Goal: Task Accomplishment & Management: Complete application form

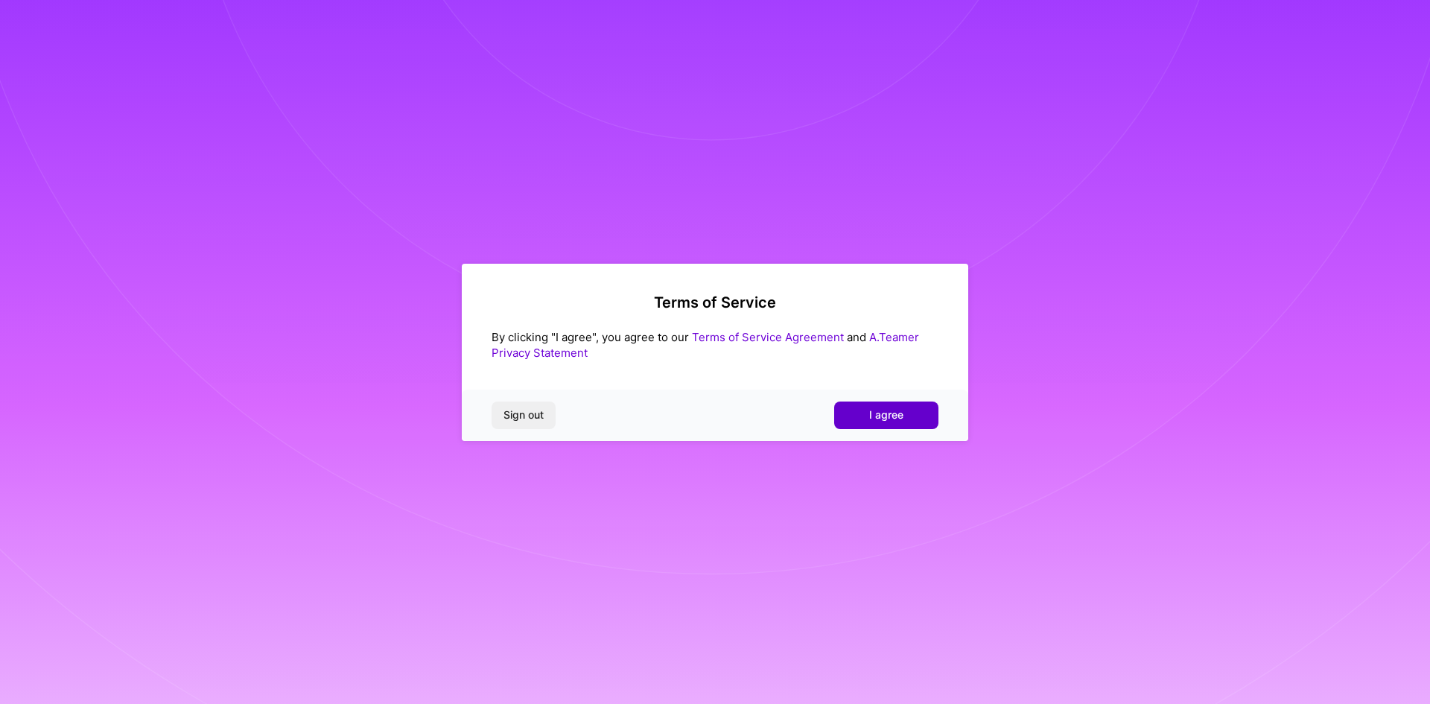
click at [874, 422] on span "I agree" at bounding box center [886, 414] width 34 height 15
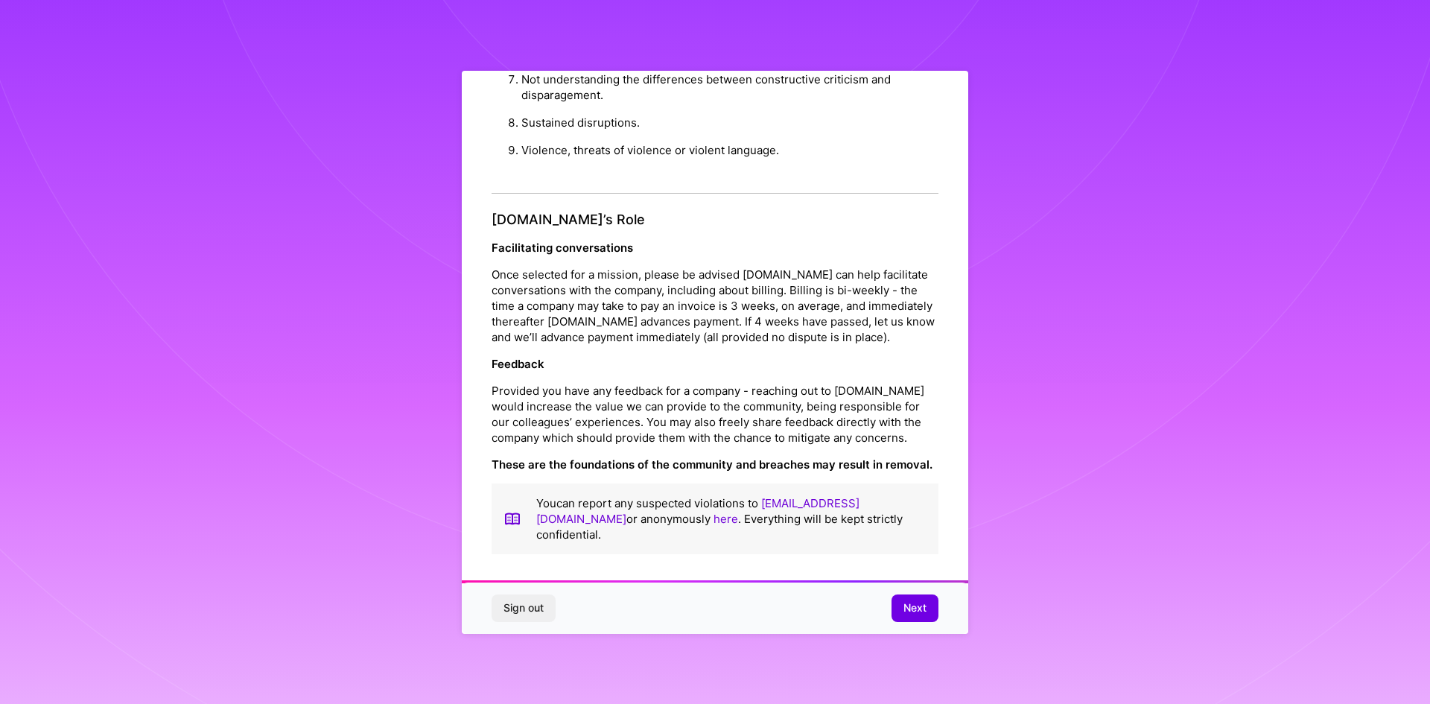
scroll to position [7, 0]
click at [901, 600] on button "Next" at bounding box center [915, 607] width 47 height 27
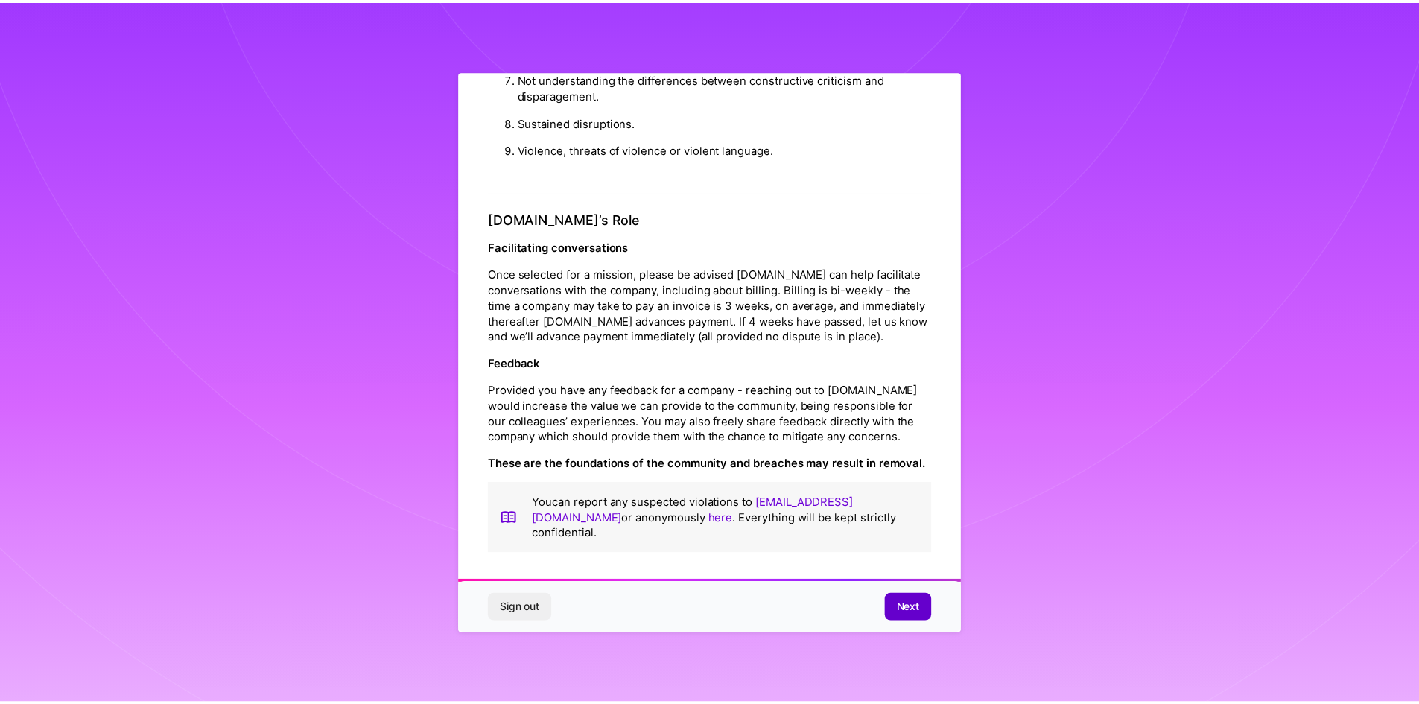
scroll to position [0, 0]
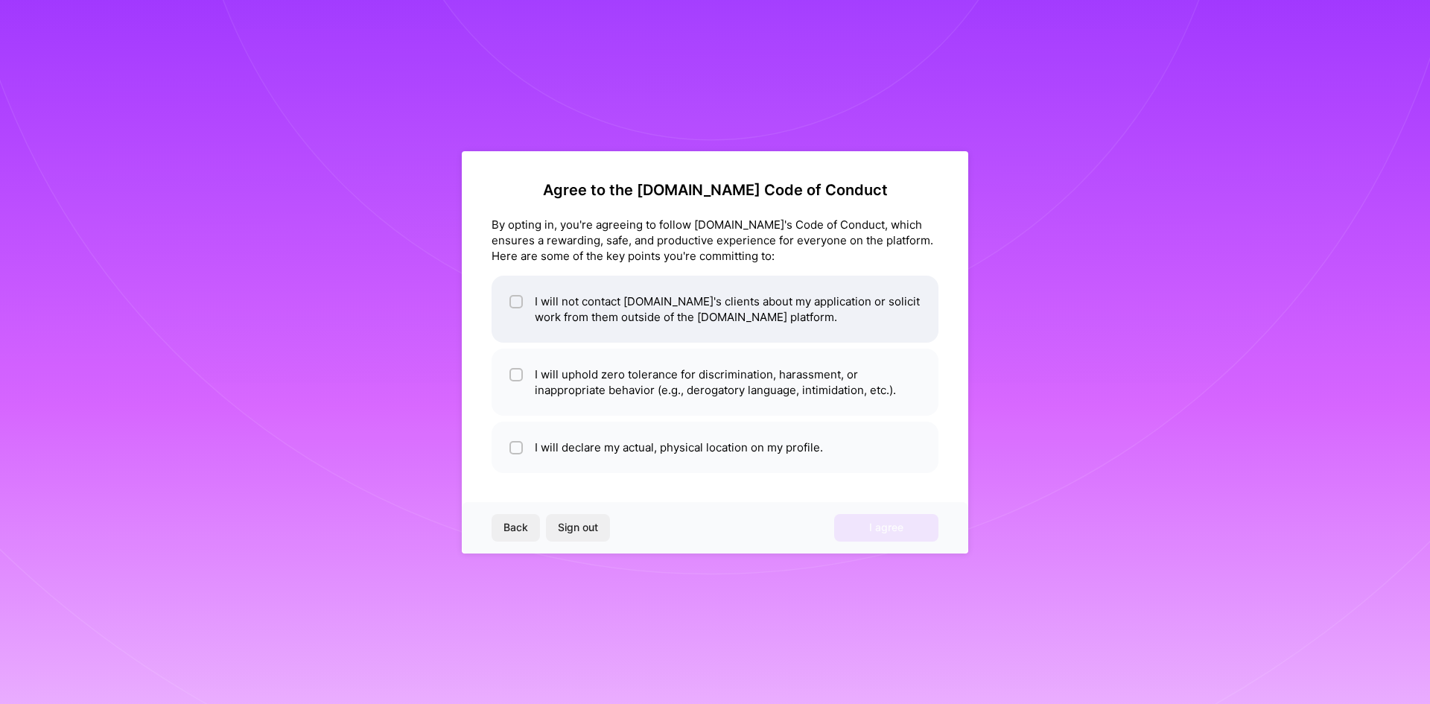
click at [610, 316] on li "I will not contact A.Team's clients about my application or solicit work from t…" at bounding box center [715, 309] width 447 height 67
checkbox input "true"
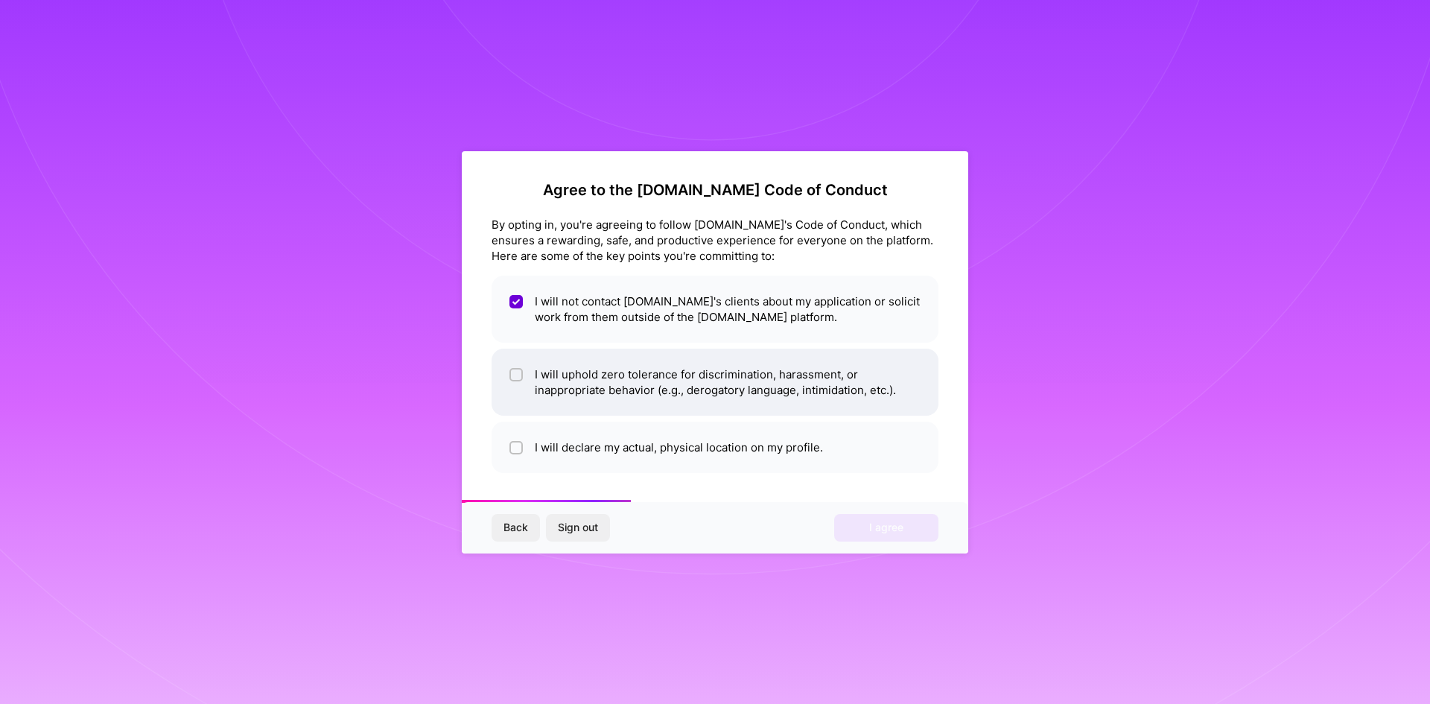
click at [553, 388] on li "I will uphold zero tolerance for discrimination, harassment, or inappropriate b…" at bounding box center [715, 382] width 447 height 67
checkbox input "true"
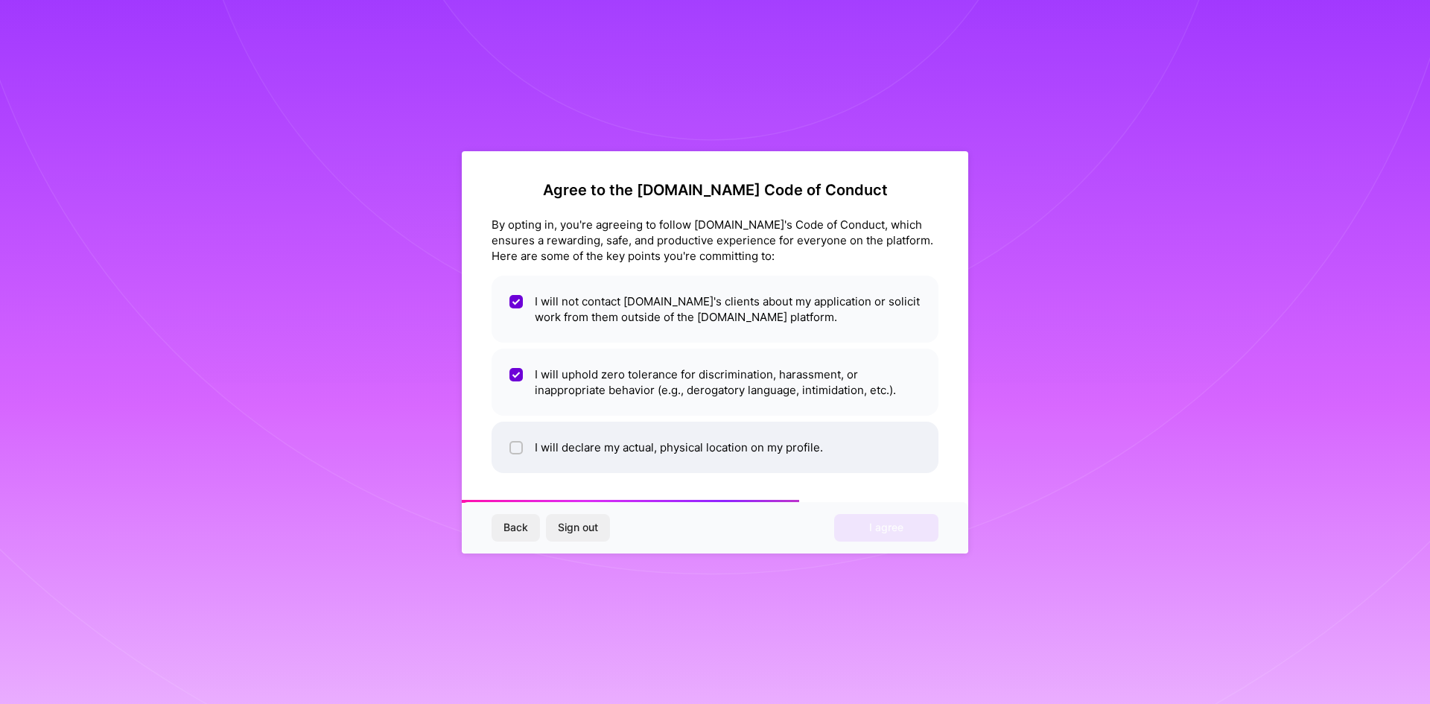
click at [698, 441] on li "I will declare my actual, physical location on my profile." at bounding box center [715, 447] width 447 height 51
checkbox input "true"
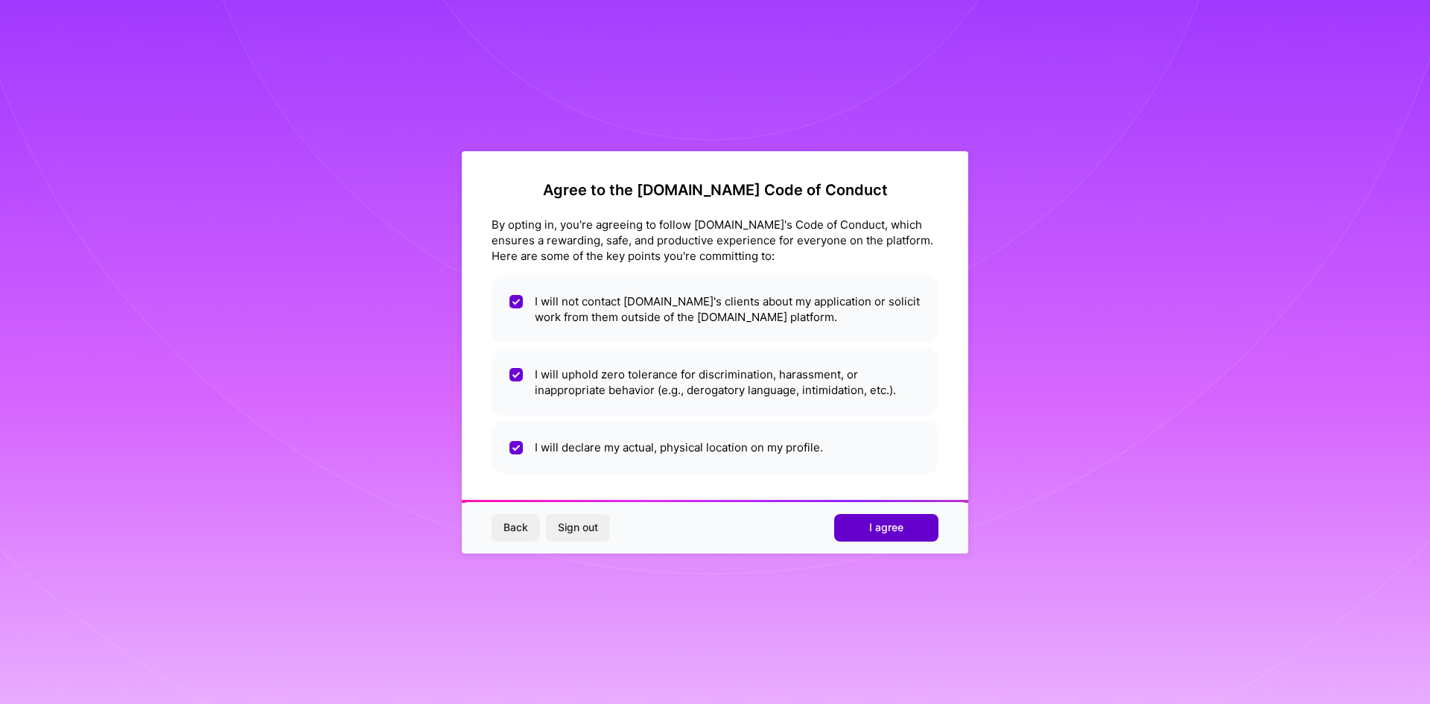
click at [891, 521] on span "I agree" at bounding box center [886, 527] width 34 height 15
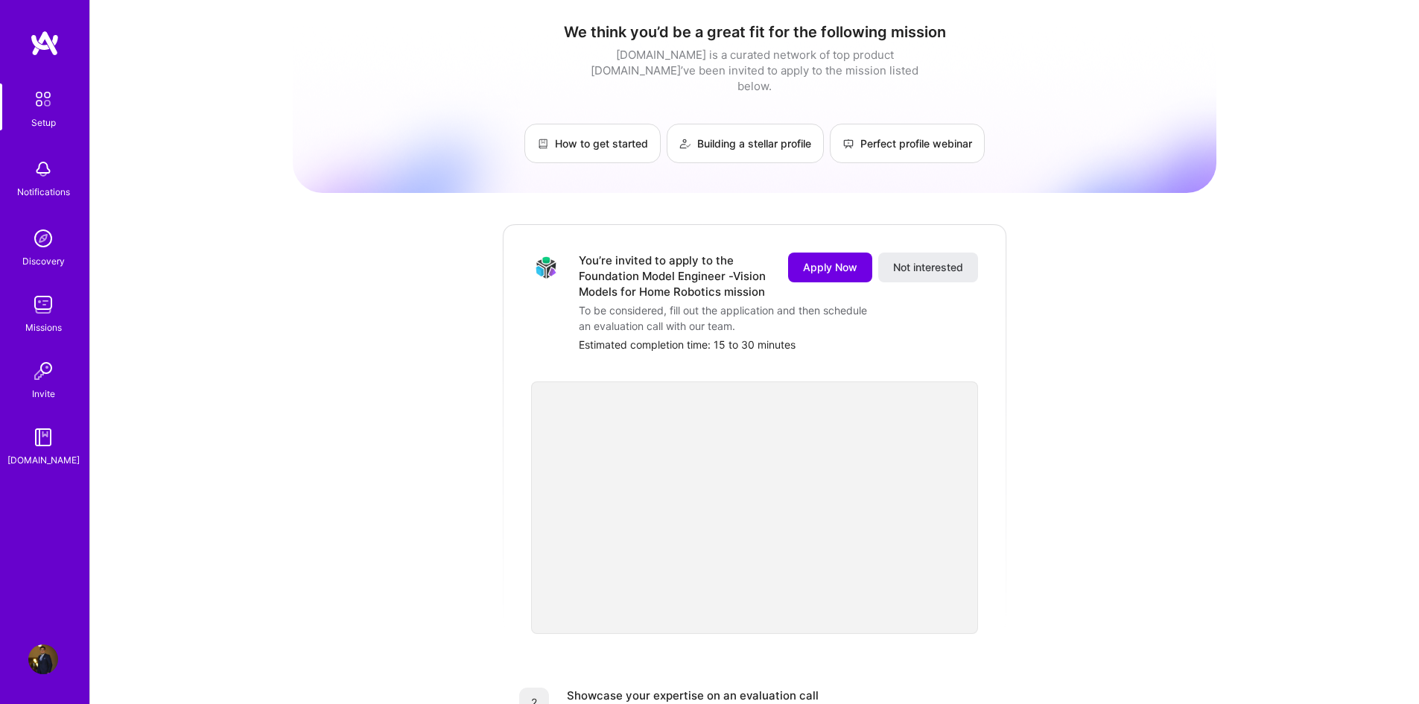
click at [833, 277] on div "Apply Now Not interested" at bounding box center [874, 275] width 208 height 47
click at [842, 260] on span "Apply Now" at bounding box center [830, 267] width 54 height 15
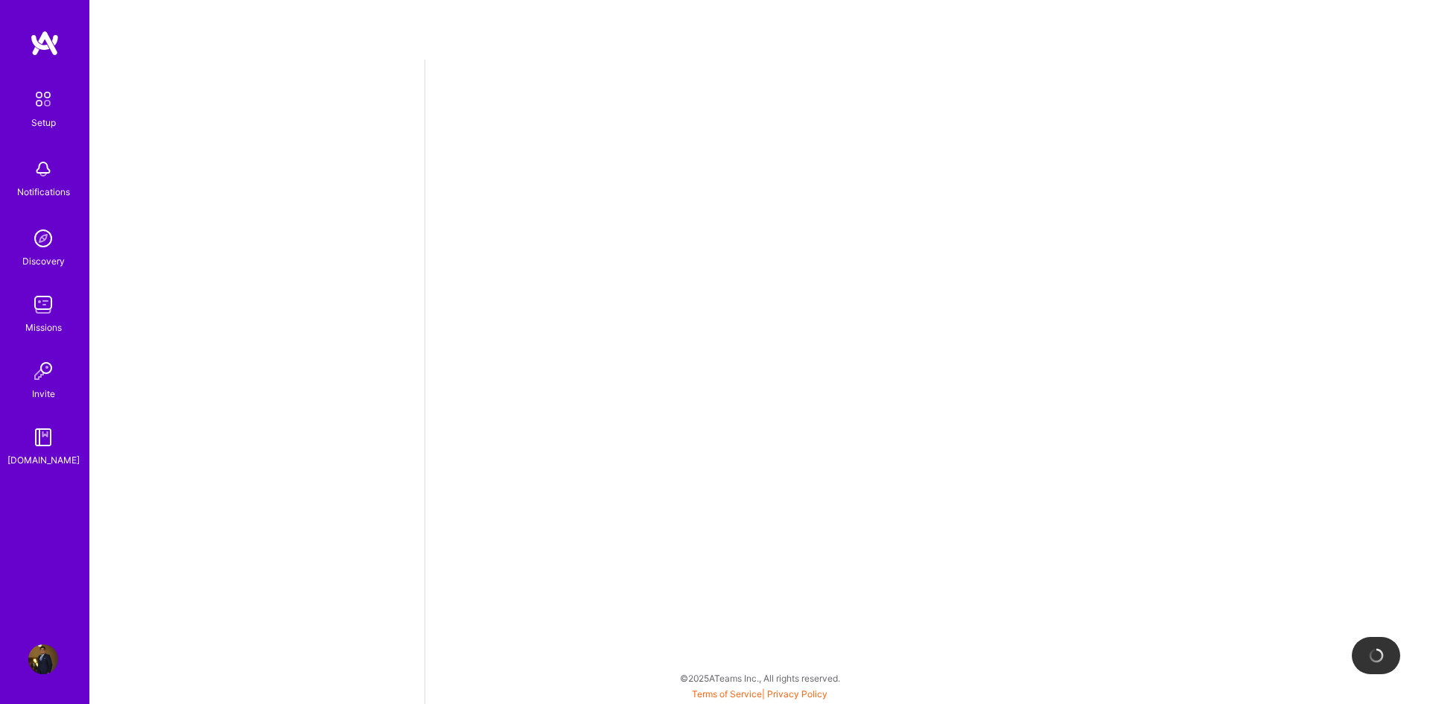
select select "US"
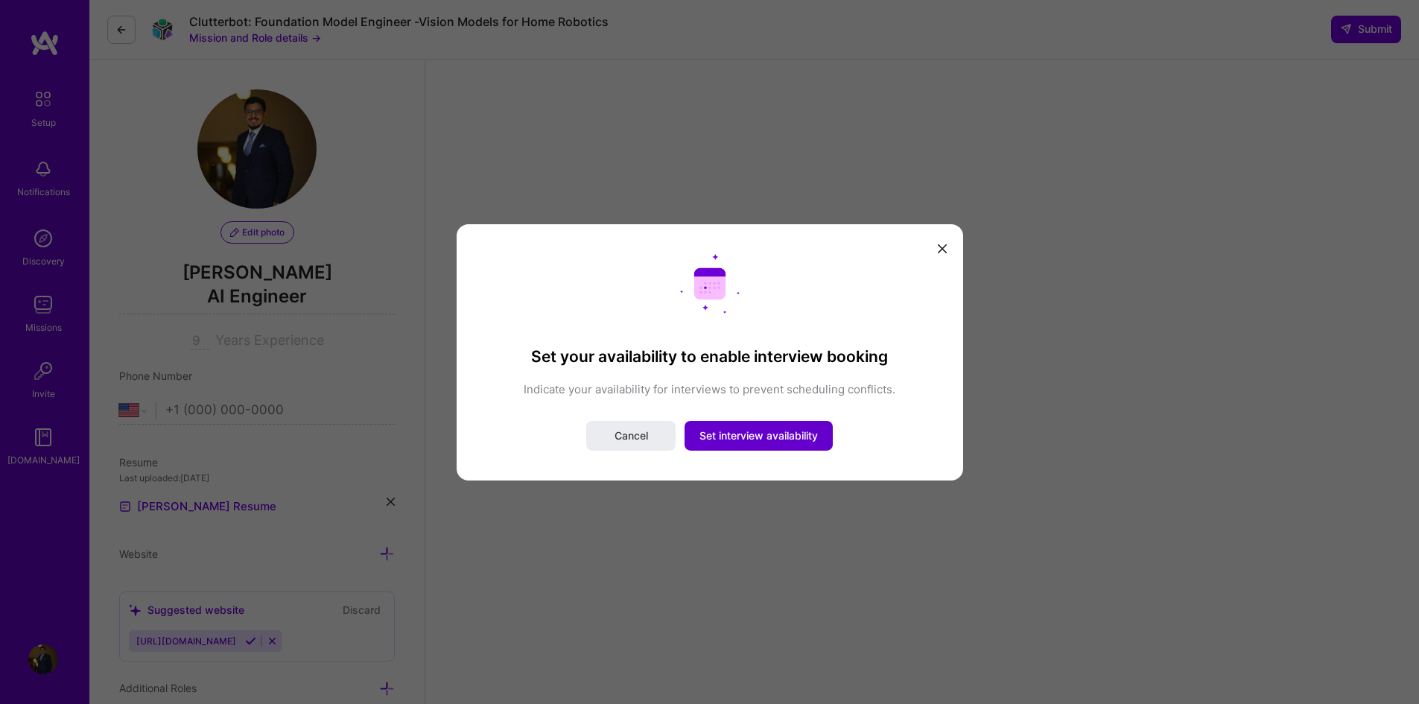
click at [760, 430] on span "Set interview availability" at bounding box center [758, 435] width 118 height 15
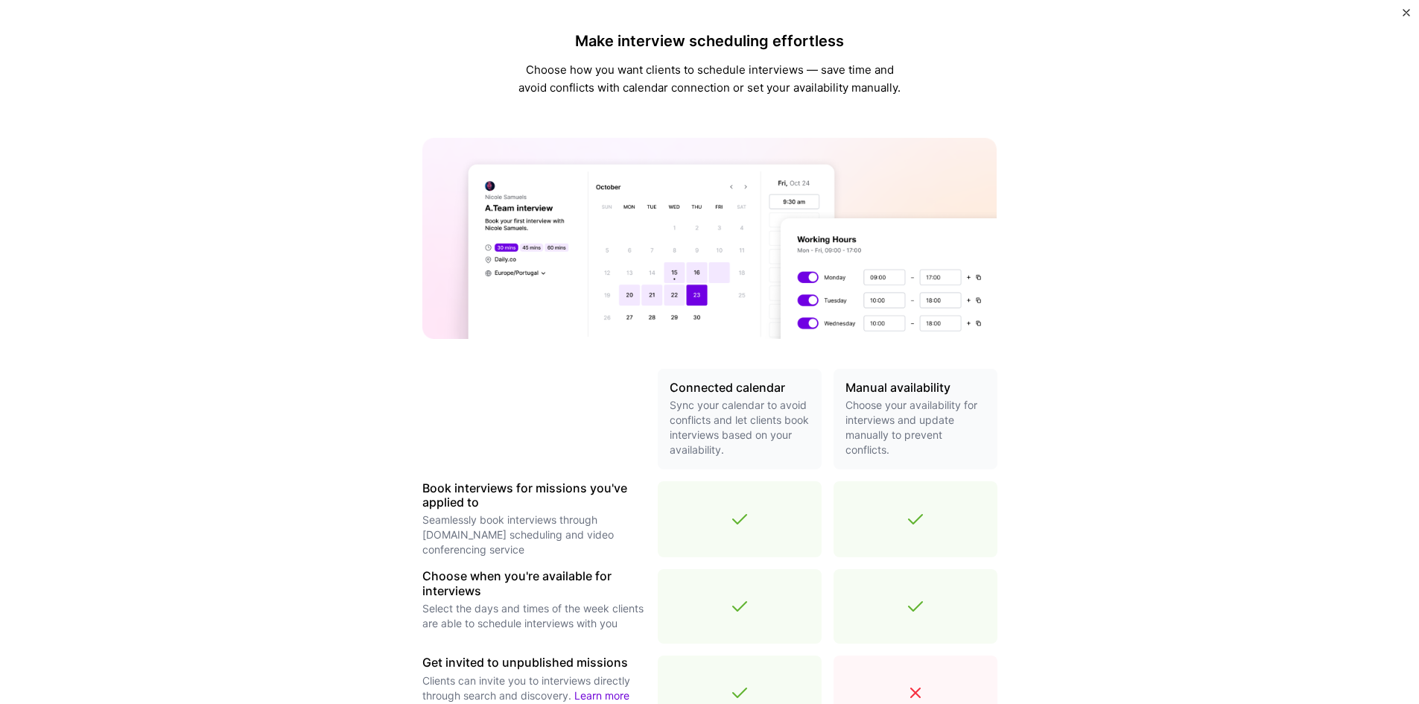
click at [804, 186] on img at bounding box center [709, 238] width 575 height 201
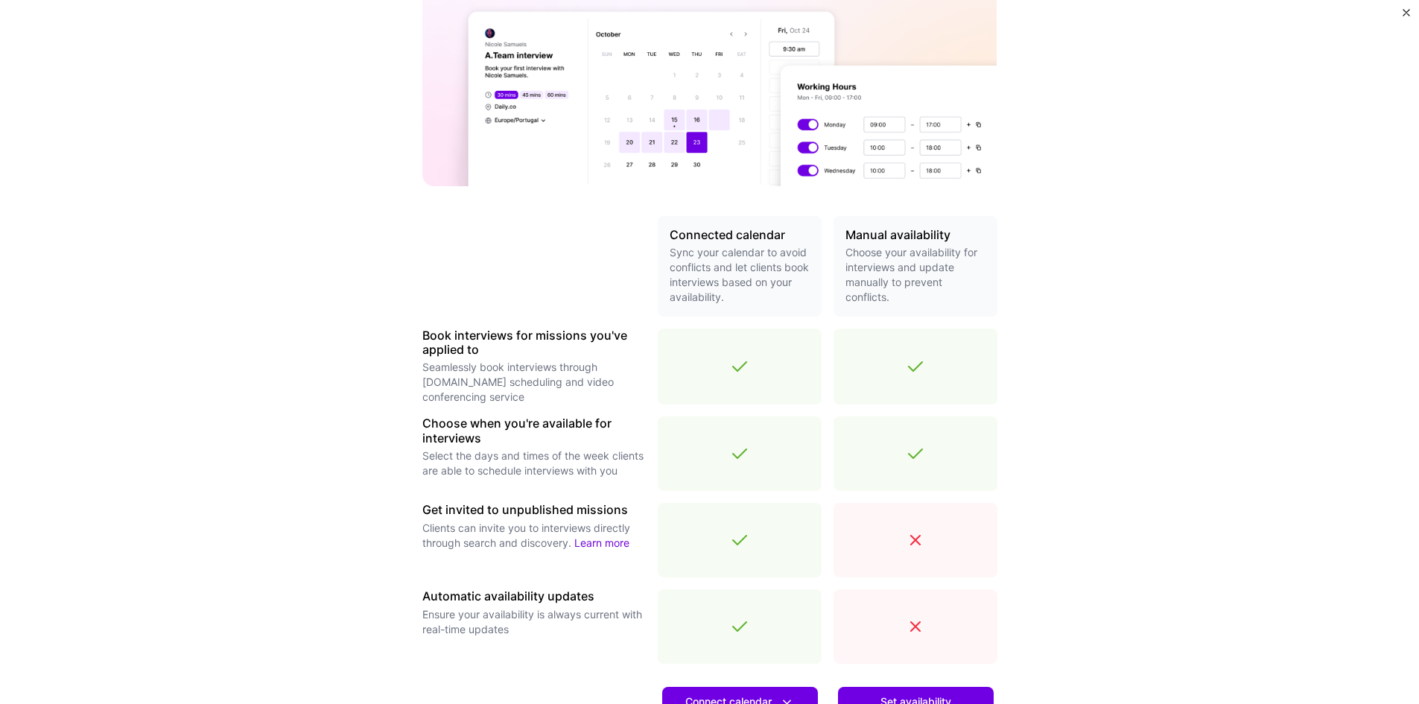
scroll to position [340, 0]
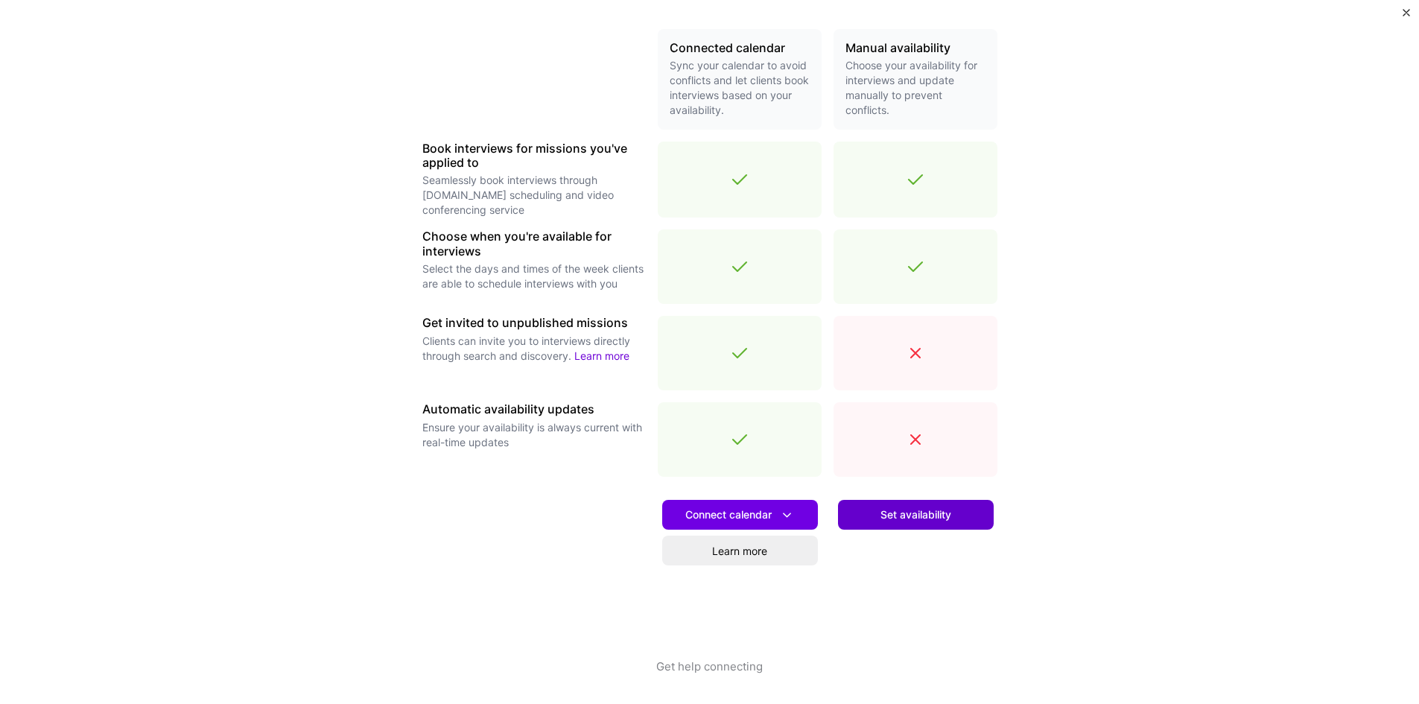
click at [940, 525] on button "Set availability" at bounding box center [916, 515] width 156 height 30
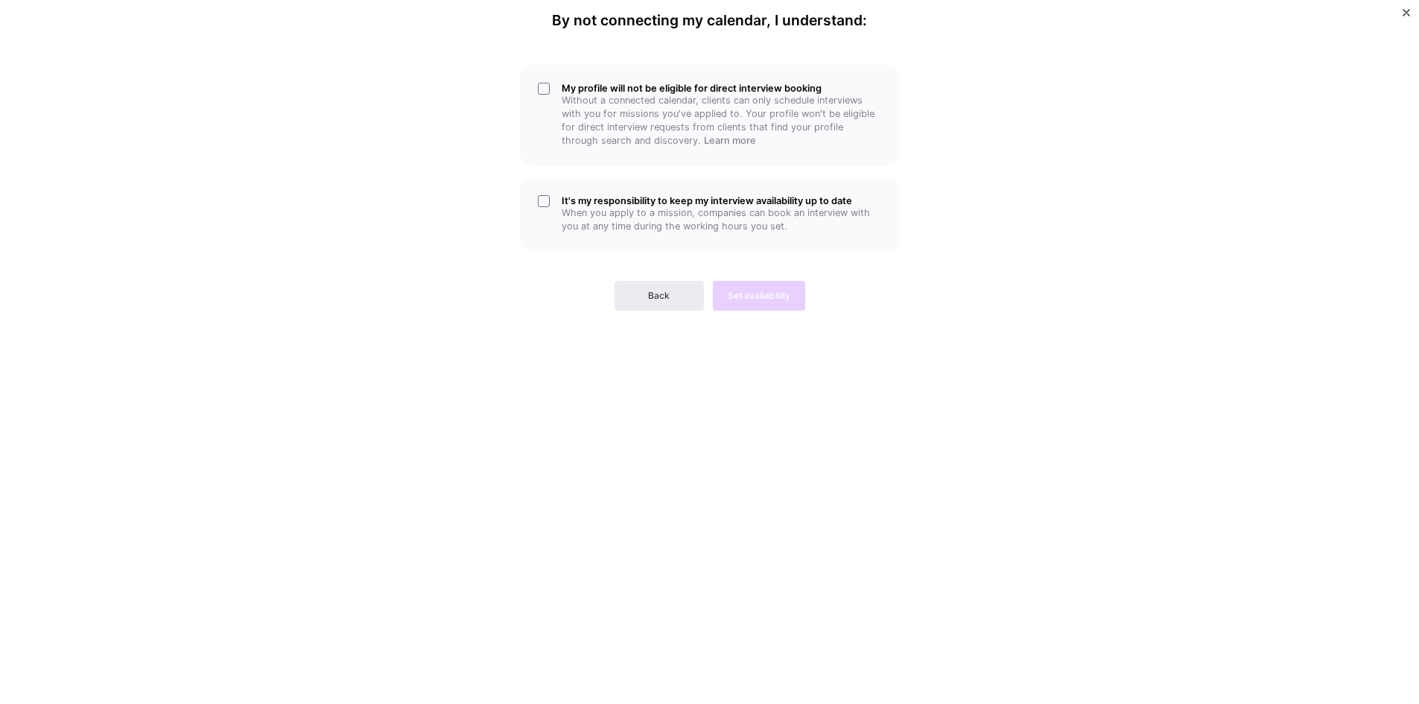
scroll to position [0, 0]
click at [619, 90] on h5 "My profile will not be eligible for direct interview booking" at bounding box center [722, 88] width 320 height 11
click at [629, 192] on div "It's my responsibility to keep my interview availability up to date When you ap…" at bounding box center [710, 214] width 380 height 74
click at [775, 296] on span "Set availability" at bounding box center [759, 295] width 63 height 13
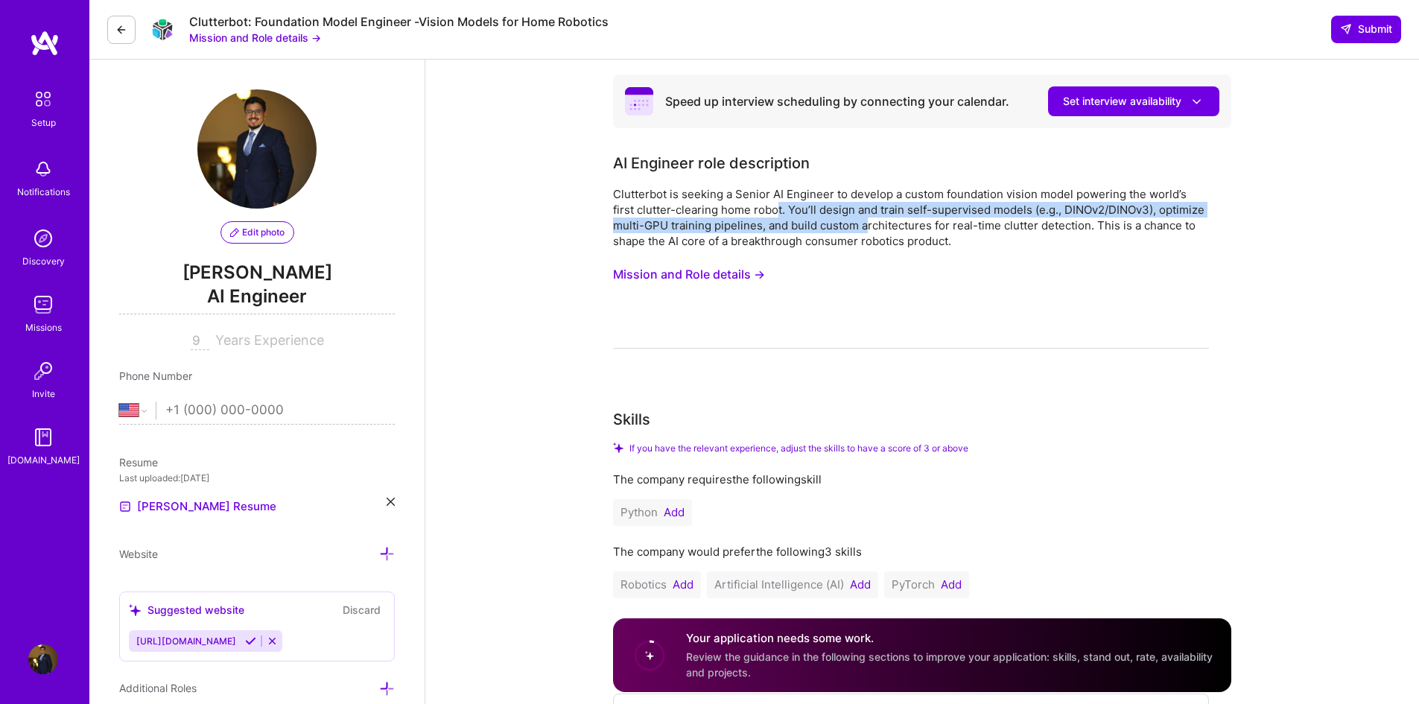
drag, startPoint x: 755, startPoint y: 202, endPoint x: 866, endPoint y: 229, distance: 115.1
click at [866, 229] on div "Clutterbot is seeking a Senior AI Engineer to develop a custom foundation visio…" at bounding box center [911, 217] width 596 height 63
click at [866, 230] on div "Clutterbot is seeking a Senior AI Engineer to develop a custom foundation visio…" at bounding box center [911, 217] width 596 height 63
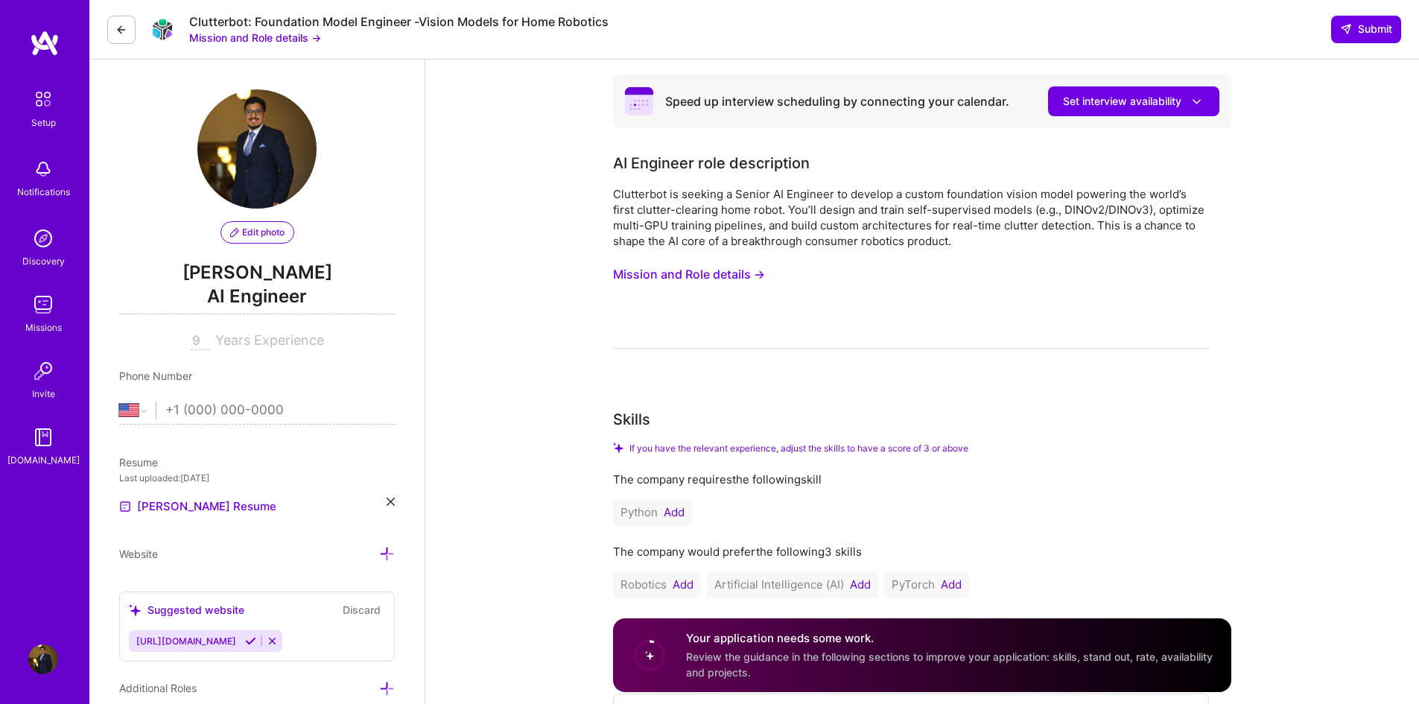
click at [644, 194] on div "Clutterbot is seeking a Senior AI Engineer to develop a custom foundation visio…" at bounding box center [911, 217] width 596 height 63
click at [643, 194] on div "Clutterbot is seeking a Senior AI Engineer to develop a custom foundation visio…" at bounding box center [911, 217] width 596 height 63
copy div "Clutterbot"
click at [1089, 100] on span "Set interview availability" at bounding box center [1134, 102] width 142 height 16
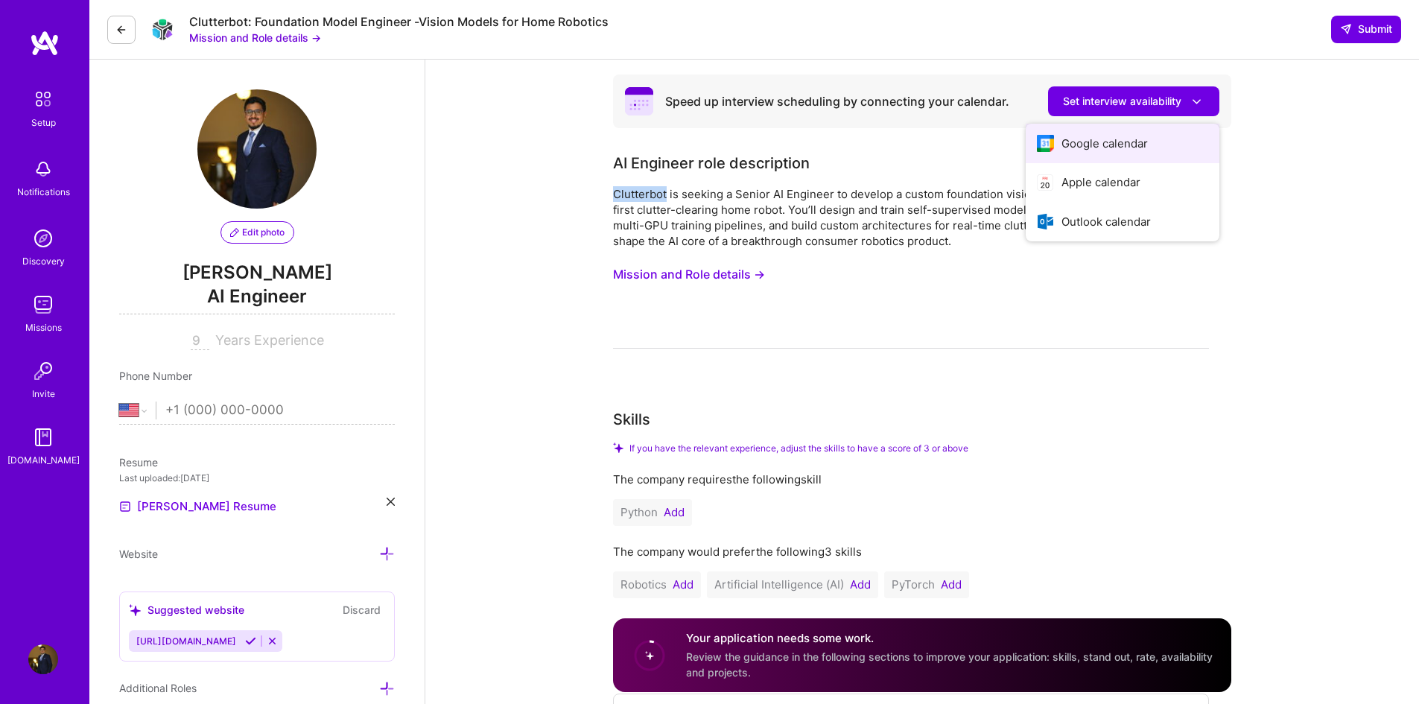
click at [1144, 142] on button "Google calendar" at bounding box center [1123, 143] width 194 height 39
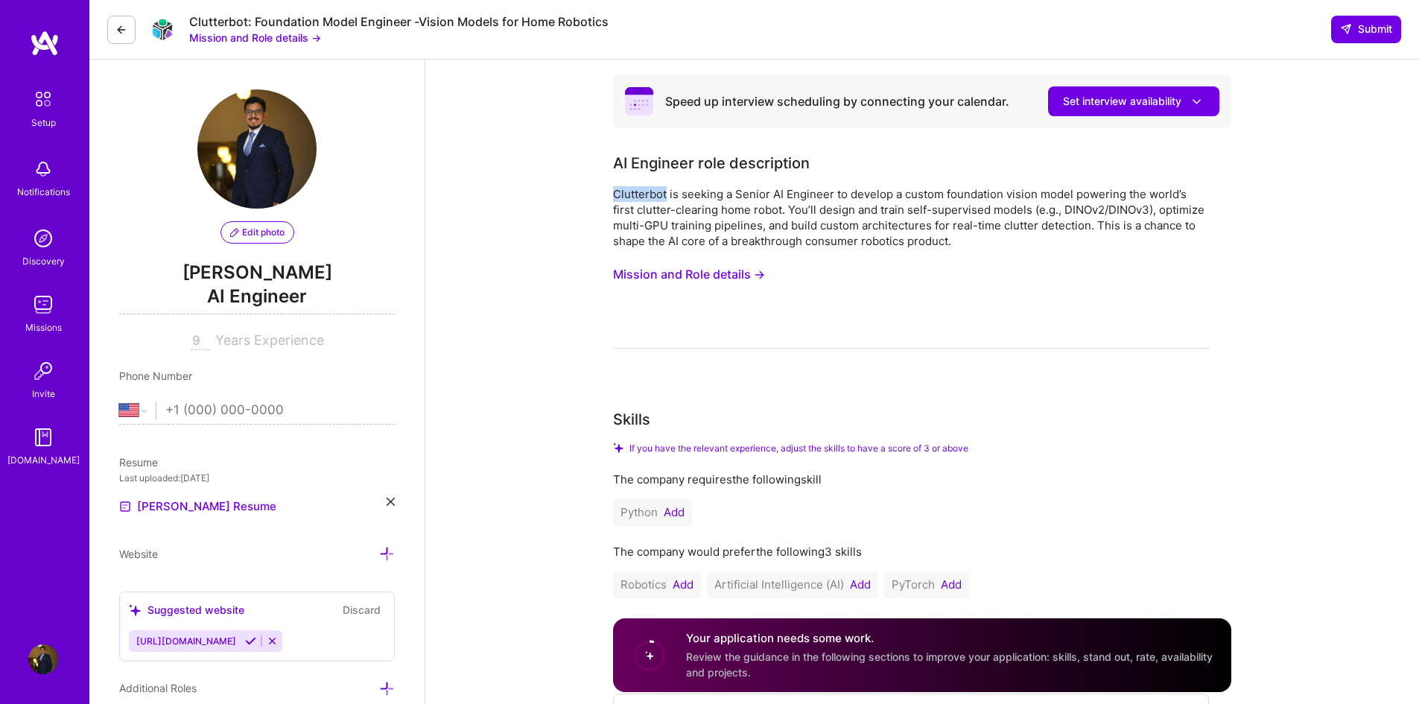
scroll to position [74, 0]
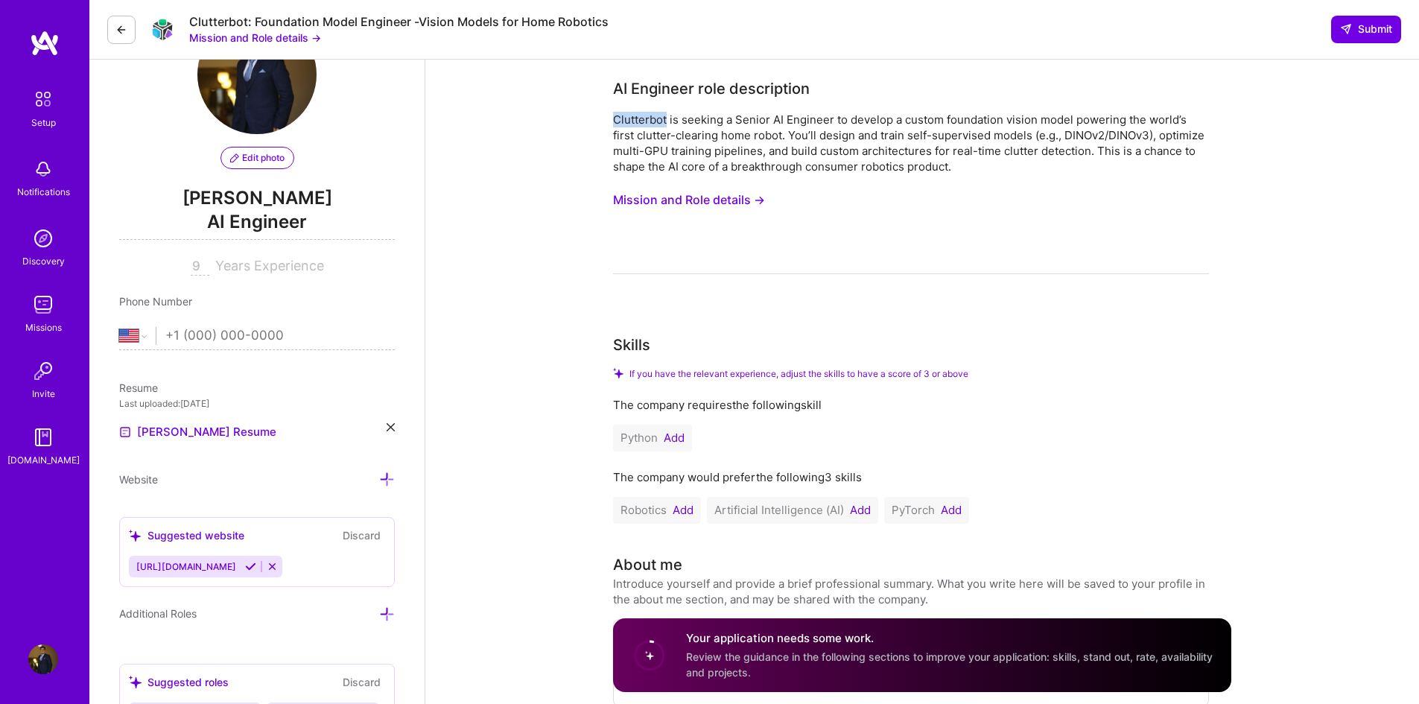
click at [700, 194] on button "Mission and Role details →" at bounding box center [689, 200] width 152 height 28
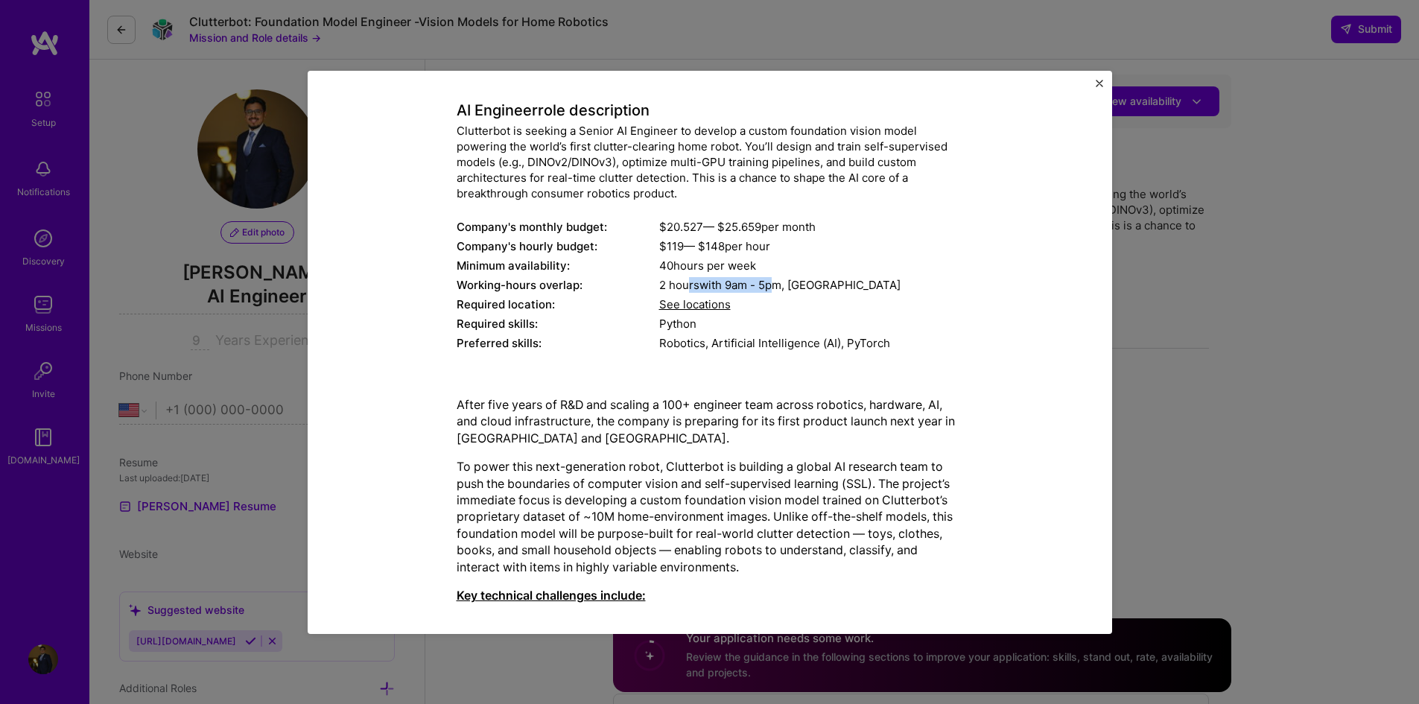
drag, startPoint x: 681, startPoint y: 289, endPoint x: 775, endPoint y: 293, distance: 94.7
click at [774, 292] on div "2 hours with 9am - 5pm , Kolkata" at bounding box center [811, 285] width 304 height 16
click at [811, 297] on div "See locations" at bounding box center [811, 304] width 304 height 16
drag, startPoint x: 712, startPoint y: 304, endPoint x: 620, endPoint y: 337, distance: 98.3
click at [620, 337] on div "Preferred skills:" at bounding box center [558, 343] width 203 height 16
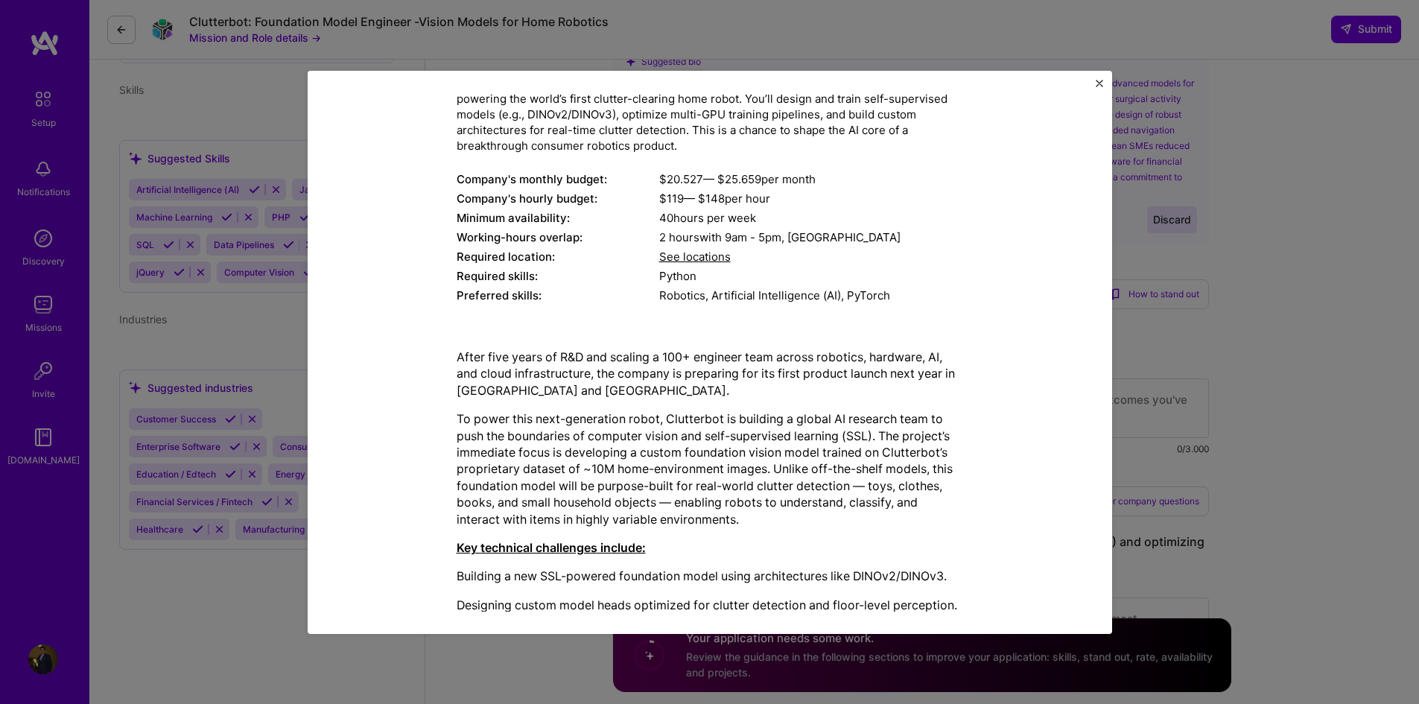
scroll to position [2, 0]
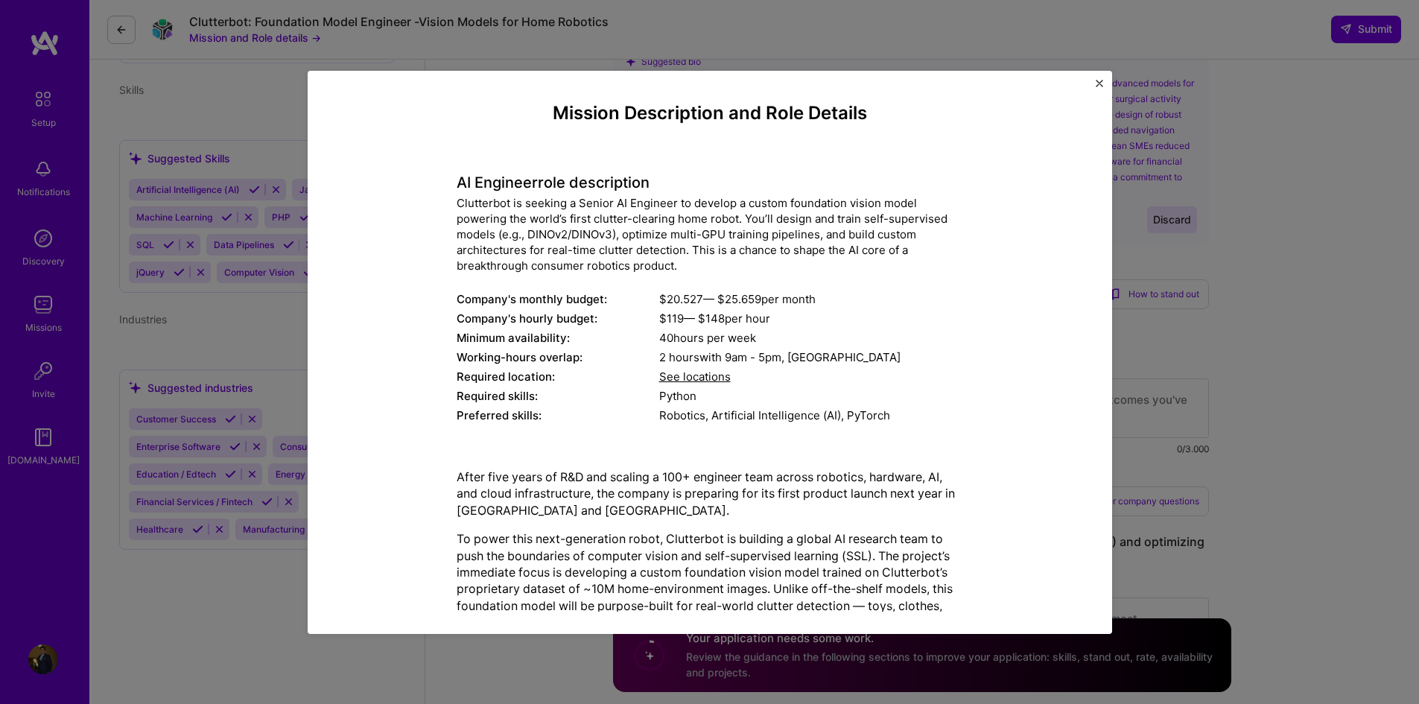
click at [691, 376] on span "See locations" at bounding box center [695, 376] width 72 height 14
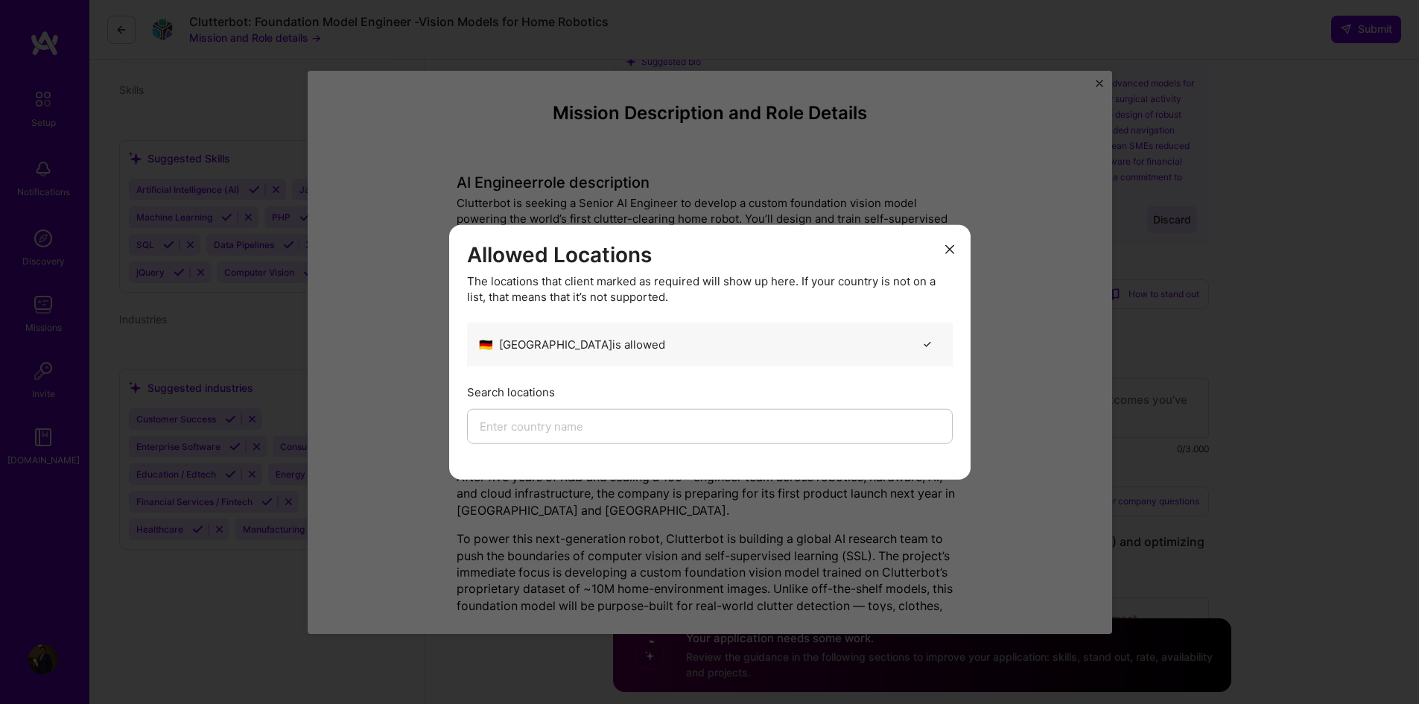
click at [669, 350] on div "🇩🇪 Germany is allowed" at bounding box center [710, 345] width 486 height 44
click at [958, 251] on div "Allowed Locations The locations that client marked as required will show up her…" at bounding box center [709, 351] width 521 height 255
click at [935, 256] on h3 "Allowed Locations" at bounding box center [710, 254] width 486 height 25
click at [949, 252] on icon "modal" at bounding box center [949, 249] width 9 height 9
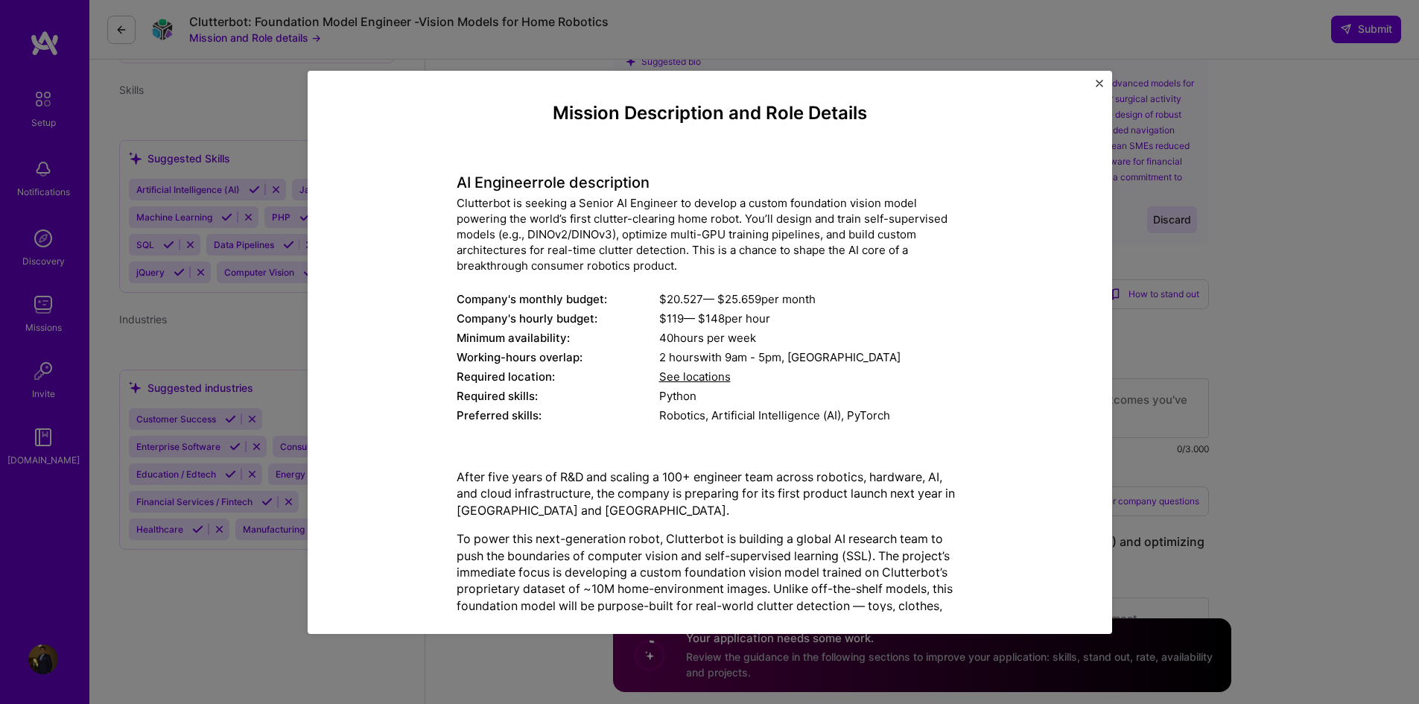
click at [1096, 80] on img "Close" at bounding box center [1099, 83] width 7 height 7
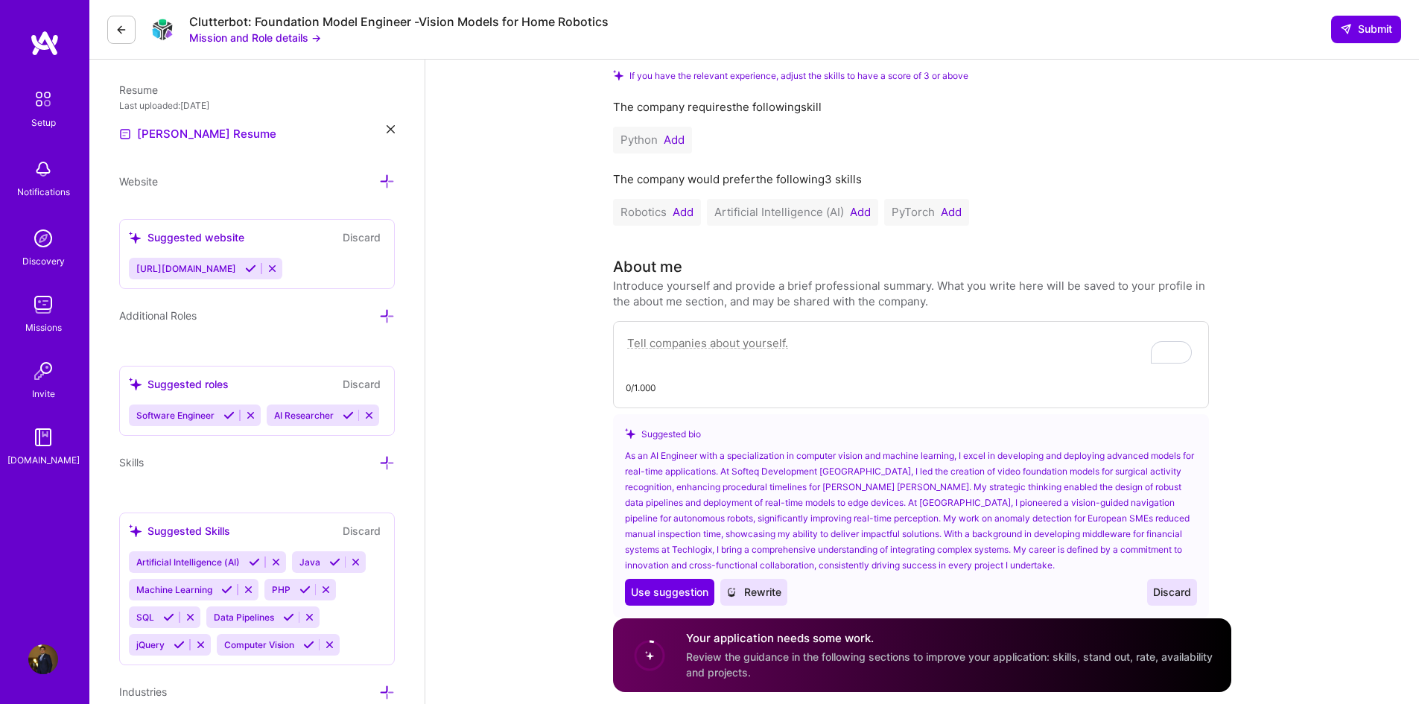
scroll to position [0, 0]
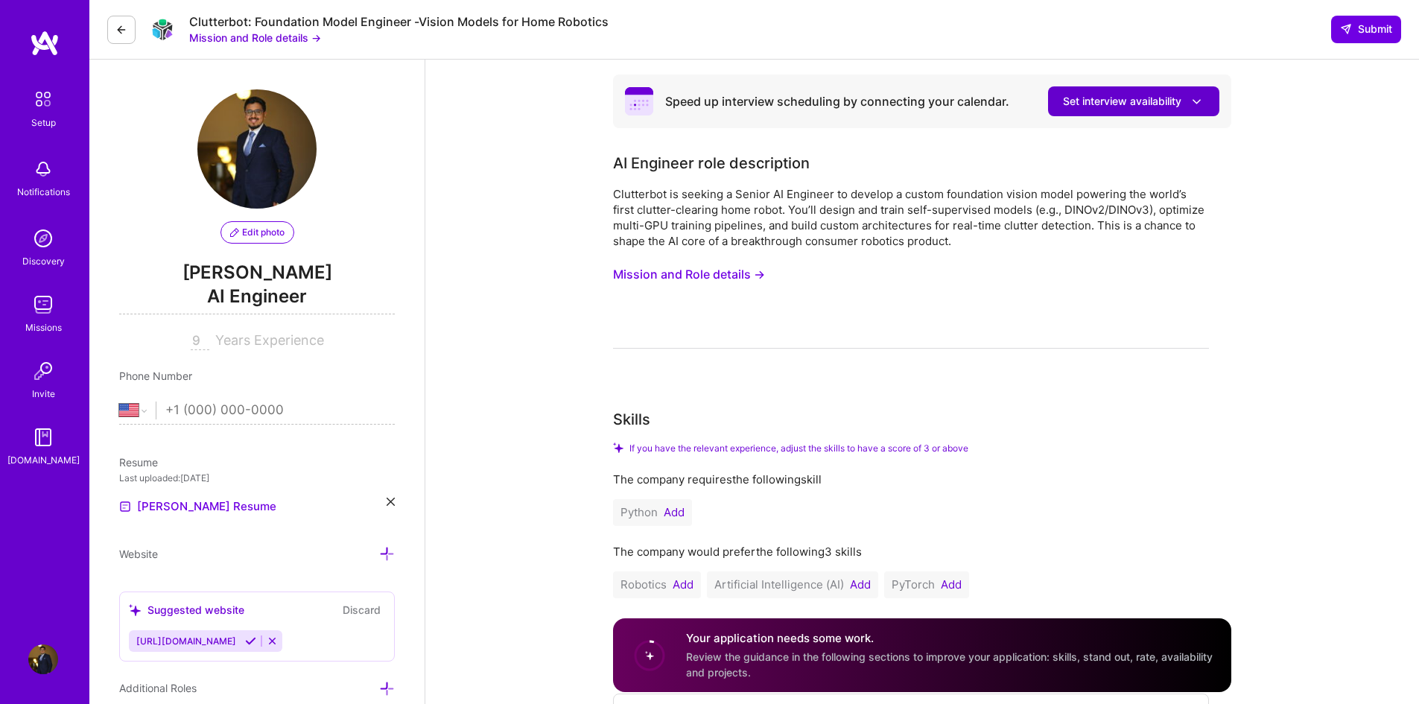
click at [1137, 103] on span "Set interview availability" at bounding box center [1134, 102] width 142 height 16
drag, startPoint x: 833, startPoint y: 254, endPoint x: 827, endPoint y: 261, distance: 9.5
click at [833, 255] on div "Clutterbot is seeking a Senior AI Engineer to develop a custom foundation visio…" at bounding box center [911, 267] width 596 height 162
click at [1128, 91] on button "Set interview availability" at bounding box center [1133, 101] width 171 height 30
drag, startPoint x: 1233, startPoint y: 288, endPoint x: 1221, endPoint y: 289, distance: 11.9
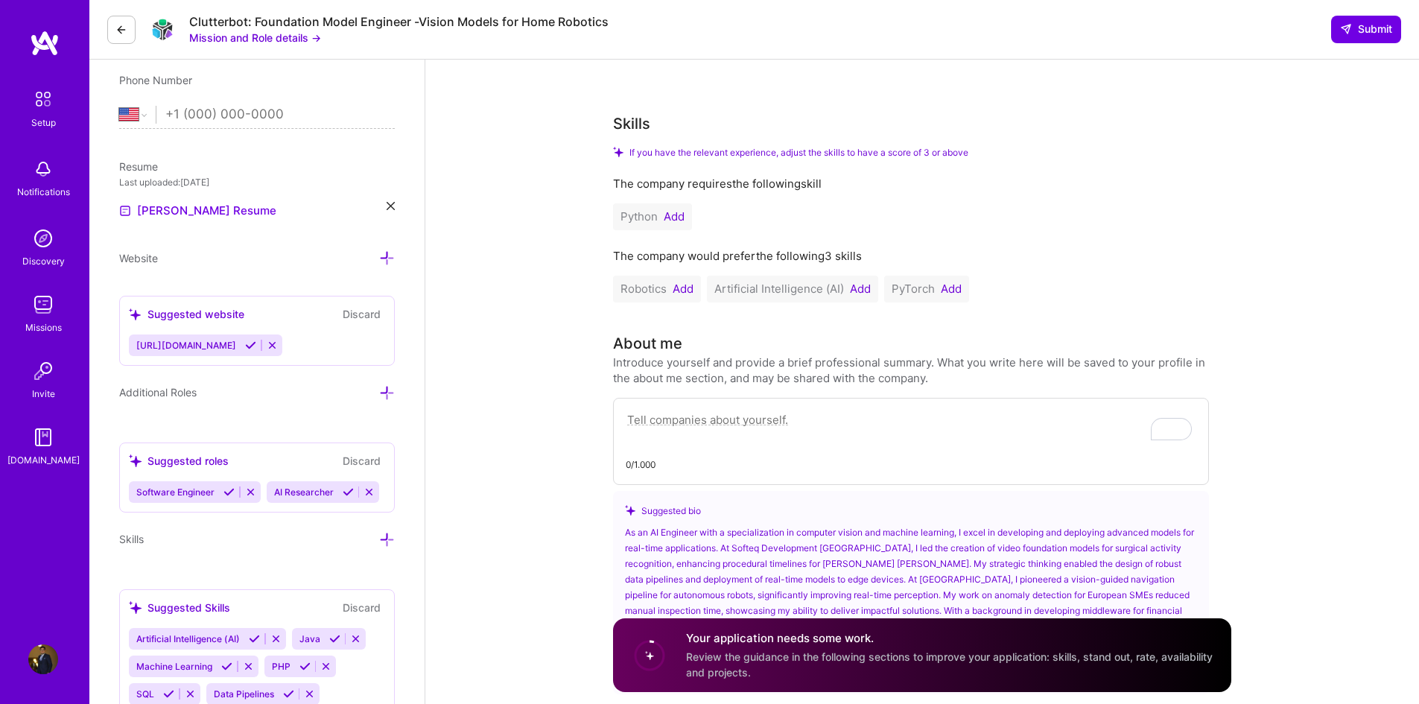
scroll to position [298, 0]
click at [674, 213] on button "Add" at bounding box center [674, 215] width 21 height 12
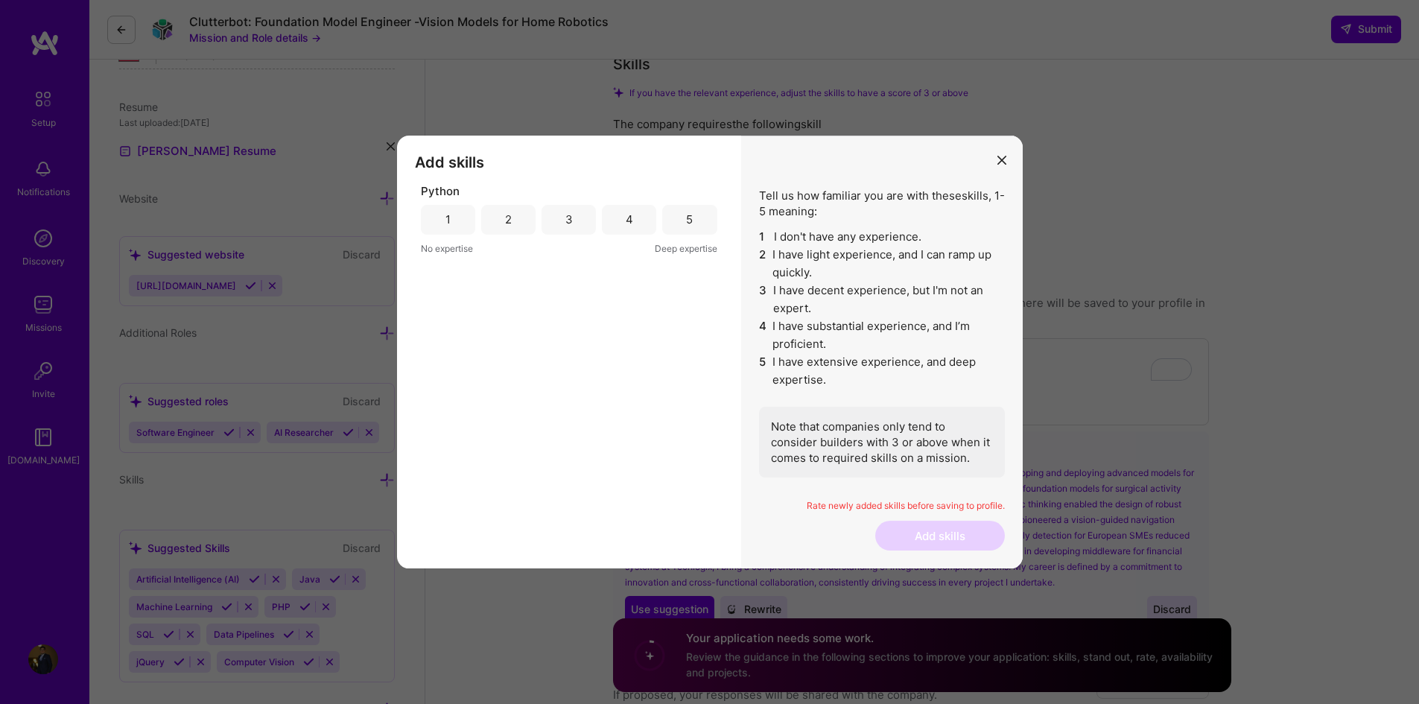
scroll to position [372, 0]
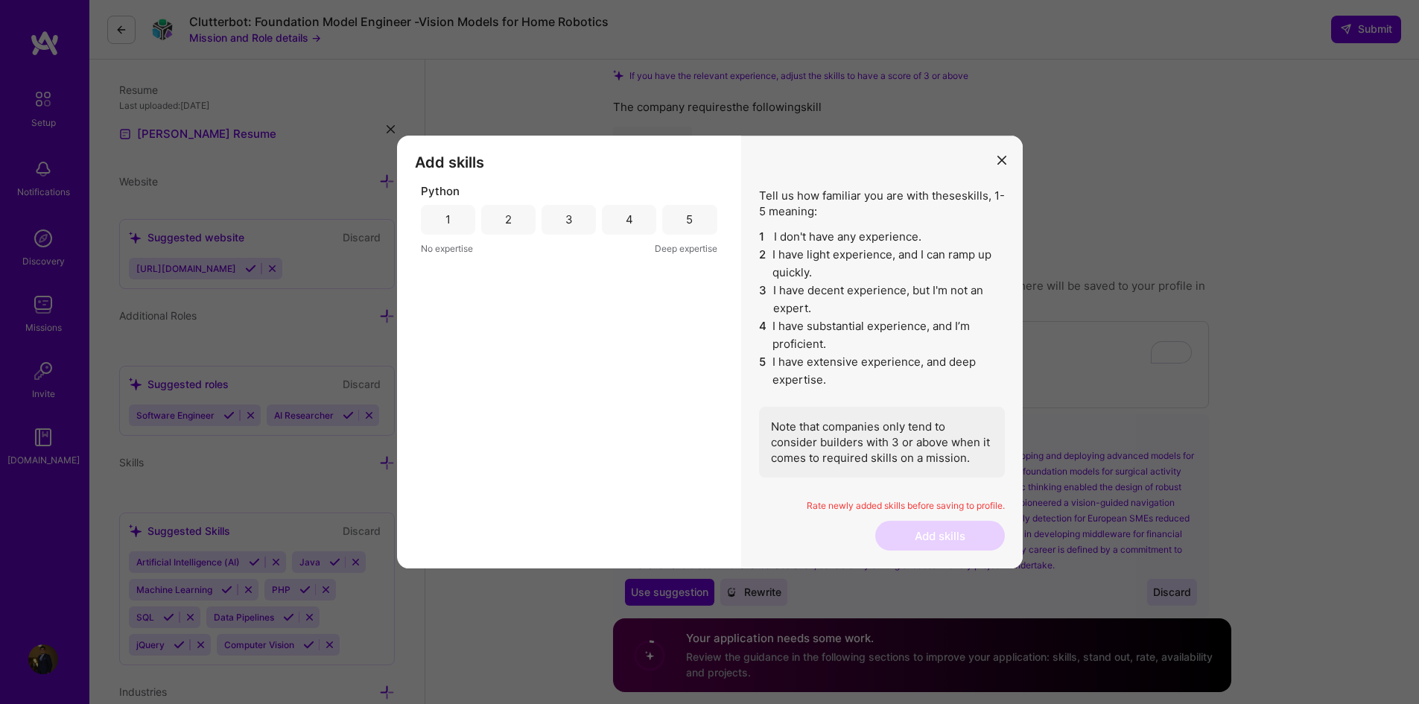
click at [705, 215] on div "5" at bounding box center [689, 220] width 54 height 30
click at [932, 541] on button "Add skills" at bounding box center [940, 536] width 130 height 30
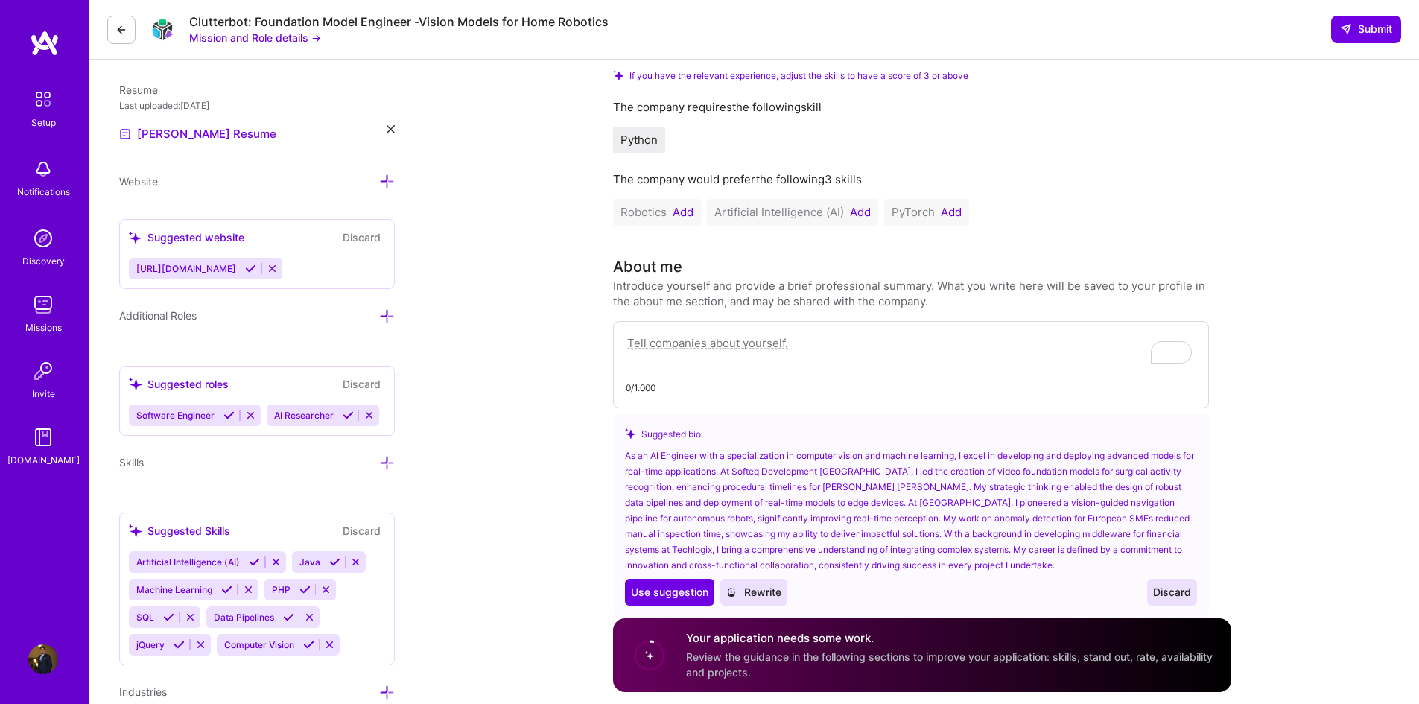
click at [864, 214] on button "Add" at bounding box center [860, 212] width 21 height 12
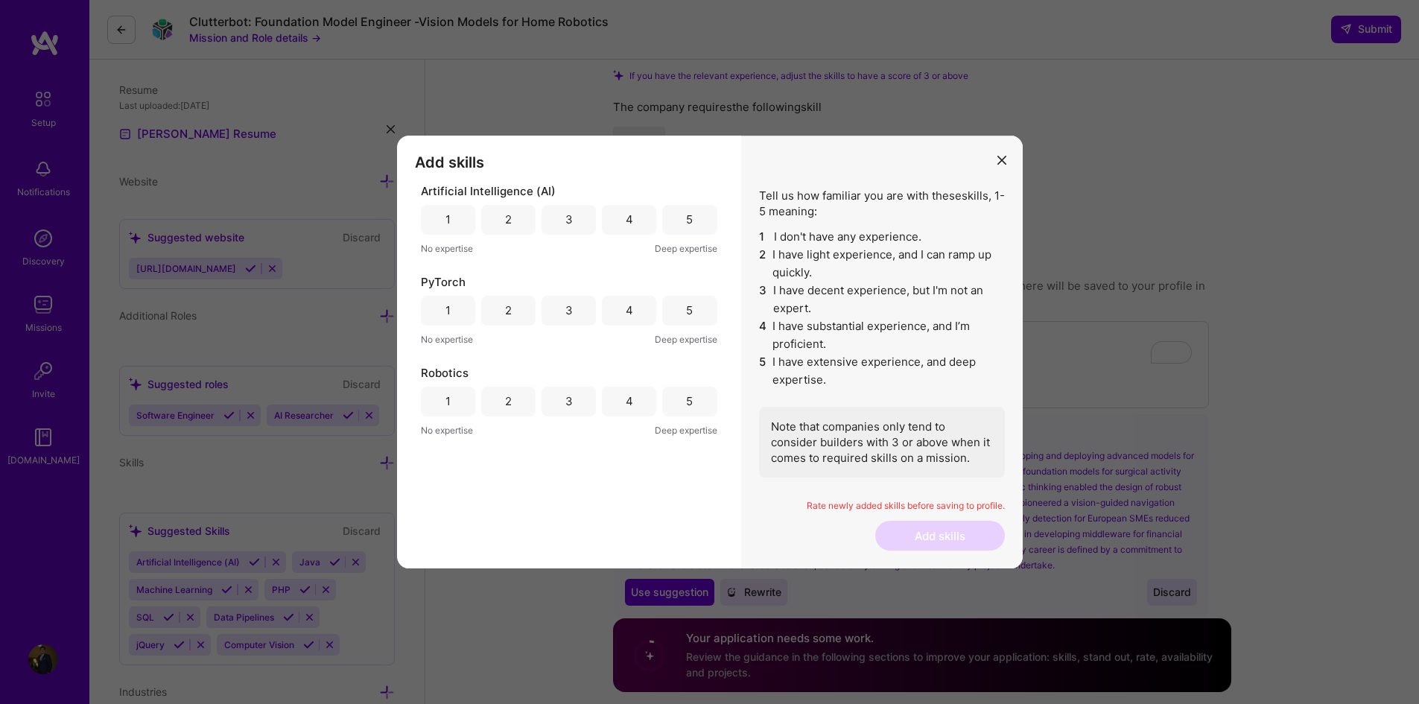
click at [682, 219] on div "5" at bounding box center [689, 220] width 54 height 30
click at [632, 218] on div "4" at bounding box center [629, 220] width 7 height 16
click at [640, 308] on div "4" at bounding box center [629, 311] width 54 height 30
click at [559, 401] on div "3" at bounding box center [568, 402] width 54 height 30
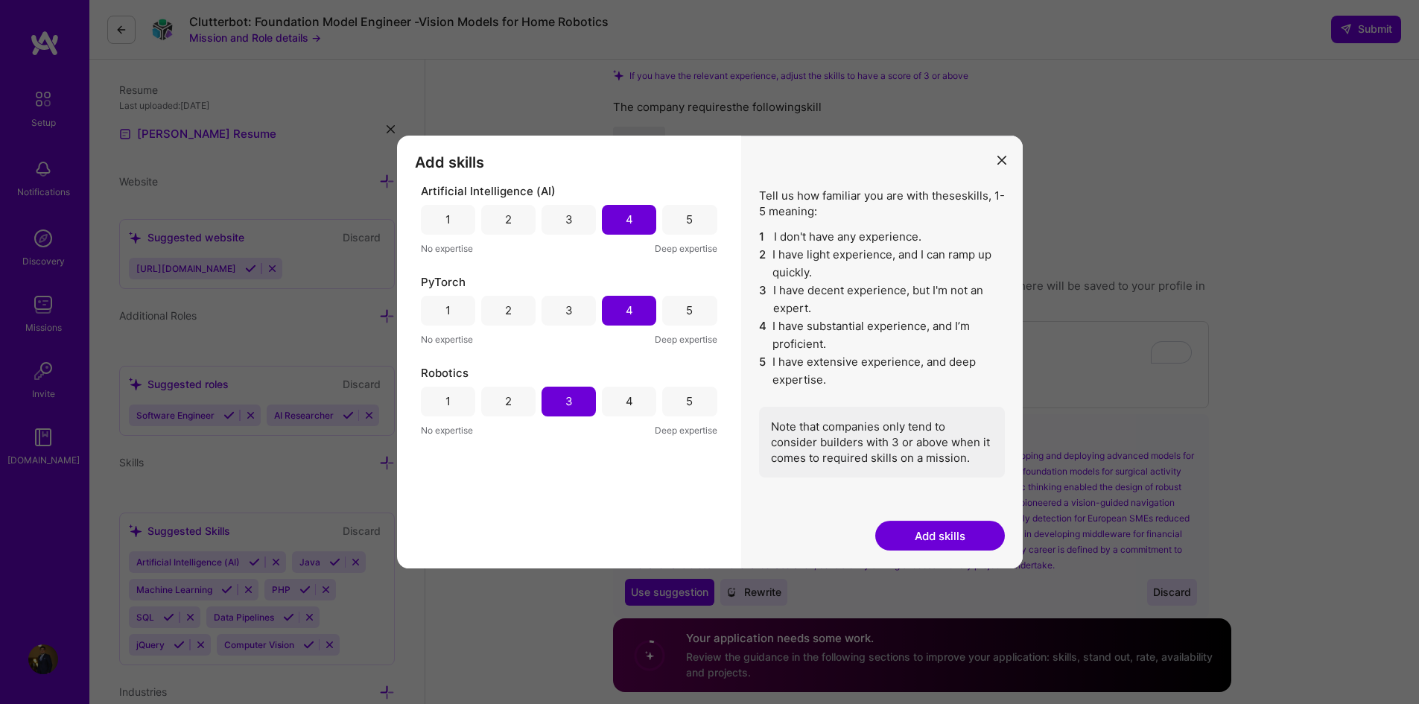
click at [524, 401] on div "2" at bounding box center [508, 402] width 54 height 30
click at [552, 396] on div "3" at bounding box center [568, 402] width 54 height 30
click at [685, 305] on div "5" at bounding box center [689, 311] width 54 height 30
click at [689, 224] on div "5" at bounding box center [689, 220] width 7 height 16
click at [517, 402] on div "2" at bounding box center [508, 402] width 54 height 30
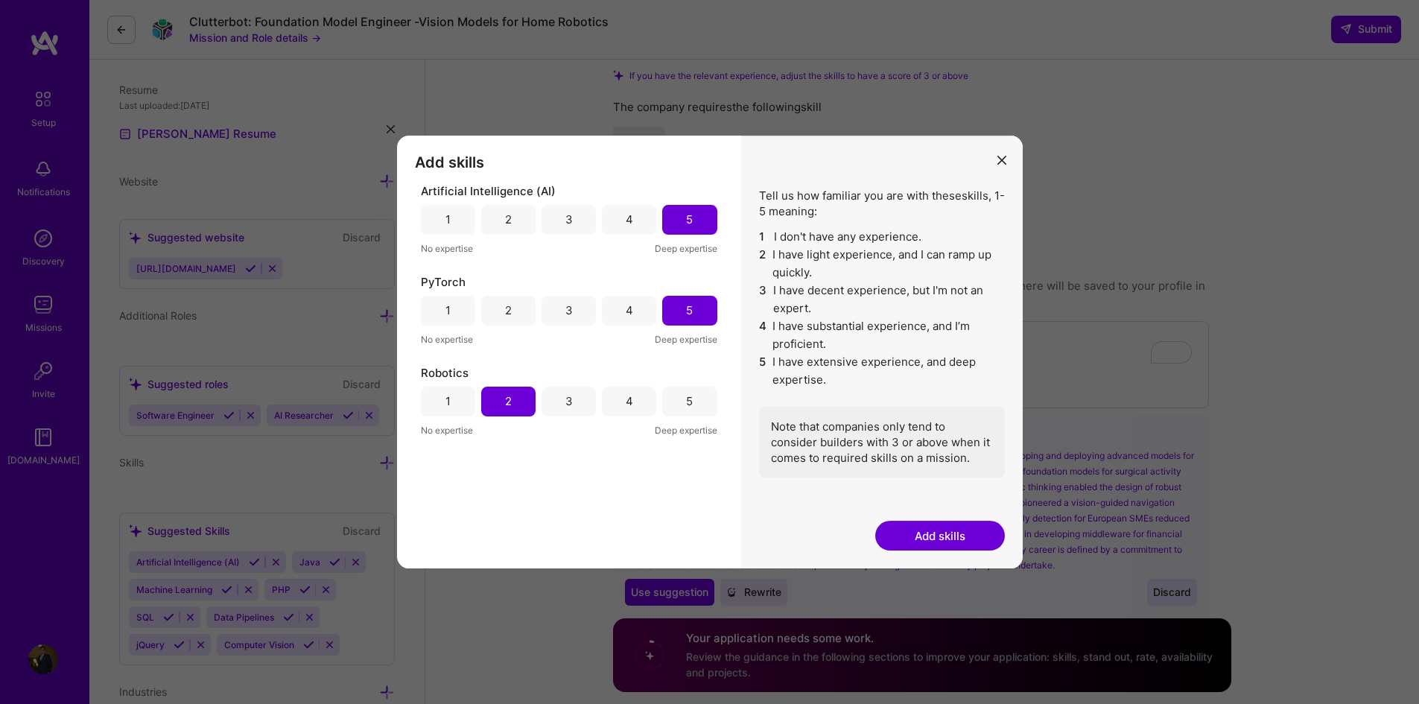
click at [559, 402] on div "3" at bounding box center [568, 402] width 54 height 30
drag, startPoint x: 514, startPoint y: 399, endPoint x: 531, endPoint y: 400, distance: 17.1
click at [516, 399] on div "2" at bounding box center [508, 402] width 54 height 30
click at [1008, 541] on div "Tell us how familiar you are with these skills , 1-5 meaning: 1 I don't have an…" at bounding box center [882, 352] width 282 height 433
click at [981, 534] on button "Add skills" at bounding box center [940, 536] width 130 height 30
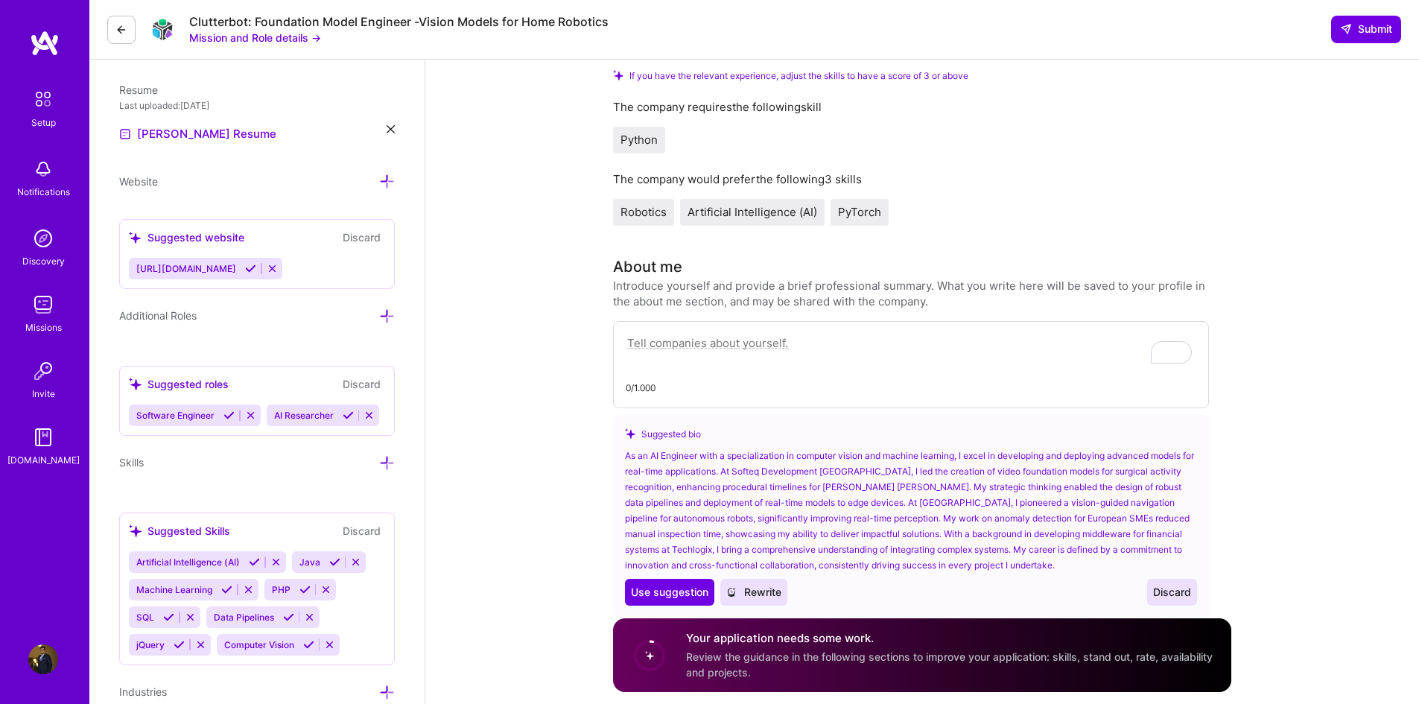
click at [875, 214] on span "PyTorch" at bounding box center [859, 212] width 43 height 14
click at [739, 347] on textarea "To enrich screen reader interactions, please activate Accessibility in Grammarl…" at bounding box center [911, 351] width 571 height 34
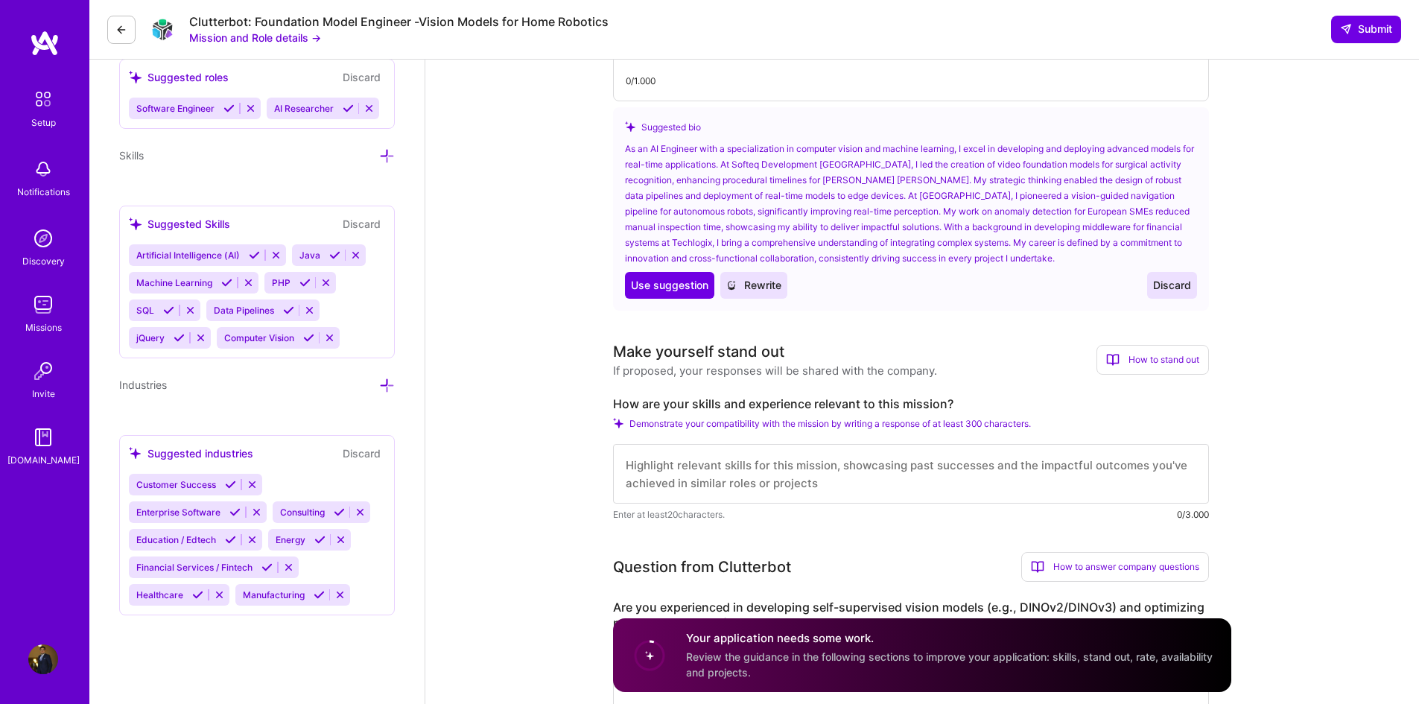
scroll to position [521, 0]
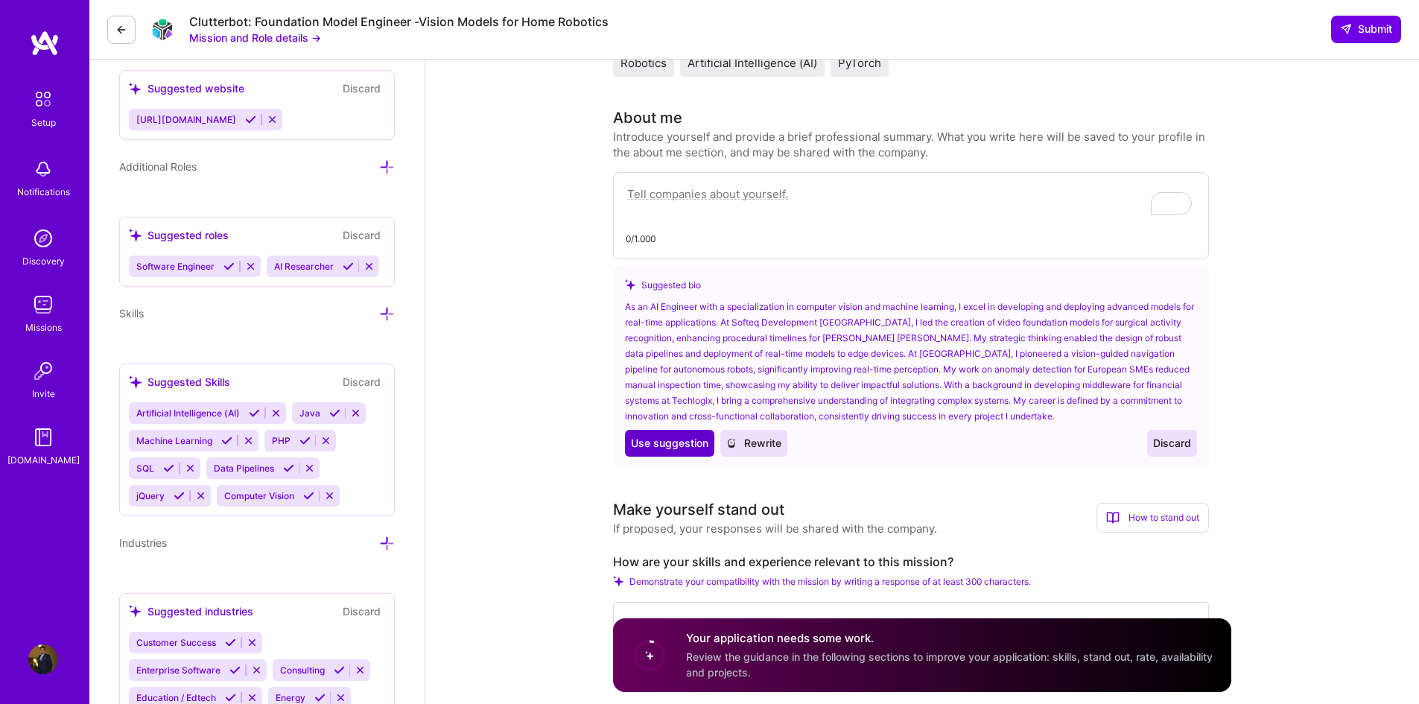
click at [652, 436] on span "Use suggestion" at bounding box center [669, 443] width 77 height 15
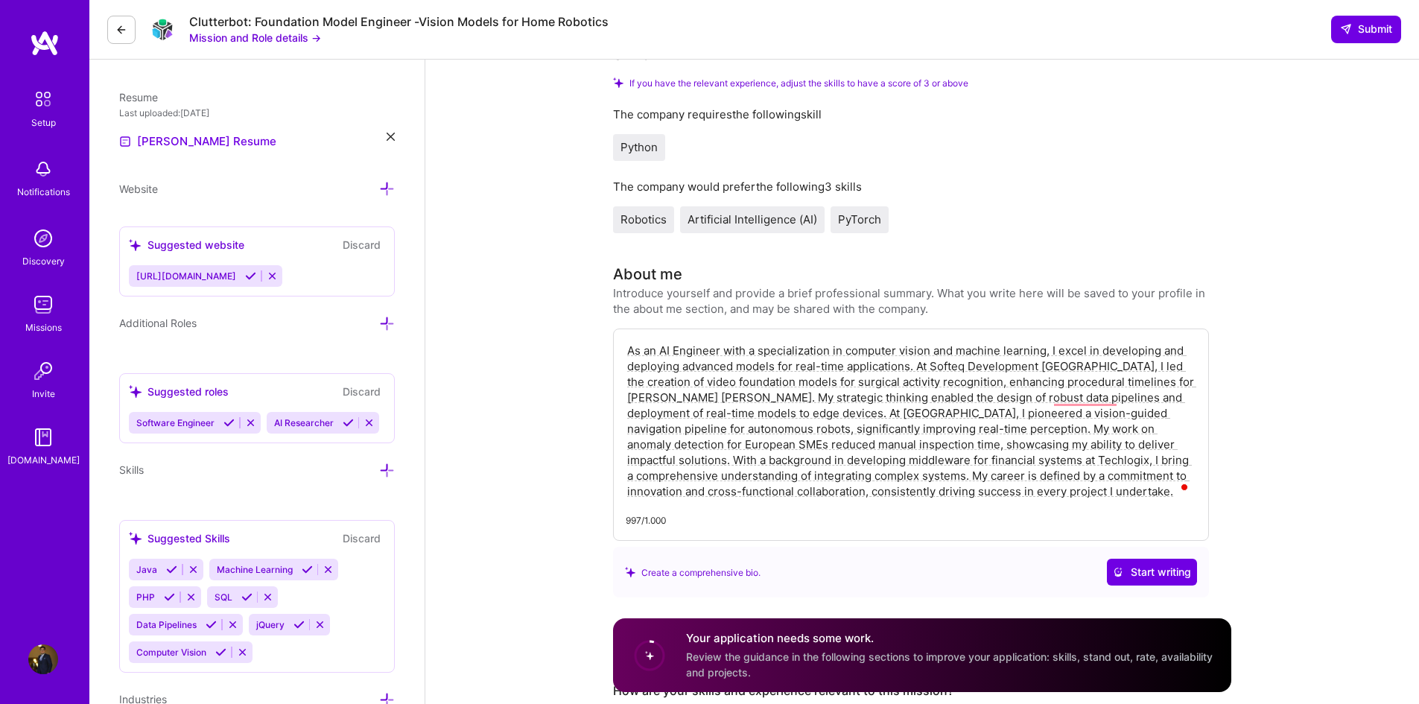
scroll to position [447, 0]
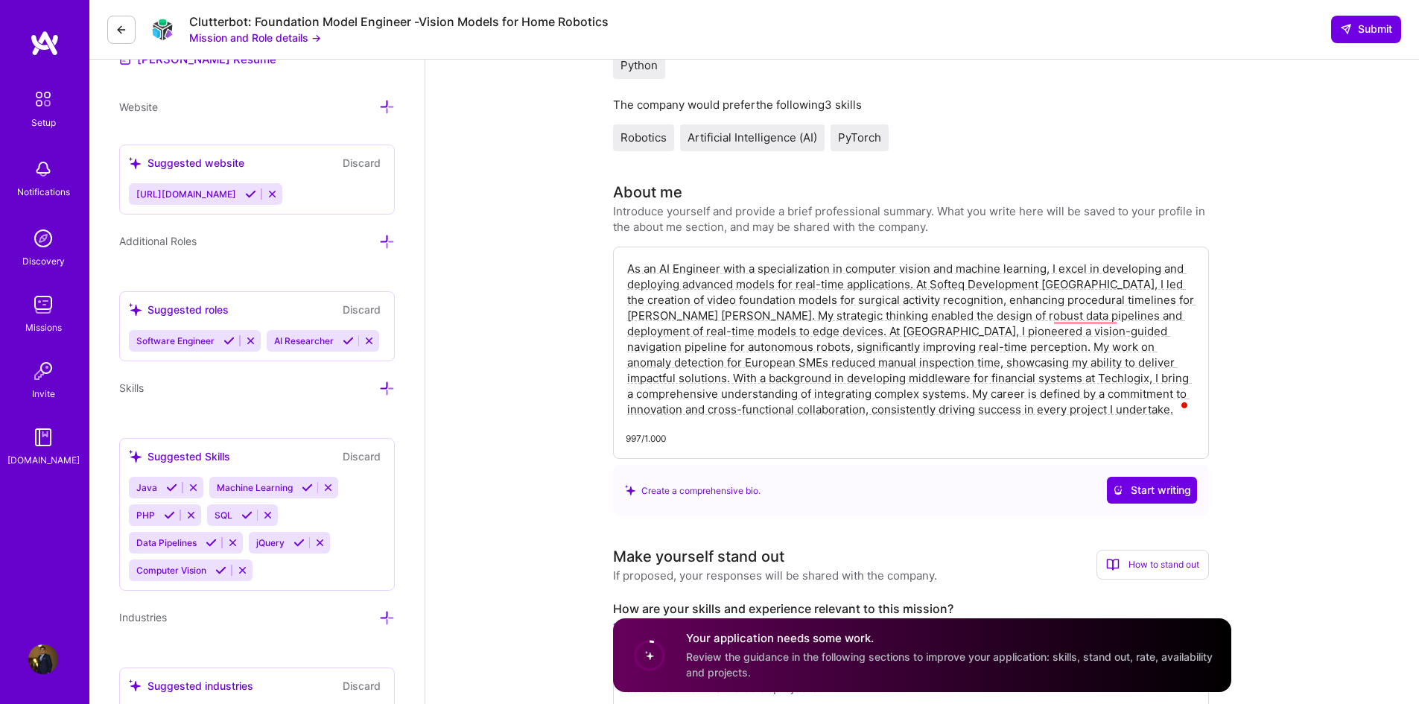
click at [722, 339] on textarea "As an AI Engineer with a specialization in computer vision and machine learning…" at bounding box center [911, 338] width 571 height 159
click at [818, 366] on textarea "As an AI Engineer with a specialization in computer vision and machine learning…" at bounding box center [911, 338] width 571 height 159
click at [793, 314] on textarea "As an AI Engineer with a specialization in computer vision and machine learning…" at bounding box center [911, 338] width 571 height 159
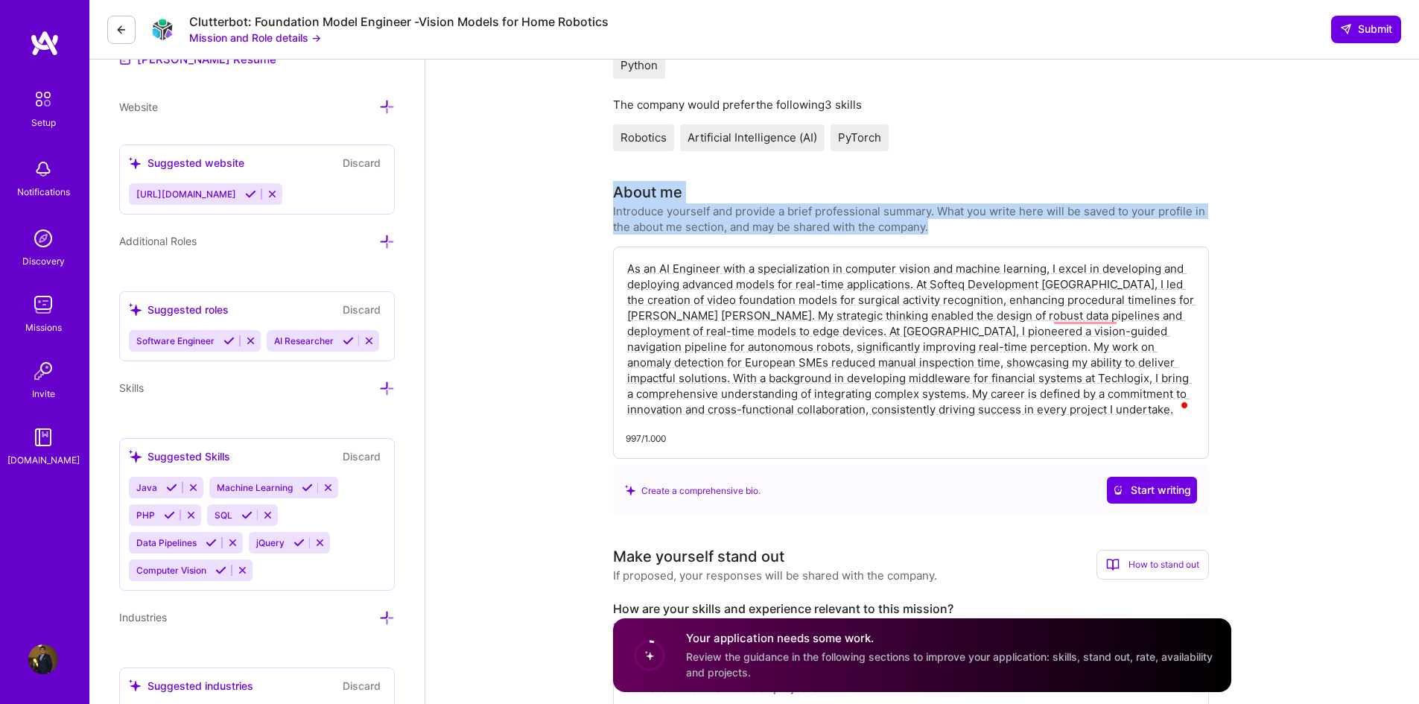
drag, startPoint x: 956, startPoint y: 227, endPoint x: 616, endPoint y: 192, distance: 342.2
copy div "About me Introduce yourself and provide a brief professional summary. What you …"
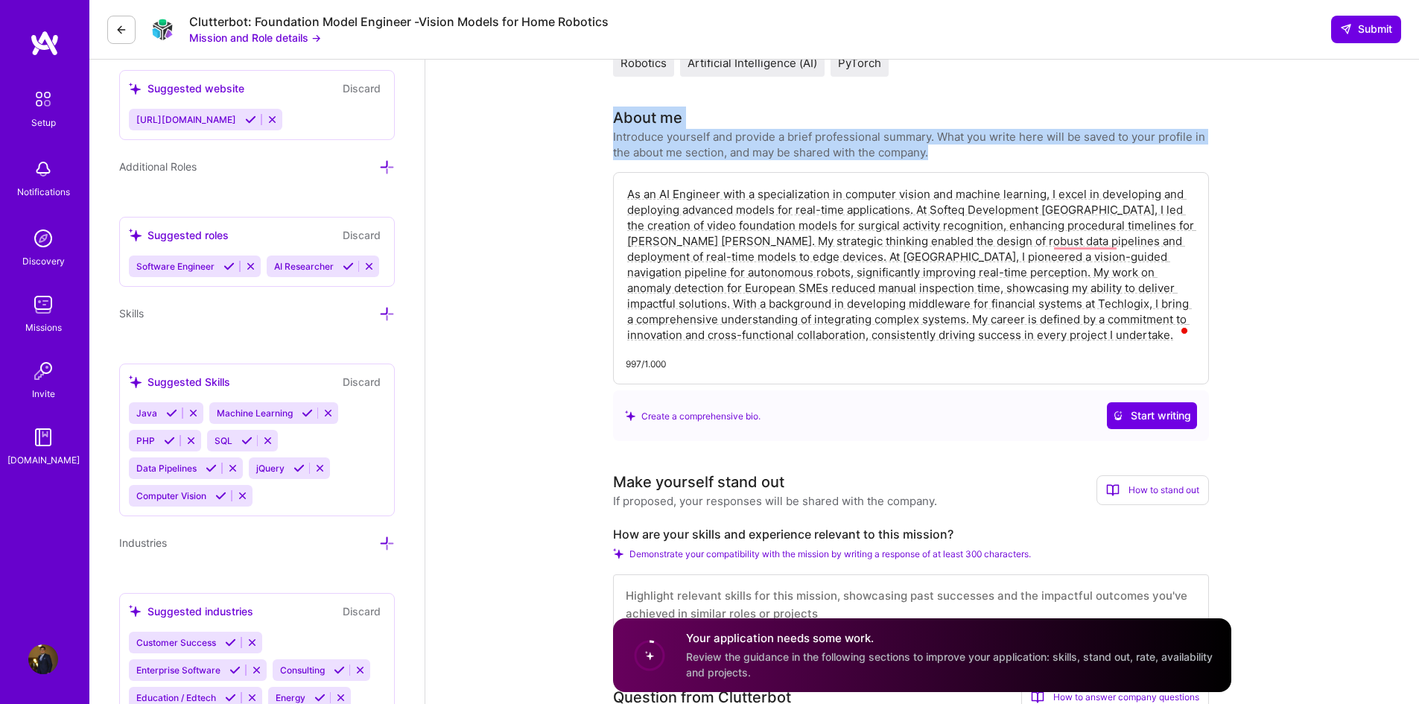
scroll to position [596, 0]
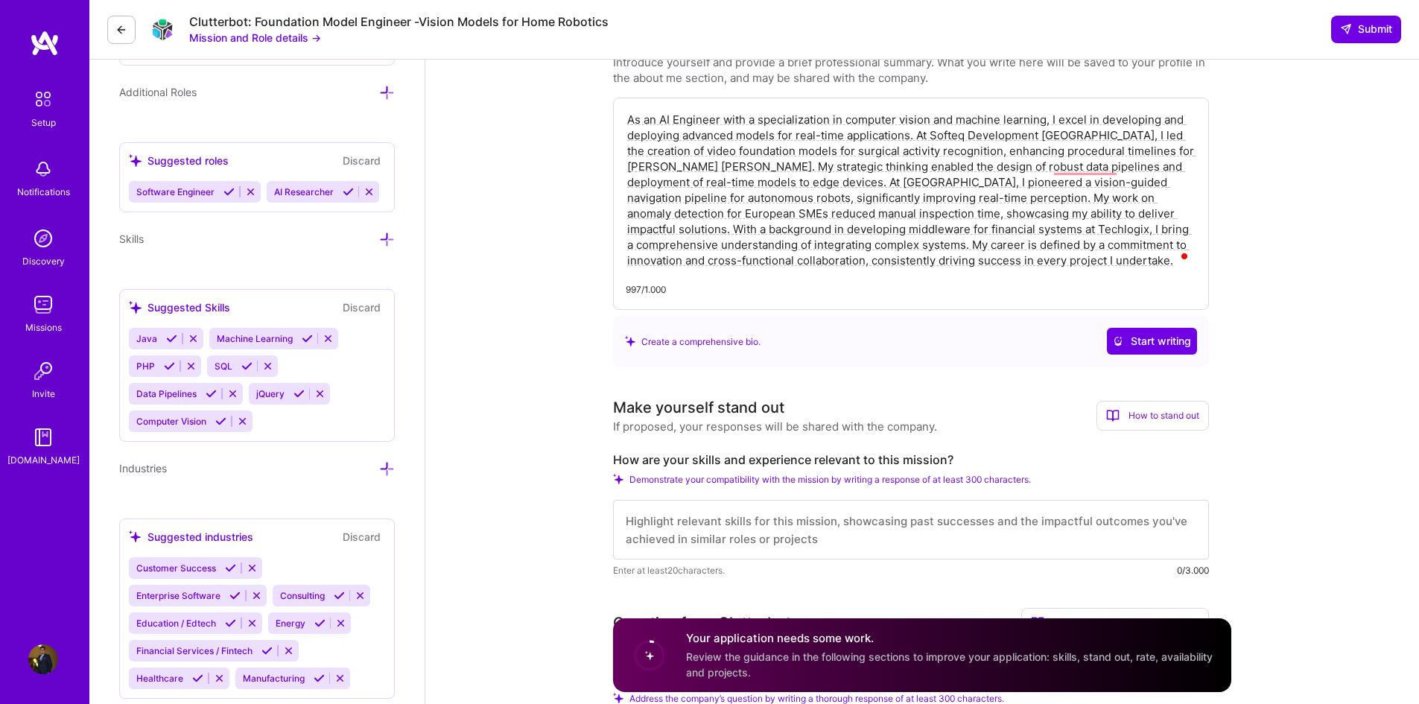
click at [766, 204] on textarea "As an AI Engineer with a specialization in computer vision and machine learning…" at bounding box center [911, 189] width 571 height 159
paste textarea "I am a Senior Computer Vision and AI Engineer with a PhD in Computer Science, s…"
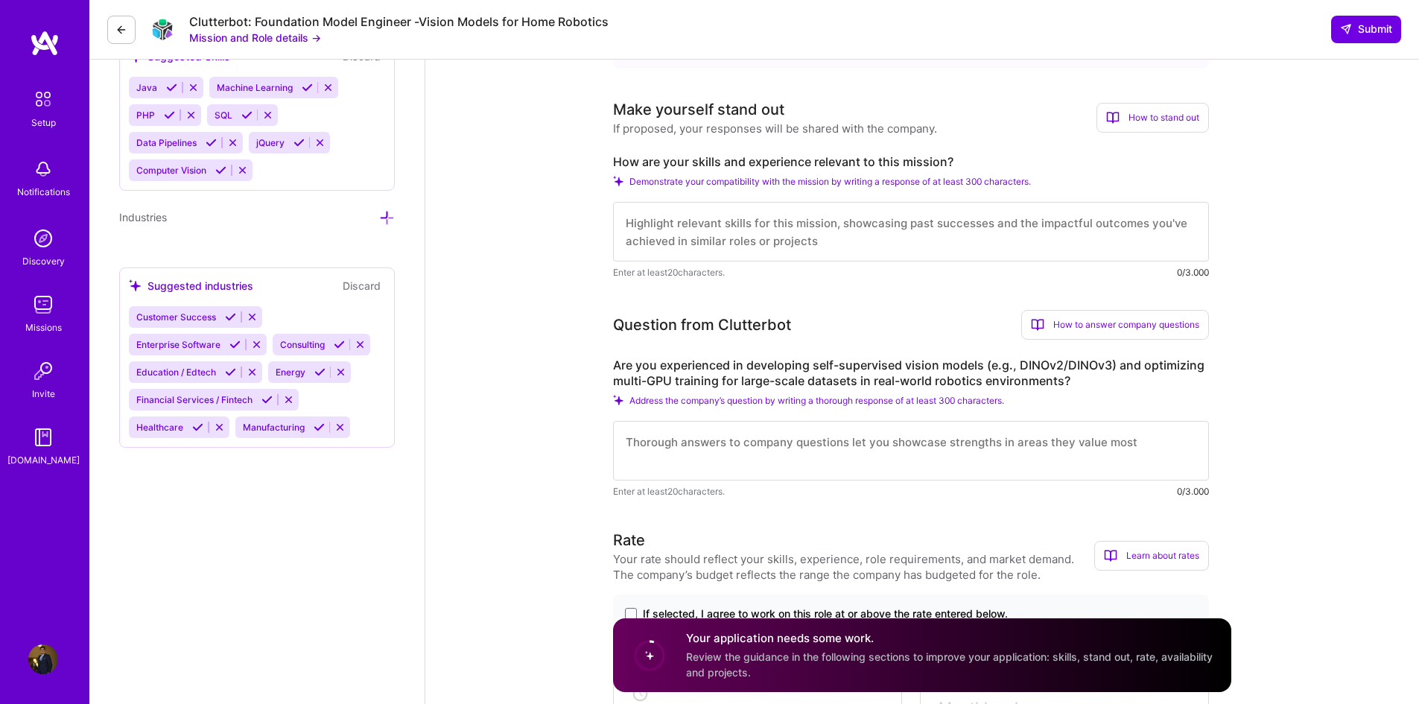
scroll to position [894, 0]
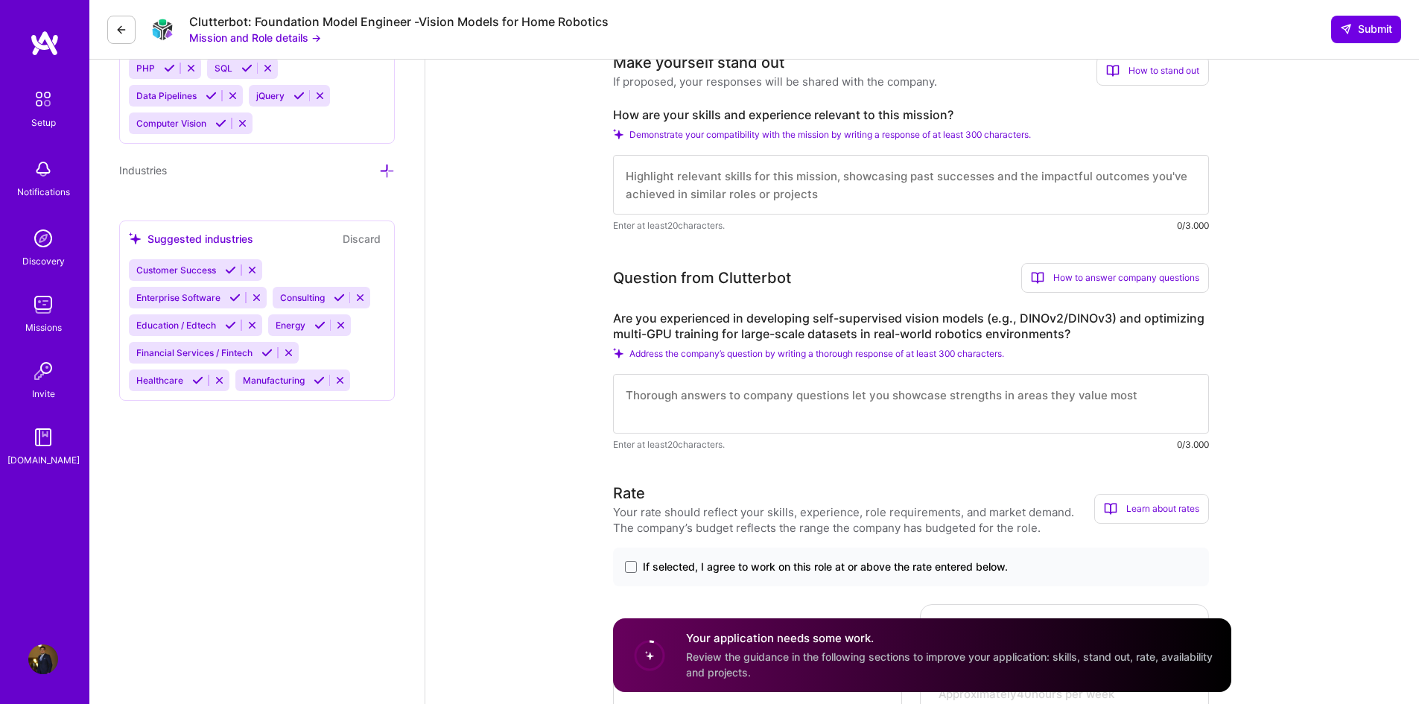
type textarea "I am a Senior Computer Vision and AI Engineer with a PhD in Computer Science, s…"
click at [760, 161] on textarea at bounding box center [911, 185] width 596 height 60
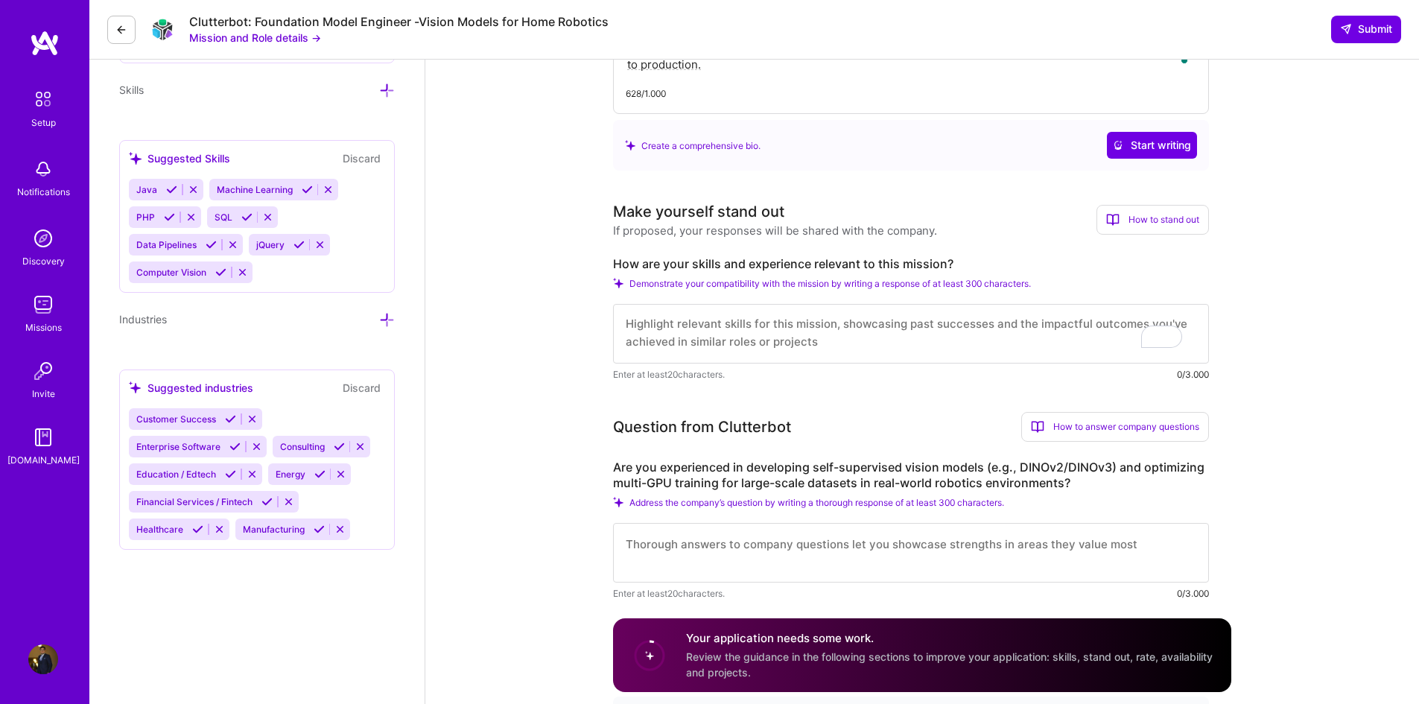
scroll to position [0, 0]
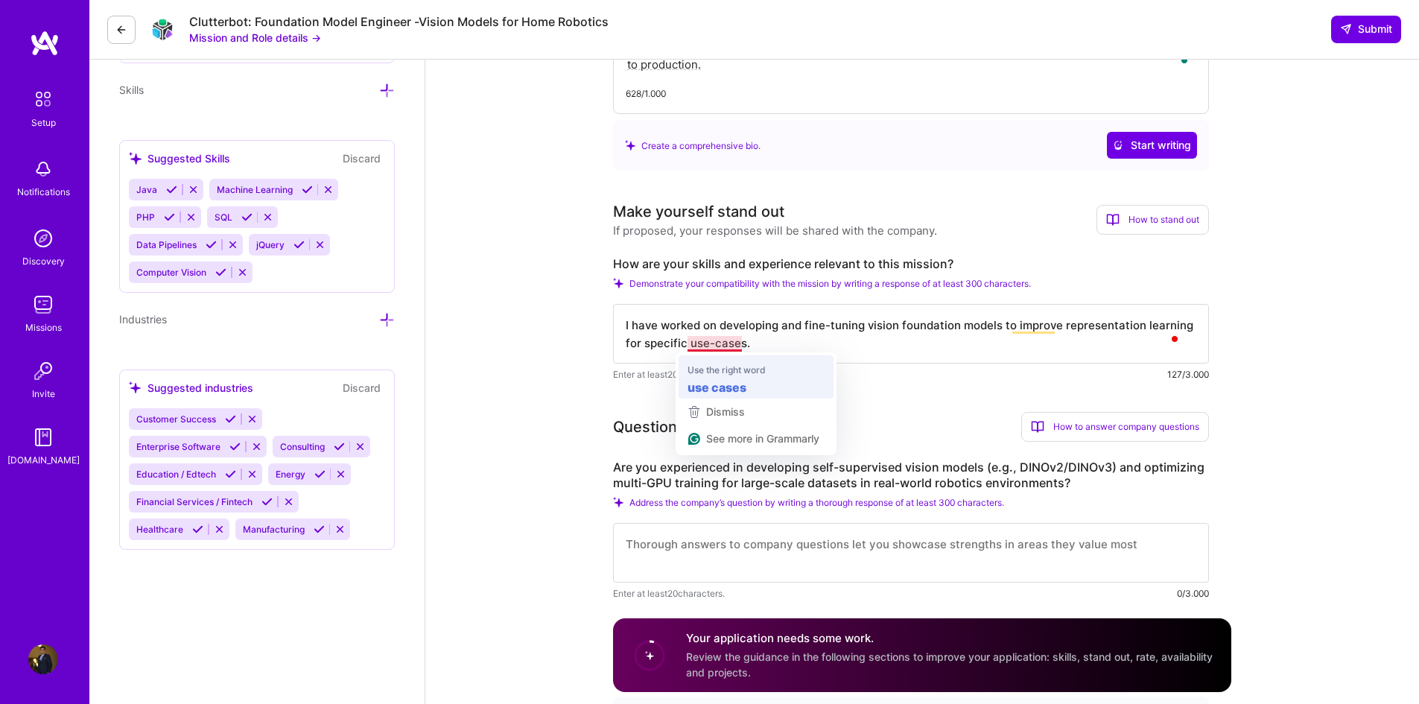
type textarea "I have worked on developing and fine-tuning vision foundation models to improve…"
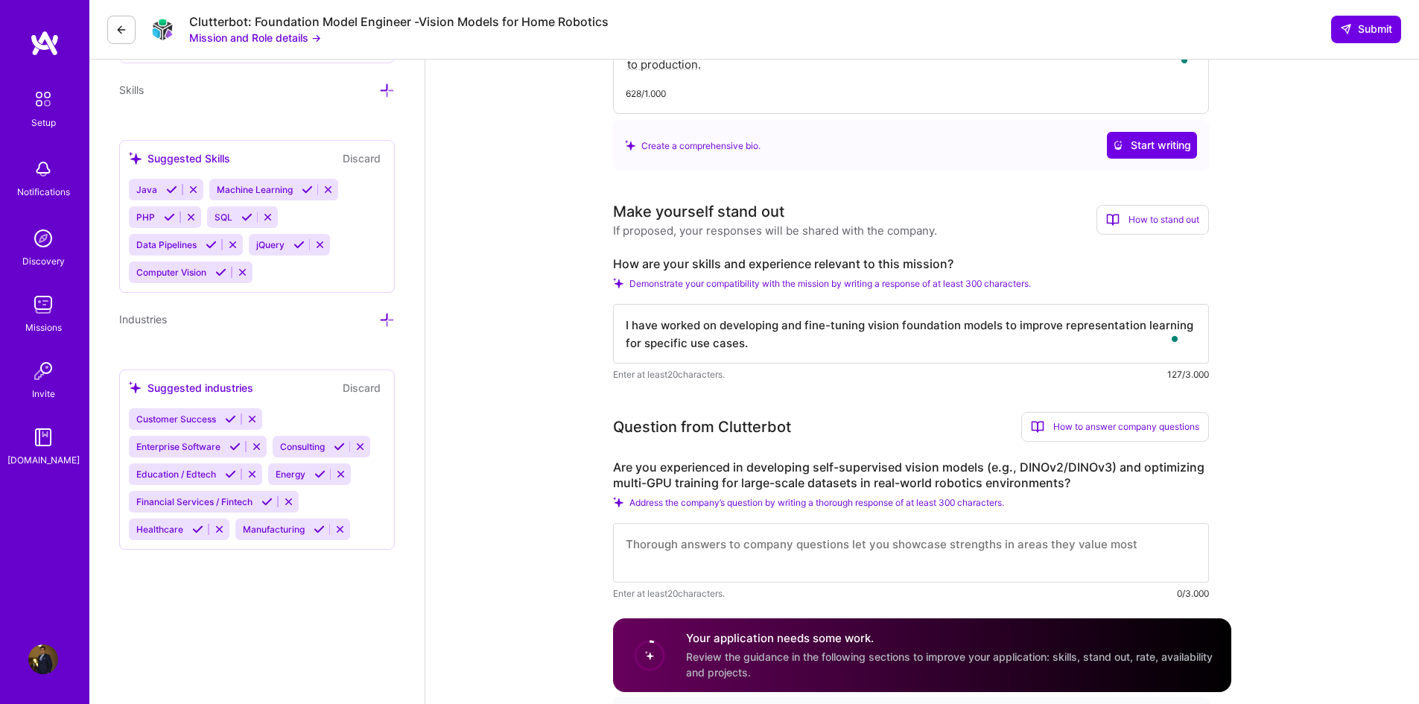
scroll to position [1, 0]
click at [731, 543] on textarea at bounding box center [911, 553] width 596 height 60
type textarea "Yes,"
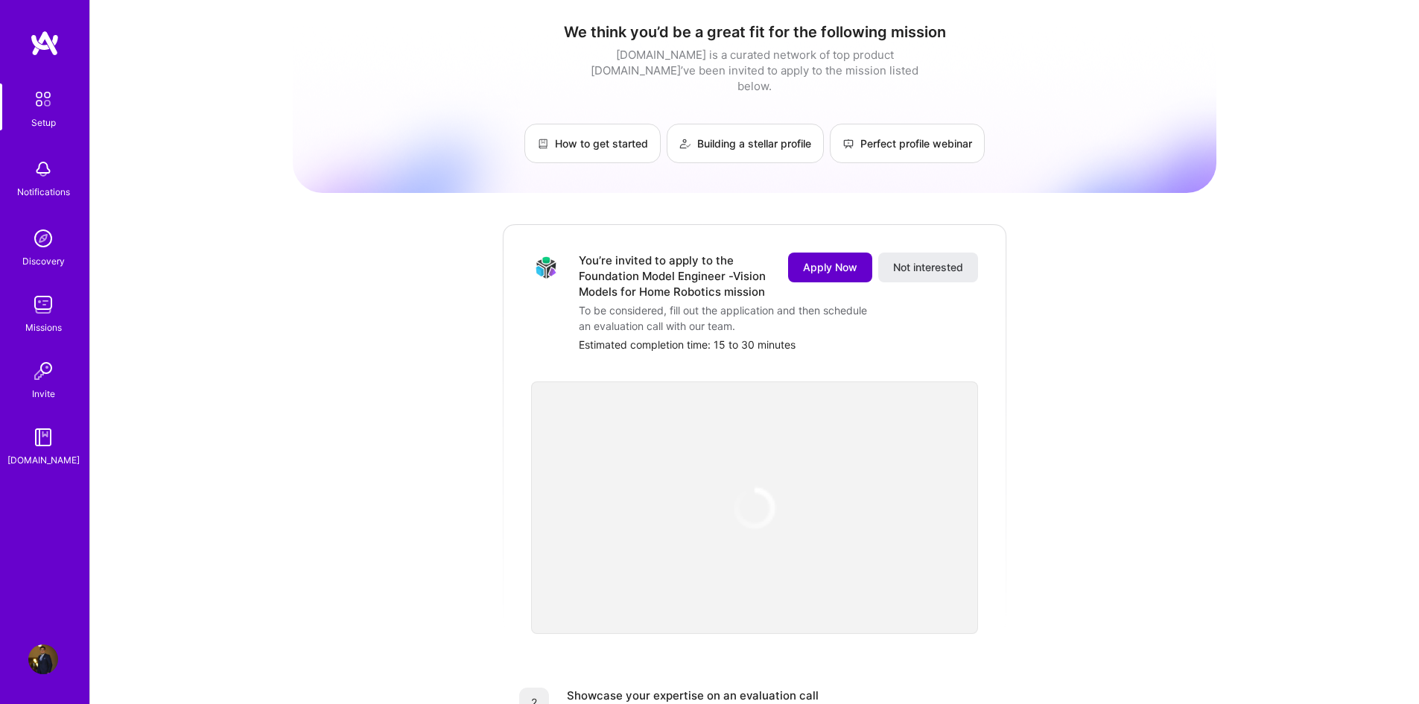
click at [827, 260] on span "Apply Now" at bounding box center [830, 267] width 54 height 15
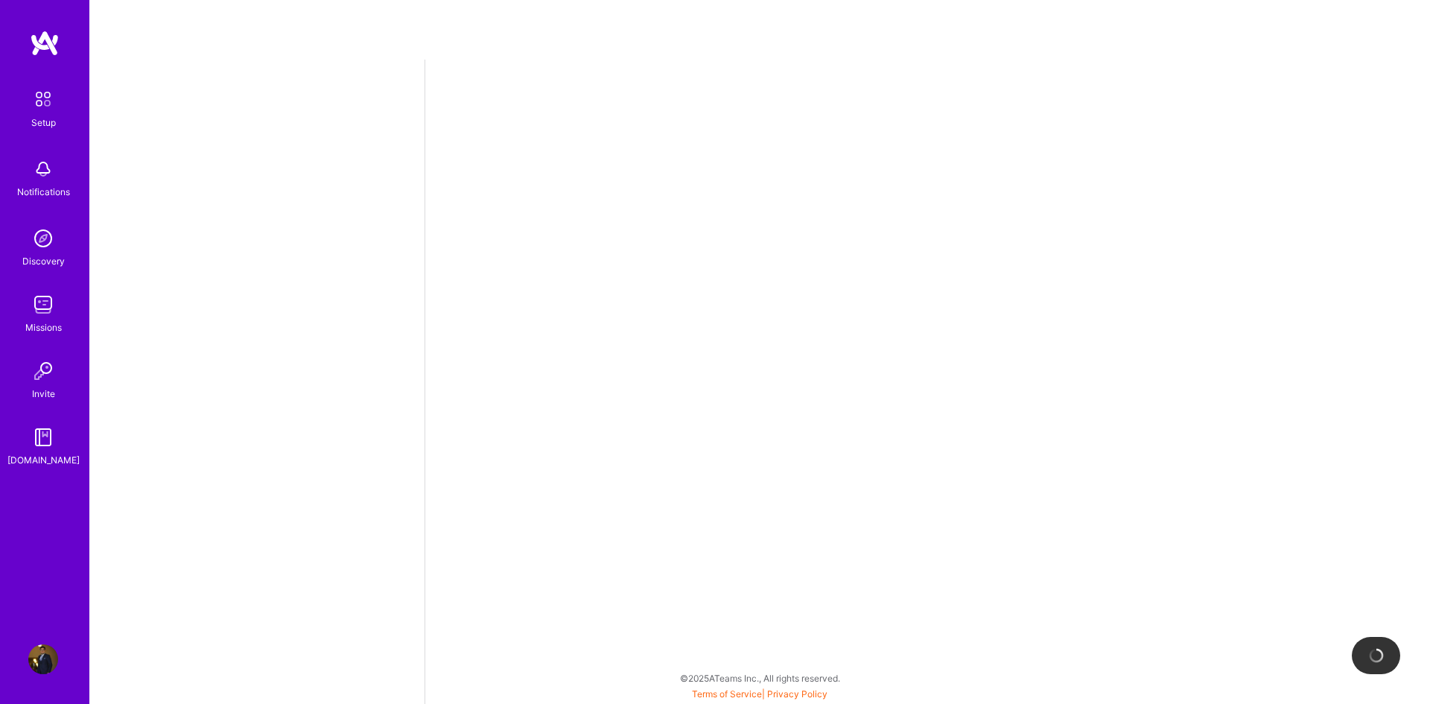
select select "US"
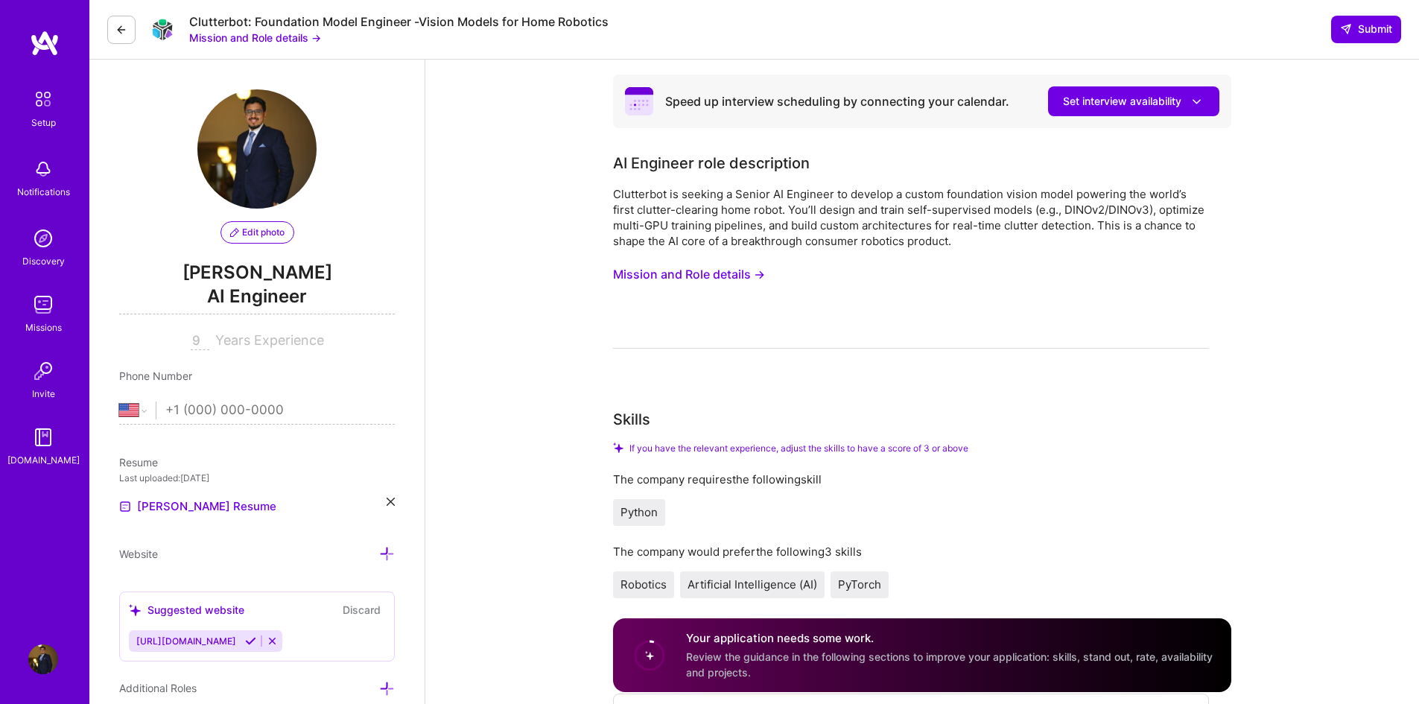
select select "US"
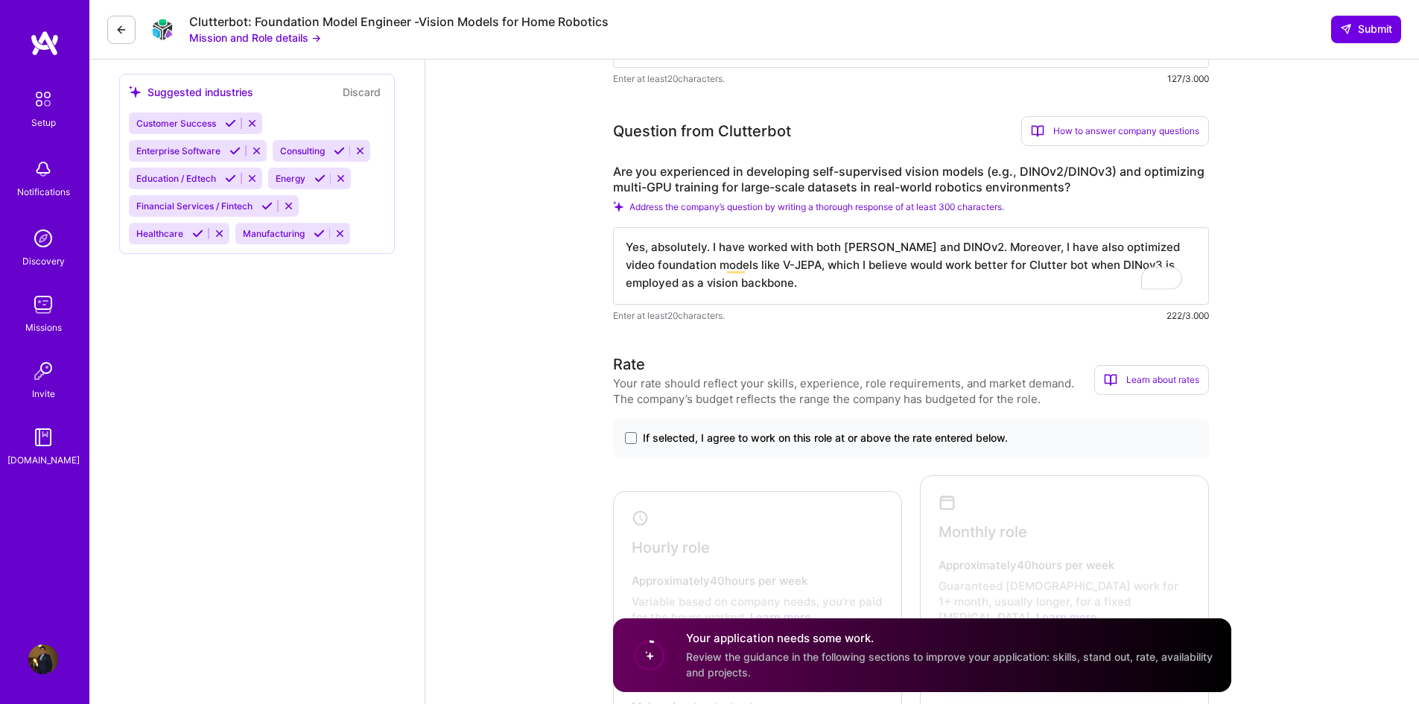
scroll to position [1043, 0]
click at [869, 270] on textarea "Yes, absolutely. I have worked with both DINO and DINOv2. Moreover, I have also…" at bounding box center [911, 263] width 596 height 77
click at [854, 285] on textarea "Yes, absolutely. I have worked with both DINO and DINOv2. Moreover, I have also…" at bounding box center [911, 263] width 596 height 77
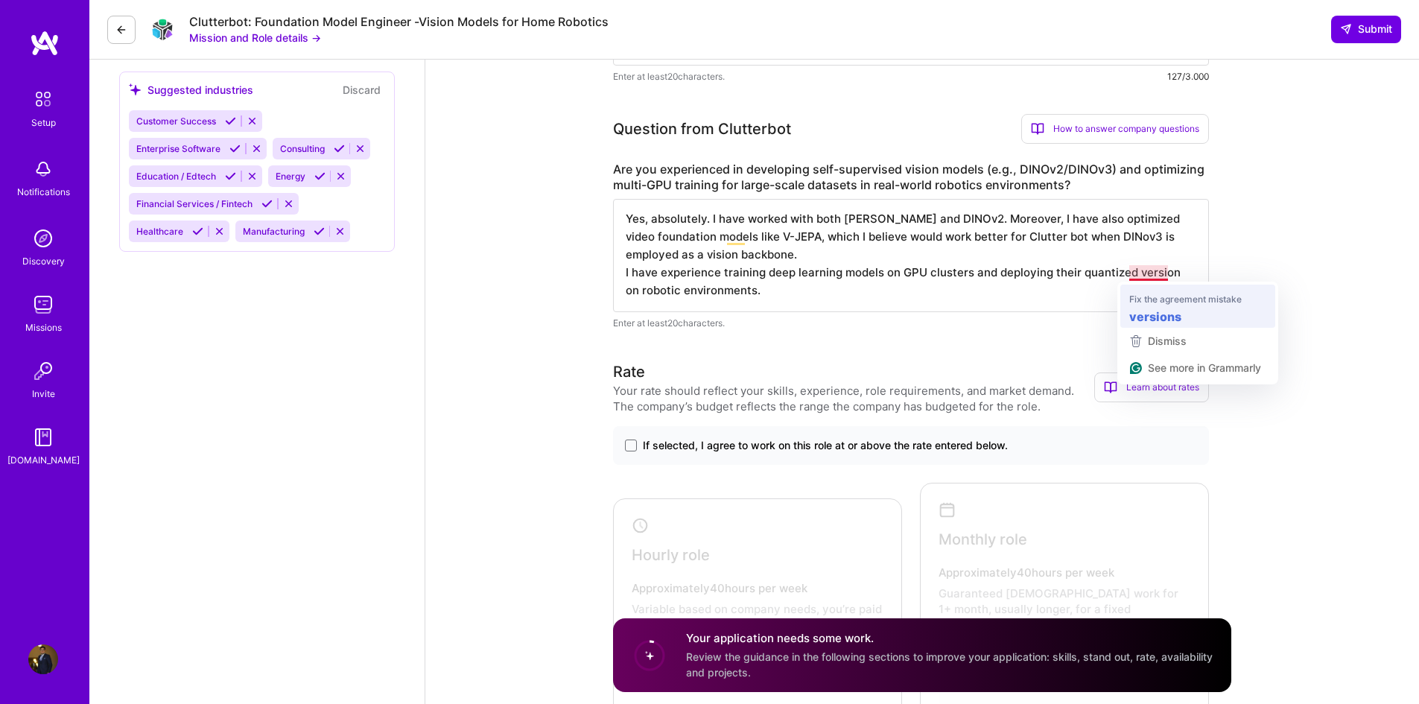
type textarea "Yes, absolutely. I have worked with both [PERSON_NAME] and DINOv2. Moreover, I …"
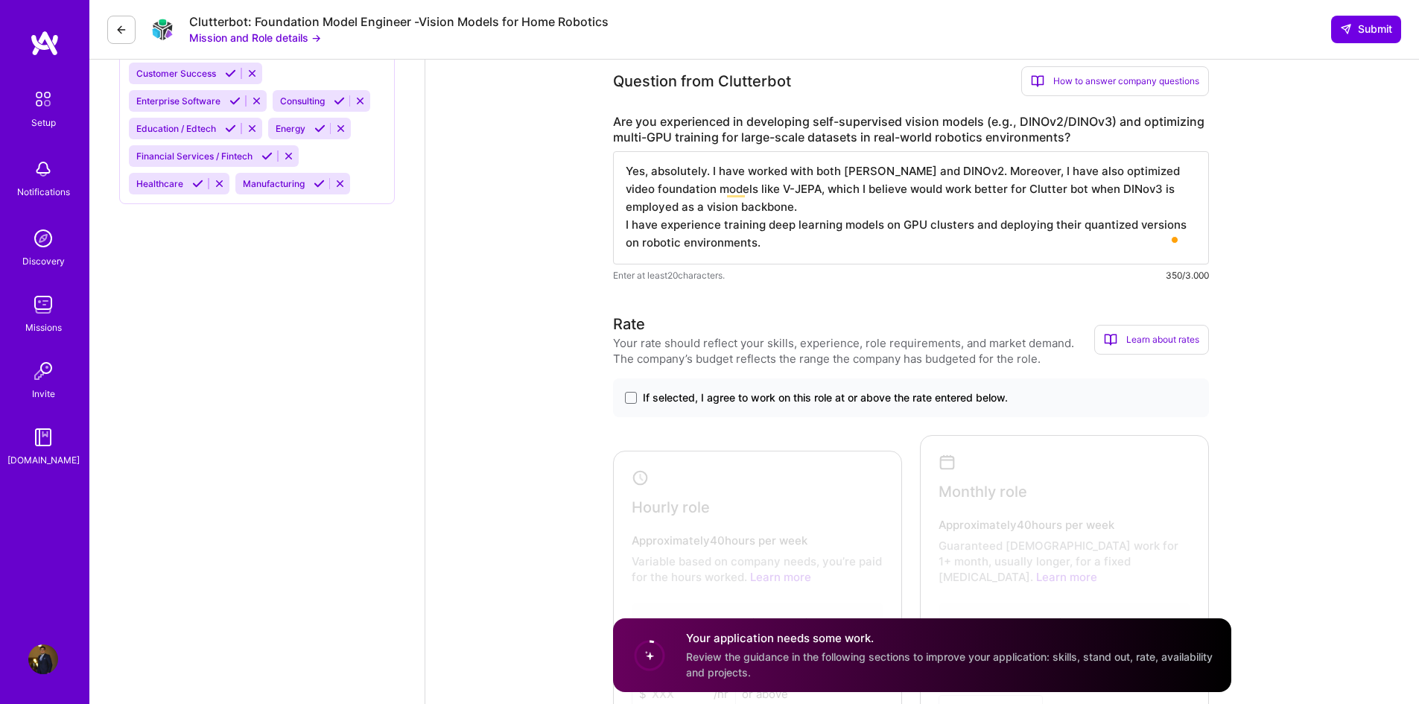
scroll to position [1266, 0]
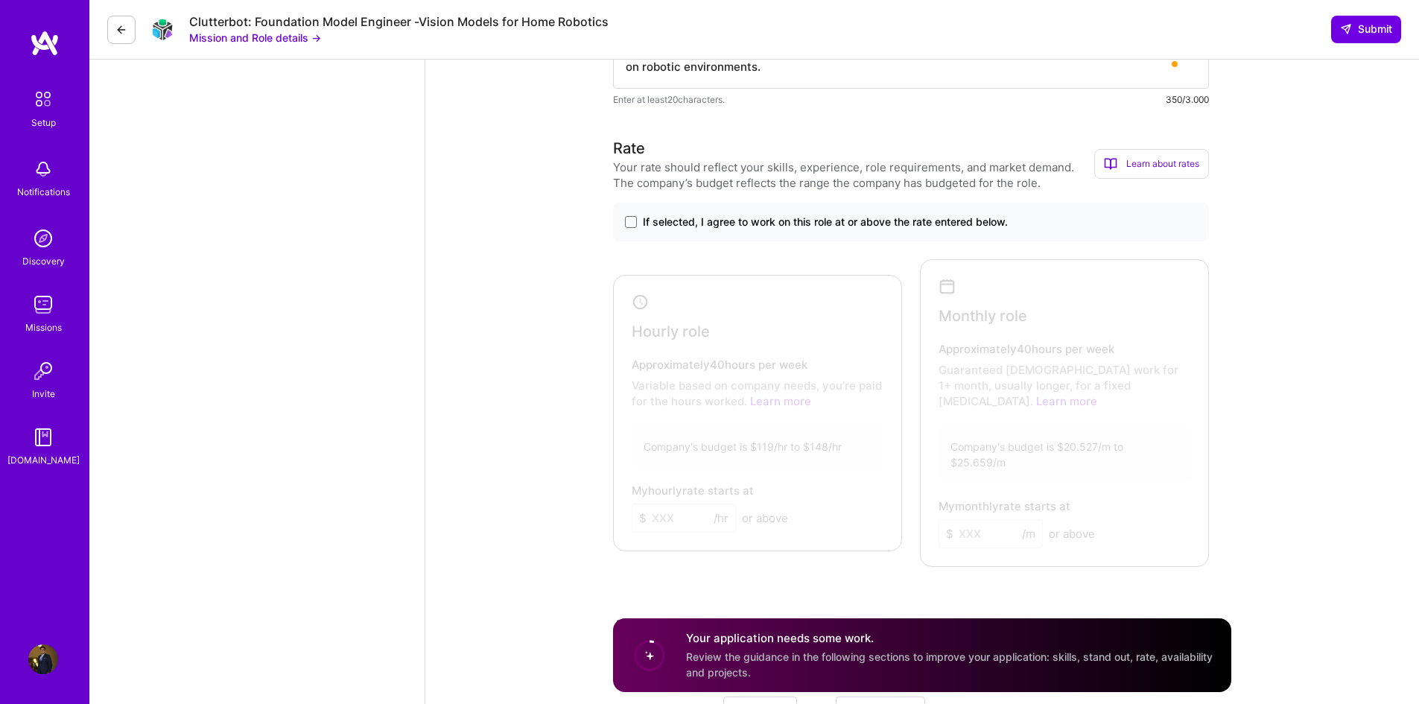
click at [731, 222] on span "If selected, I agree to work on this role at or above the rate entered below." at bounding box center [825, 222] width 365 height 15
click at [0, 0] on input "If selected, I agree to work on this role at or above the rate entered below." at bounding box center [0, 0] width 0 height 0
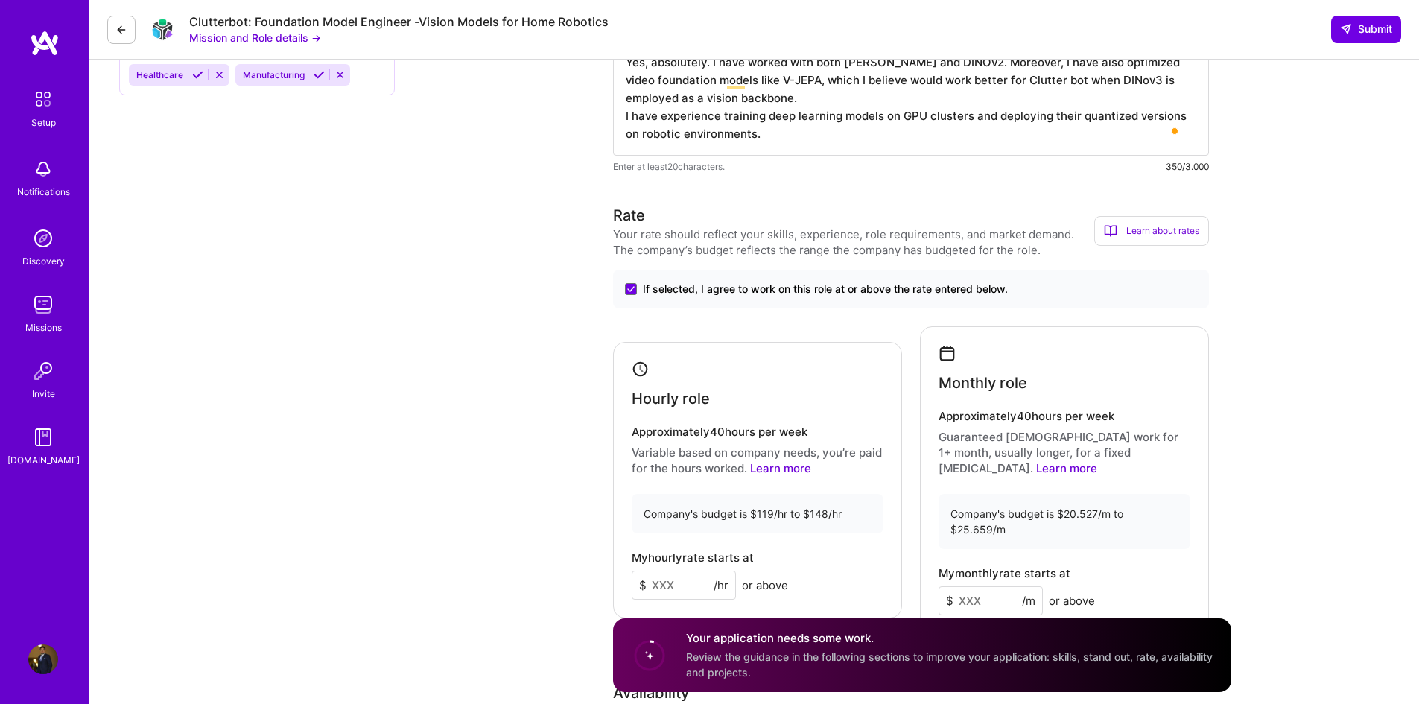
scroll to position [1192, 0]
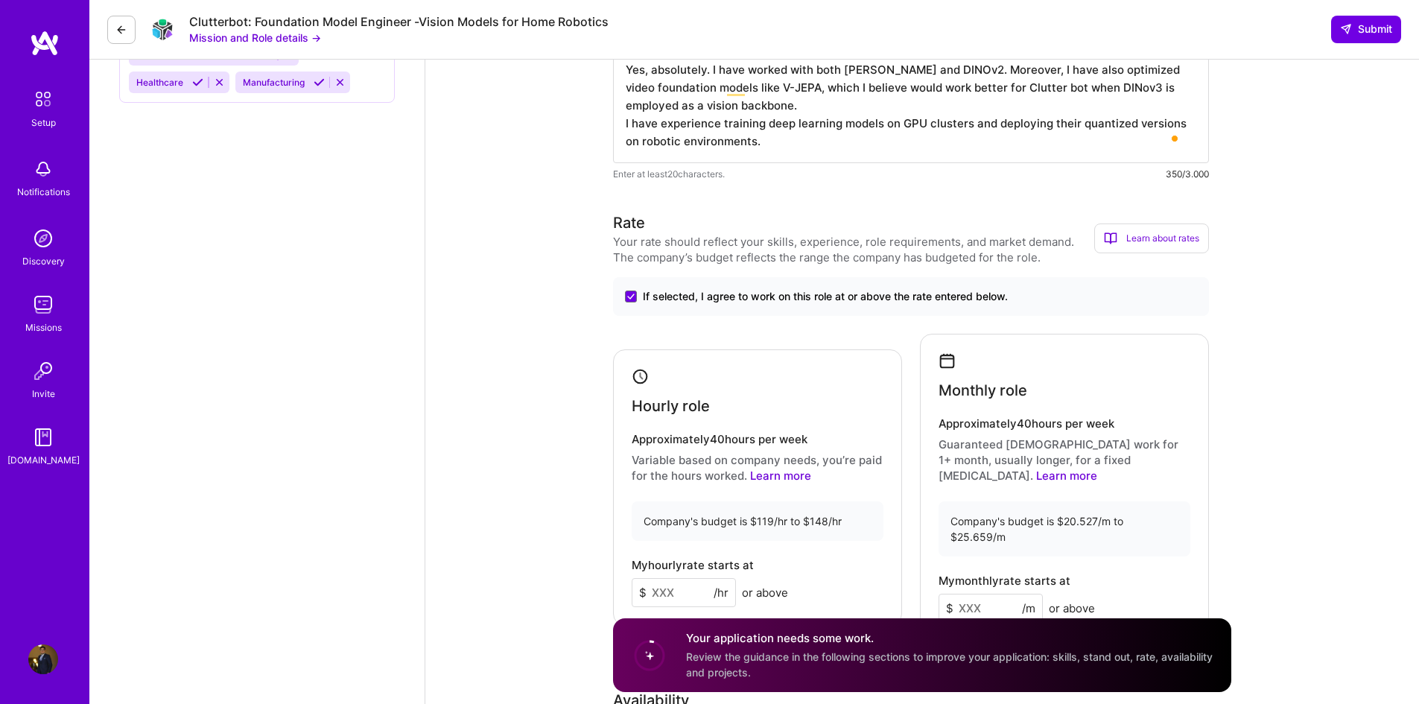
click at [702, 298] on span "If selected, I agree to work on this role at or above the rate entered below." at bounding box center [825, 296] width 365 height 15
click at [0, 0] on input "If selected, I agree to work on this role at or above the rate entered below." at bounding box center [0, 0] width 0 height 0
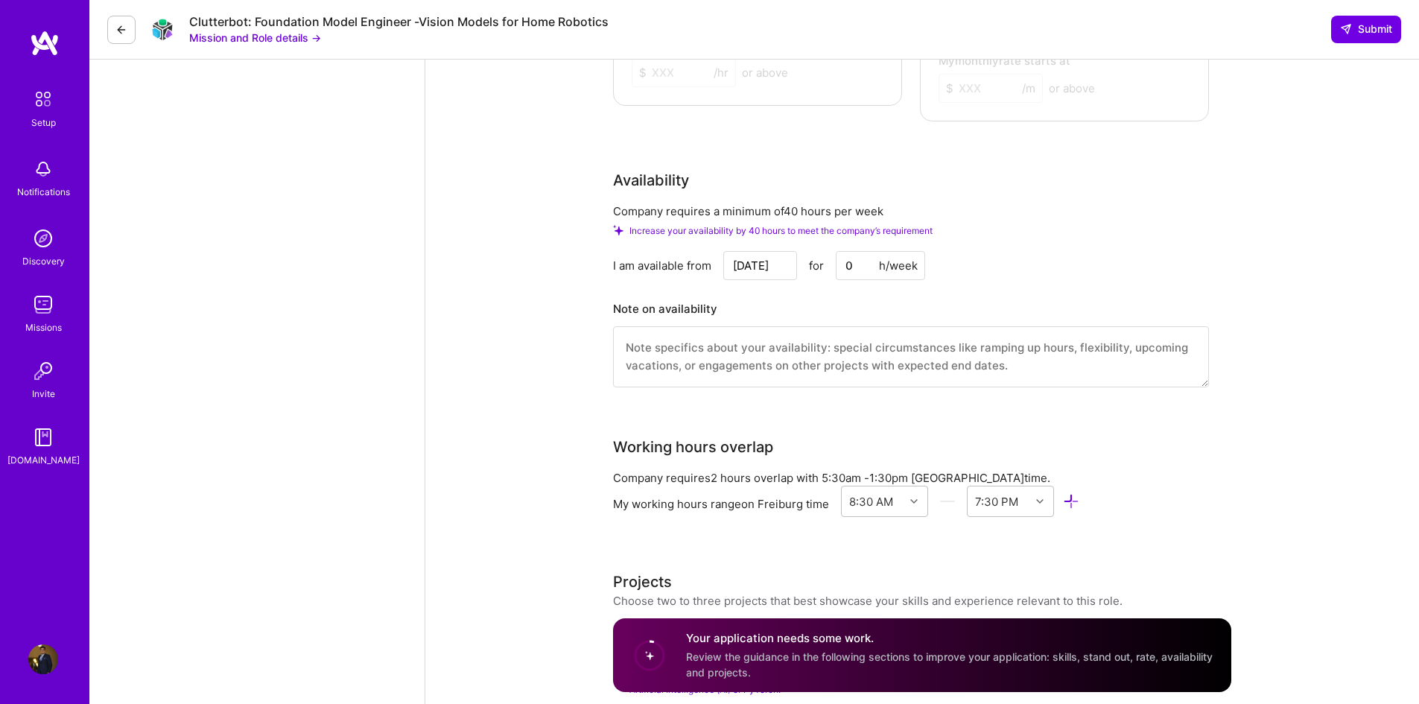
scroll to position [1713, 0]
click at [770, 250] on input "[DATE]" at bounding box center [760, 264] width 74 height 29
click at [758, 140] on div "12" at bounding box center [756, 132] width 20 height 20
click at [854, 250] on input "0" at bounding box center [880, 264] width 89 height 29
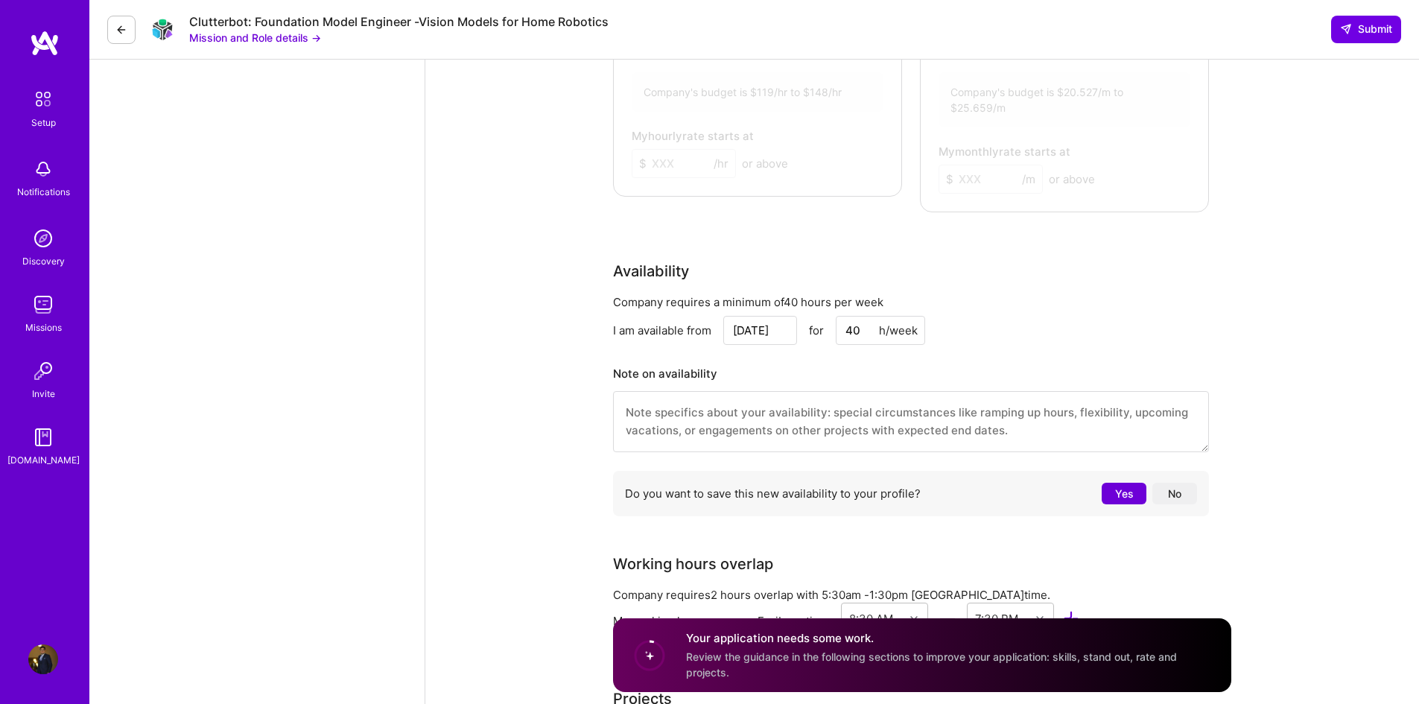
scroll to position [1639, 0]
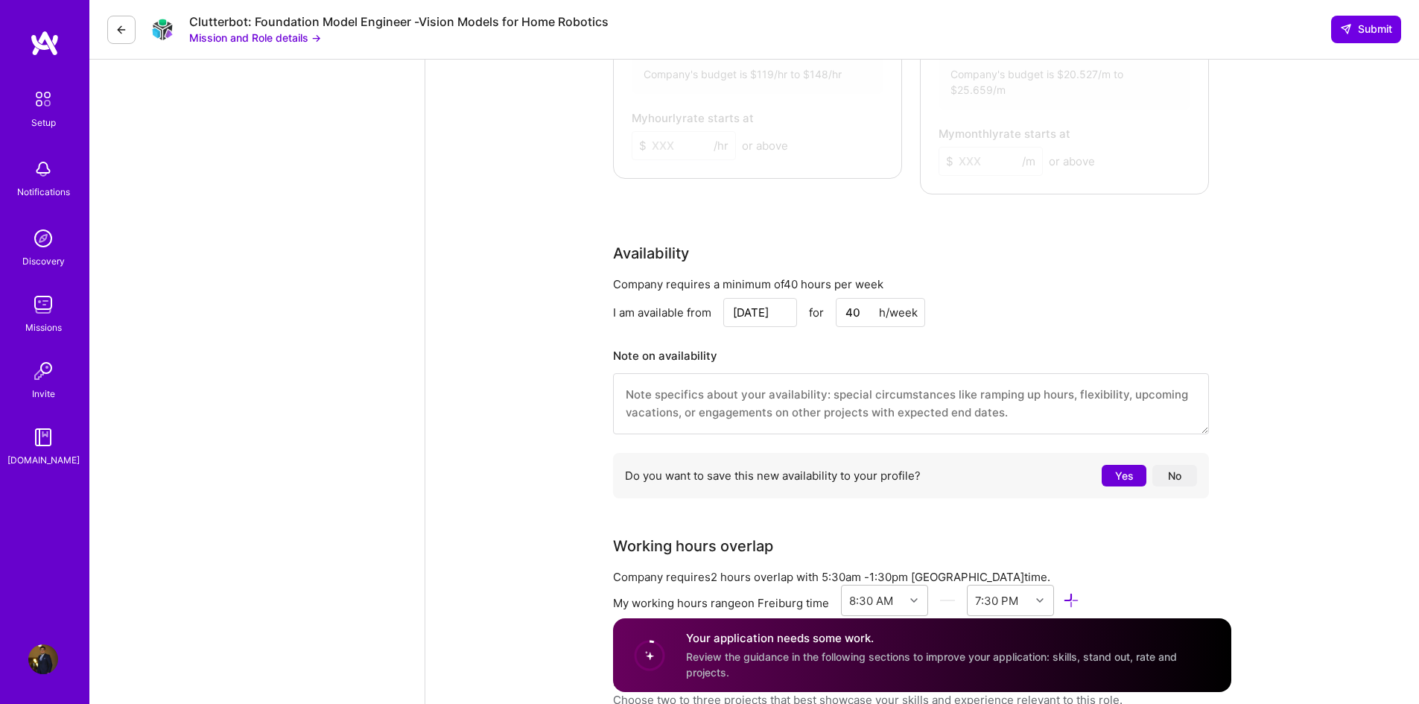
type input "40"
click at [728, 656] on span "Review the guidance in the following sections to improve your application: skil…" at bounding box center [931, 664] width 491 height 28
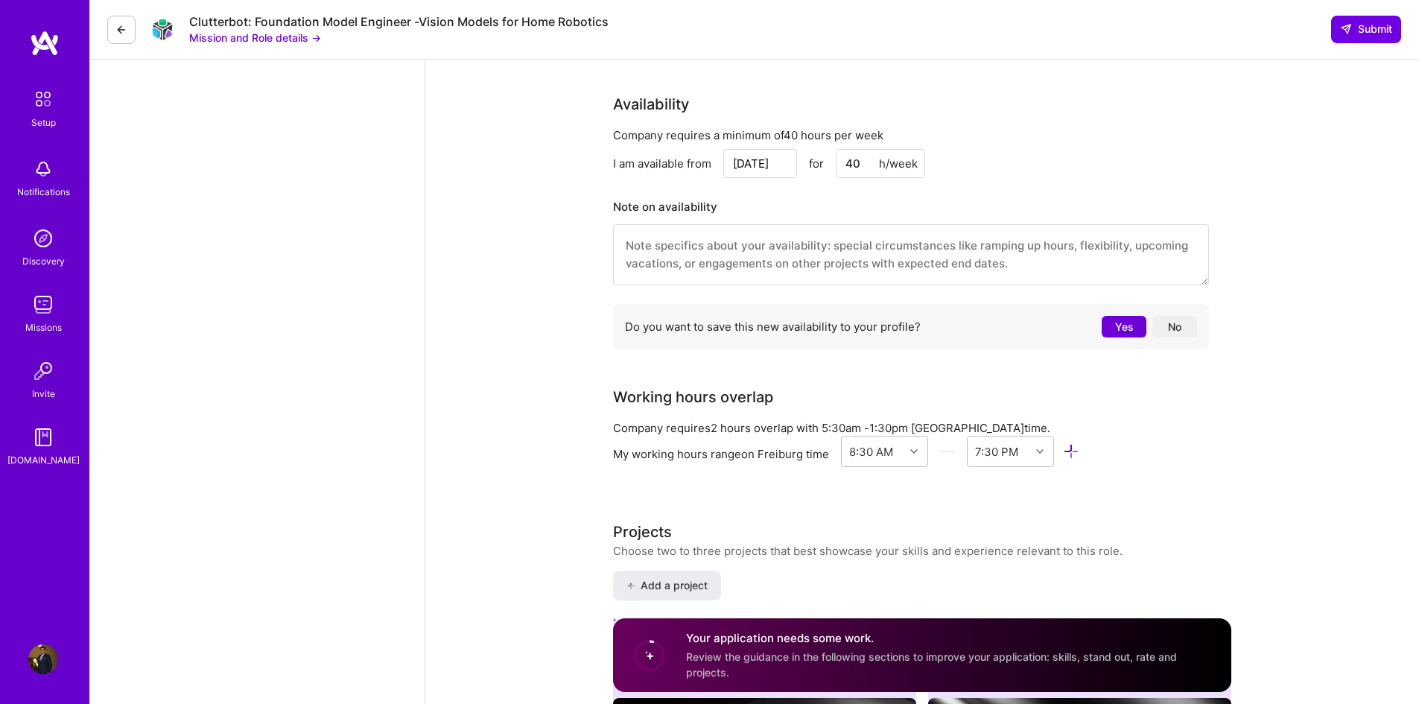
scroll to position [1862, 0]
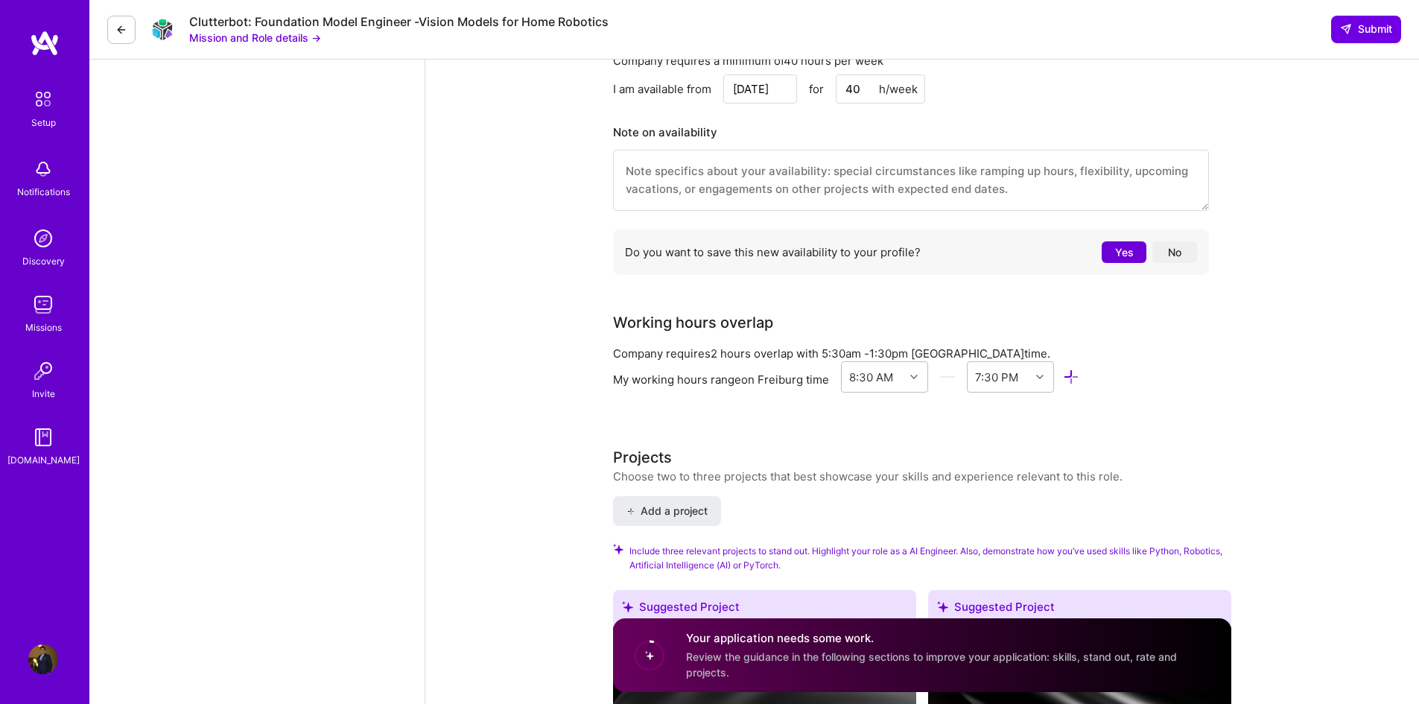
click at [1123, 241] on button "Yes" at bounding box center [1124, 252] width 45 height 22
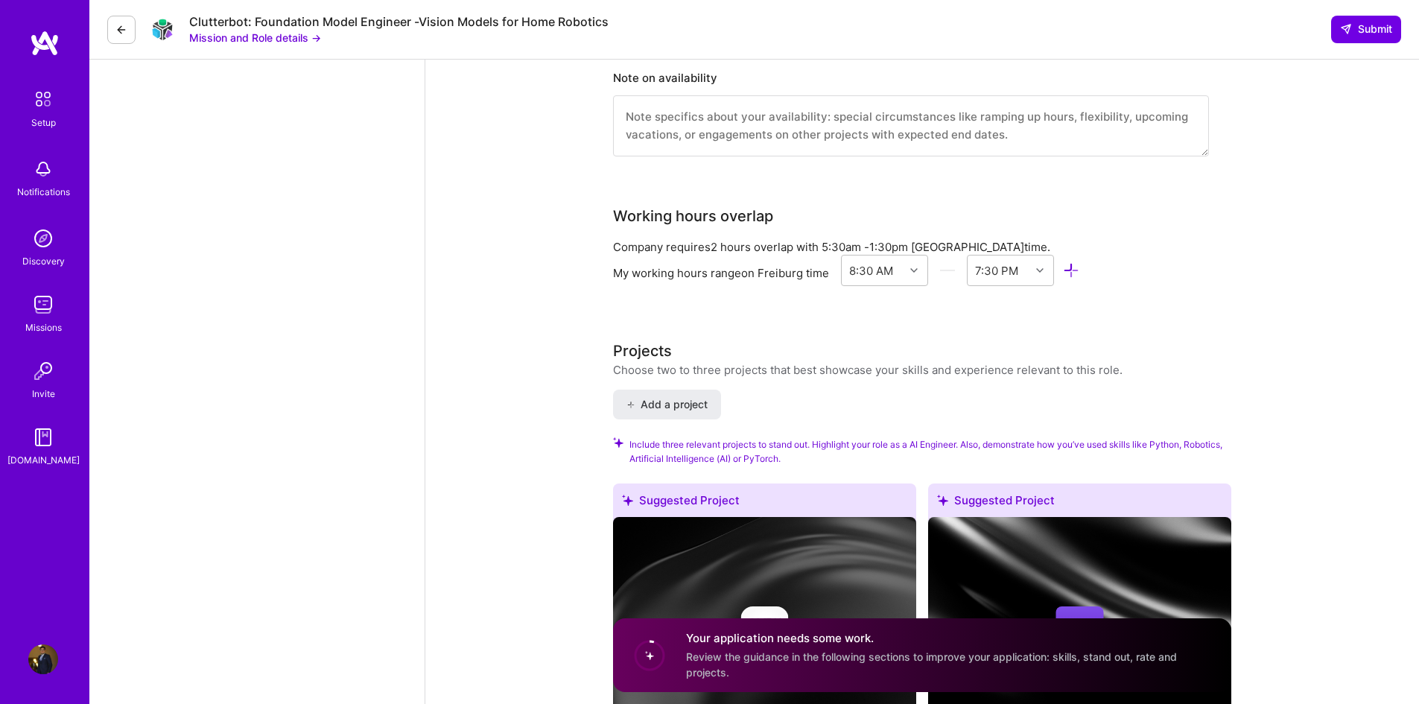
scroll to position [1937, 0]
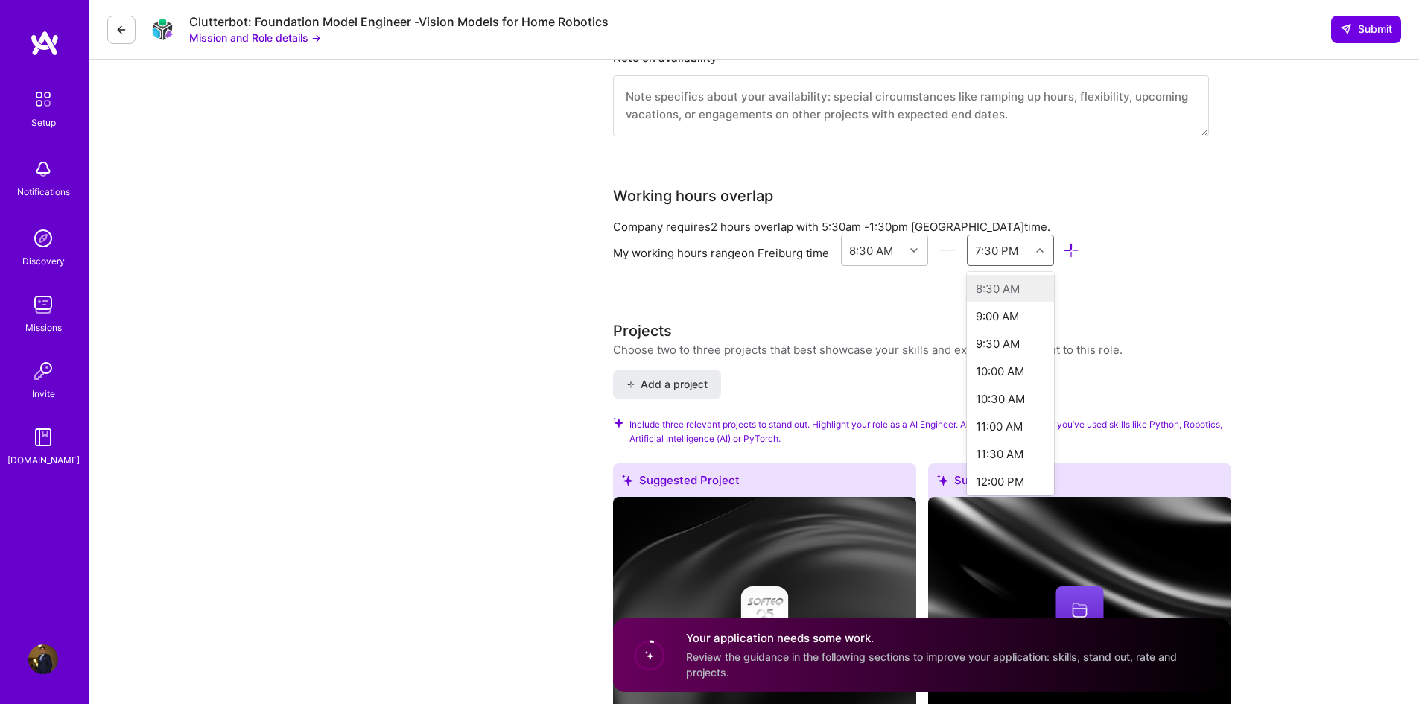
click at [1032, 241] on div at bounding box center [1041, 250] width 23 height 19
click at [880, 242] on div "8:30 AM" at bounding box center [871, 250] width 44 height 16
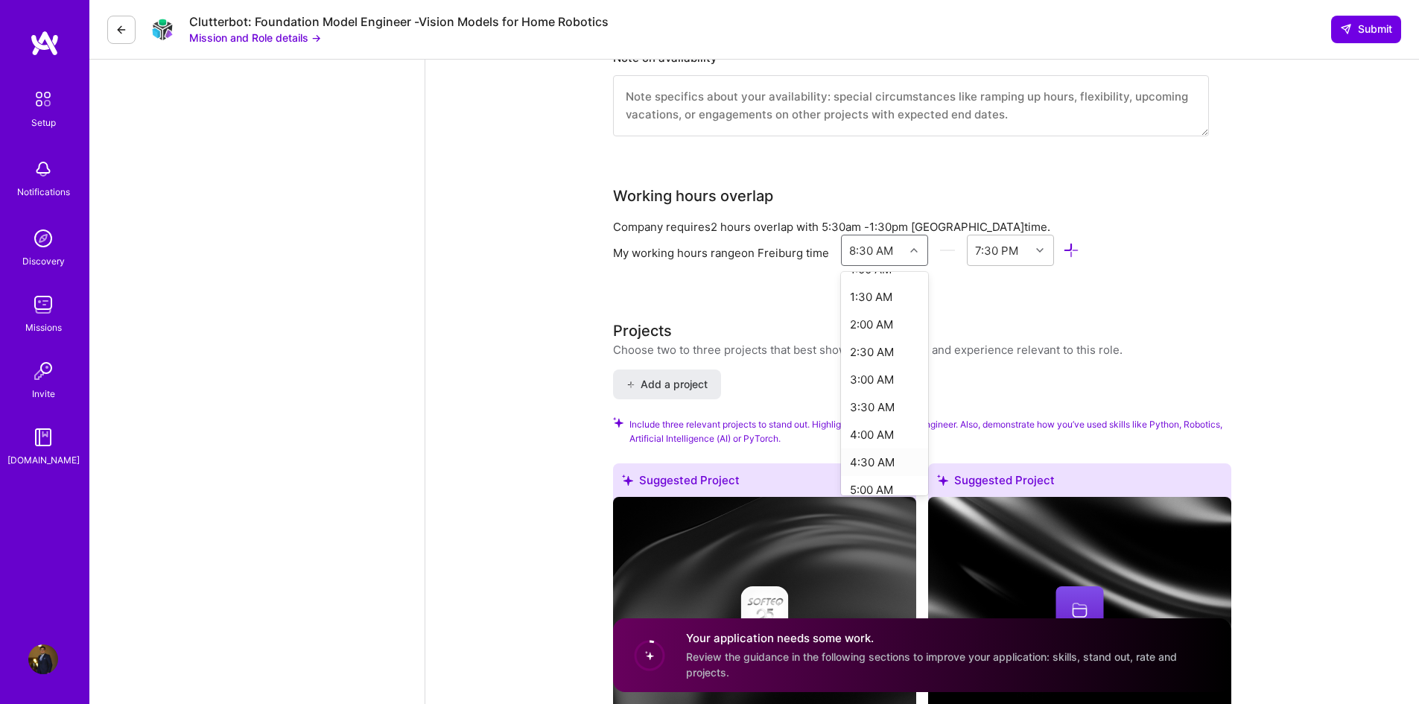
scroll to position [372, 0]
click at [870, 343] on div "8:00 AM" at bounding box center [884, 357] width 87 height 28
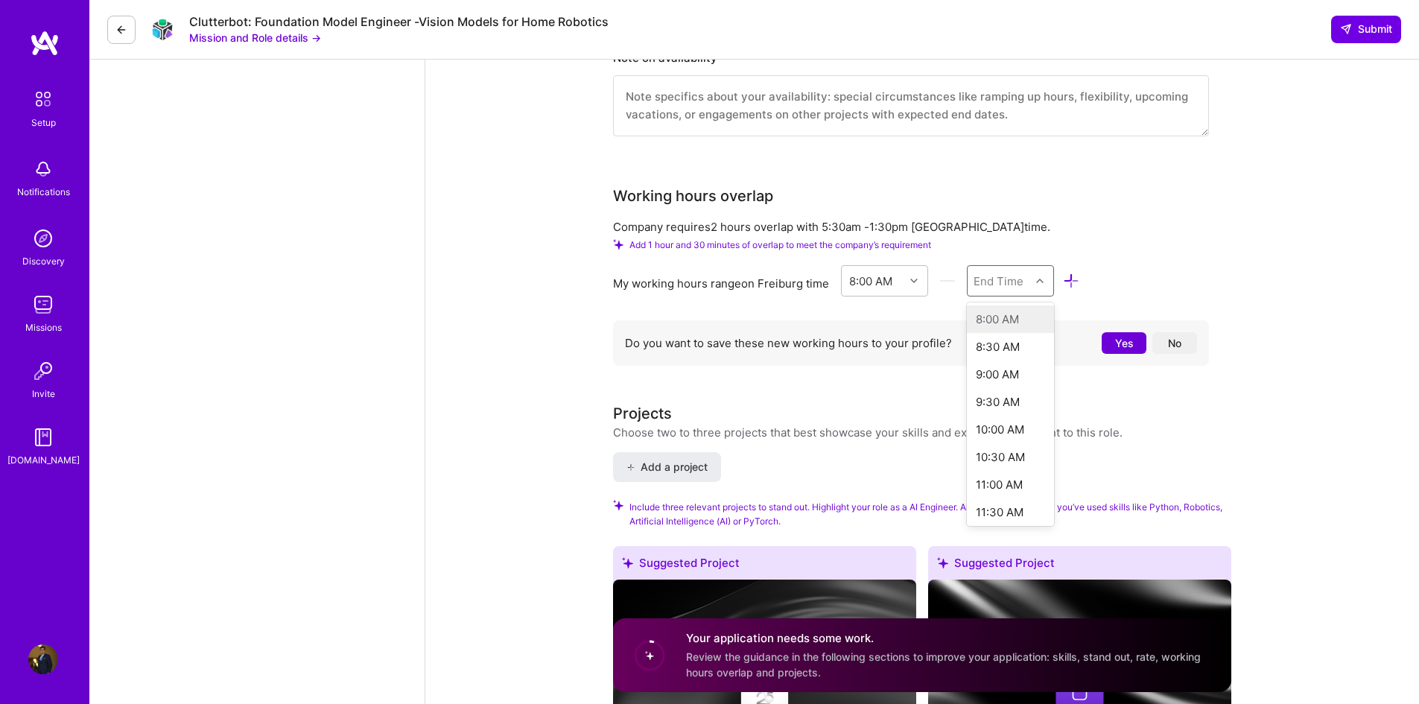
click at [1019, 273] on div "End Time" at bounding box center [998, 281] width 50 height 16
click at [1018, 368] on div "6:30 PM" at bounding box center [1010, 377] width 87 height 28
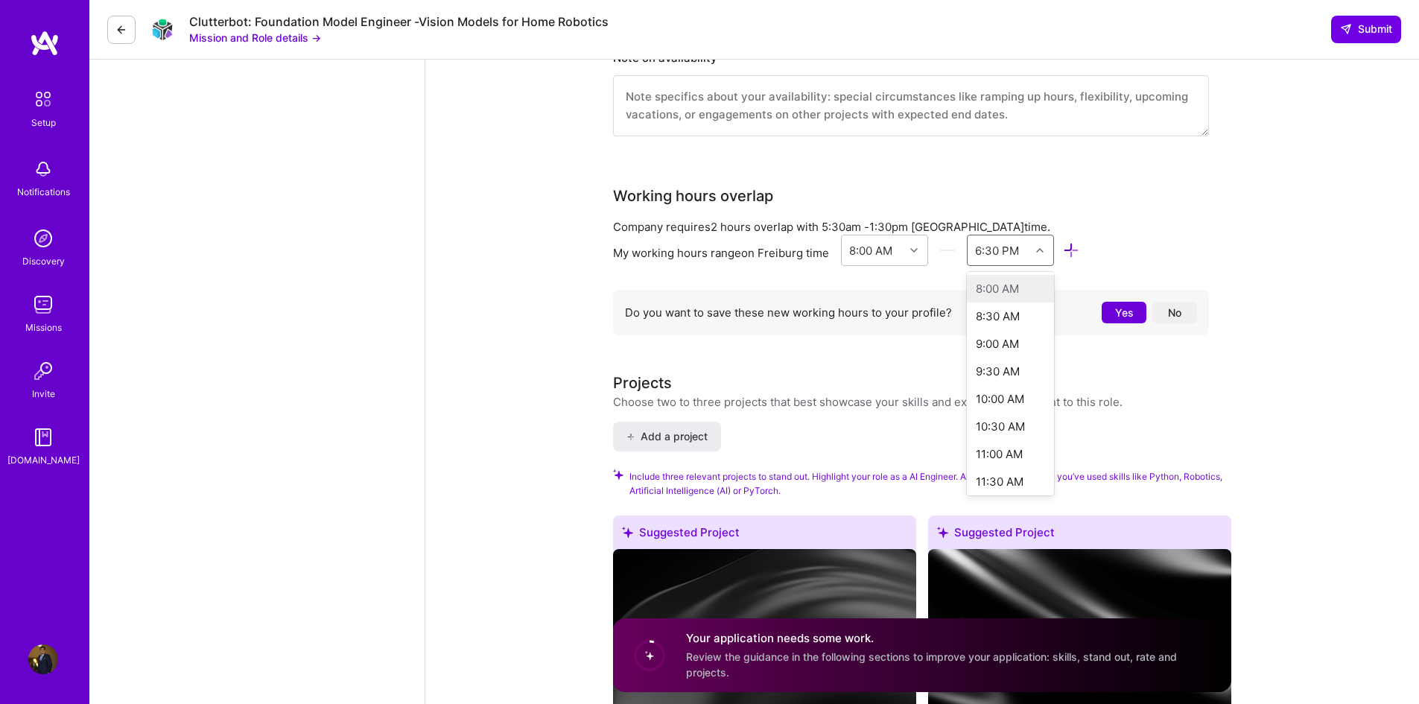
click at [991, 242] on div "6:30 PM" at bounding box center [997, 250] width 44 height 16
click at [1011, 379] on div "6:00 PM" at bounding box center [1010, 393] width 87 height 28
click at [1115, 302] on button "Yes" at bounding box center [1124, 313] width 45 height 22
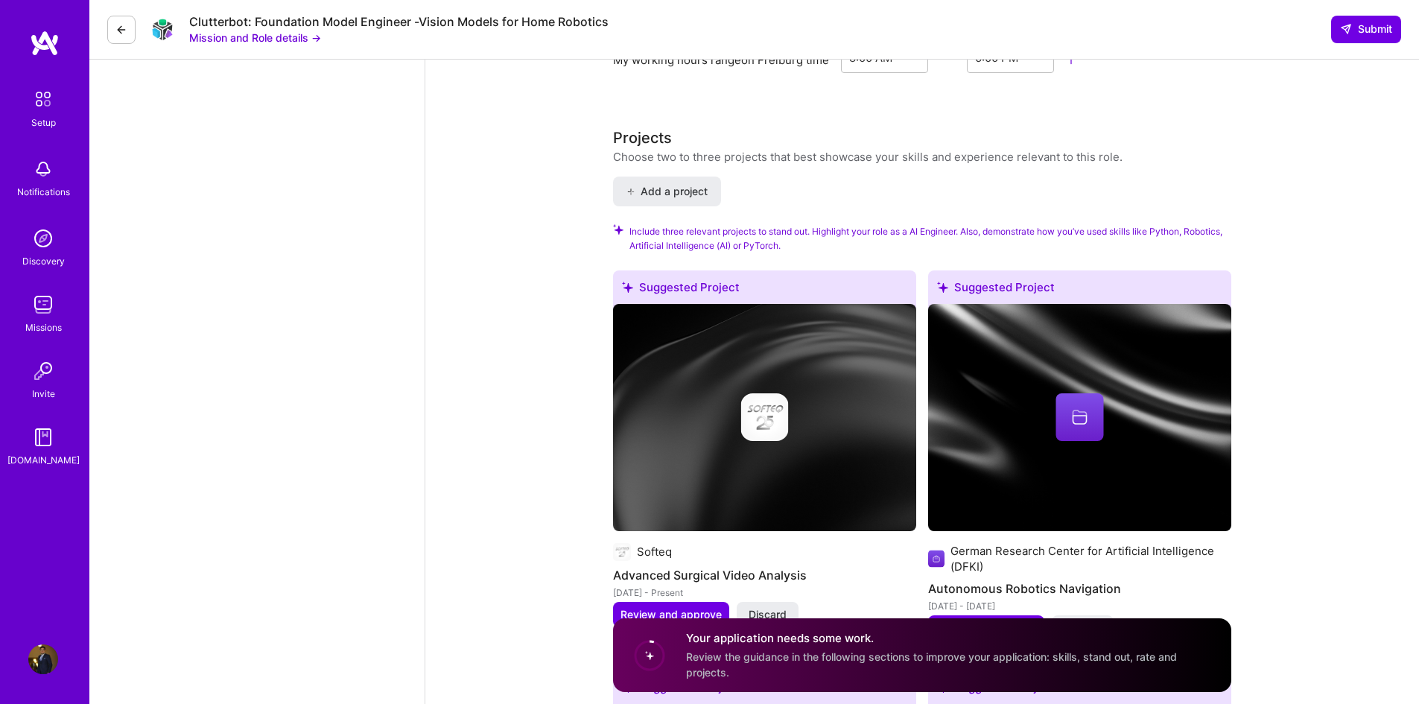
scroll to position [2160, 0]
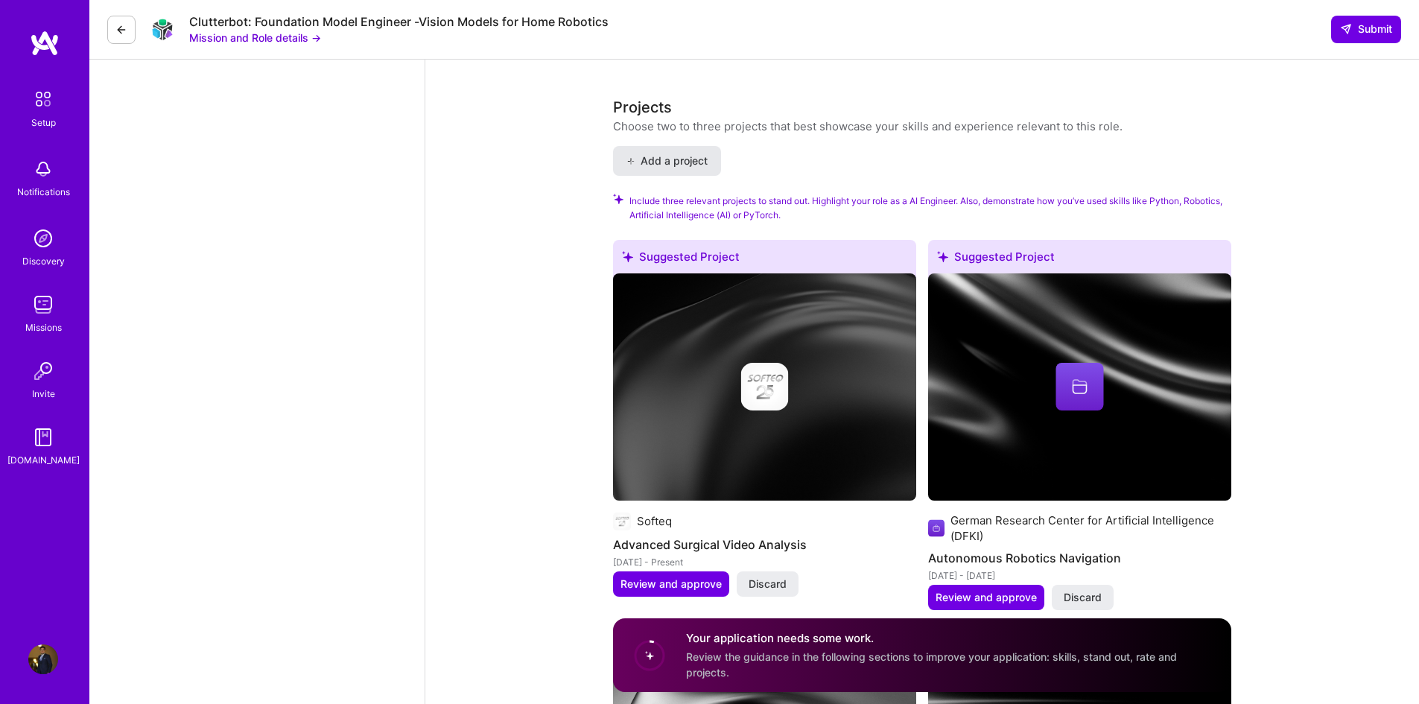
click at [688, 153] on span "Add a project" at bounding box center [666, 160] width 81 height 15
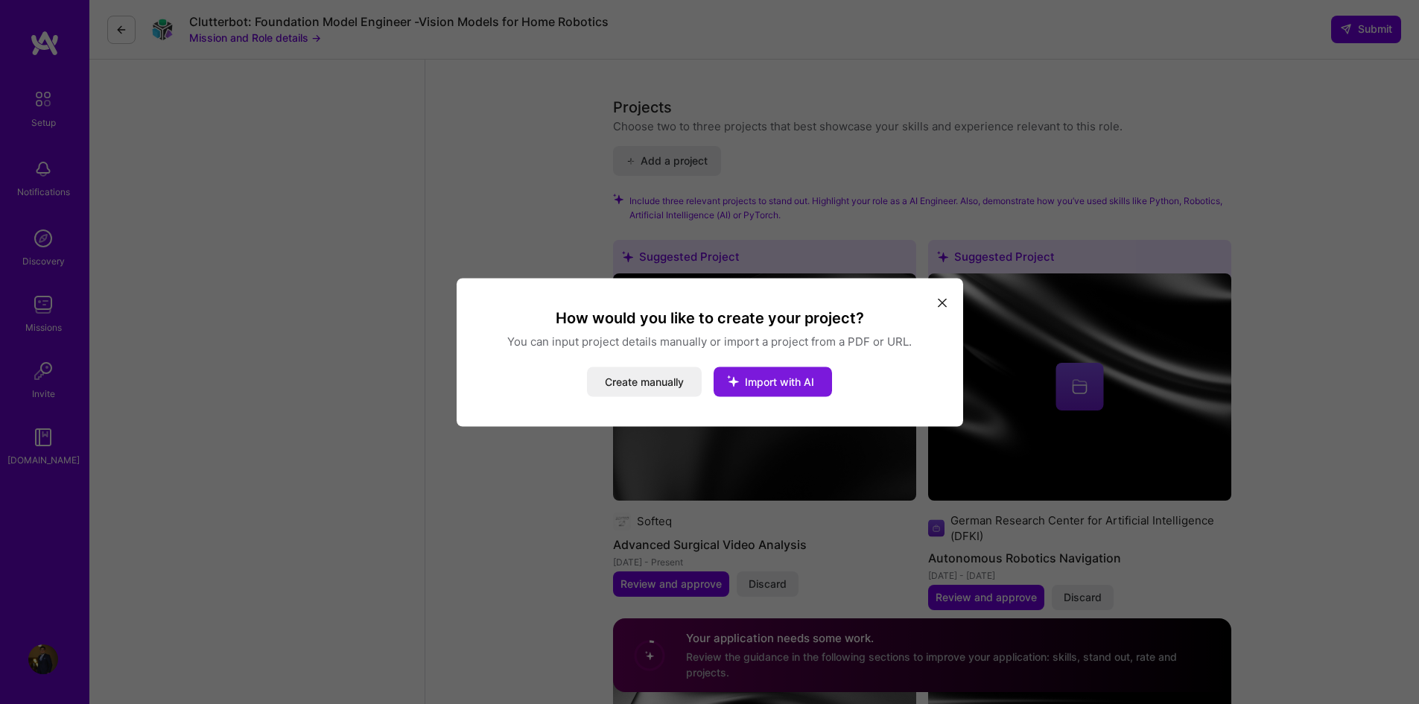
click at [795, 381] on span "Import with AI" at bounding box center [779, 381] width 69 height 13
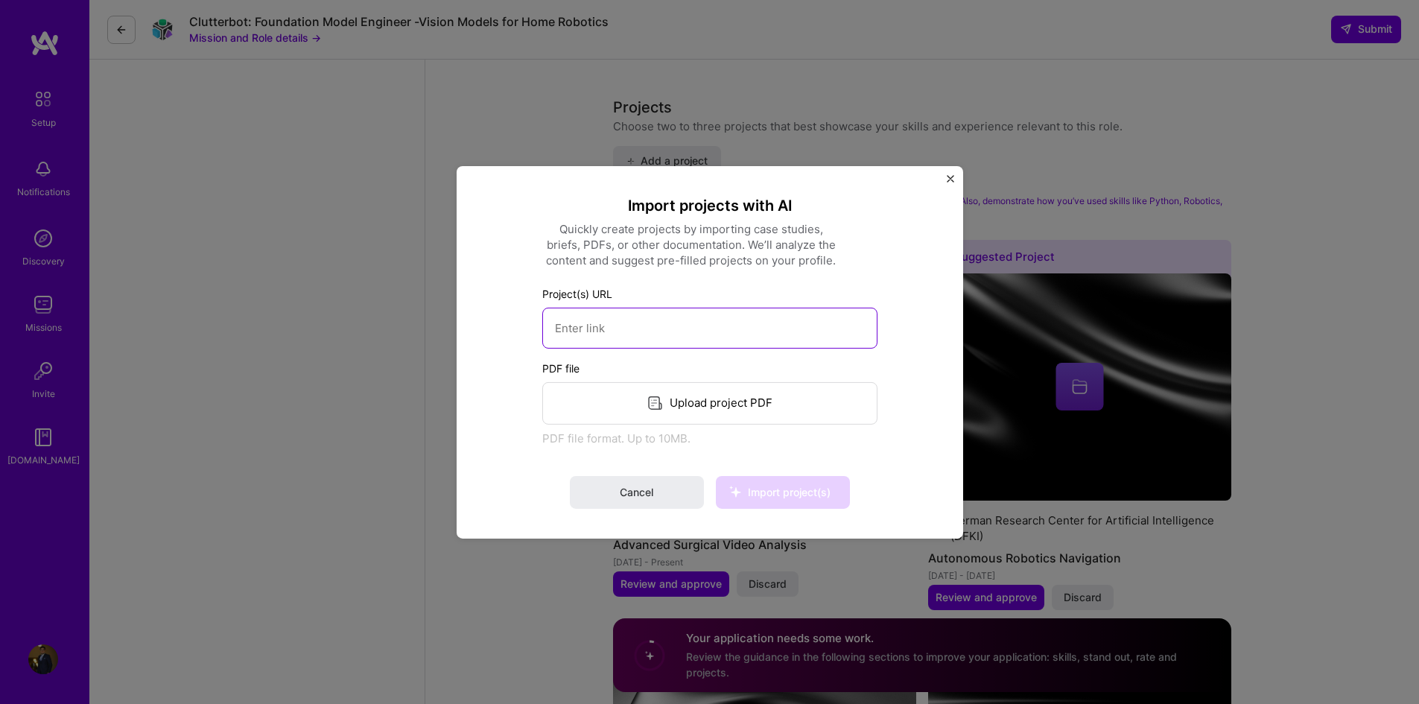
click at [674, 334] on input at bounding box center [709, 327] width 335 height 41
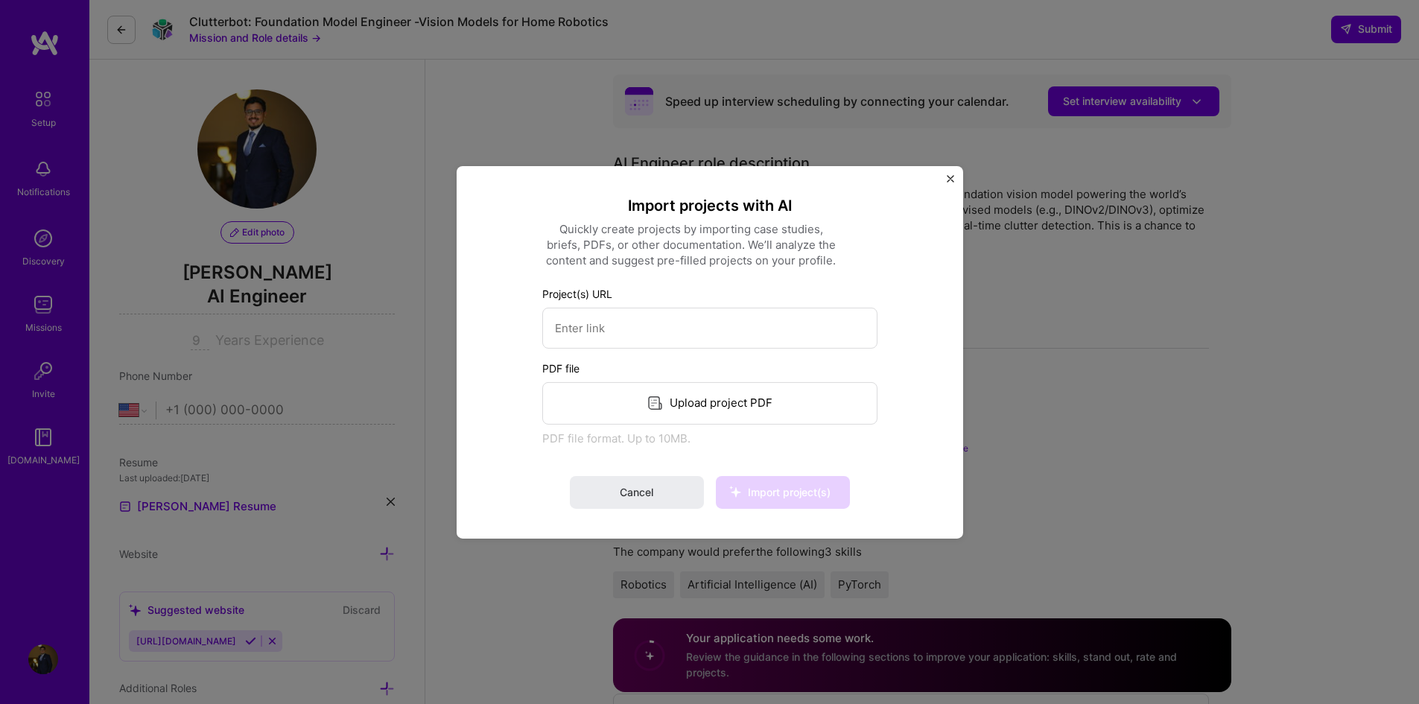
select select "US"
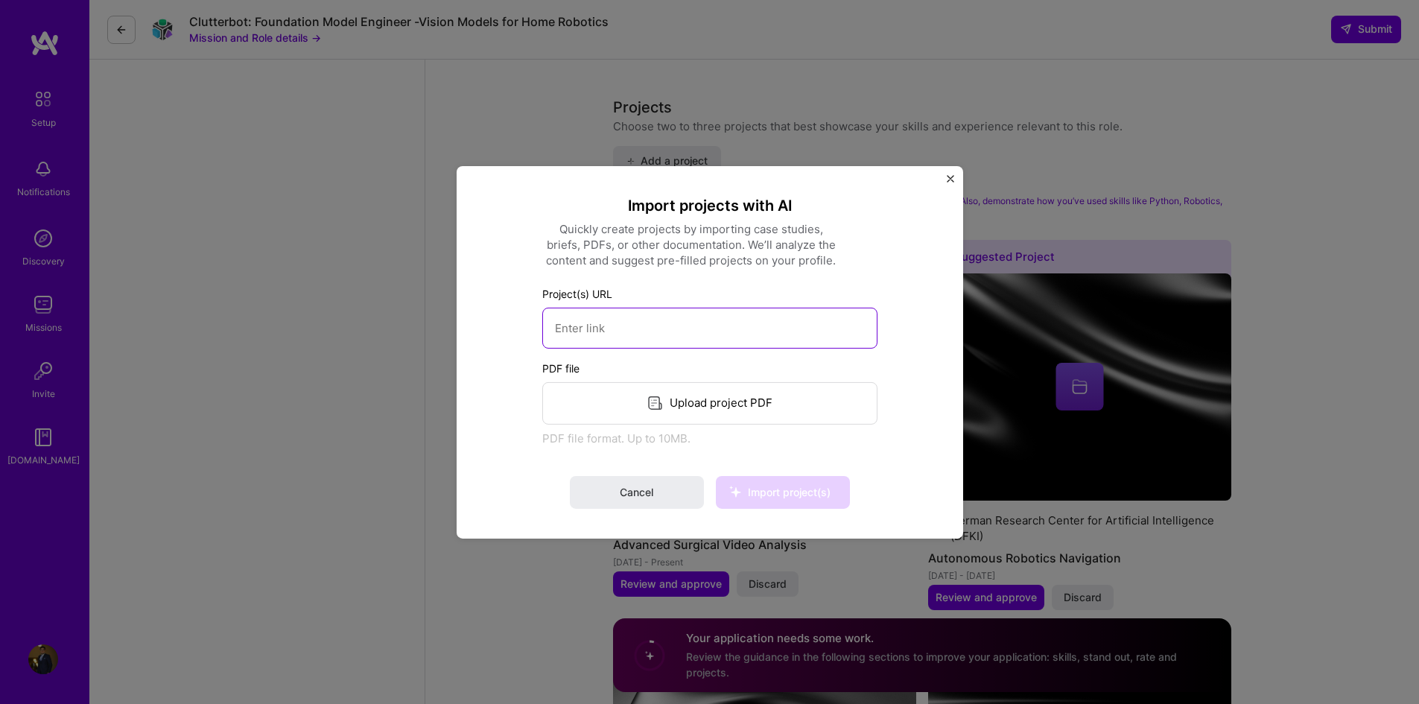
scroll to position [1, 0]
paste input "[URL][DOMAIN_NAME]"
type input "[URL][DOMAIN_NAME]"
click at [740, 410] on div "PDF file Upload project PDF PDF file format. Up to 10MB." at bounding box center [709, 403] width 335 height 86
click at [772, 495] on span "Import project(s)" at bounding box center [789, 492] width 83 height 13
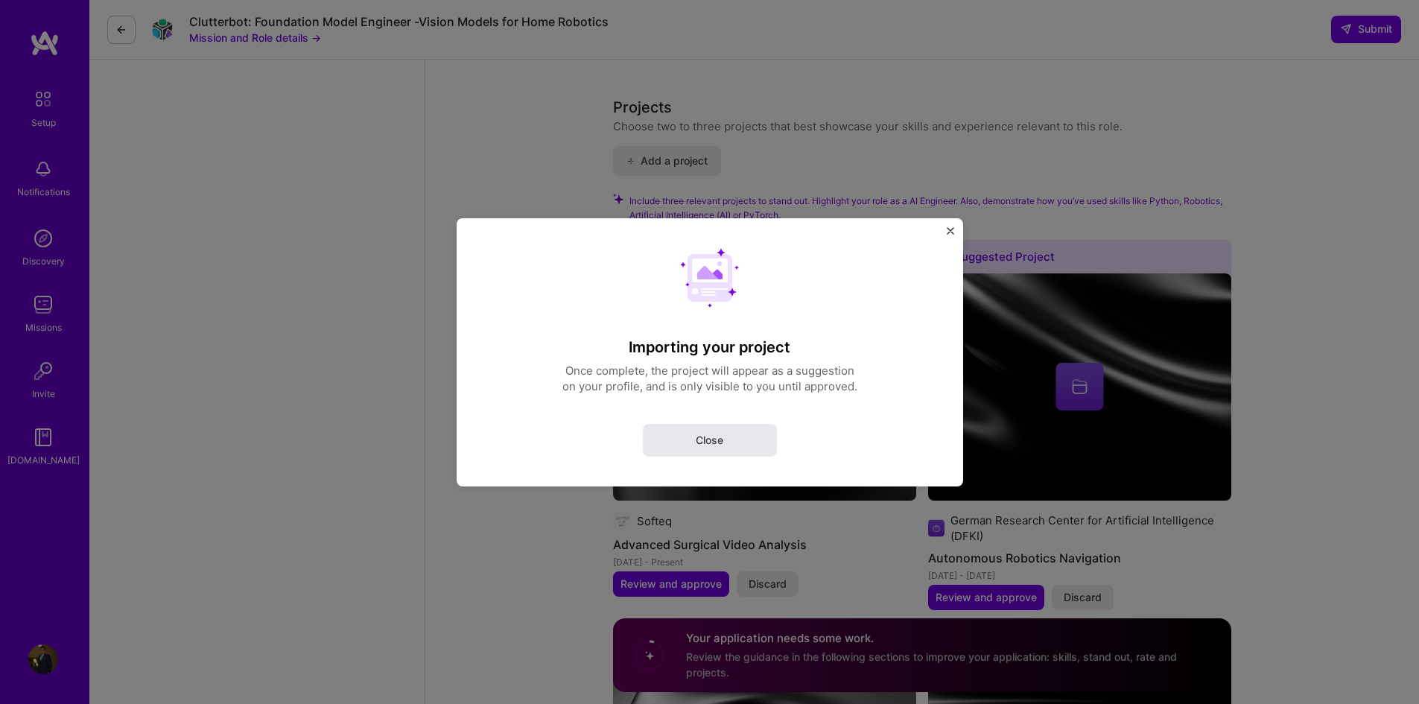
click at [715, 454] on button "Close" at bounding box center [710, 439] width 134 height 33
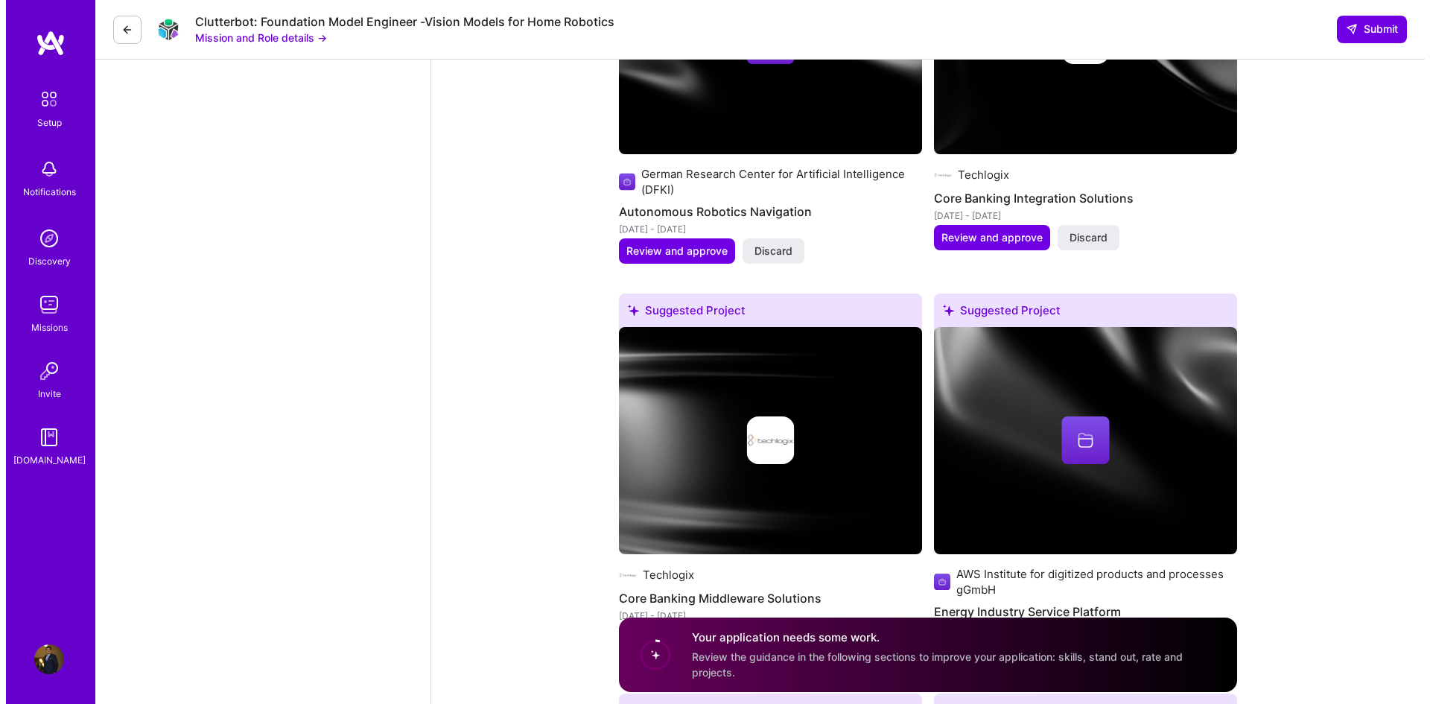
scroll to position [2979, 0]
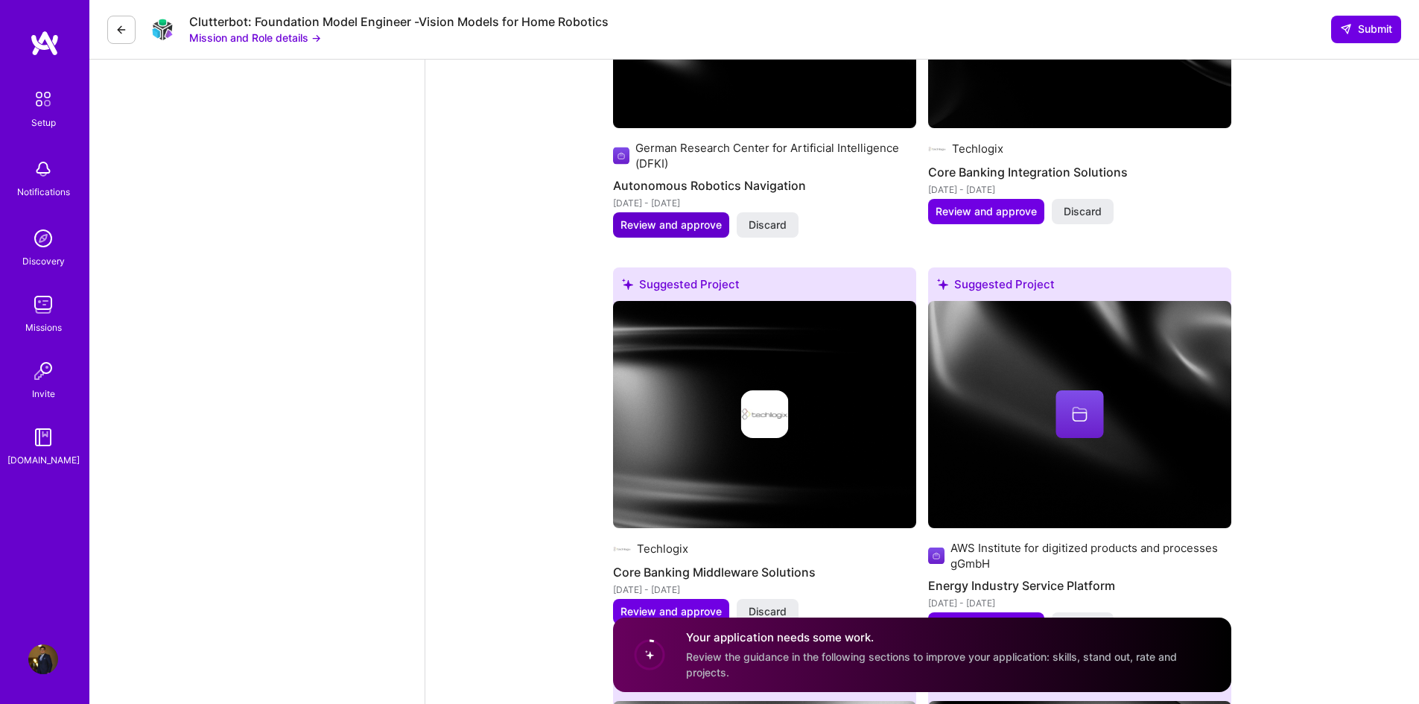
click at [693, 217] on span "Review and approve" at bounding box center [670, 224] width 101 height 15
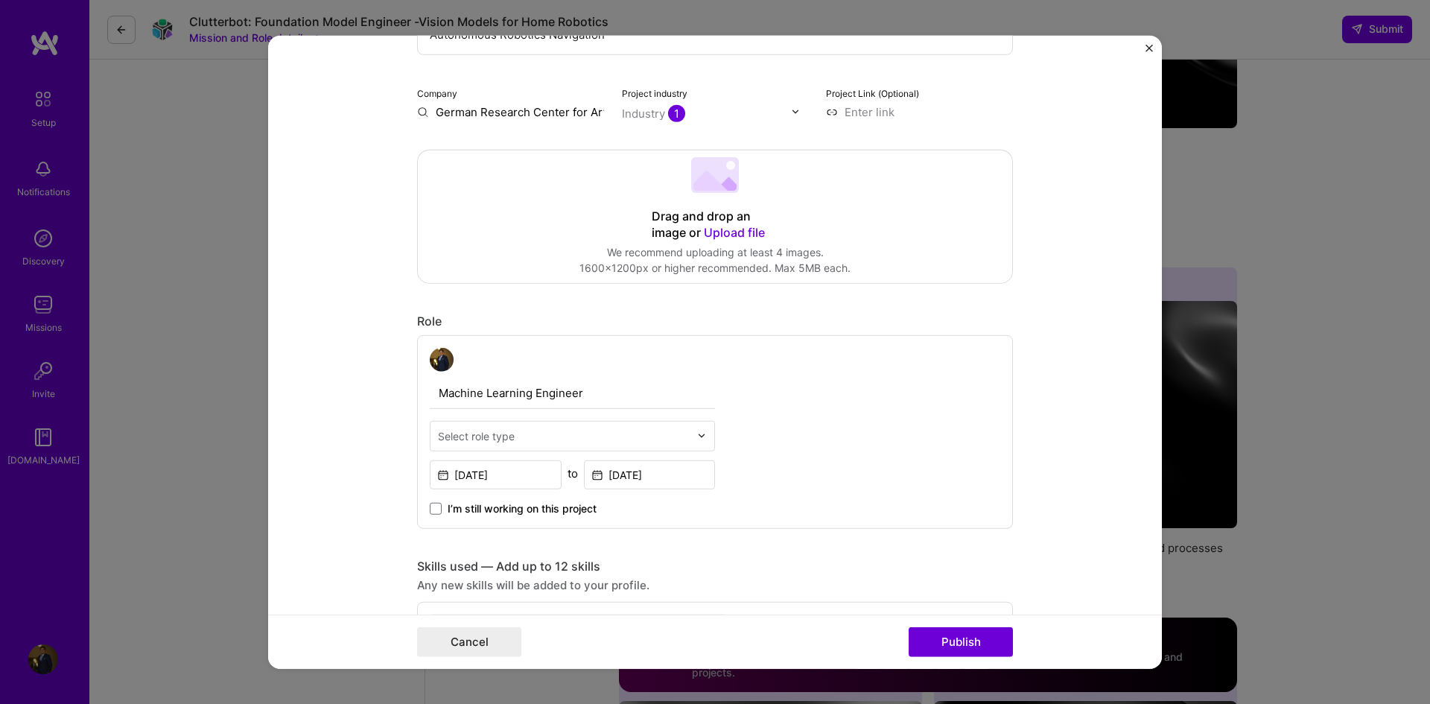
scroll to position [223, 0]
click at [719, 239] on div "Drag and drop an image or Upload file" at bounding box center [715, 222] width 127 height 33
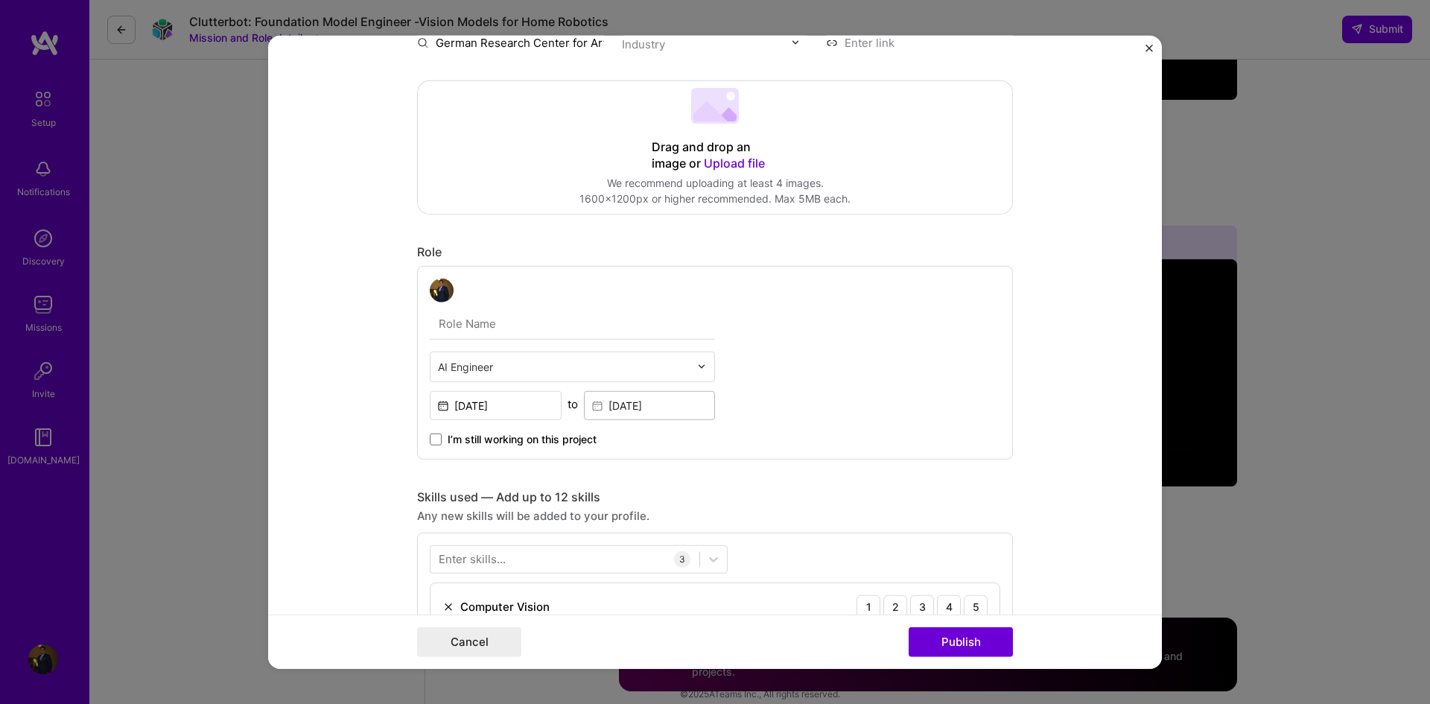
scroll to position [156, 0]
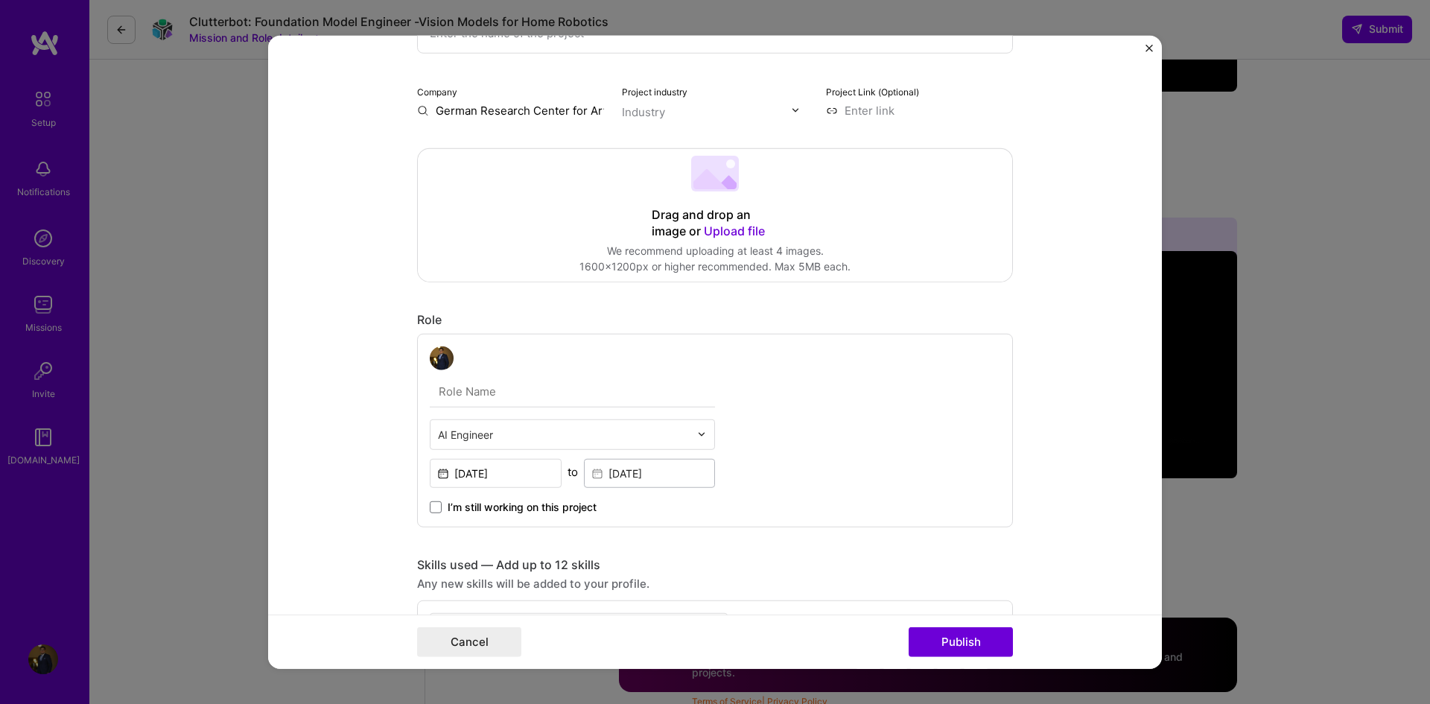
select select "US"
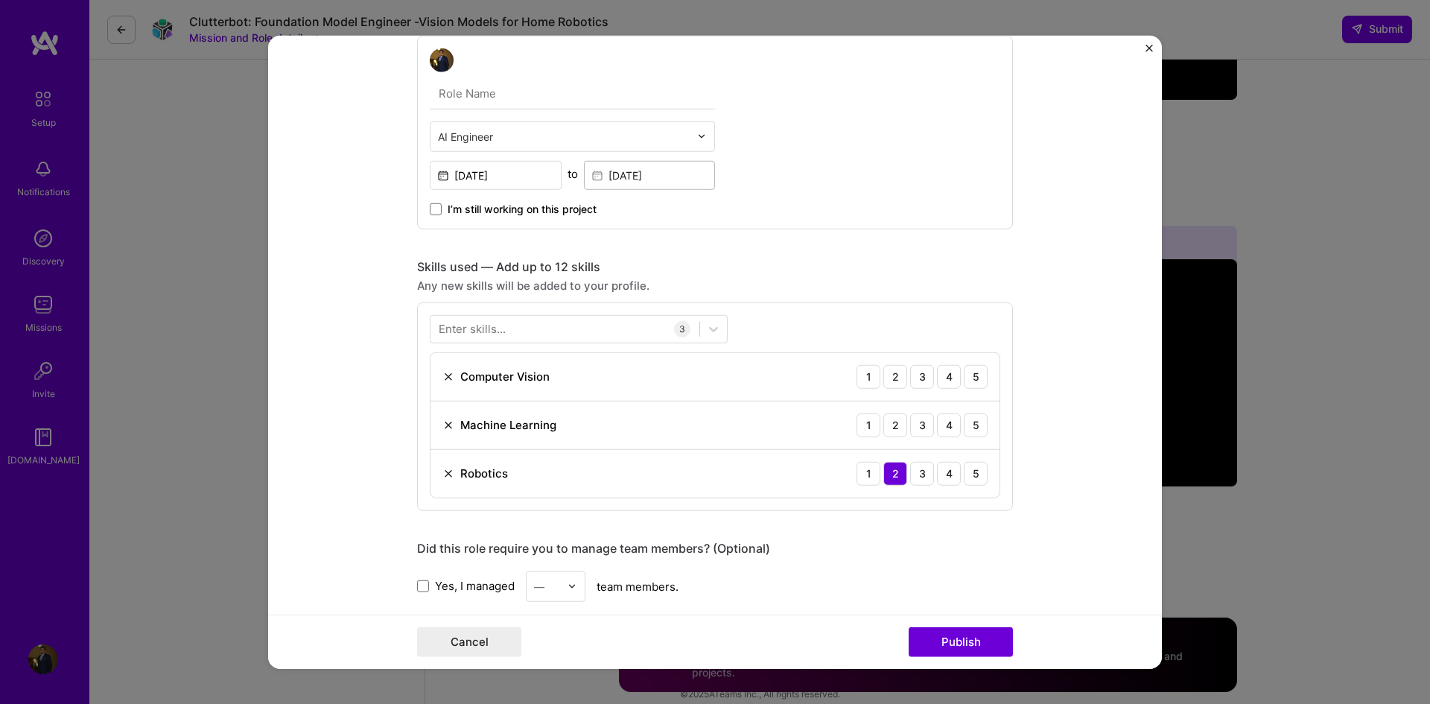
scroll to position [379, 0]
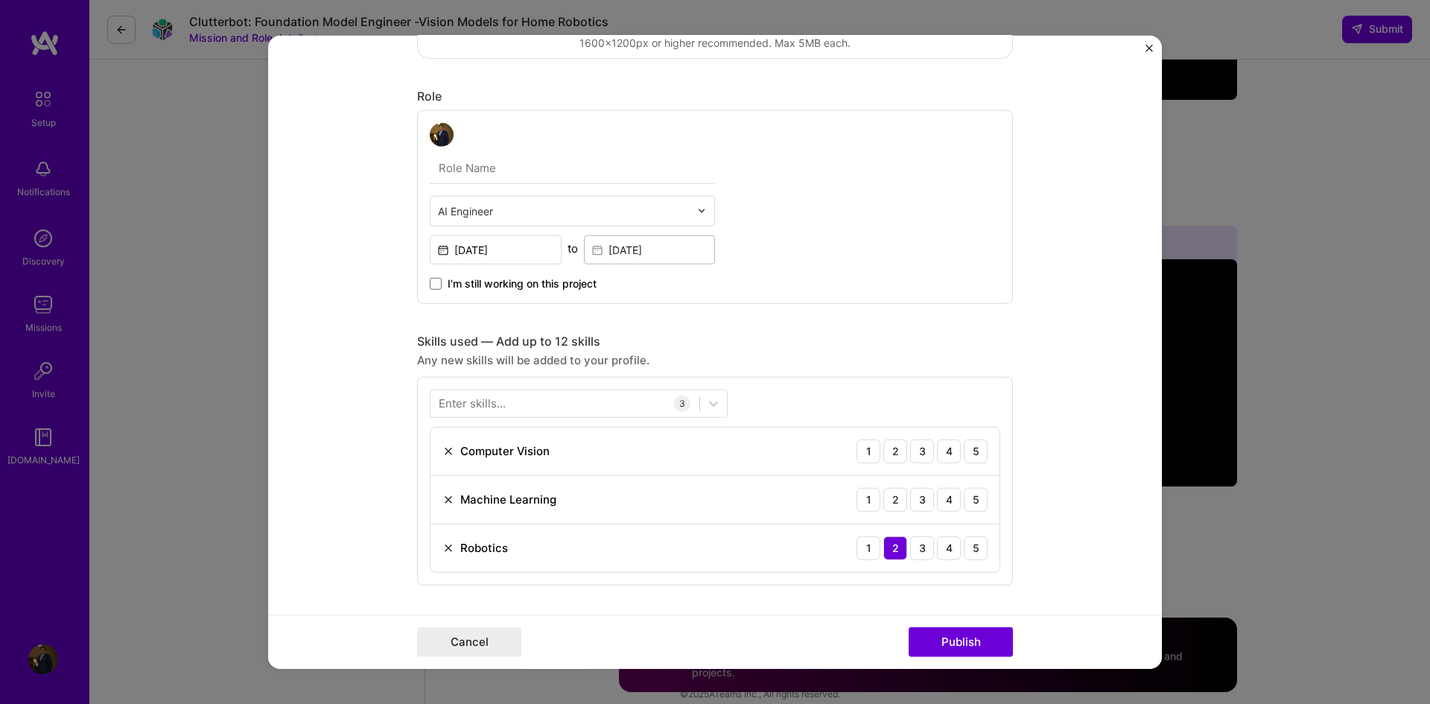
click at [543, 210] on input "text" at bounding box center [564, 211] width 252 height 16
type input "C"
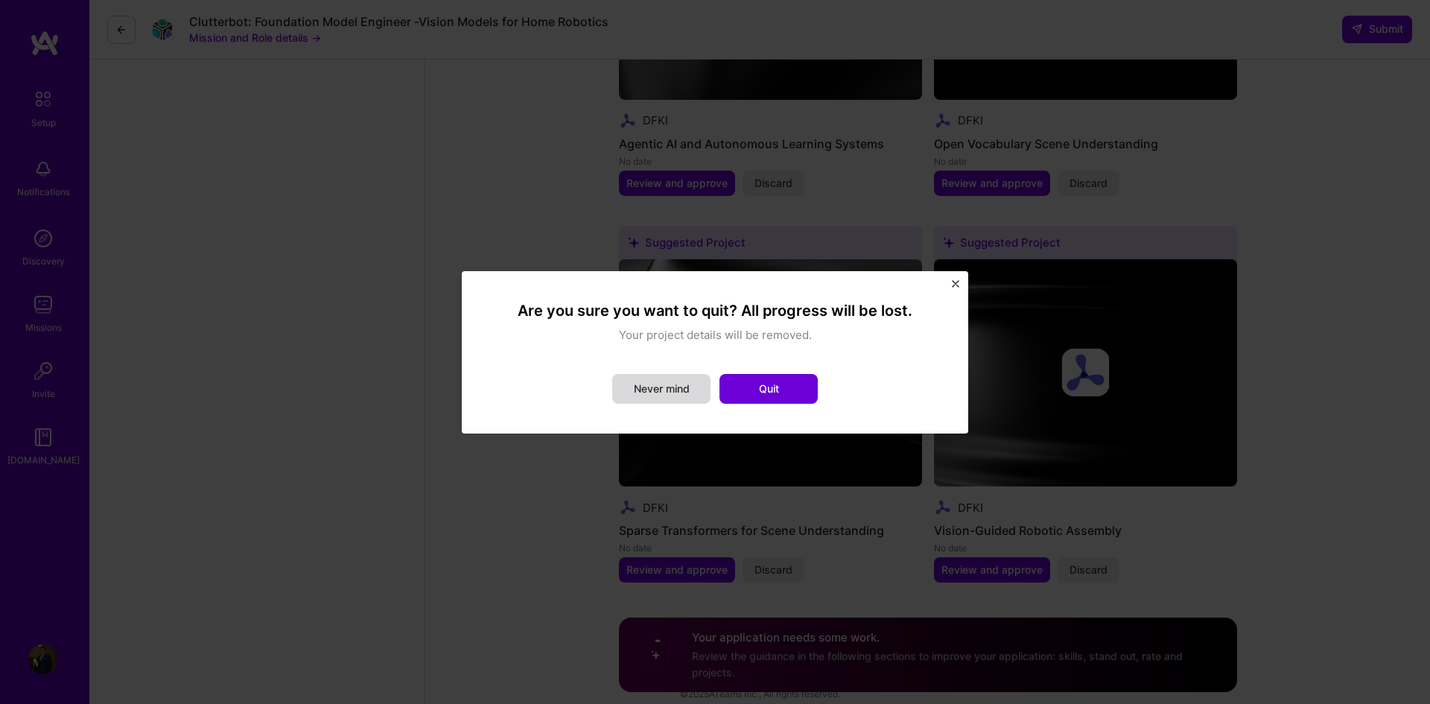
click at [664, 393] on button "Never mind" at bounding box center [661, 389] width 98 height 30
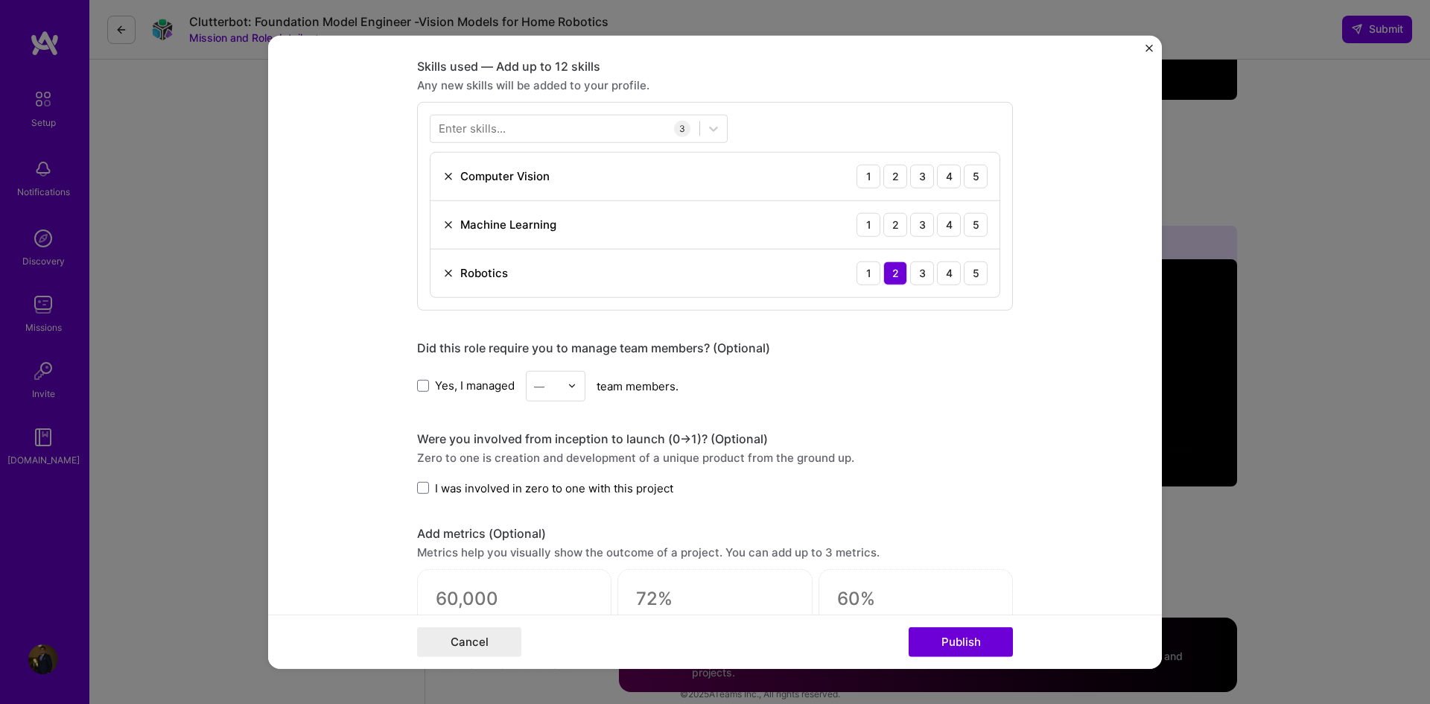
scroll to position [677, 0]
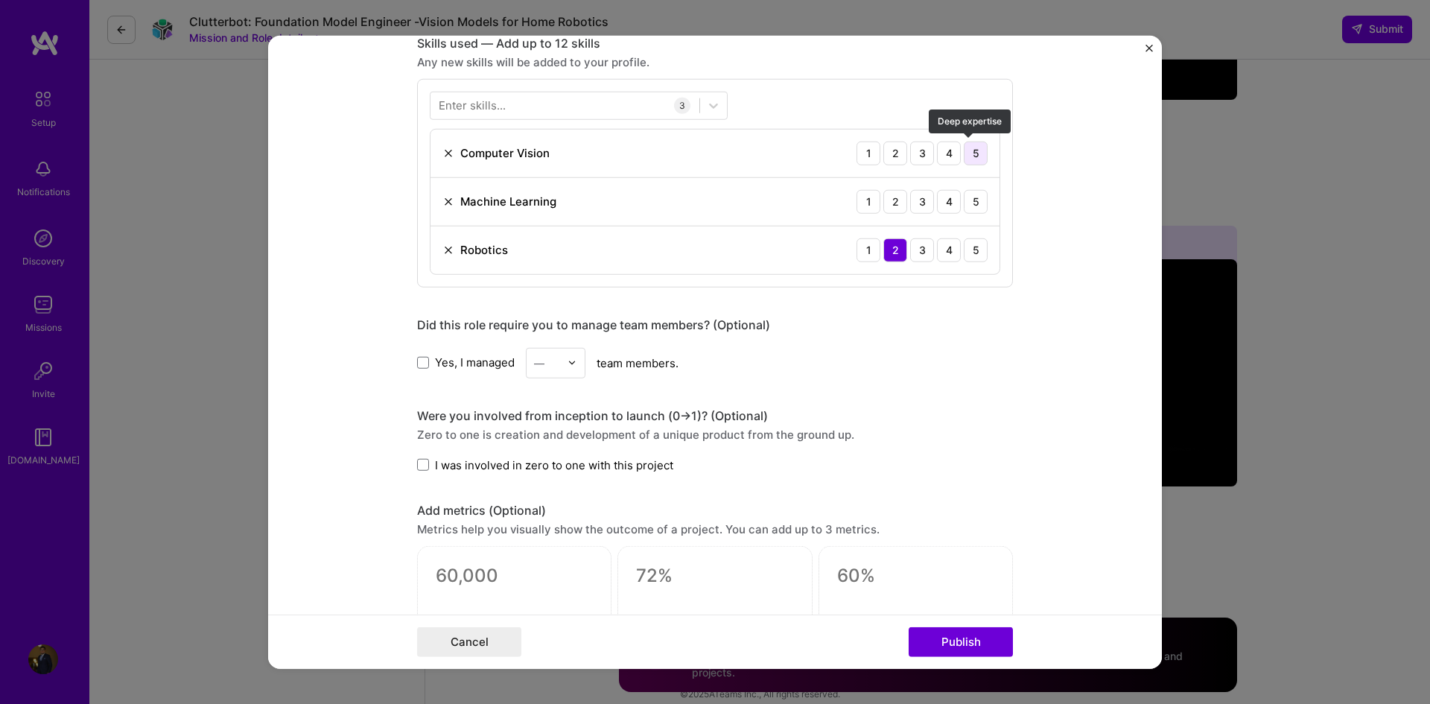
click at [964, 153] on div "5" at bounding box center [976, 153] width 24 height 24
click at [970, 198] on div "5" at bounding box center [976, 201] width 24 height 24
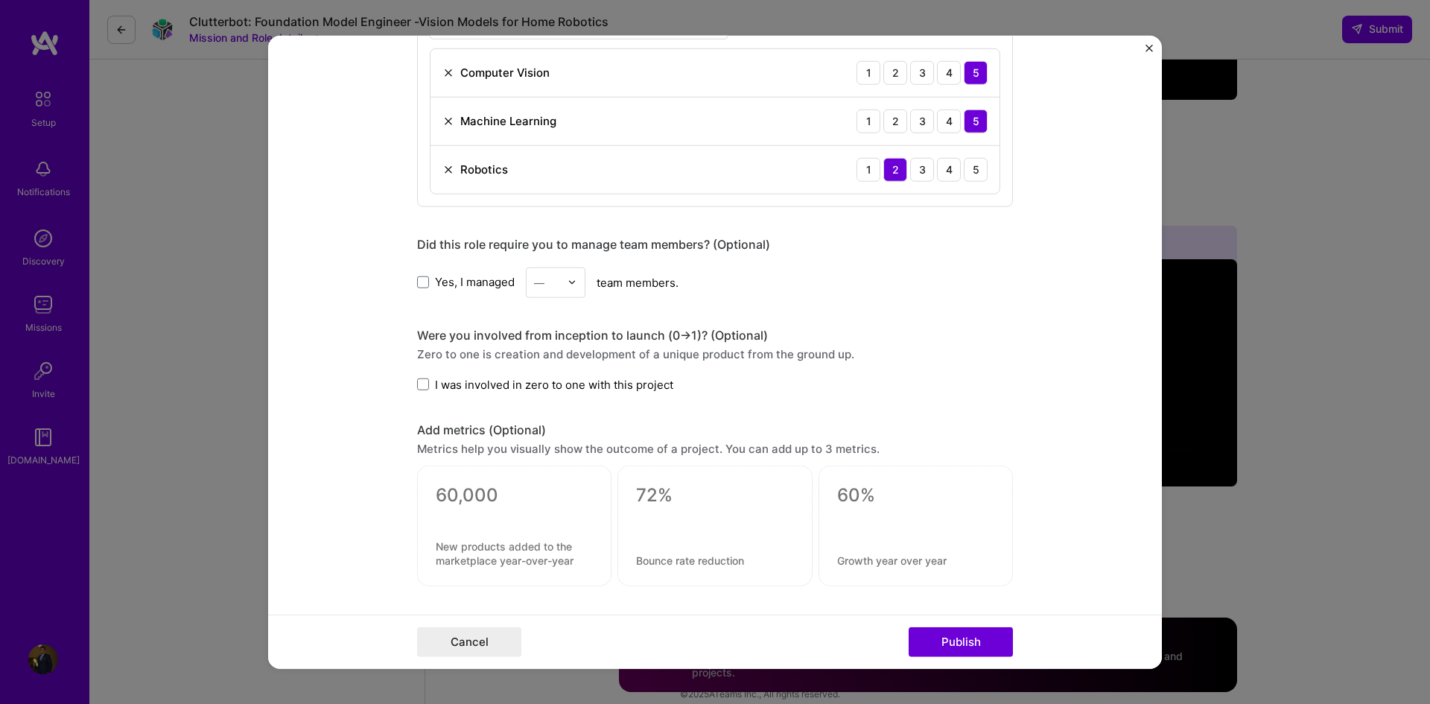
scroll to position [752, 0]
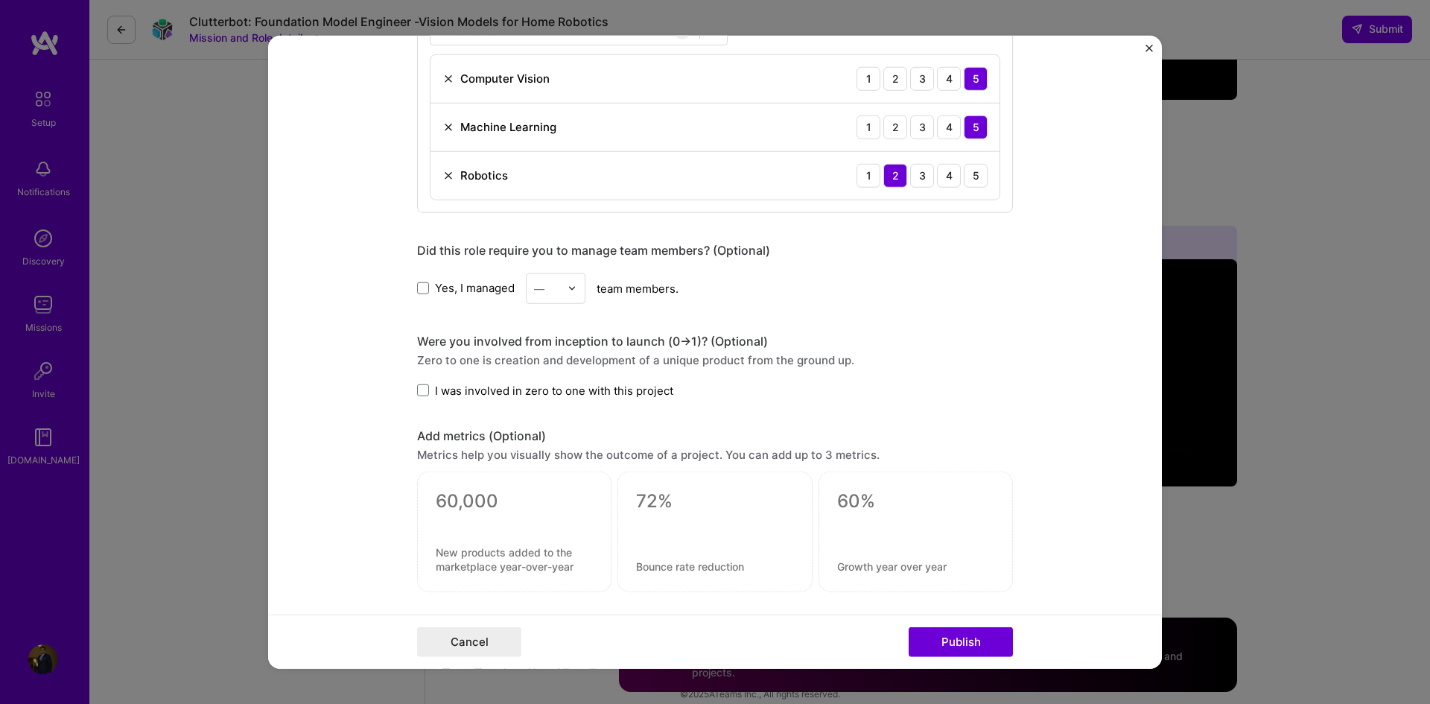
click at [469, 293] on span "Yes, I managed" at bounding box center [475, 288] width 80 height 16
click at [0, 0] on input "Yes, I managed" at bounding box center [0, 0] width 0 height 0
click at [543, 289] on input "text" at bounding box center [547, 288] width 26 height 16
click at [547, 350] on div "2" at bounding box center [555, 355] width 51 height 28
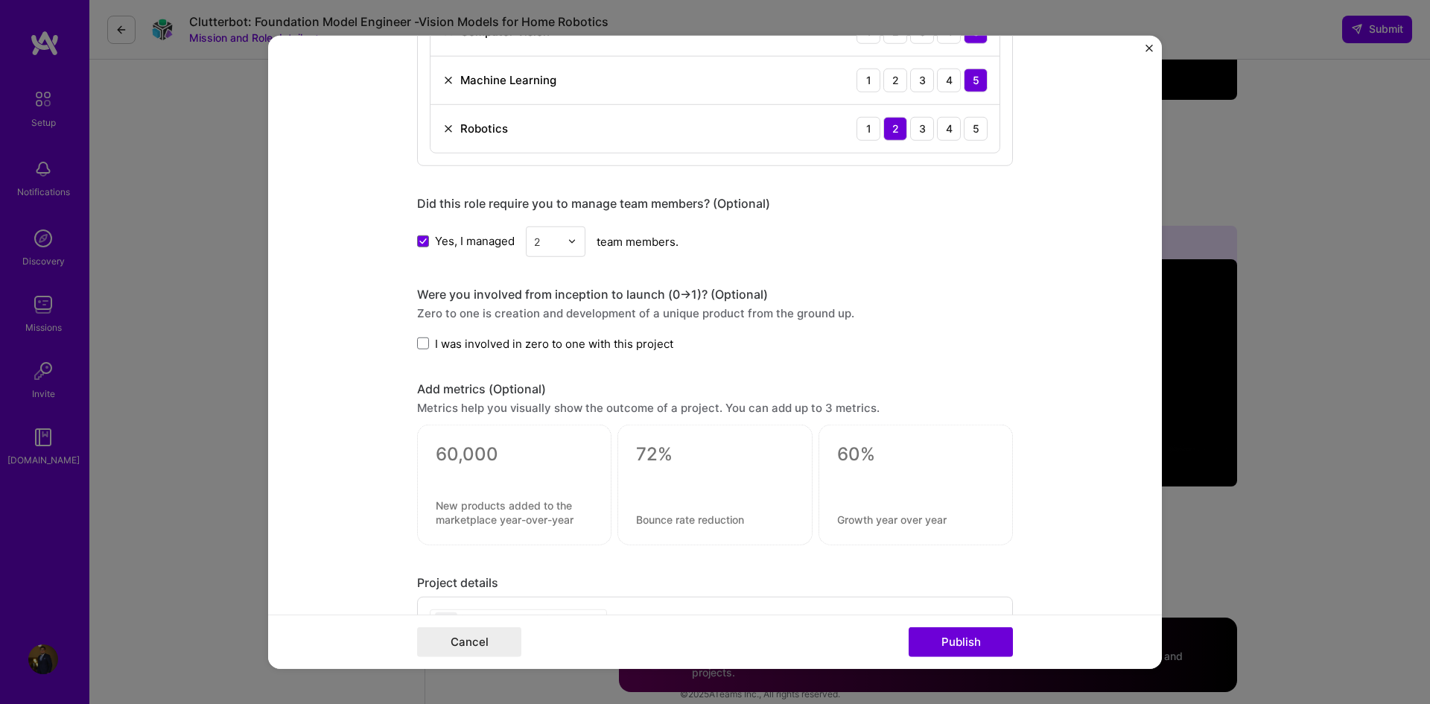
scroll to position [826, 0]
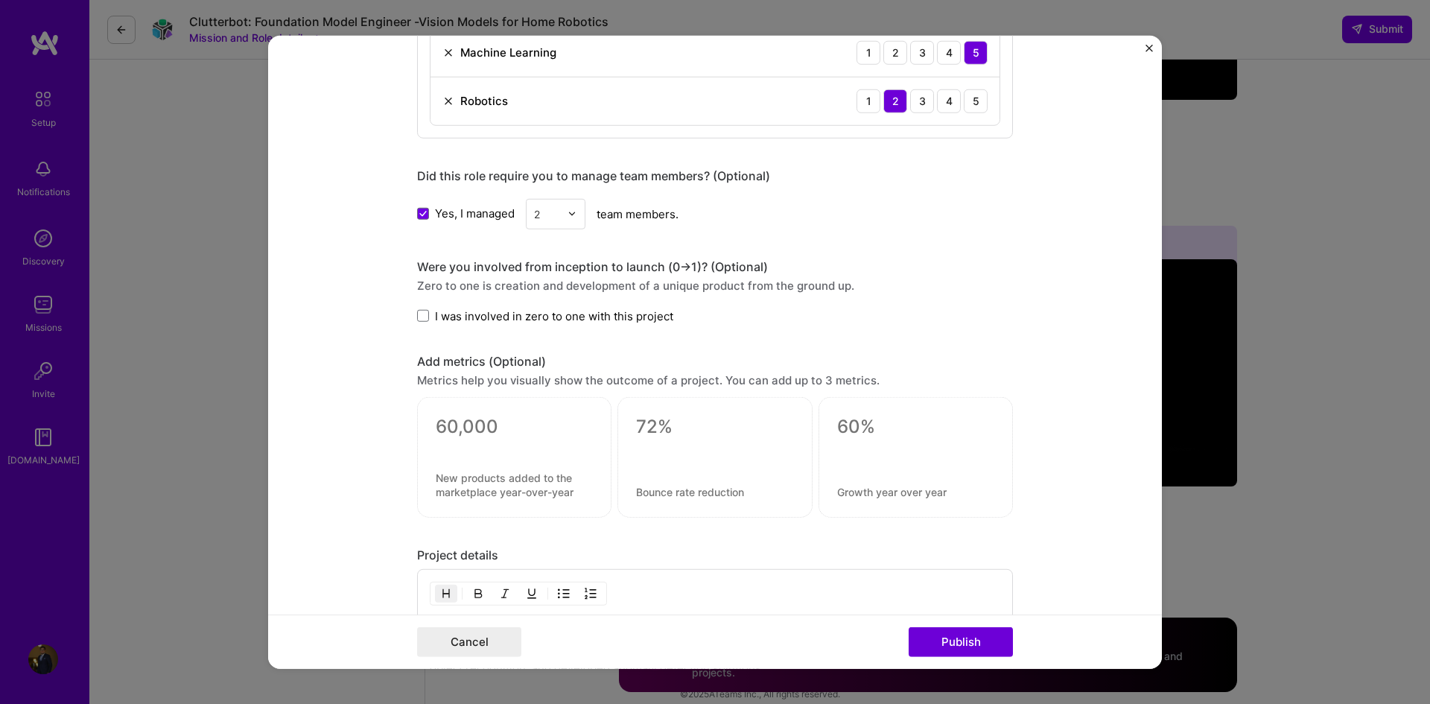
click at [494, 319] on span "I was involved in zero to one with this project" at bounding box center [554, 316] width 238 height 16
click at [0, 0] on input "I was involved in zero to one with this project" at bounding box center [0, 0] width 0 height 0
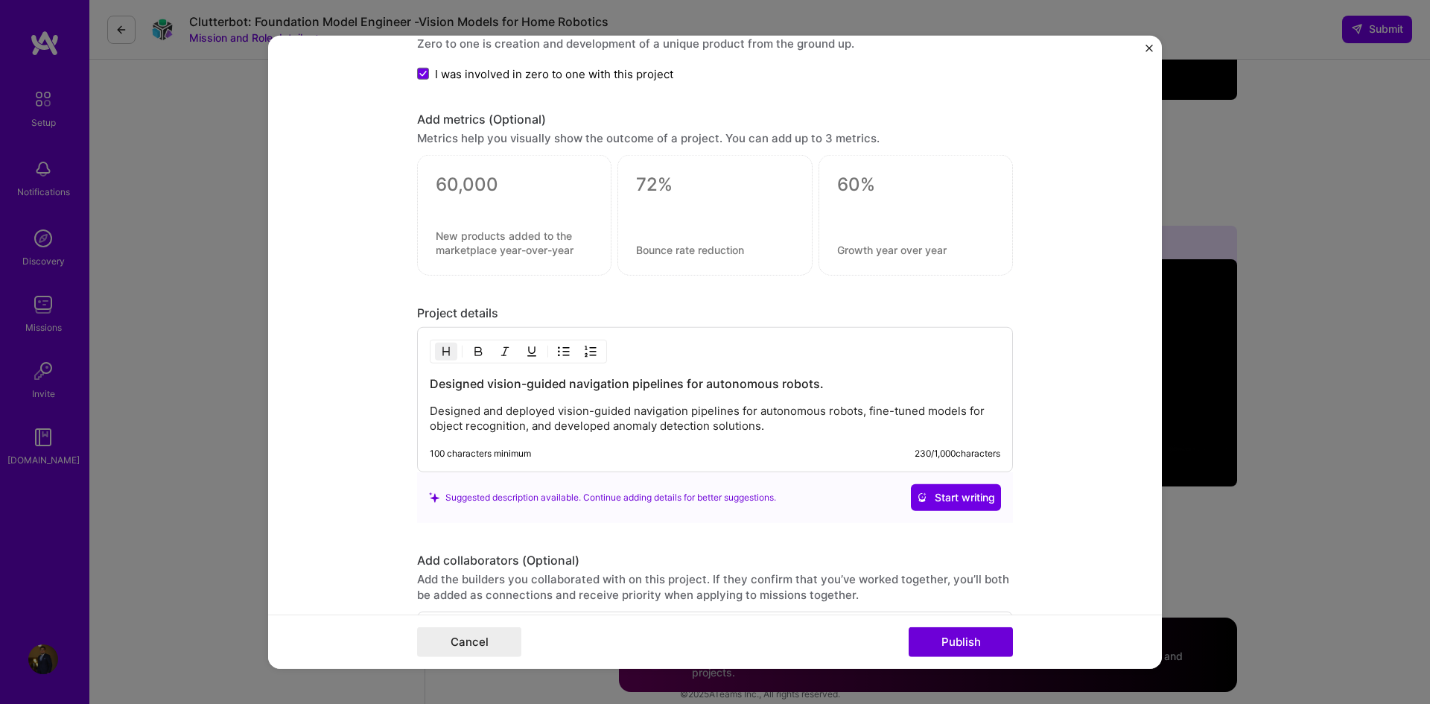
scroll to position [1124, 0]
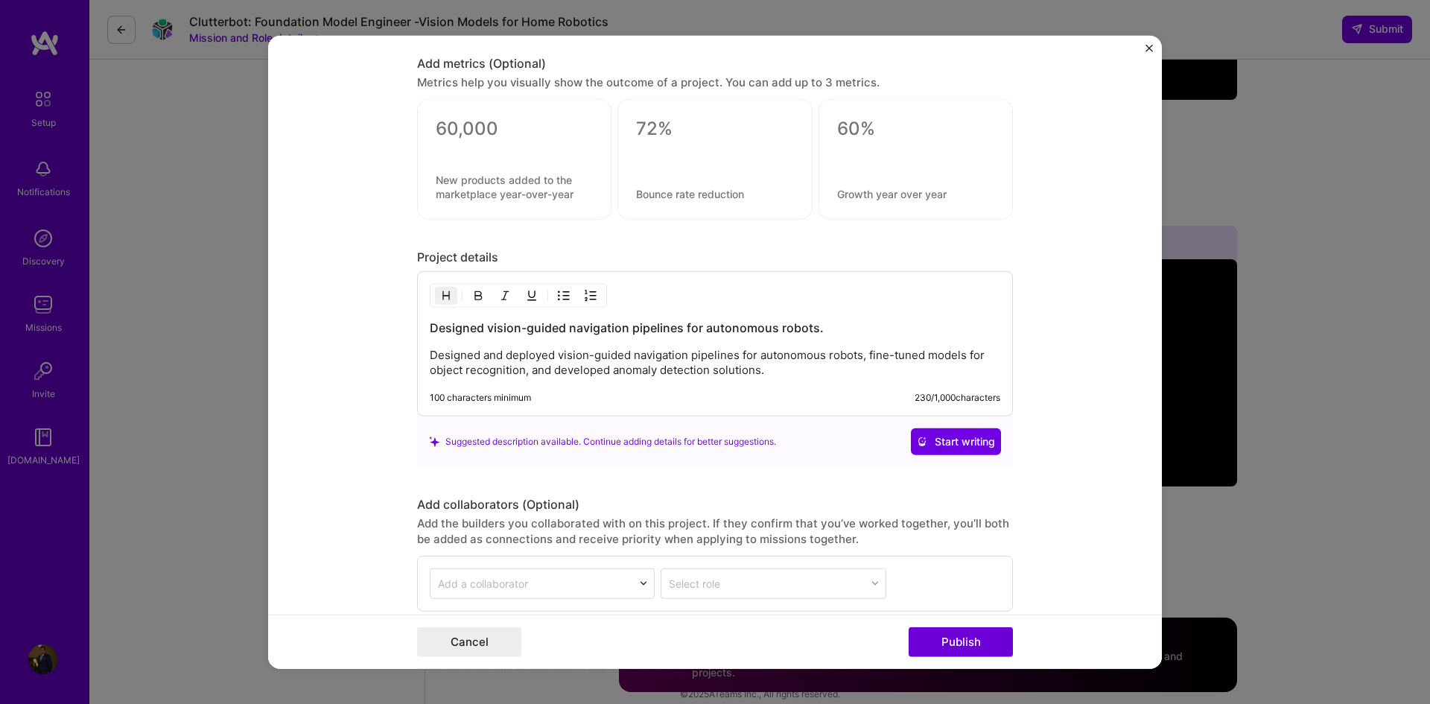
click at [512, 142] on div at bounding box center [514, 148] width 157 height 16
click at [456, 122] on textarea at bounding box center [514, 129] width 157 height 22
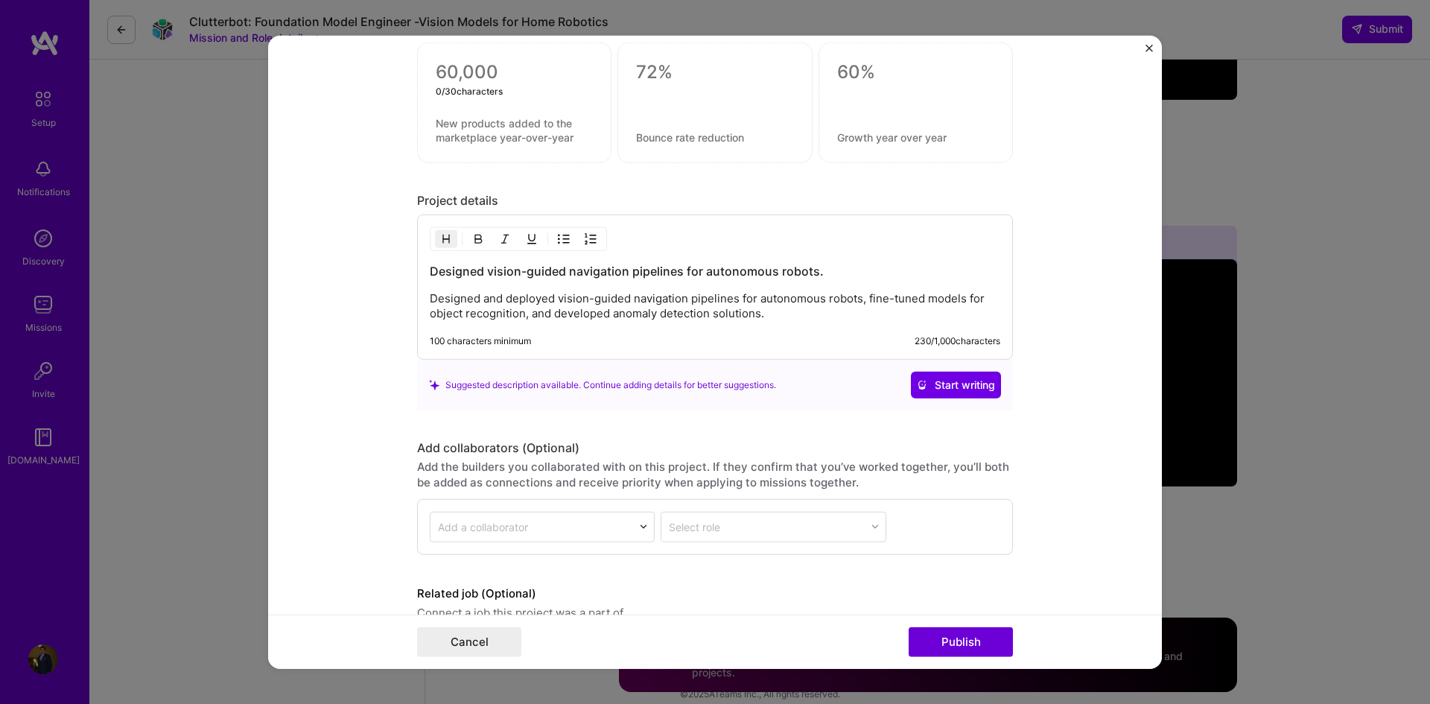
scroll to position [1254, 0]
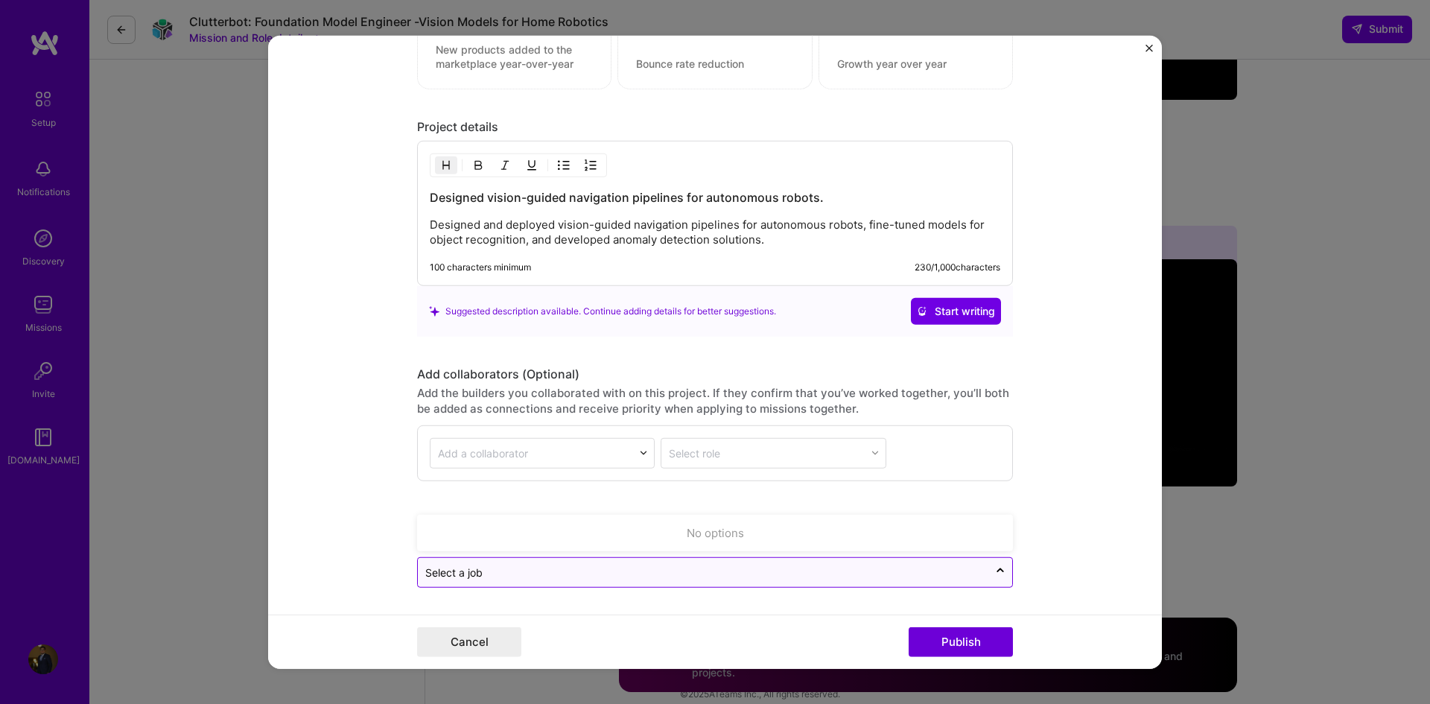
click at [664, 574] on input "text" at bounding box center [703, 573] width 556 height 16
click at [994, 571] on icon at bounding box center [1000, 573] width 12 height 15
click at [973, 572] on input "text" at bounding box center [703, 573] width 556 height 16
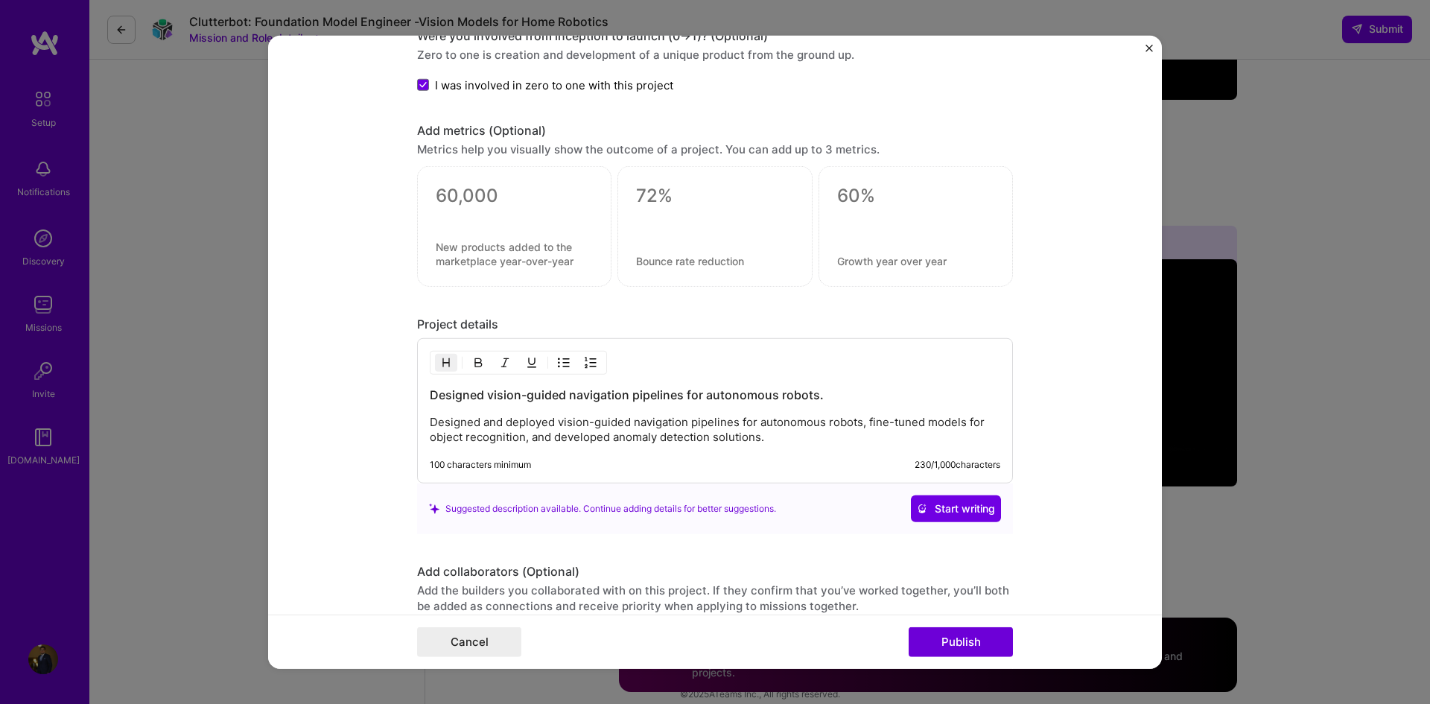
scroll to position [1031, 0]
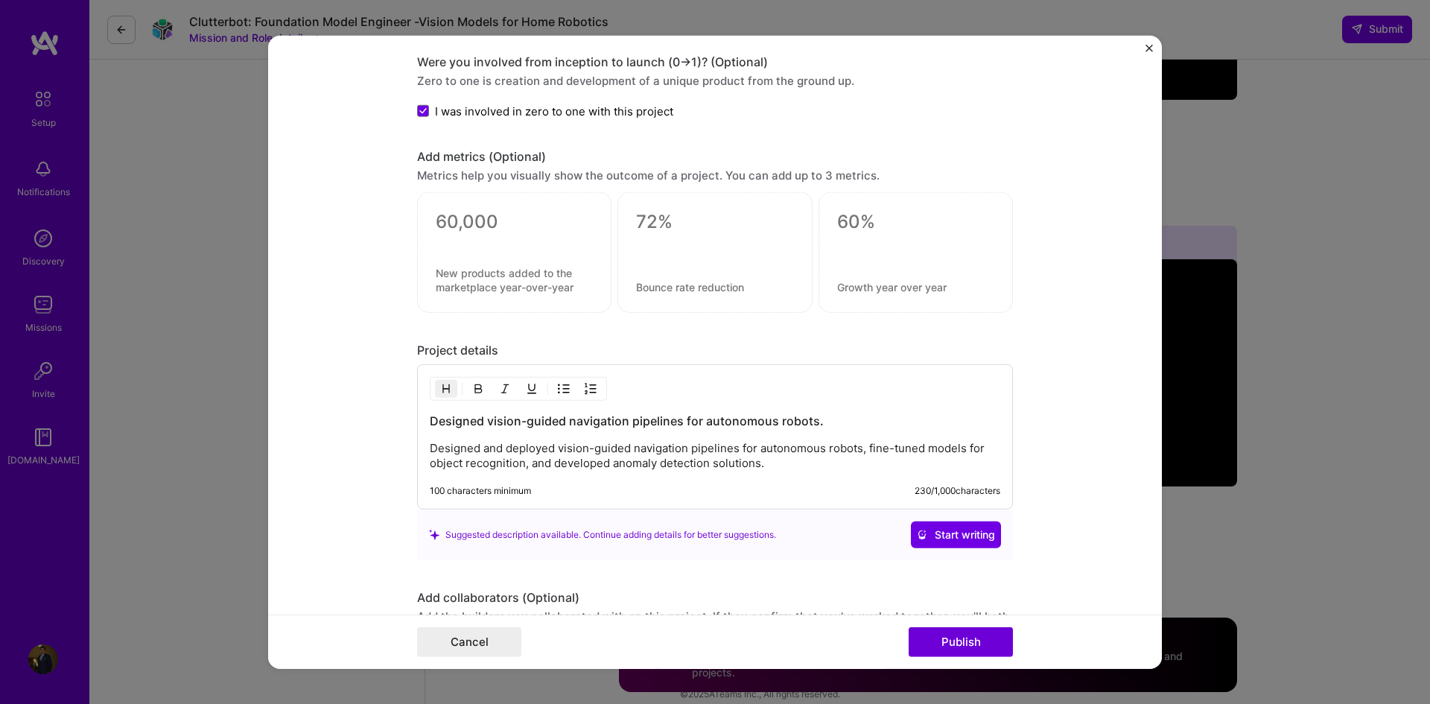
click at [495, 244] on div at bounding box center [514, 241] width 157 height 16
click at [456, 212] on textarea at bounding box center [514, 222] width 157 height 22
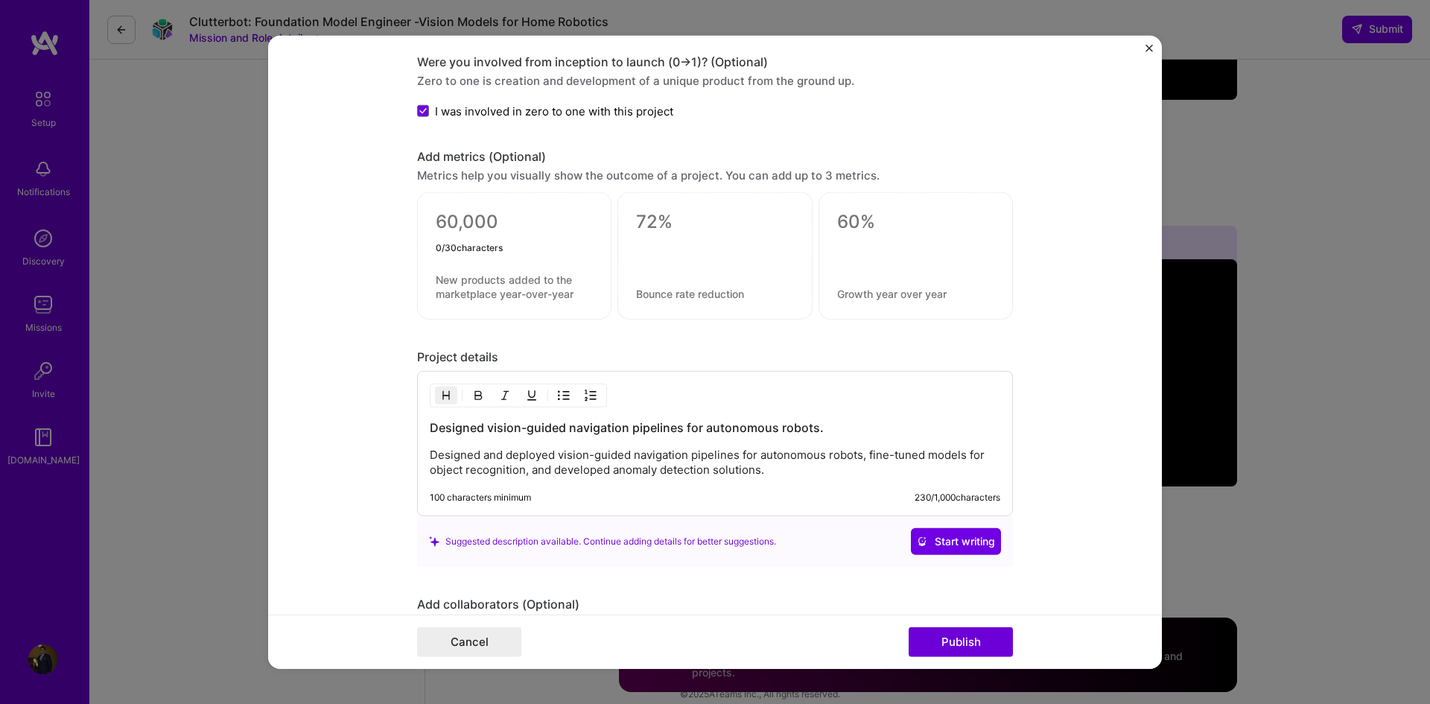
type textarea "f"
click at [524, 244] on div "0 / 30 characters" at bounding box center [514, 248] width 157 height 16
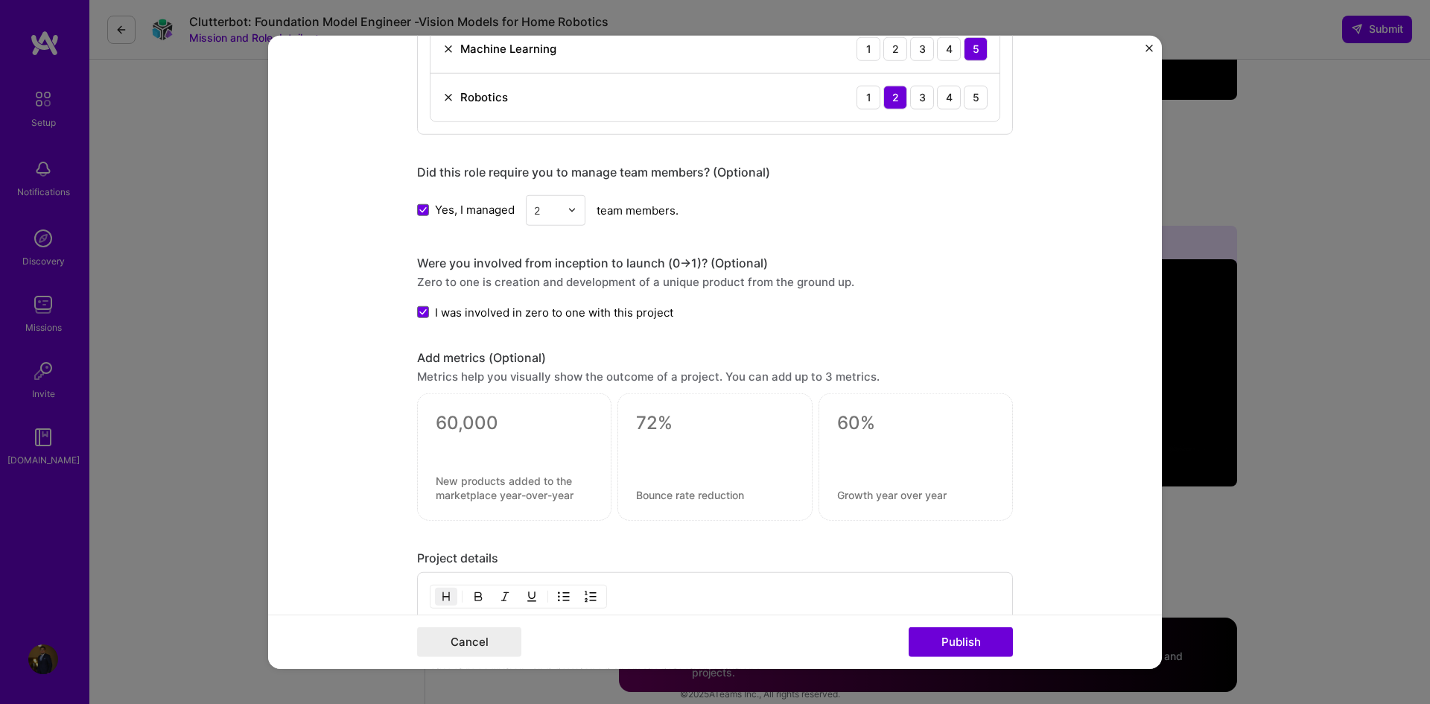
scroll to position [740, 0]
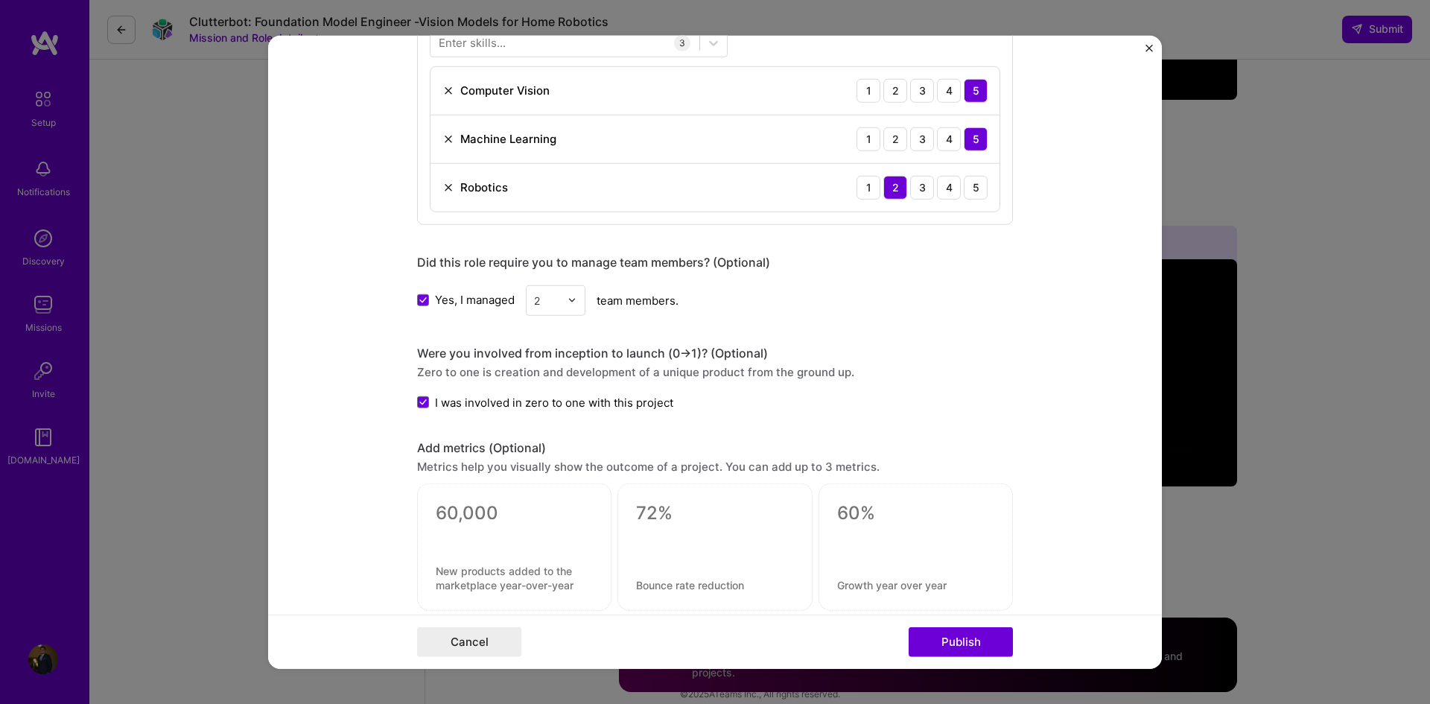
click at [1149, 47] on img "Close" at bounding box center [1149, 47] width 7 height 7
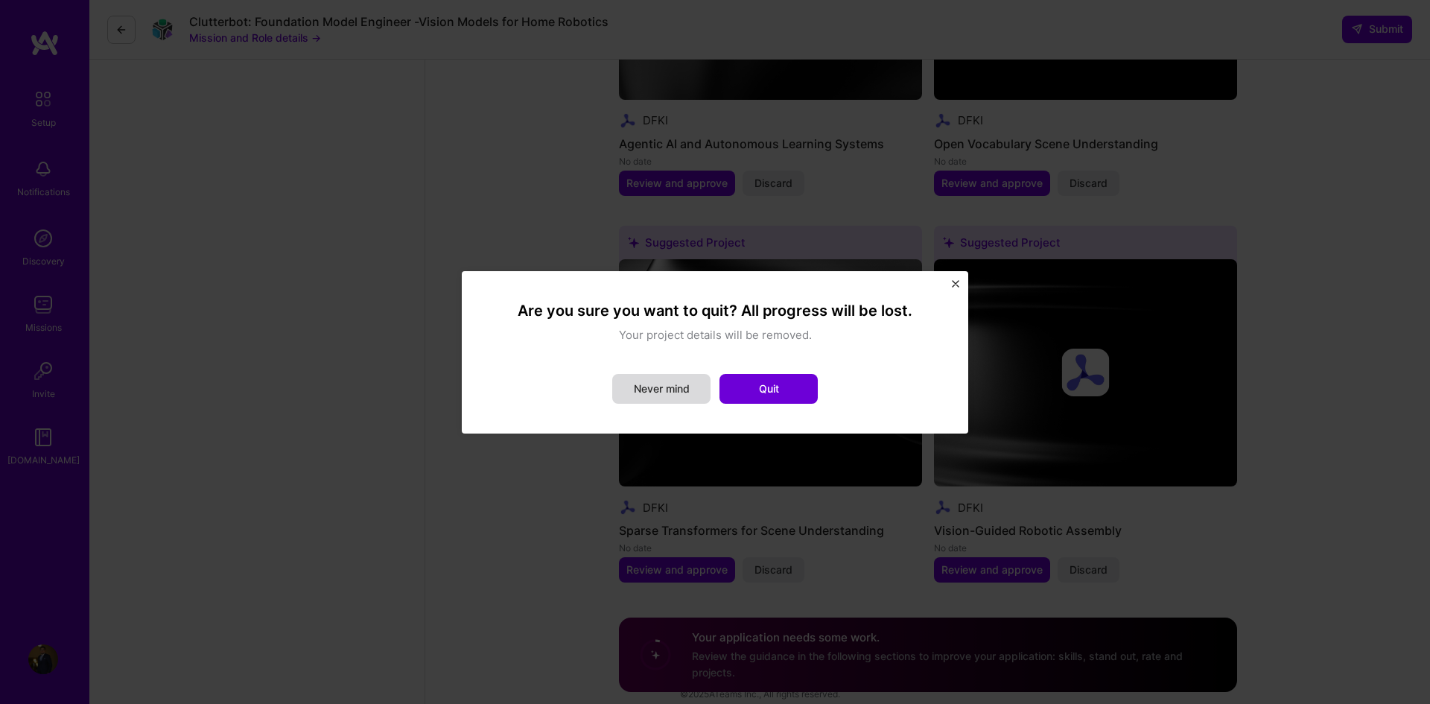
click at [667, 389] on button "Never mind" at bounding box center [661, 389] width 98 height 30
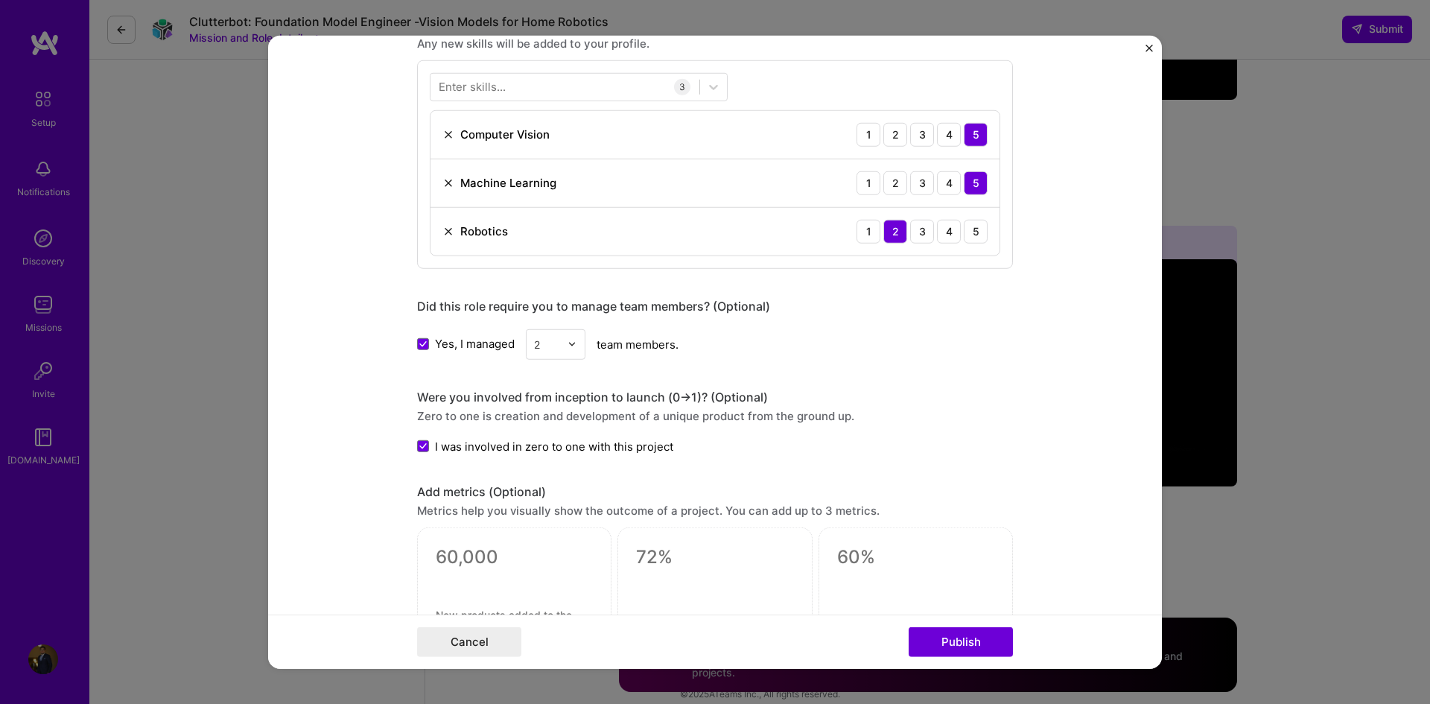
scroll to position [889, 0]
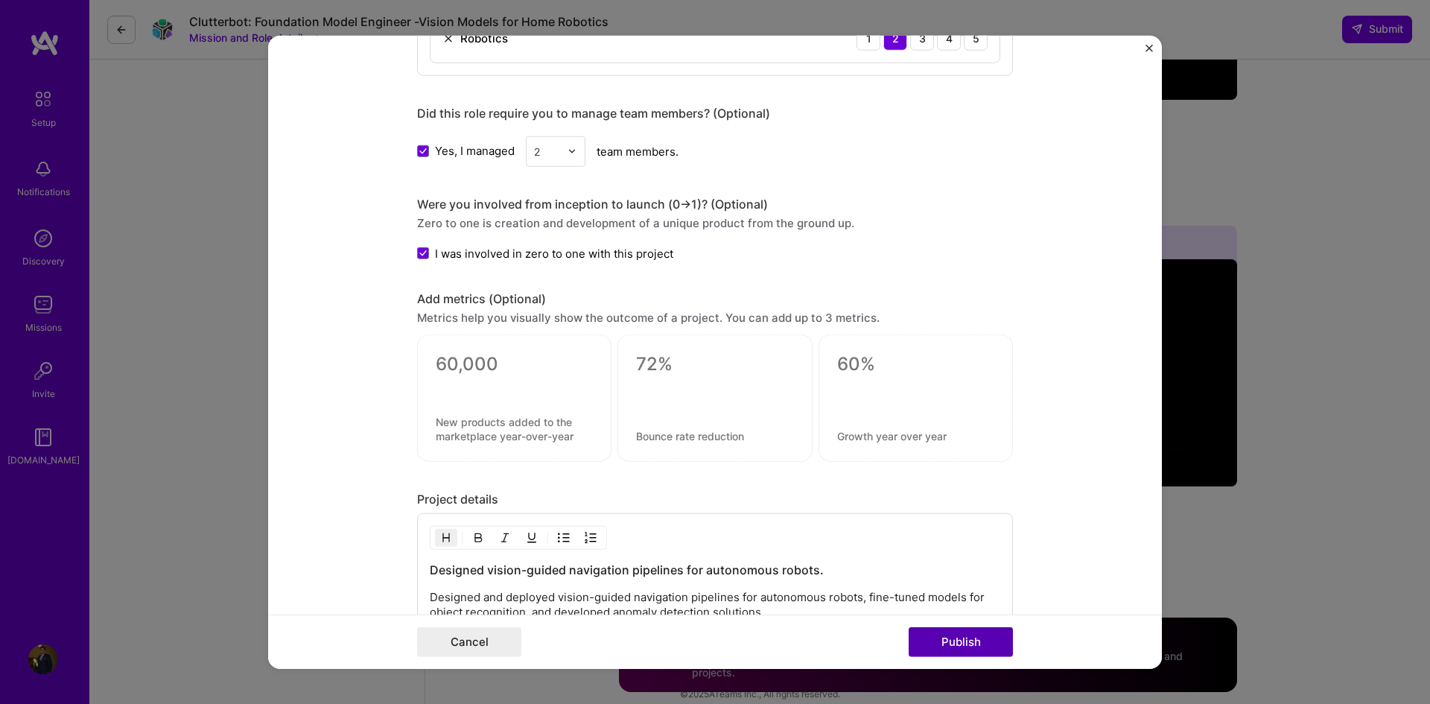
click at [970, 629] on button "Publish" at bounding box center [961, 642] width 104 height 30
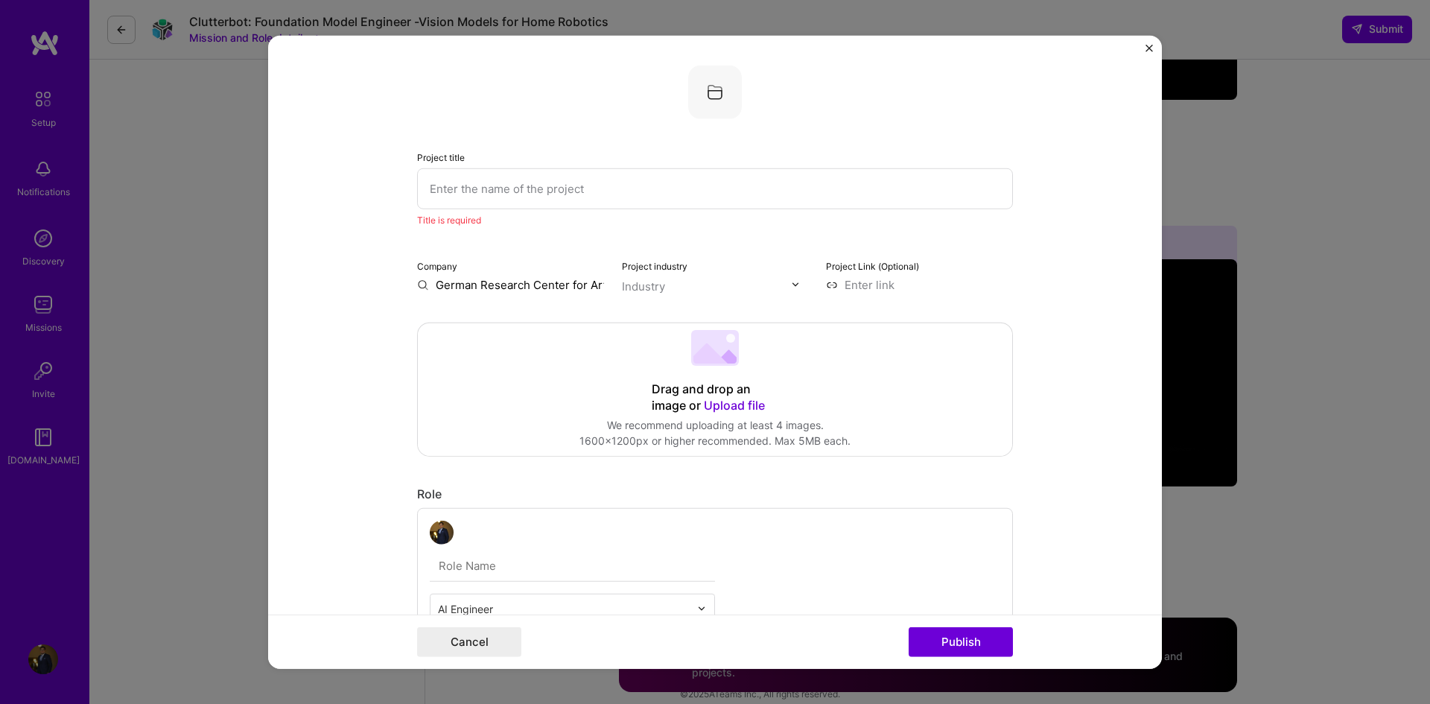
scroll to position [30, 0]
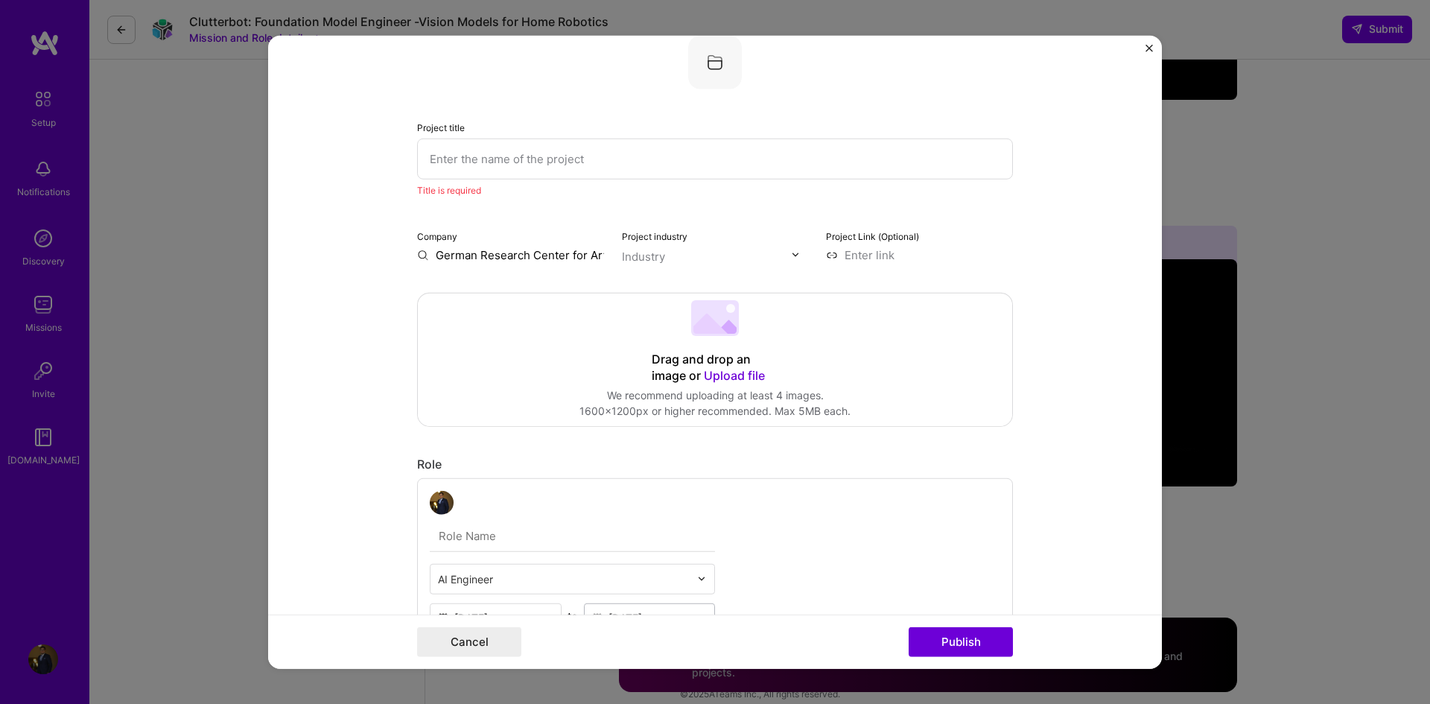
click at [693, 320] on 202 at bounding box center [715, 317] width 48 height 36
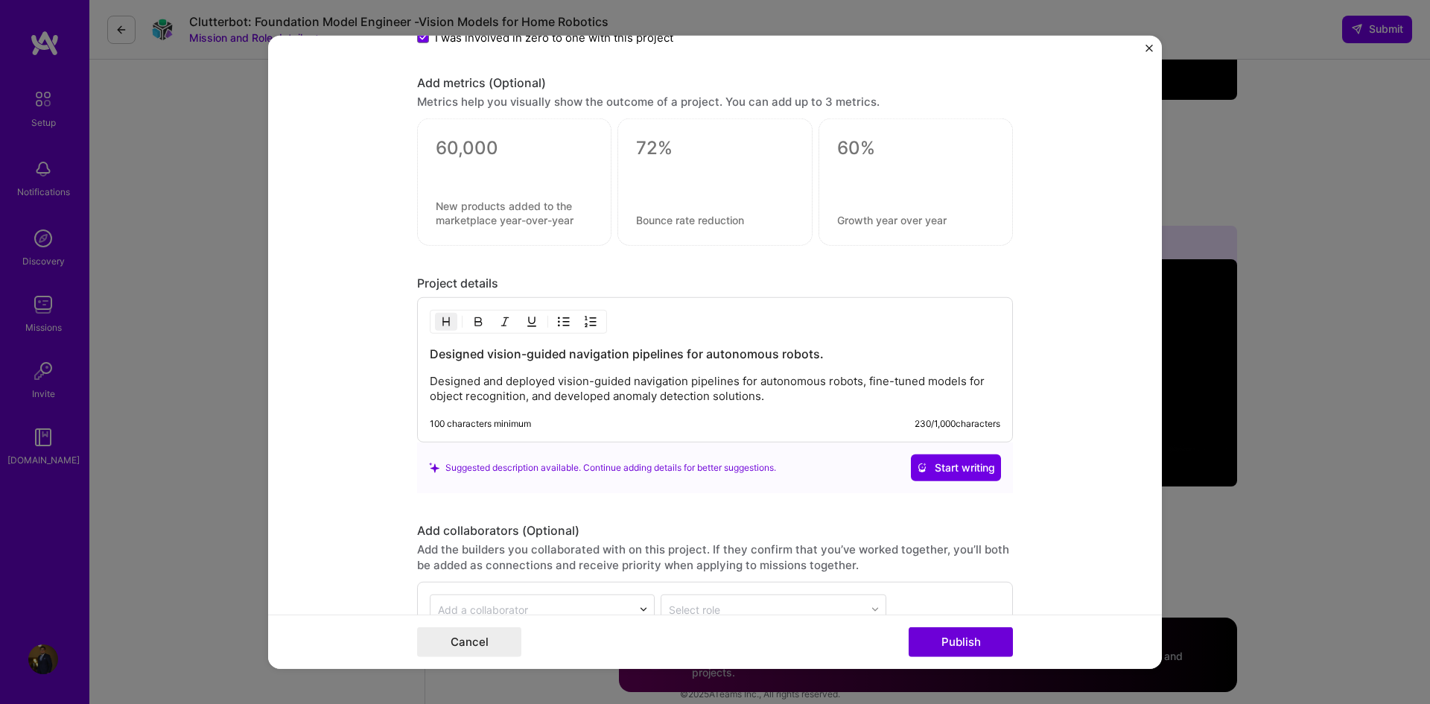
scroll to position [1131, 0]
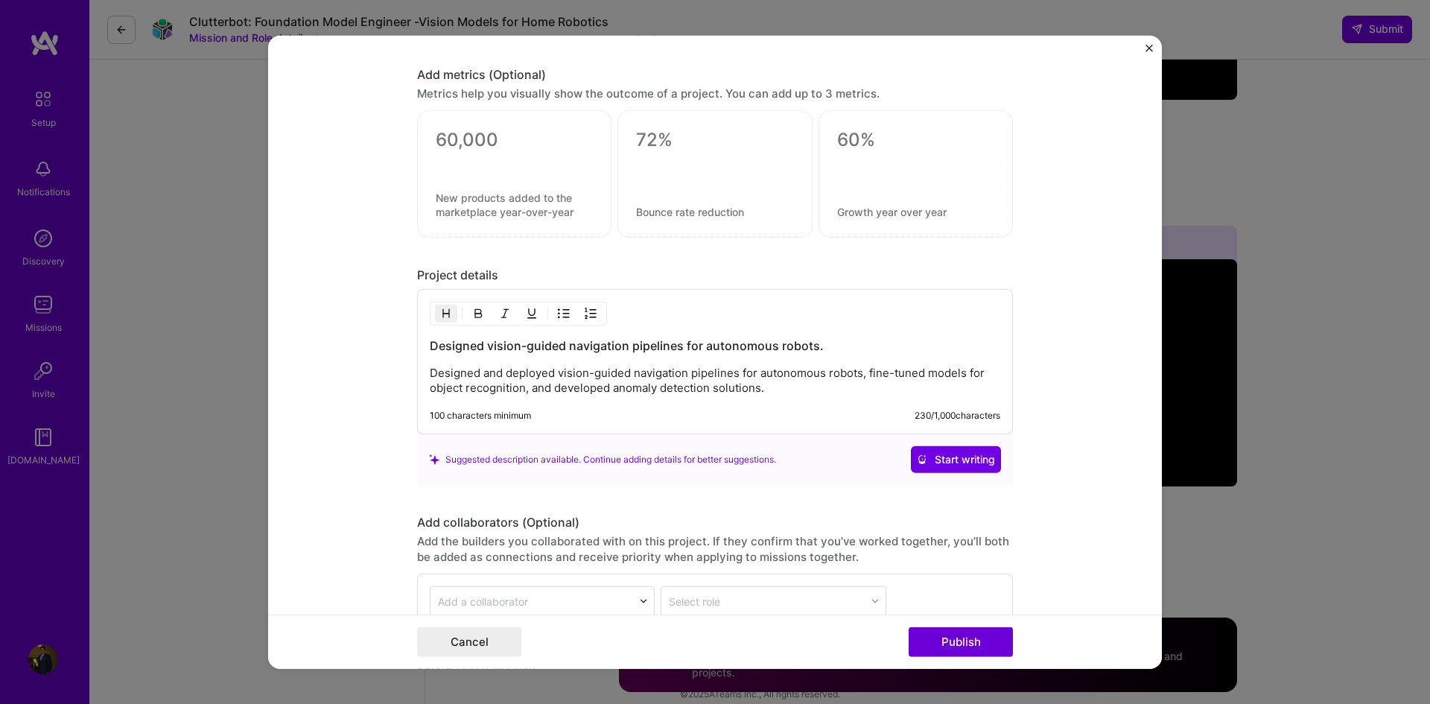
click at [563, 348] on h3 "Designed vision-guided navigation pipelines for autonomous robots." at bounding box center [715, 345] width 571 height 16
click at [566, 350] on h3 "Designed vision-guided navigation pipelines for autonomous robots." at bounding box center [715, 345] width 571 height 16
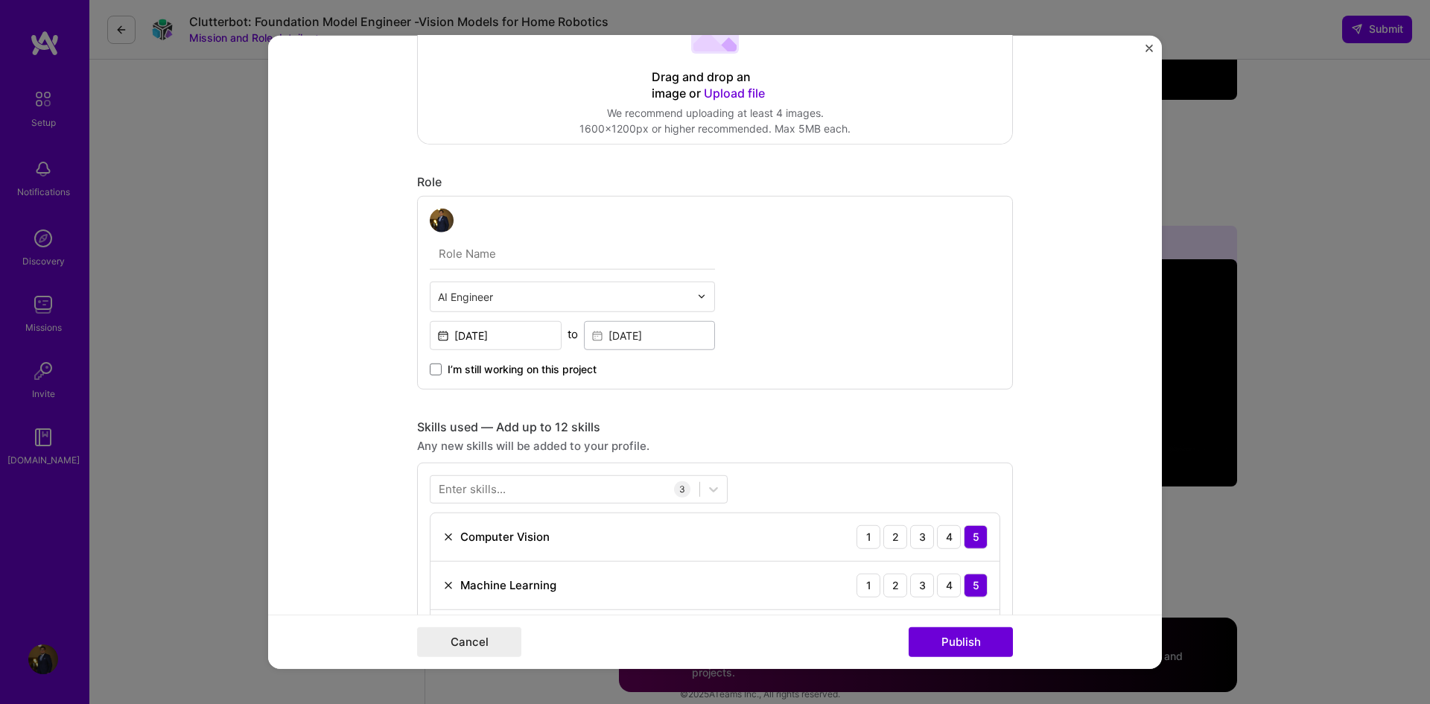
scroll to position [0, 0]
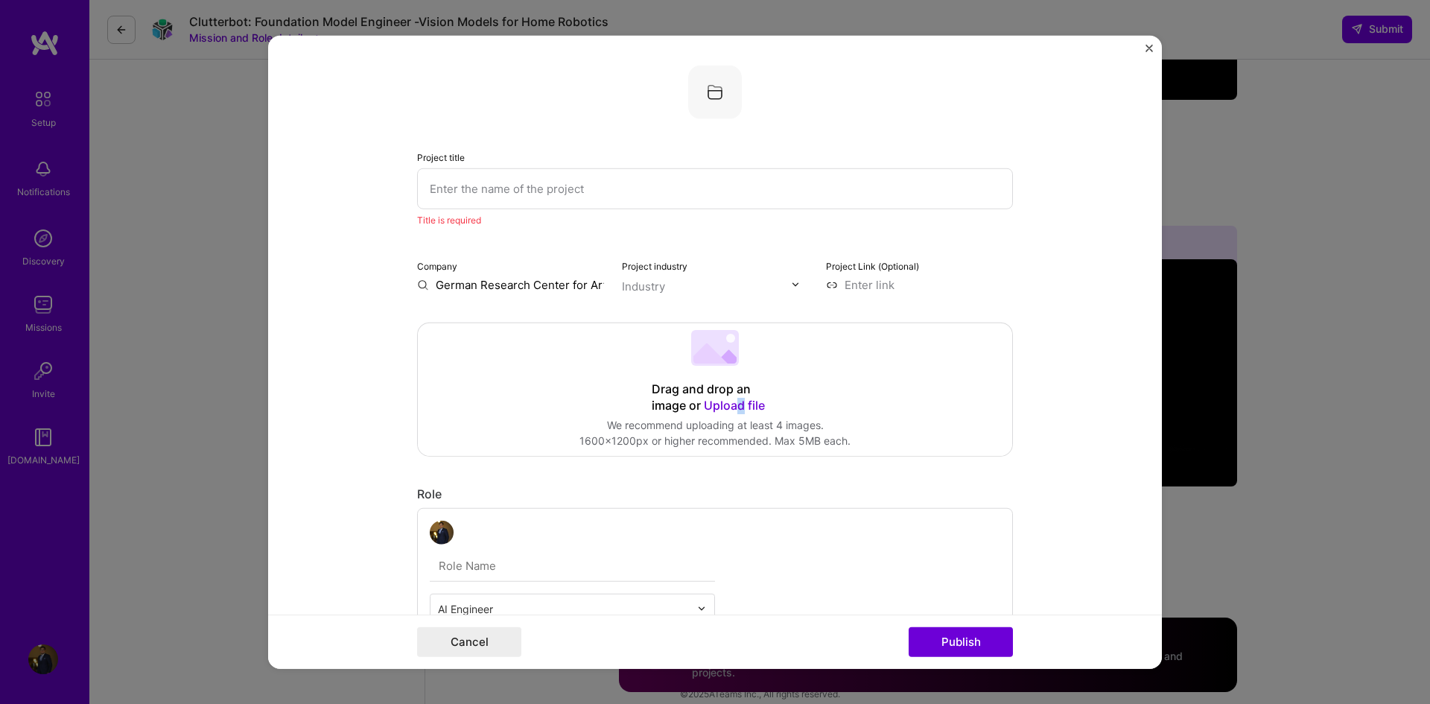
click at [735, 405] on span "Upload file" at bounding box center [734, 404] width 61 height 15
click at [699, 362] on icon at bounding box center [710, 353] width 34 height 20
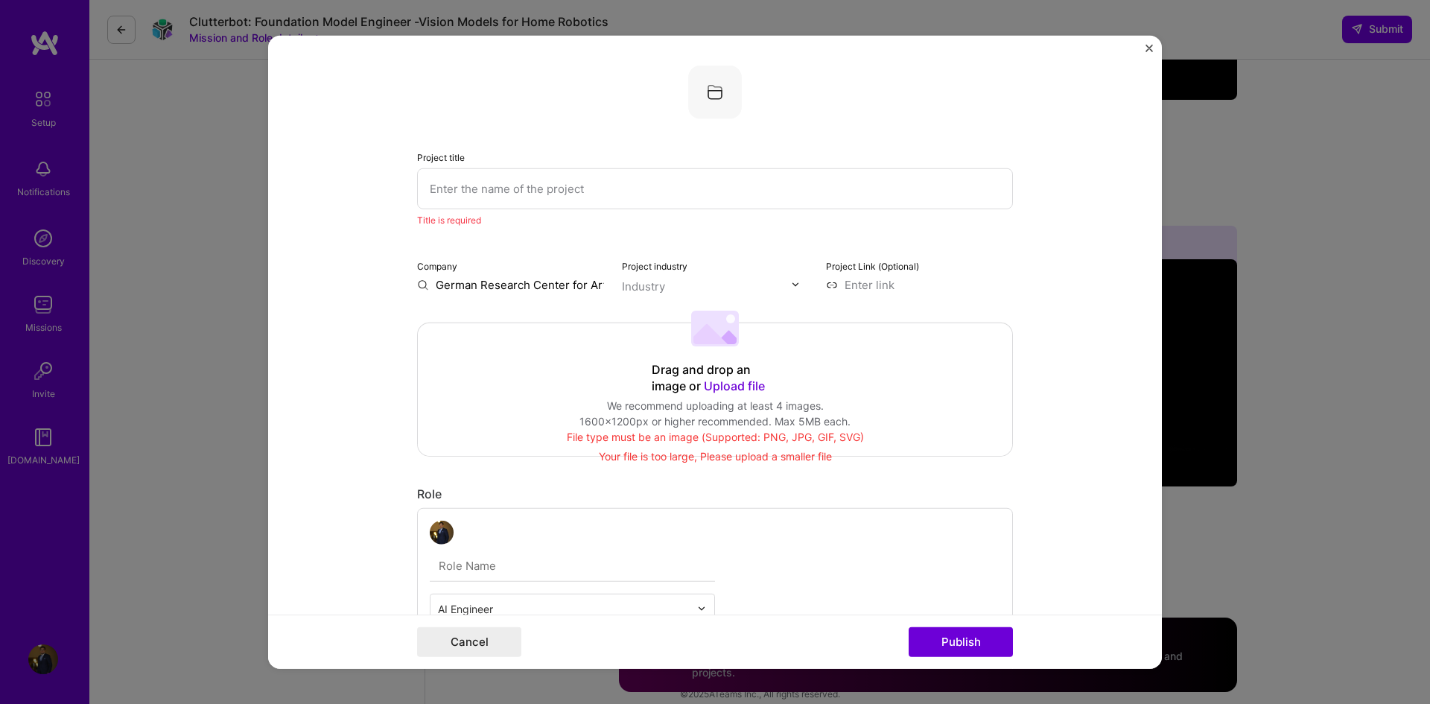
click at [571, 196] on input "text" at bounding box center [715, 188] width 596 height 41
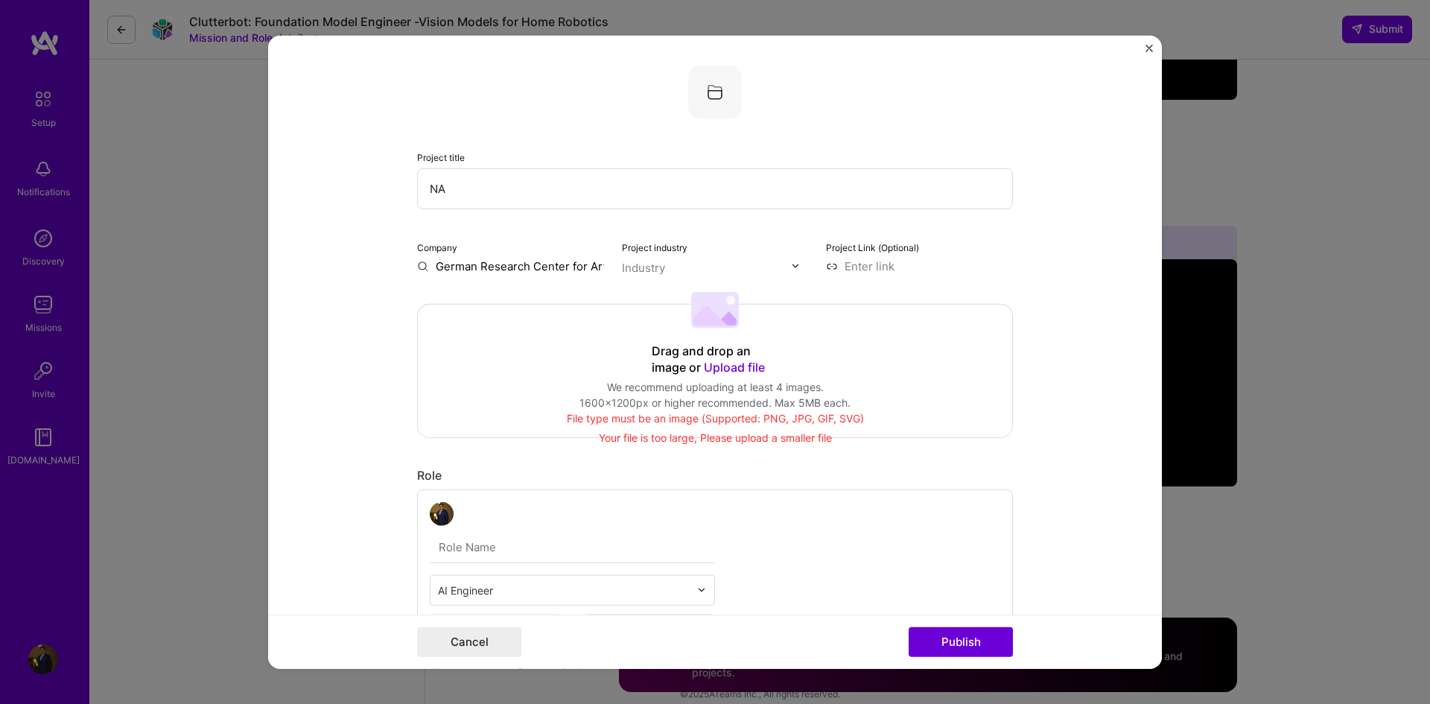
type input "N"
type input "M"
type input "R"
type input "B"
type input "V"
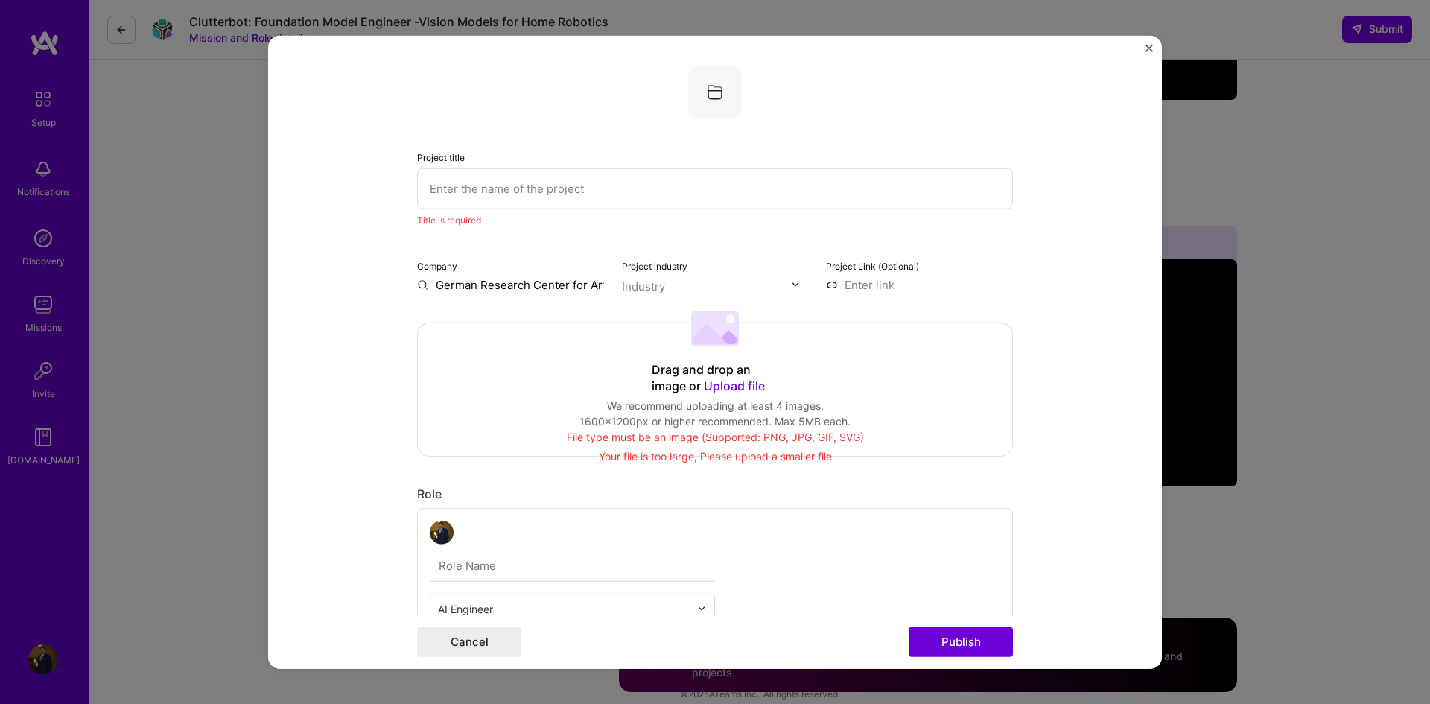
paste input "HERON: Multi-Modal Vision Guided Navigation System for Collaborative Assembly R…"
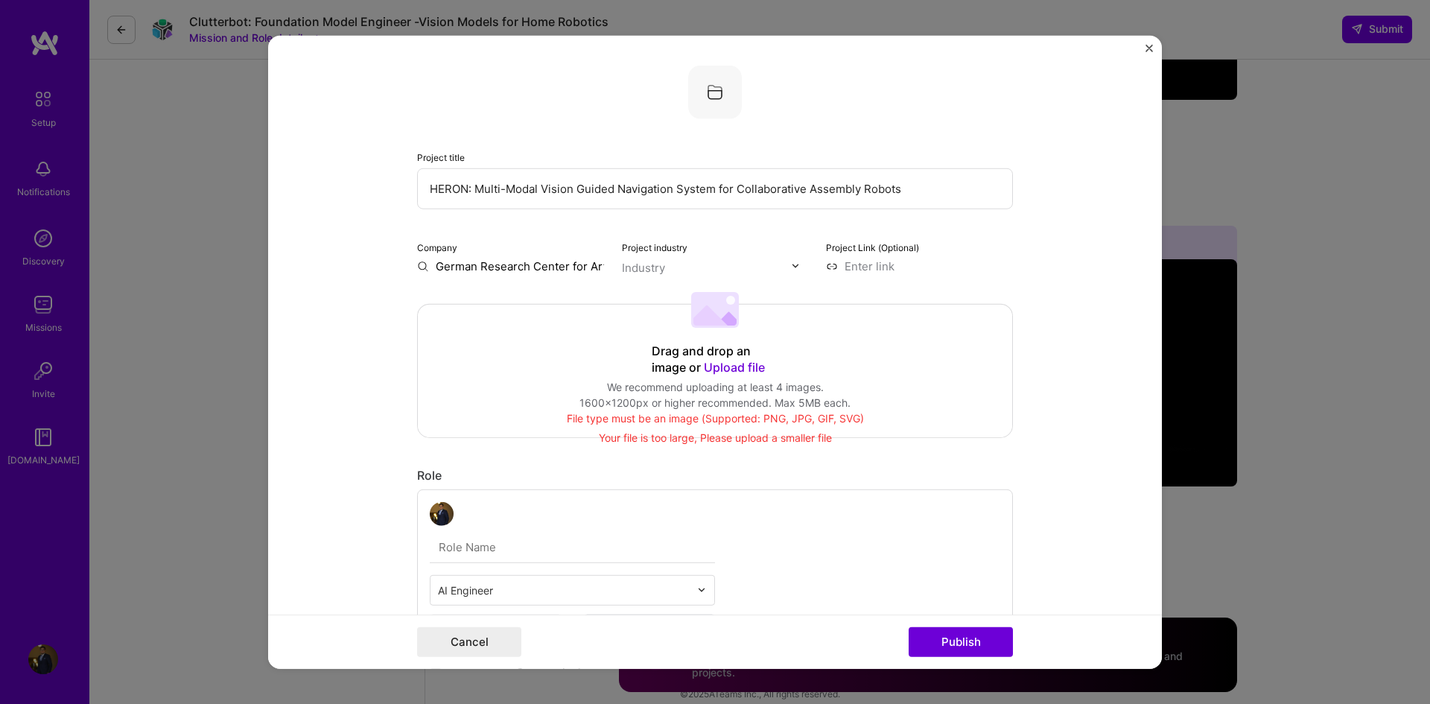
click at [453, 186] on input "HERON: Multi-Modal Vision Guided Navigation System for Collaborative Assembly R…" at bounding box center [715, 188] width 596 height 41
type input "HERON: Multi-Modal Vision Guided Navigation System for Collaborative Assembly R…"
click at [735, 363] on span "Upload file" at bounding box center [734, 366] width 61 height 15
click at [733, 368] on span "Upload file" at bounding box center [734, 366] width 61 height 15
click at [720, 375] on div "Drag and drop an image or Upload file" at bounding box center [715, 359] width 127 height 33
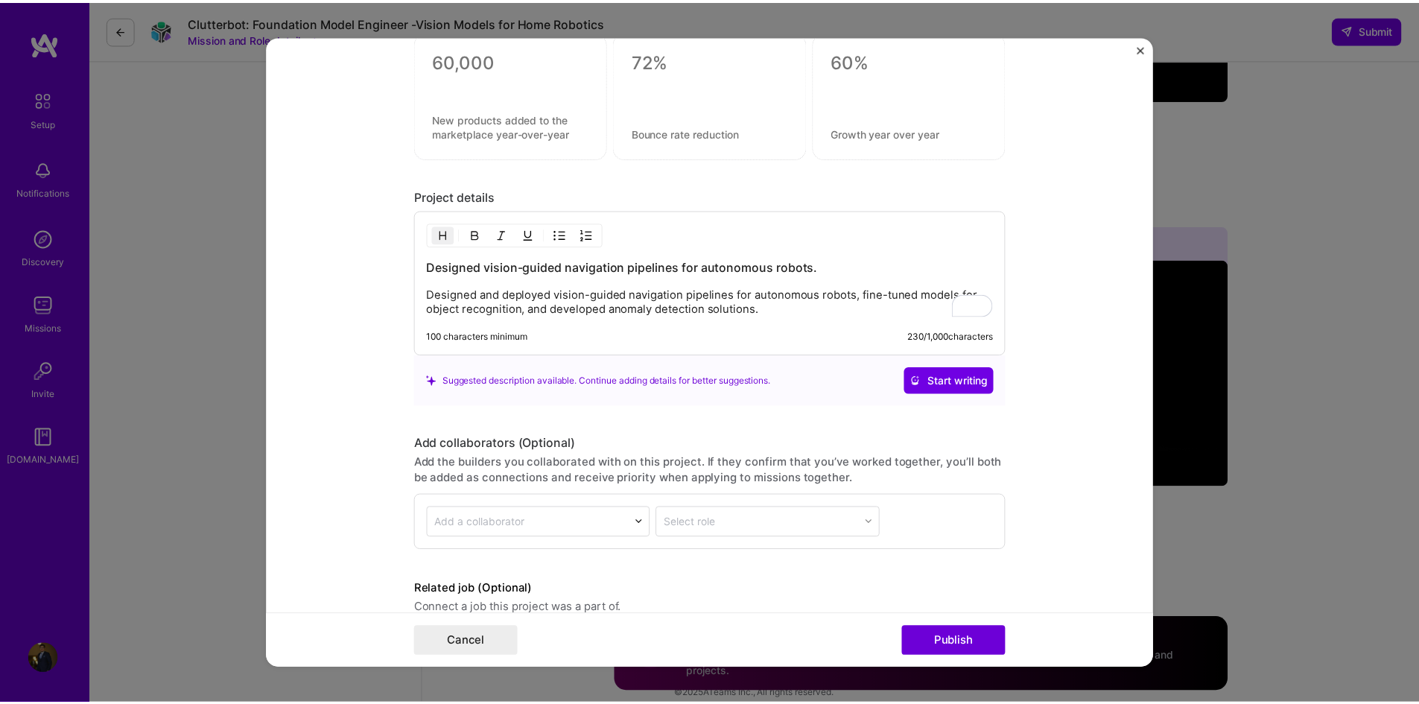
scroll to position [1261, 0]
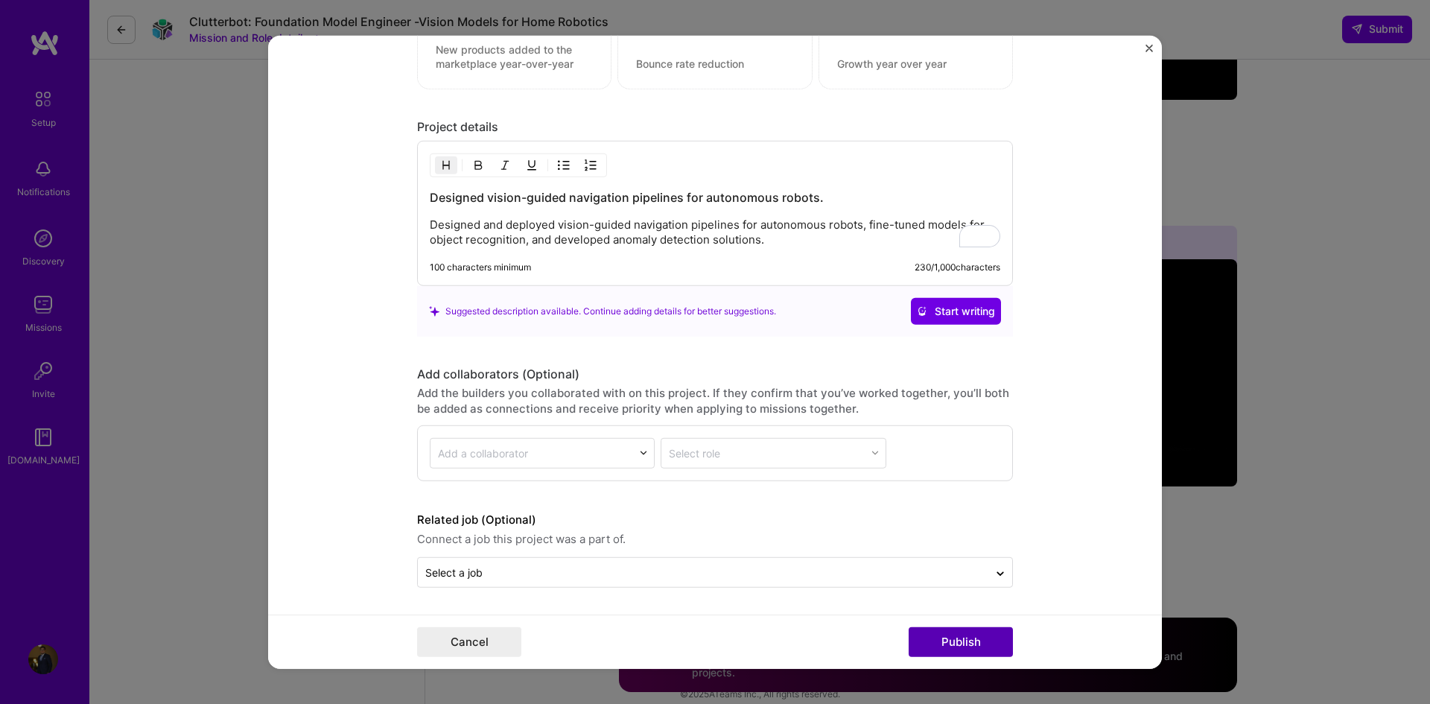
click at [985, 637] on button "Publish" at bounding box center [961, 642] width 104 height 30
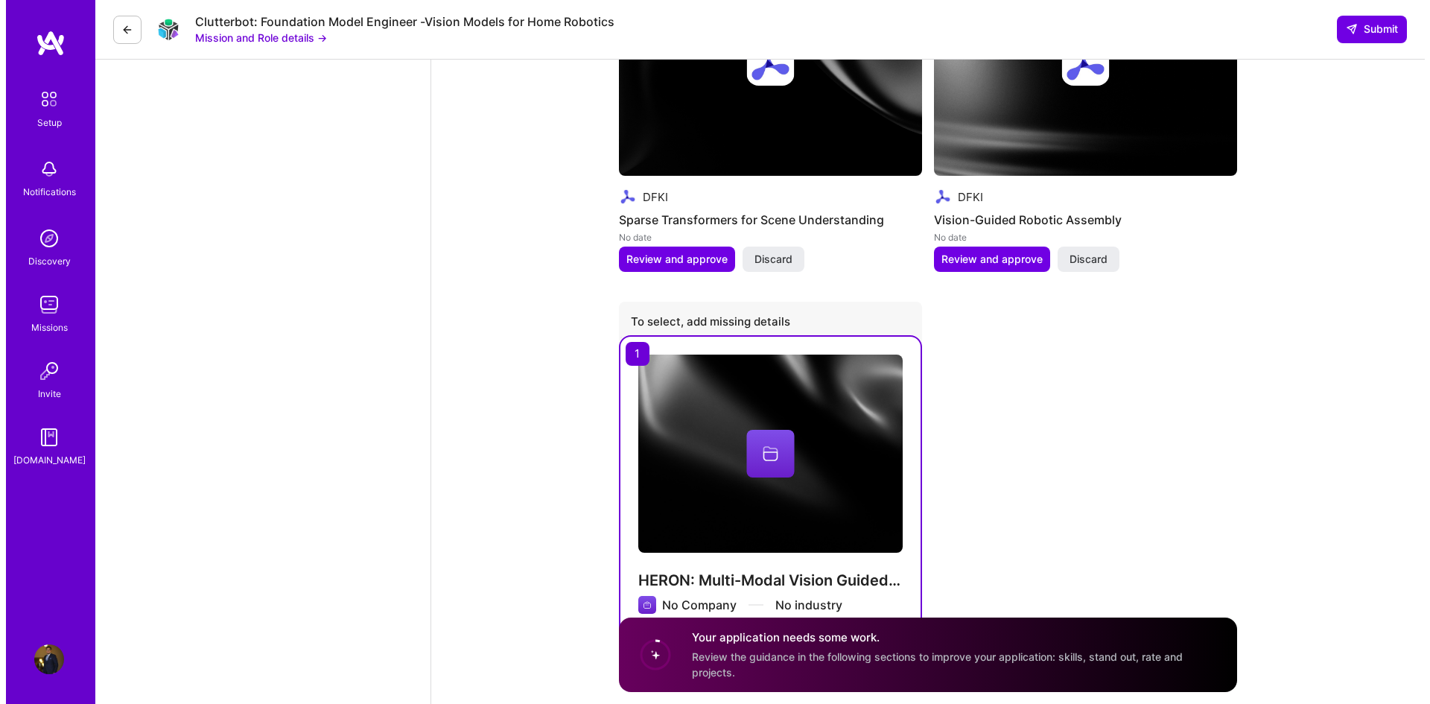
scroll to position [2614, 0]
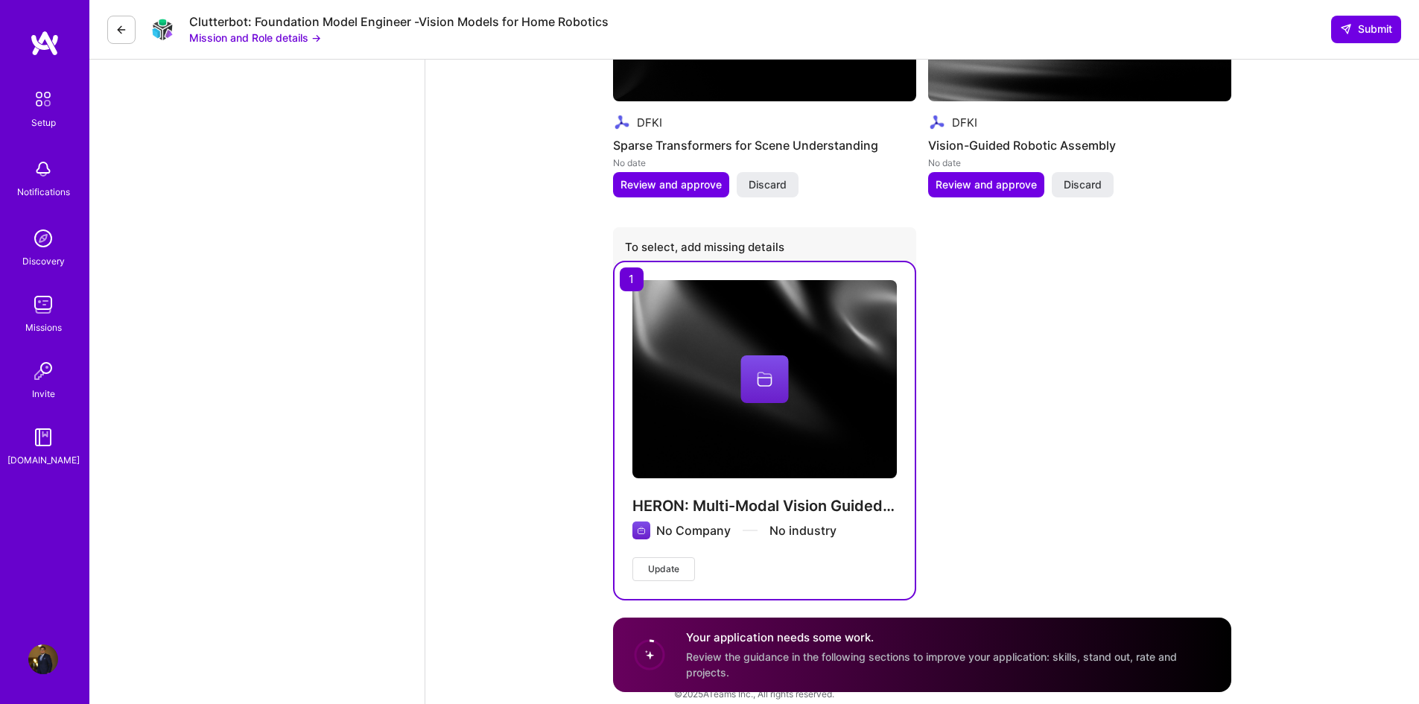
click at [667, 562] on span "Update" at bounding box center [663, 568] width 31 height 13
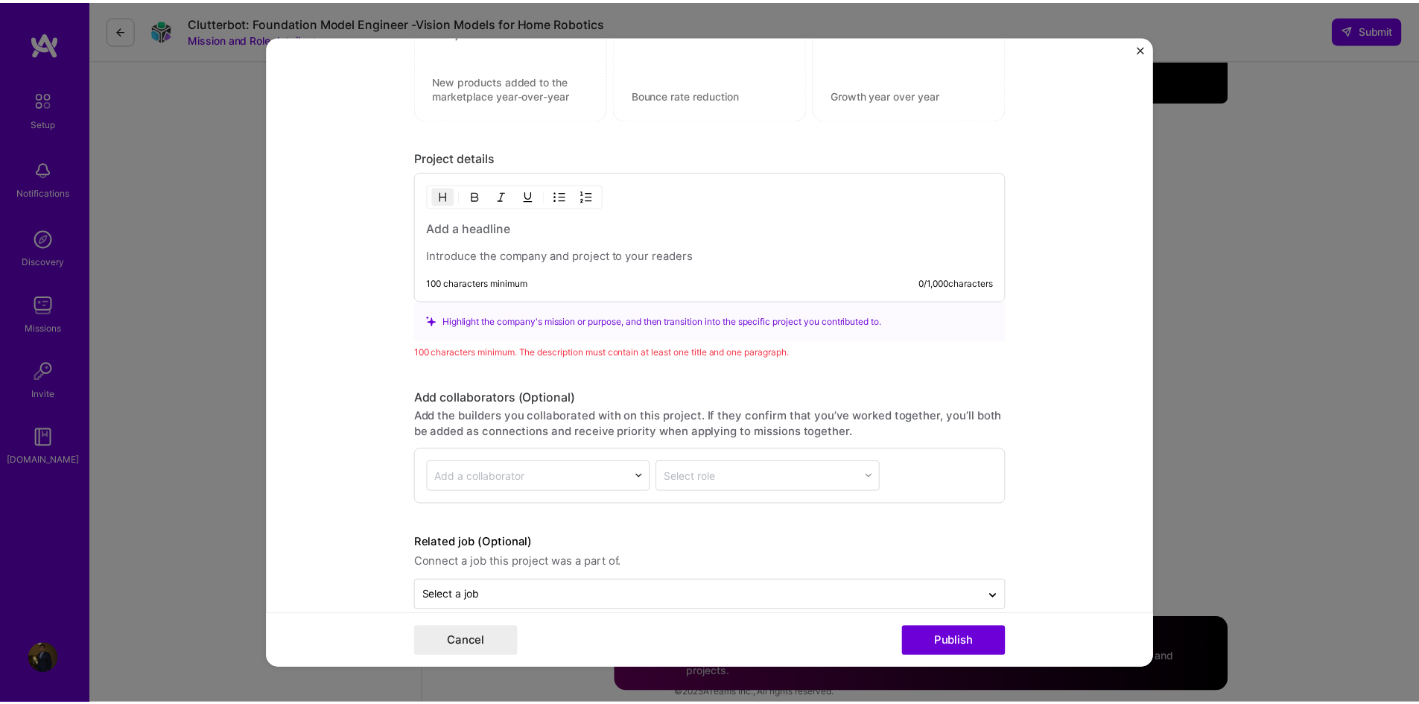
scroll to position [0, 0]
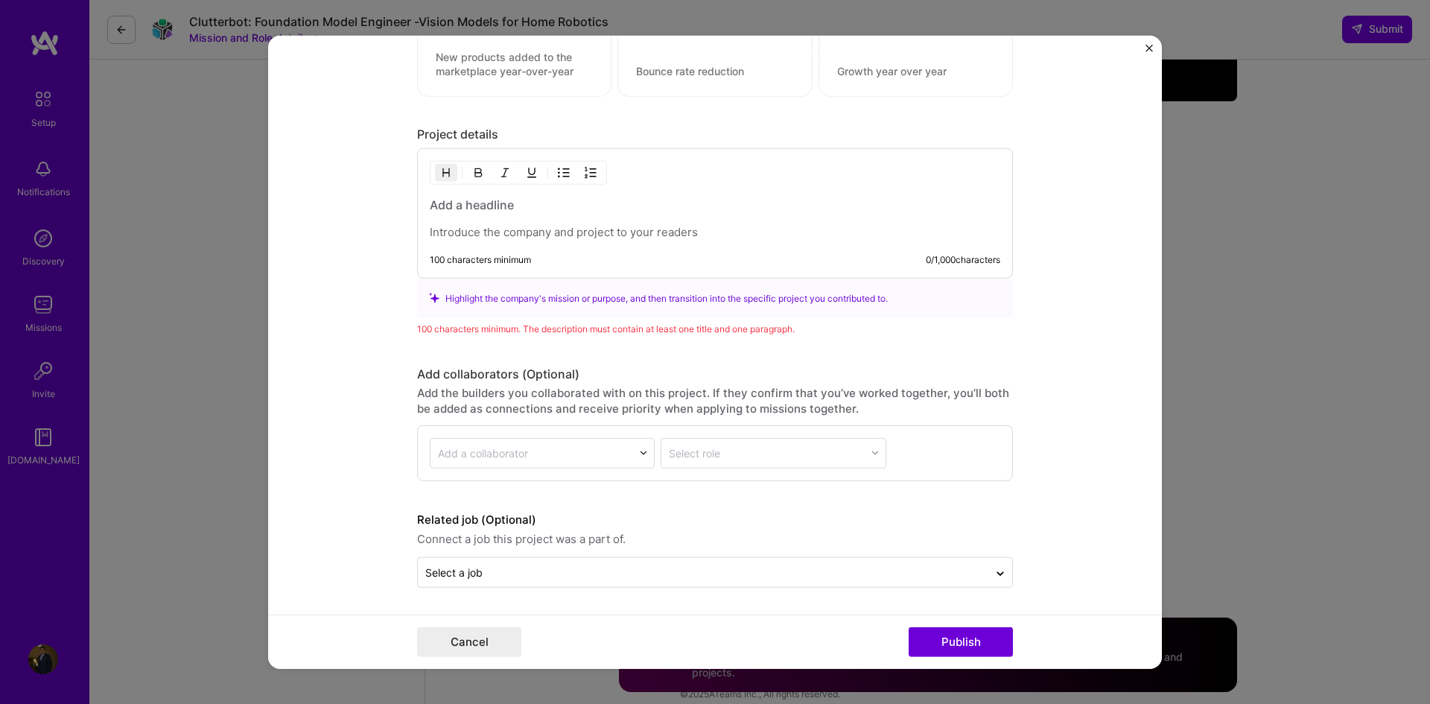
click at [447, 641] on button "Cancel" at bounding box center [469, 642] width 104 height 30
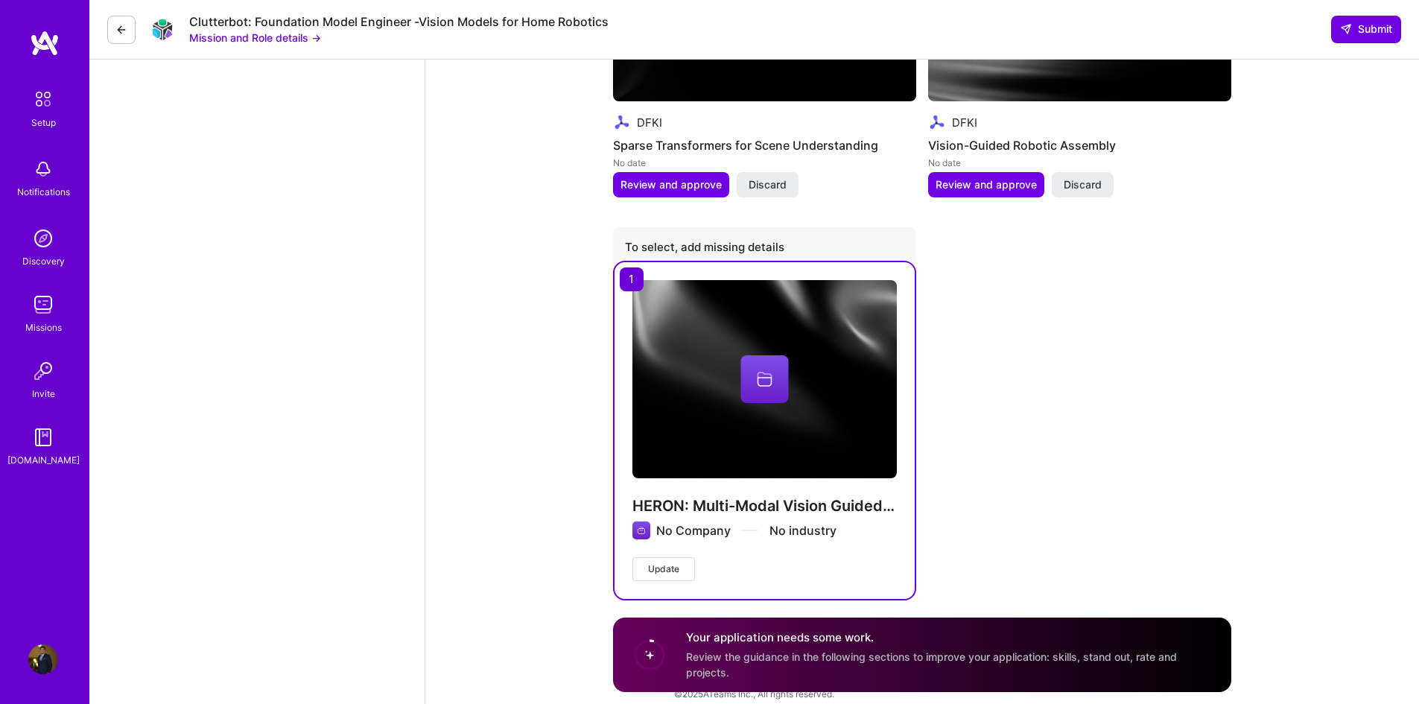
click at [664, 562] on span "Update" at bounding box center [663, 568] width 31 height 13
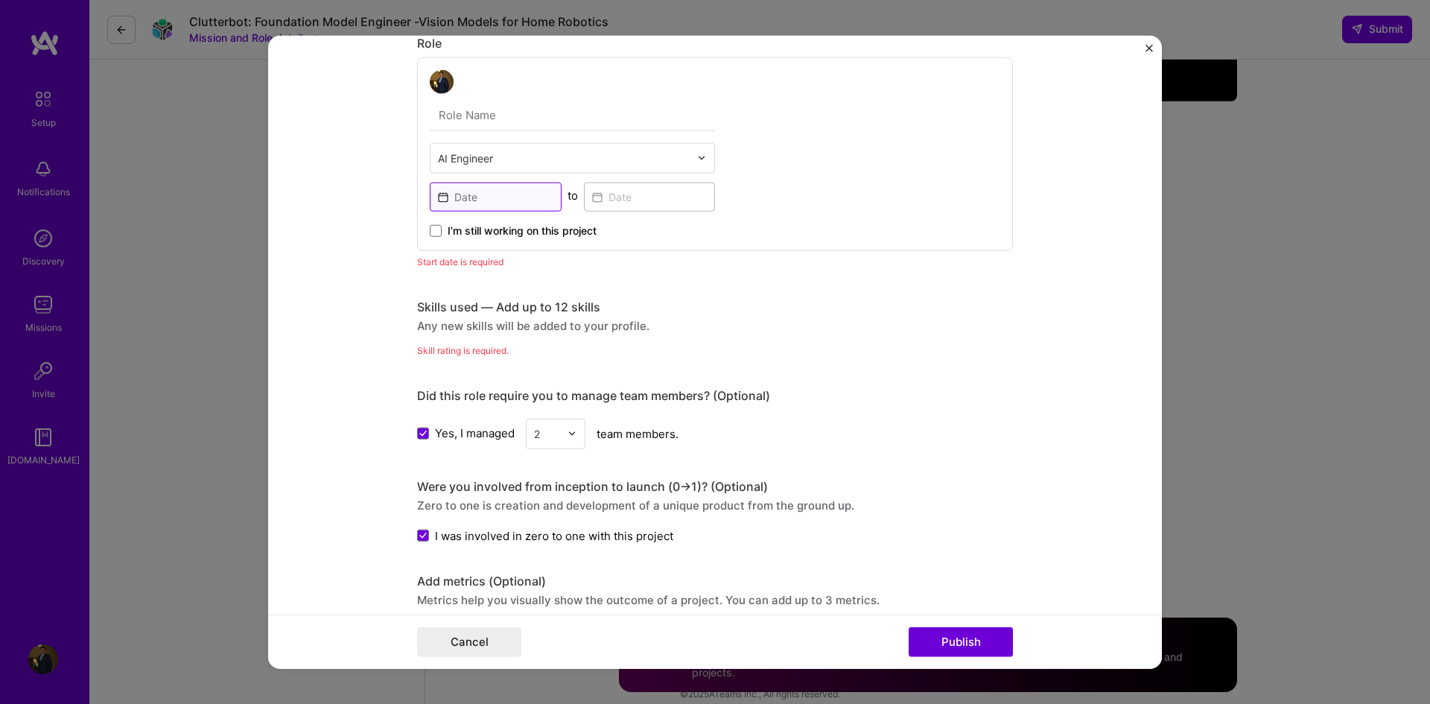
click at [499, 195] on input at bounding box center [496, 196] width 132 height 29
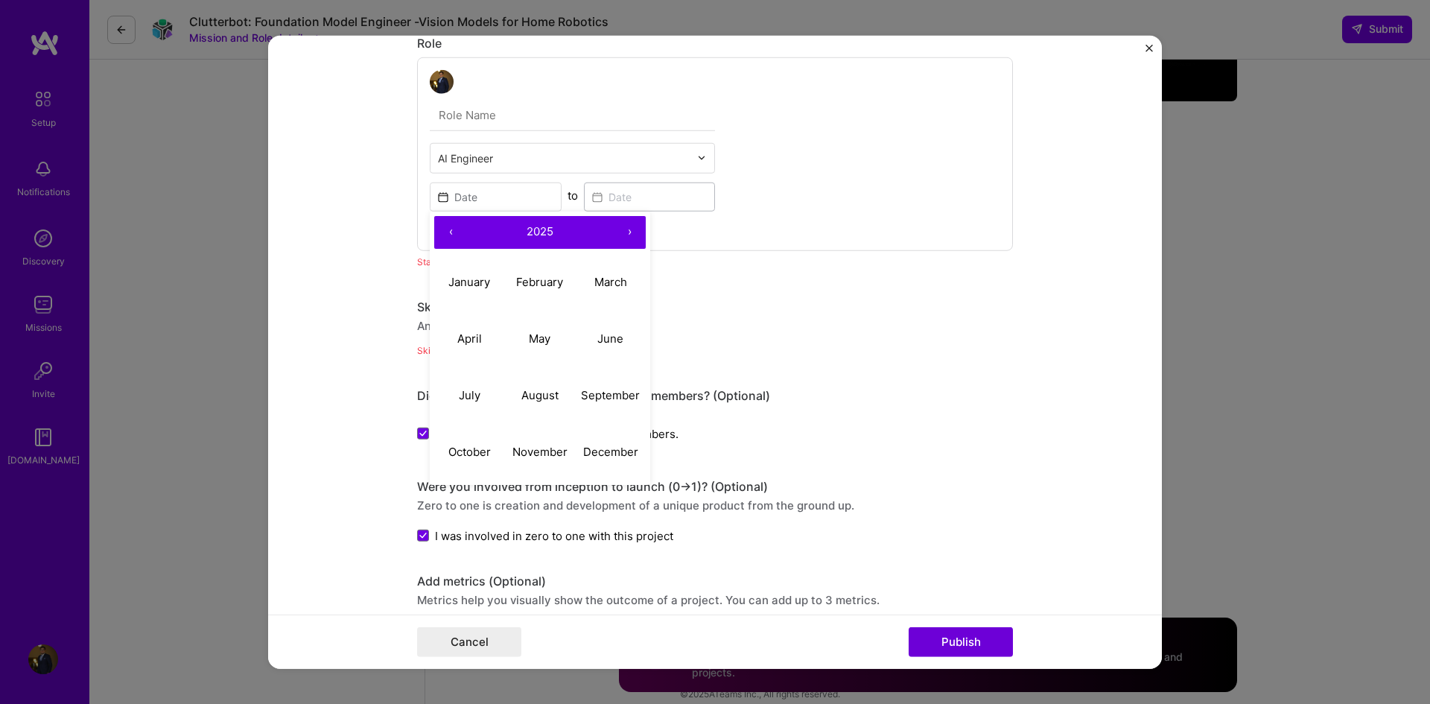
click at [443, 235] on button "‹" at bounding box center [450, 231] width 33 height 33
click at [442, 235] on button "‹" at bounding box center [450, 231] width 33 height 33
click at [624, 223] on button "›" at bounding box center [629, 231] width 33 height 33
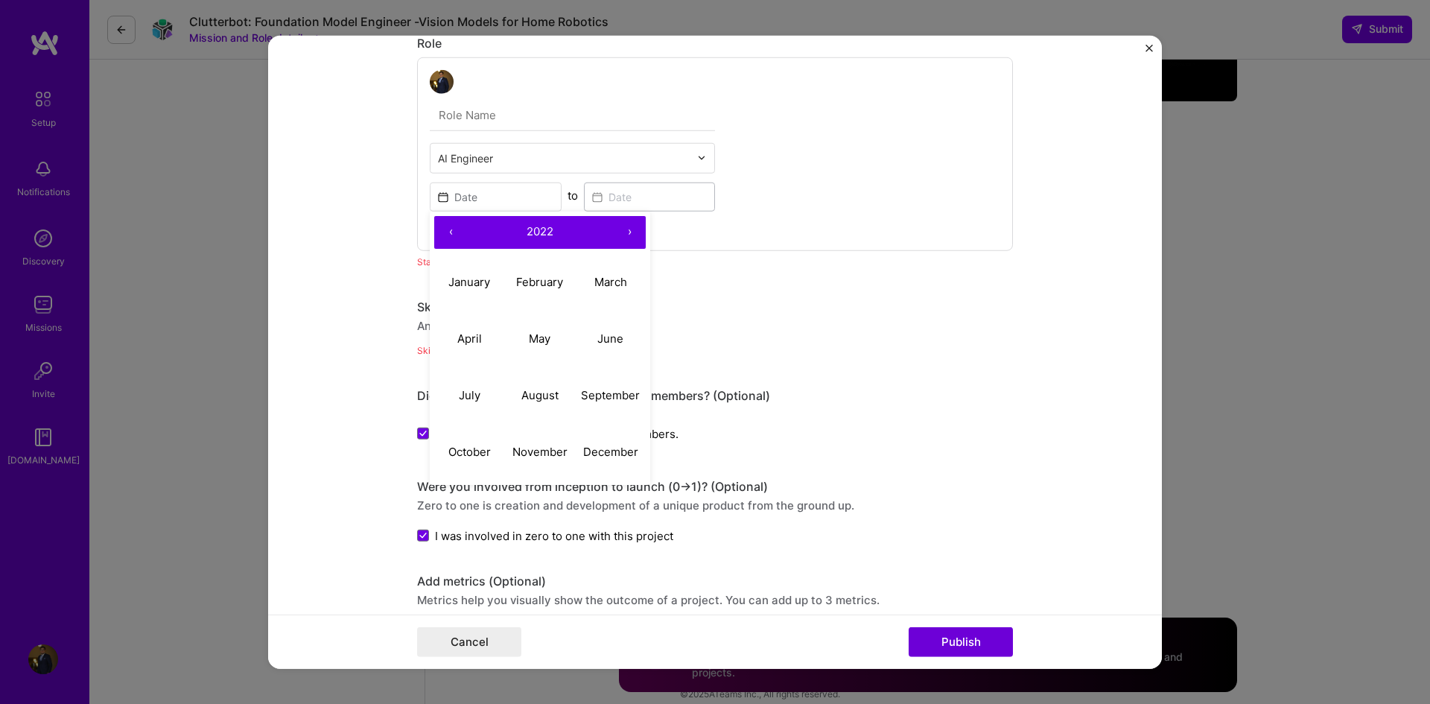
click at [625, 222] on button "›" at bounding box center [629, 231] width 33 height 33
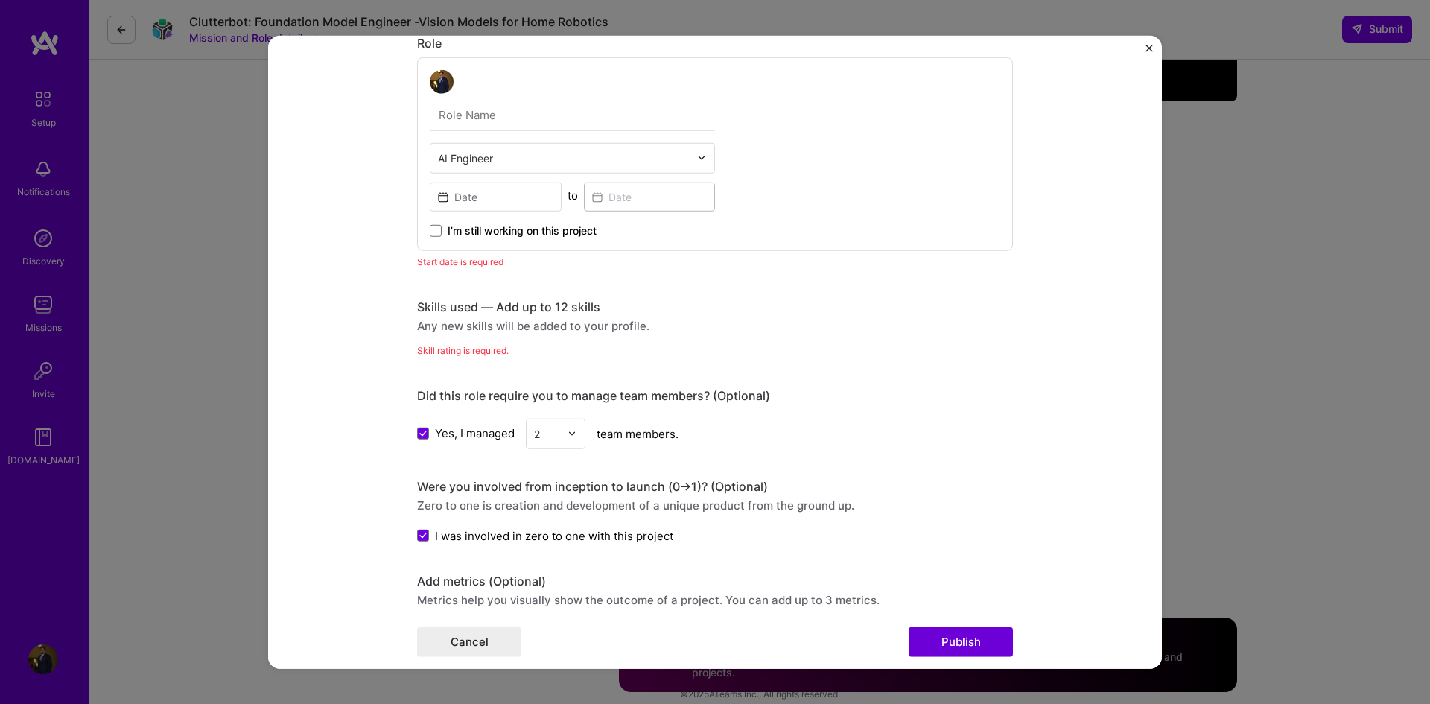
click at [781, 238] on div "AI Engineer to I’m still working on this project" at bounding box center [715, 154] width 596 height 194
click at [448, 191] on input at bounding box center [496, 196] width 132 height 29
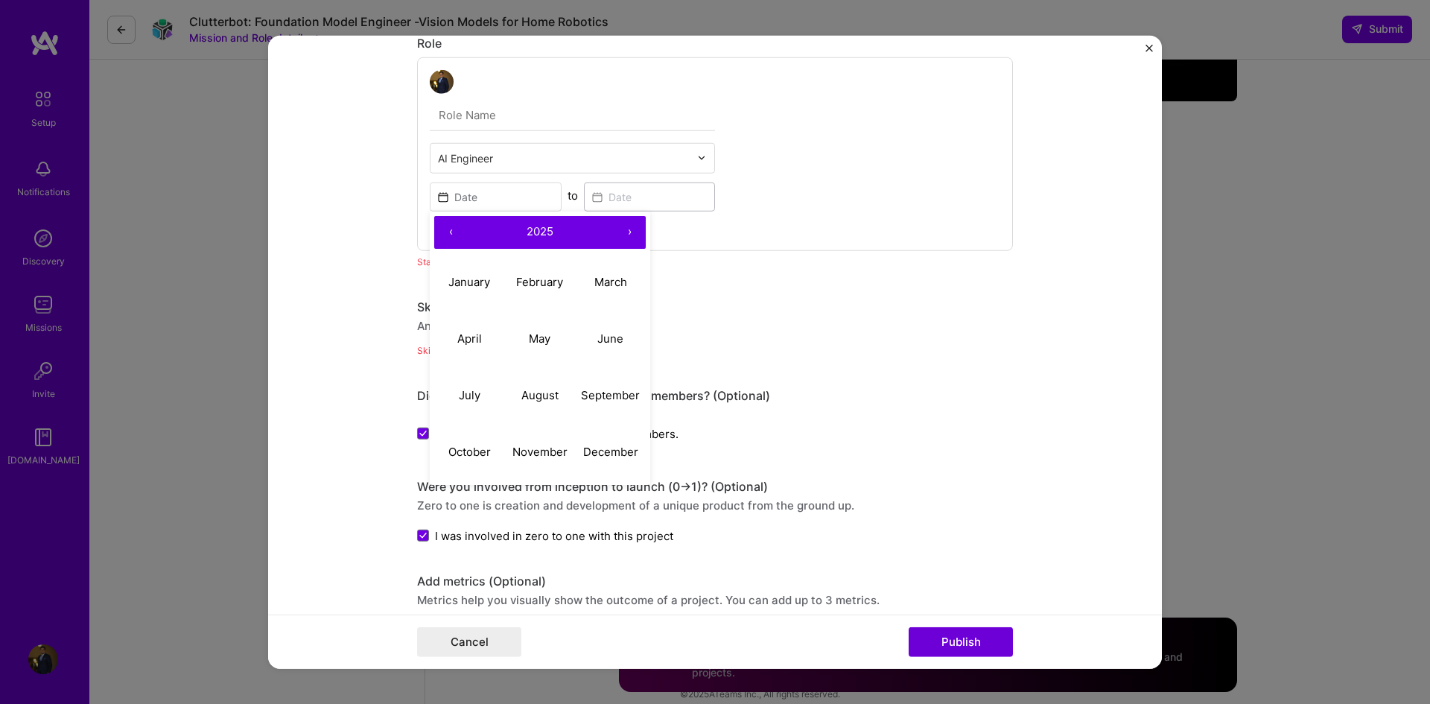
click at [448, 235] on button "‹" at bounding box center [450, 231] width 33 height 33
click at [556, 445] on button "November" at bounding box center [540, 452] width 71 height 57
type input "Nov, 2022"
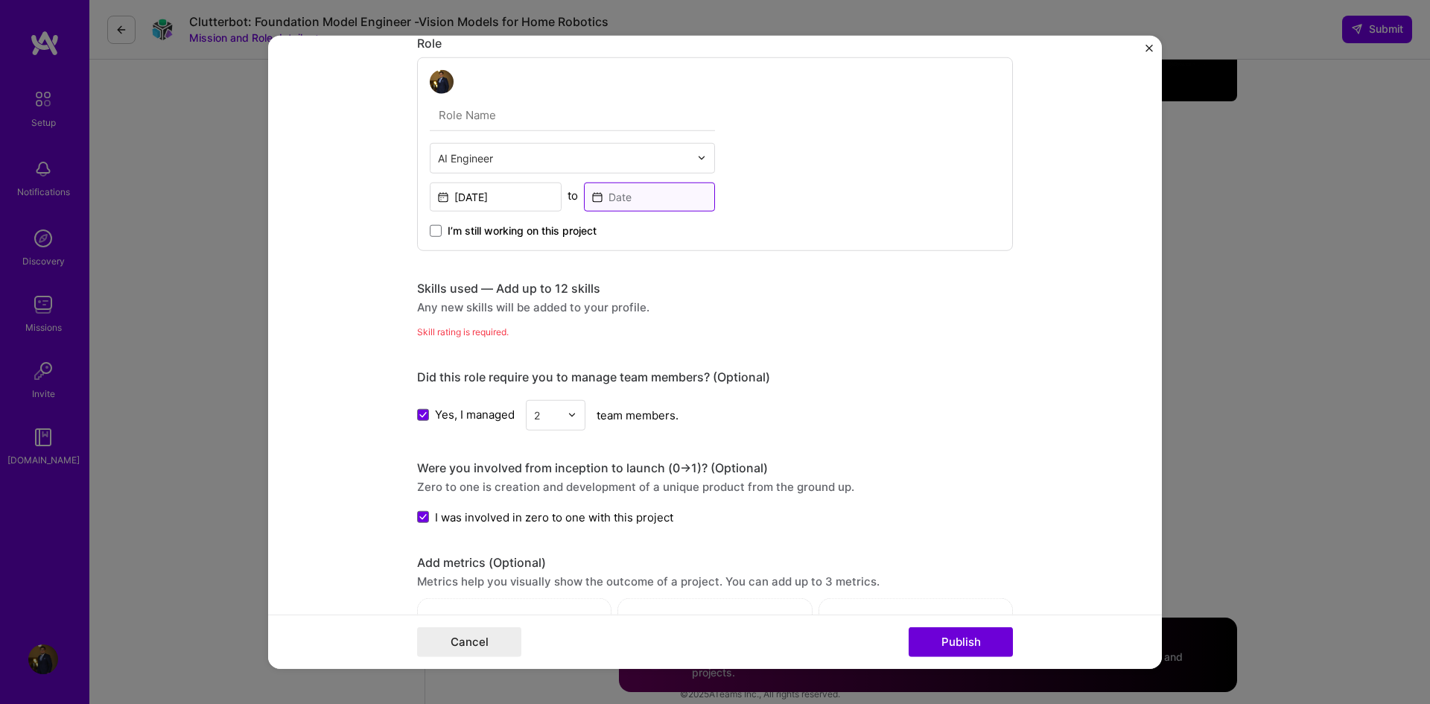
click at [658, 202] on input at bounding box center [650, 196] width 132 height 29
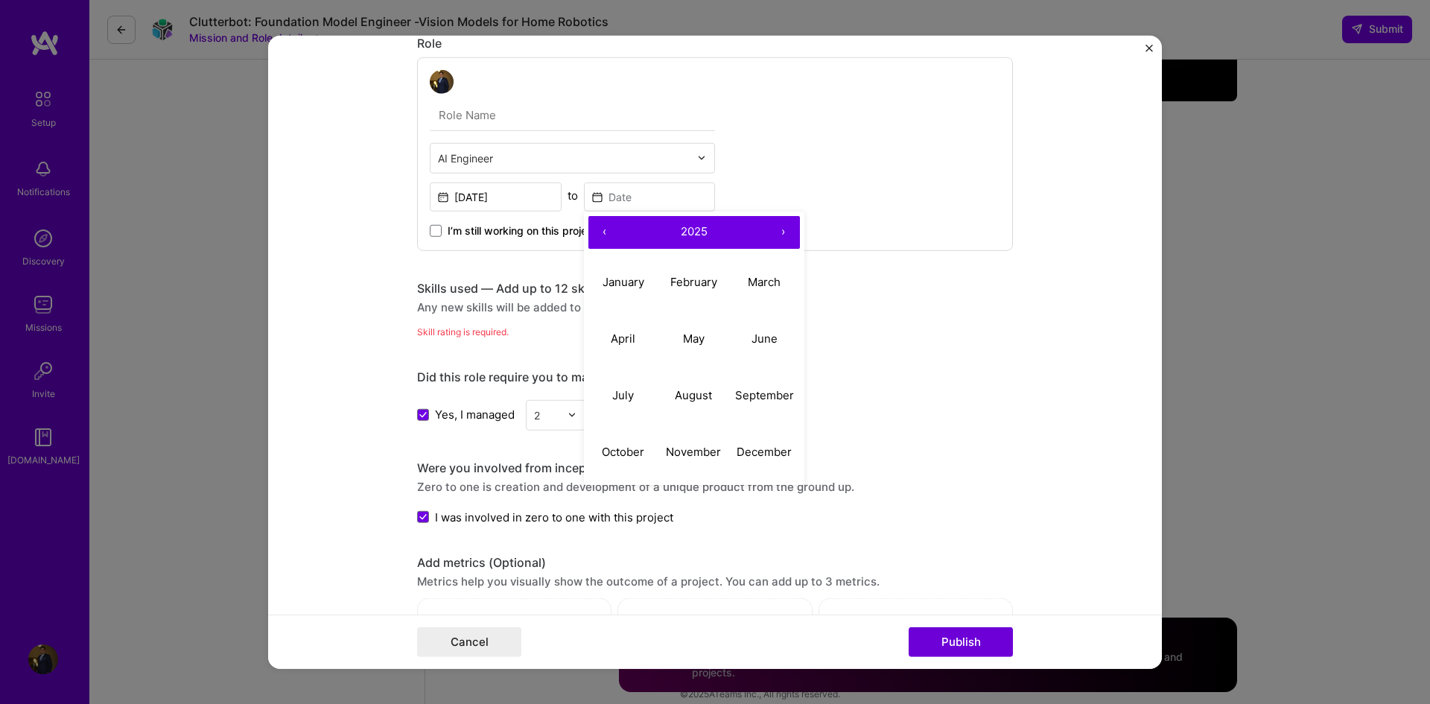
click at [787, 227] on button "›" at bounding box center [783, 231] width 33 height 33
click at [788, 227] on button "›" at bounding box center [783, 231] width 33 height 33
click at [594, 226] on button "‹" at bounding box center [604, 231] width 33 height 33
click at [593, 226] on button "‹" at bounding box center [604, 231] width 33 height 33
click at [699, 280] on abbr "February" at bounding box center [693, 282] width 47 height 14
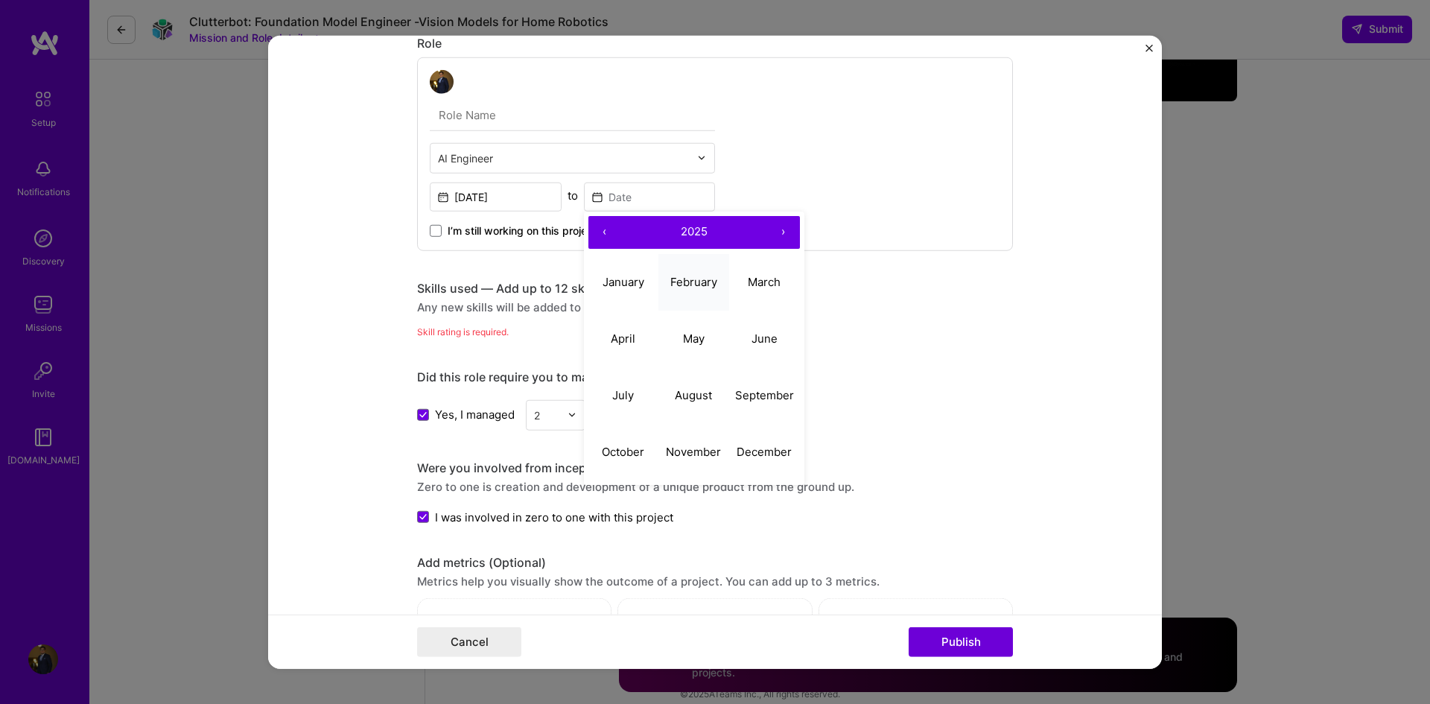
type input "Feb, 2025"
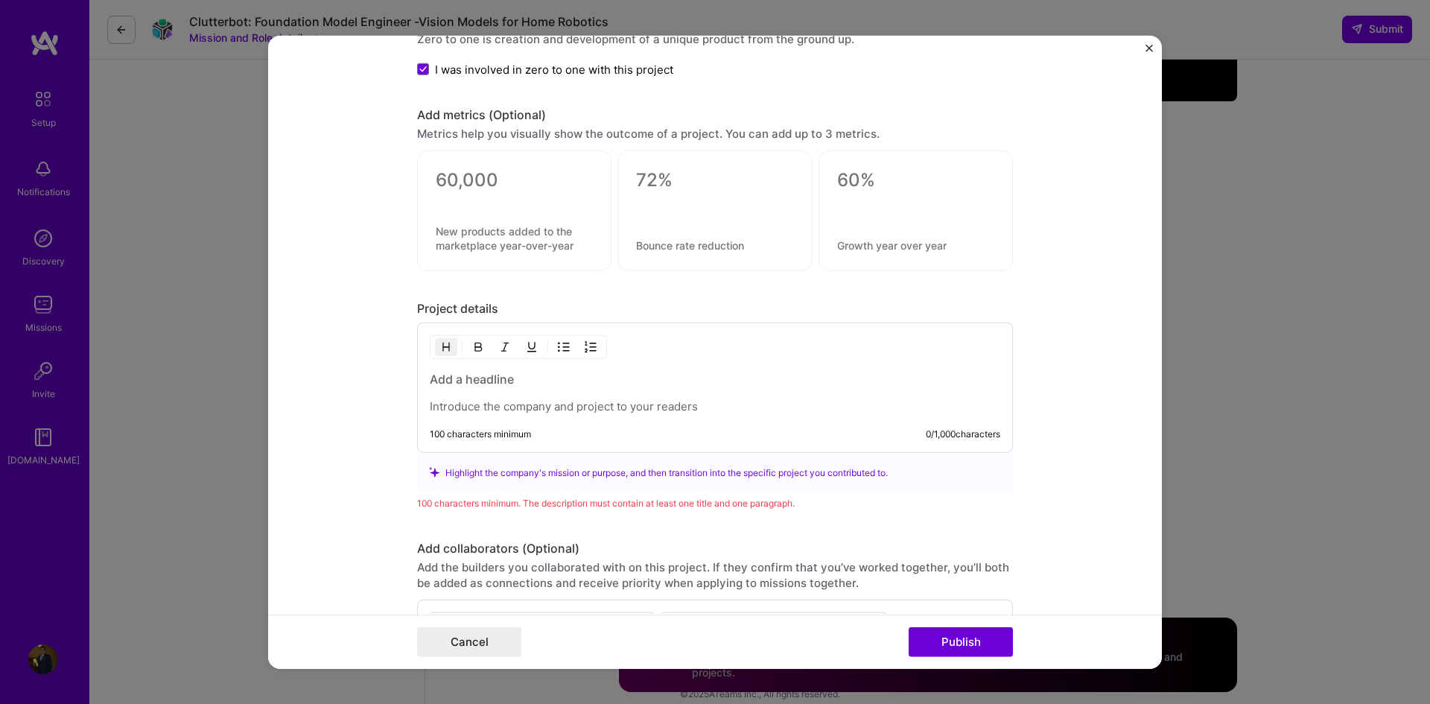
scroll to position [1379, 0]
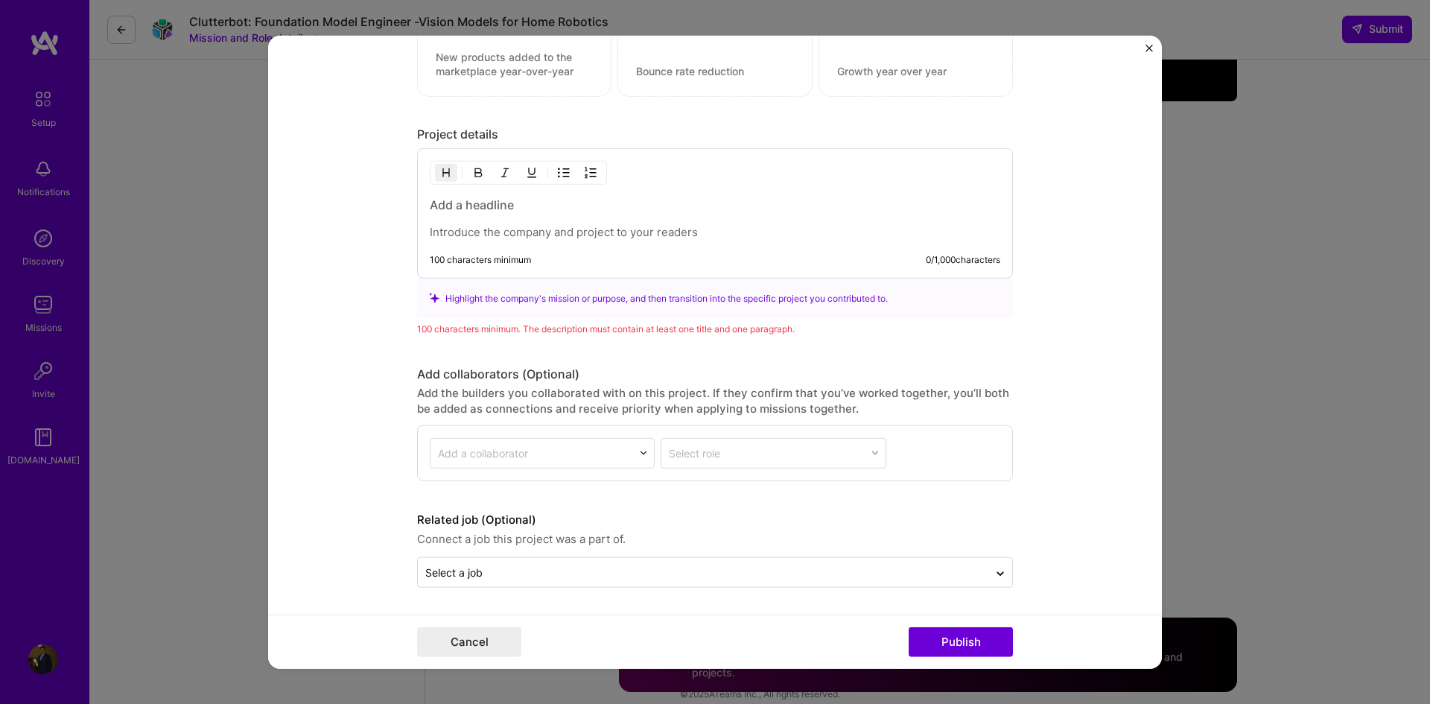
click at [690, 230] on p at bounding box center [715, 232] width 571 height 15
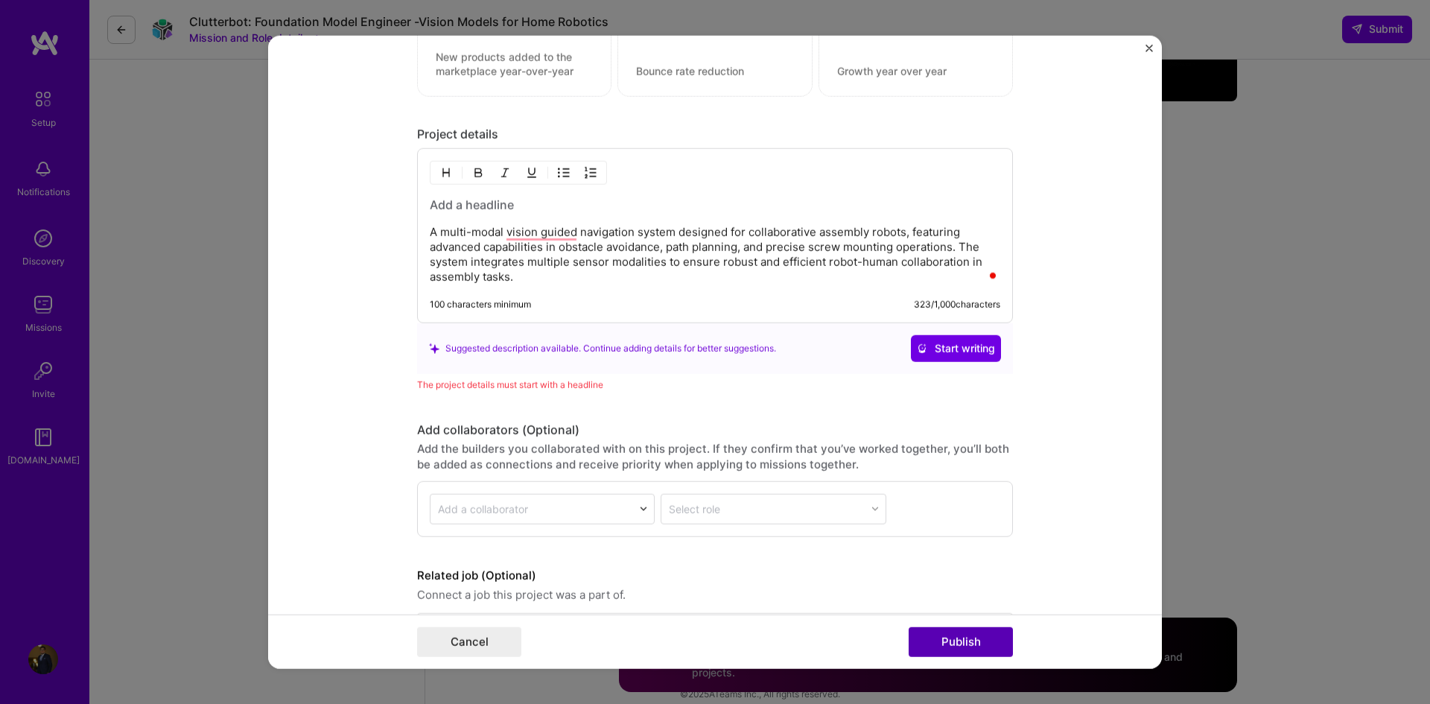
click at [933, 623] on div "Cancel Publish" at bounding box center [715, 641] width 894 height 54
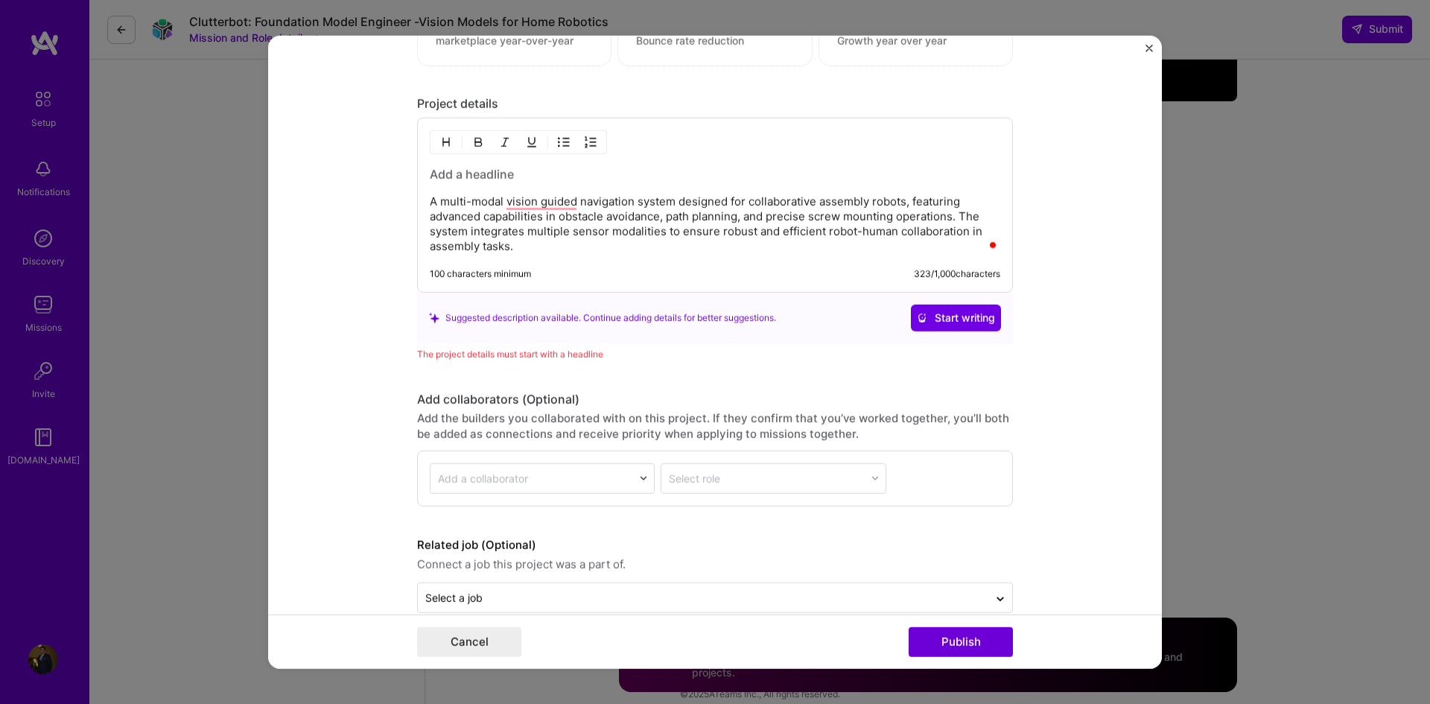
scroll to position [1435, 0]
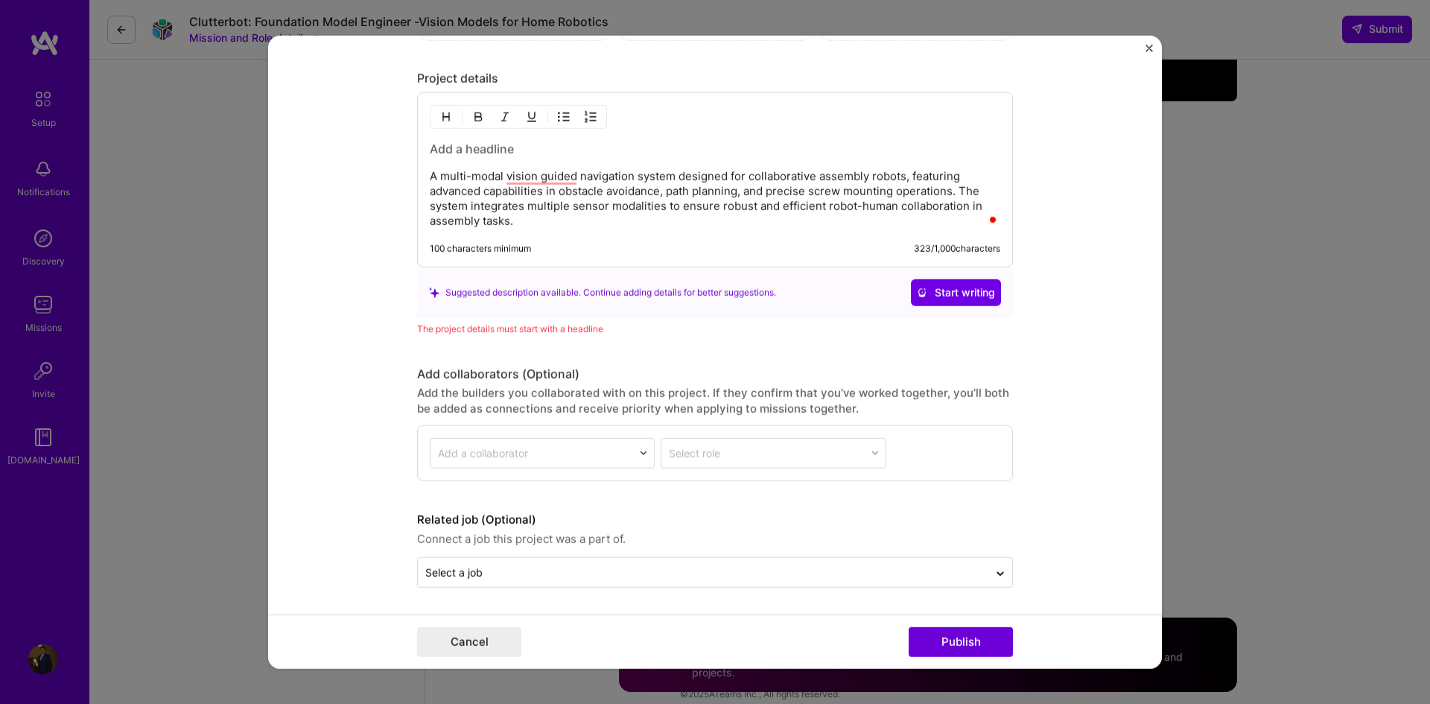
click at [708, 255] on div "100 characters minimum 323 / 1,000 characters" at bounding box center [703, 255] width 594 height 24
click at [520, 453] on div "Add a collaborator" at bounding box center [483, 453] width 90 height 16
click at [708, 369] on div "Add collaborators (Optional)" at bounding box center [715, 374] width 596 height 16
click at [520, 318] on div "Project details A multi-modal vision guided navigation system designed for coll…" at bounding box center [715, 204] width 596 height 266
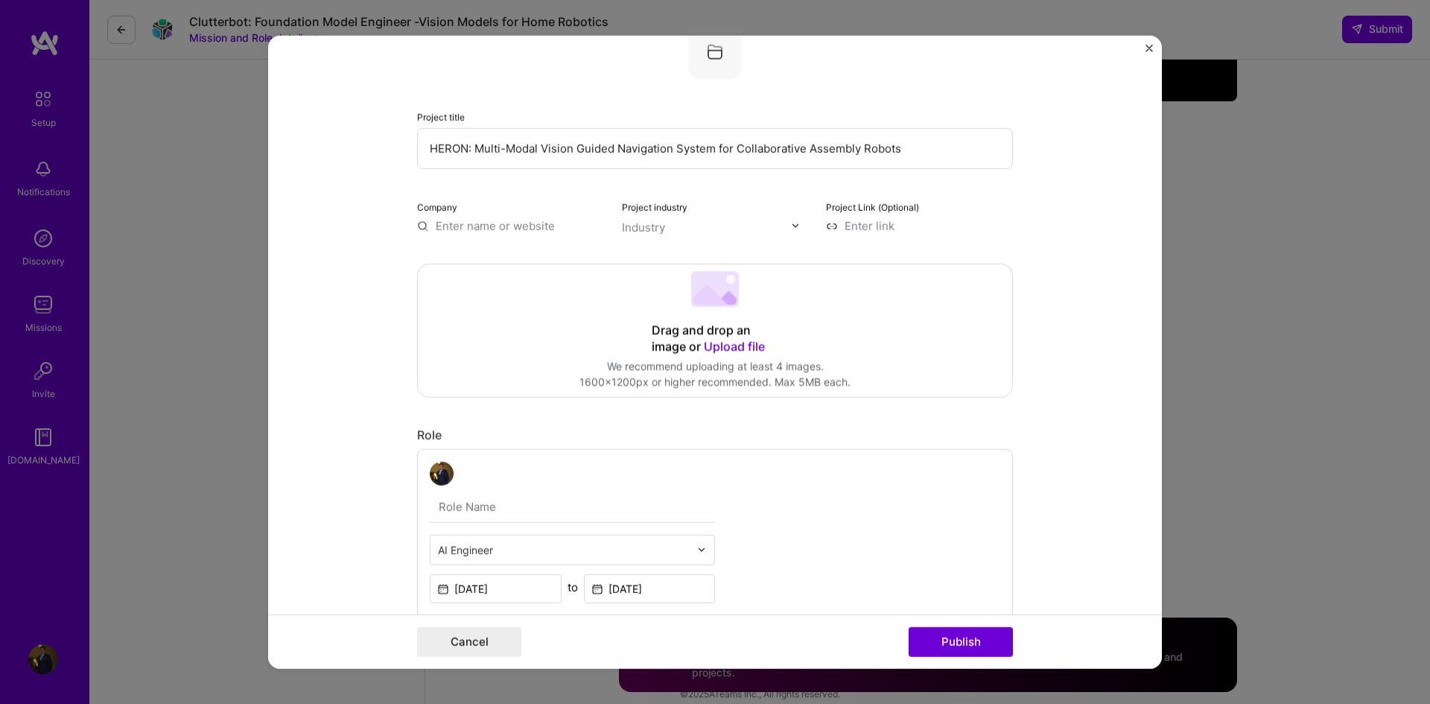
scroll to position [169, 0]
click at [549, 155] on input "HERON: Multi-Modal Vision Guided Navigation System for Collaborative Assembly R…" at bounding box center [715, 151] width 596 height 41
drag, startPoint x: 472, startPoint y: 152, endPoint x: 905, endPoint y: 152, distance: 432.7
click at [905, 152] on input "HERON: Multi-Modal Vision Guided Navigation System for Collaborative Assembly R…" at bounding box center [715, 151] width 596 height 41
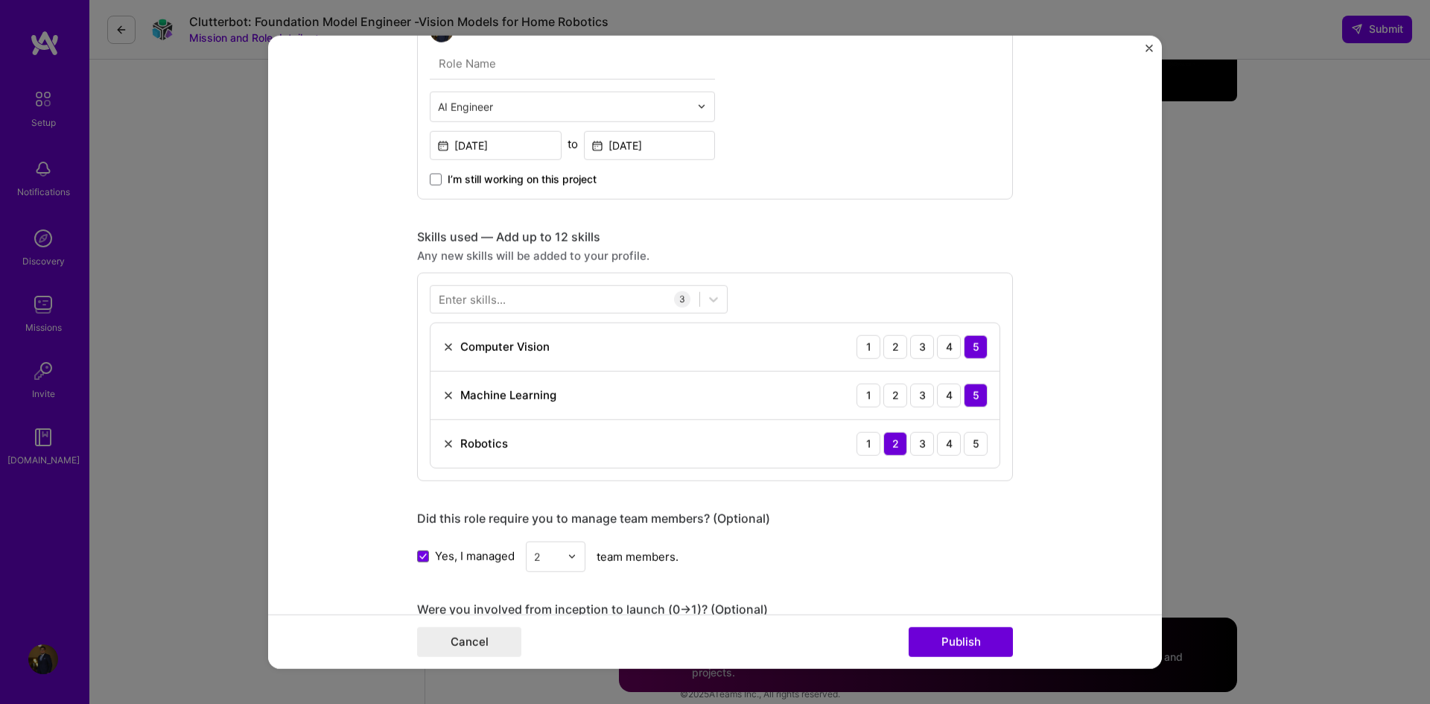
scroll to position [855, 0]
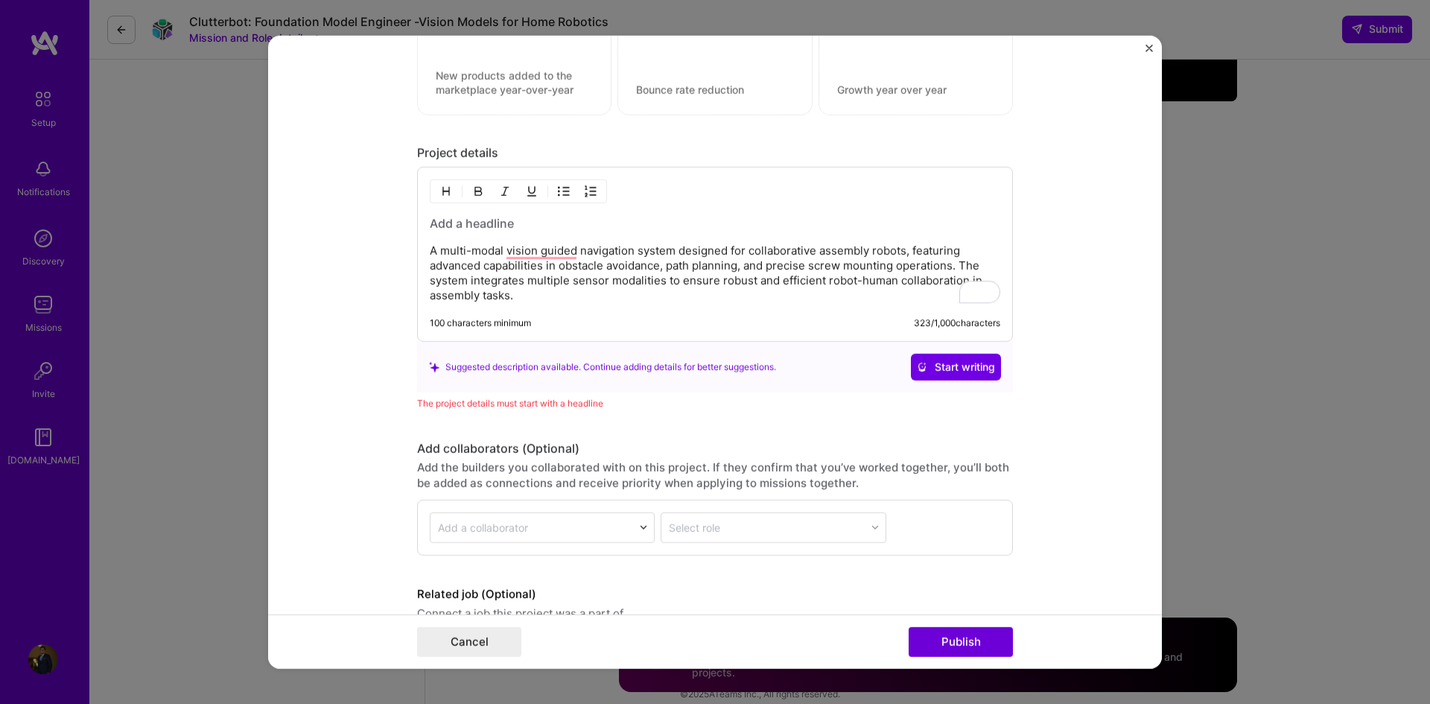
click at [454, 226] on h3 "To enrich screen reader interactions, please activate Accessibility in Grammarl…" at bounding box center [715, 223] width 571 height 16
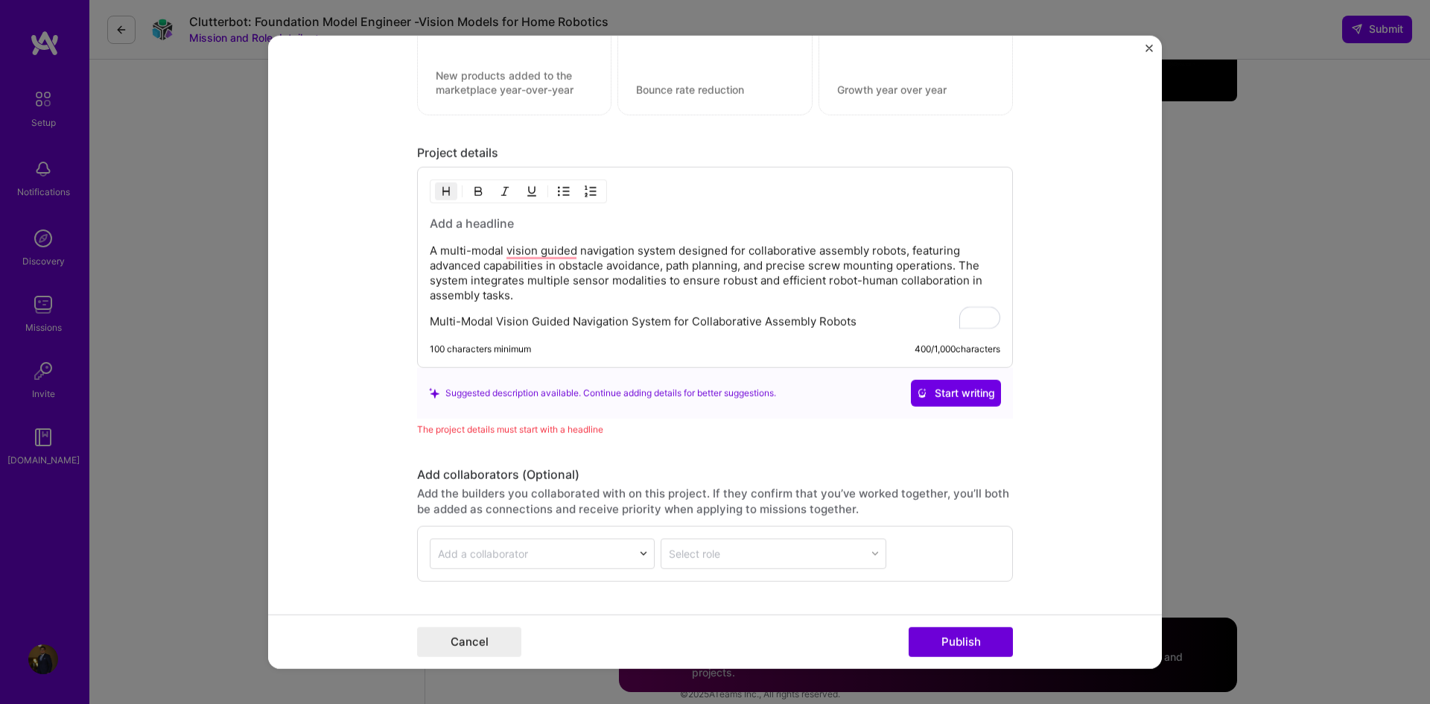
click at [478, 220] on h3 "To enrich screen reader interactions, please activate Accessibility in Grammarl…" at bounding box center [715, 223] width 571 height 16
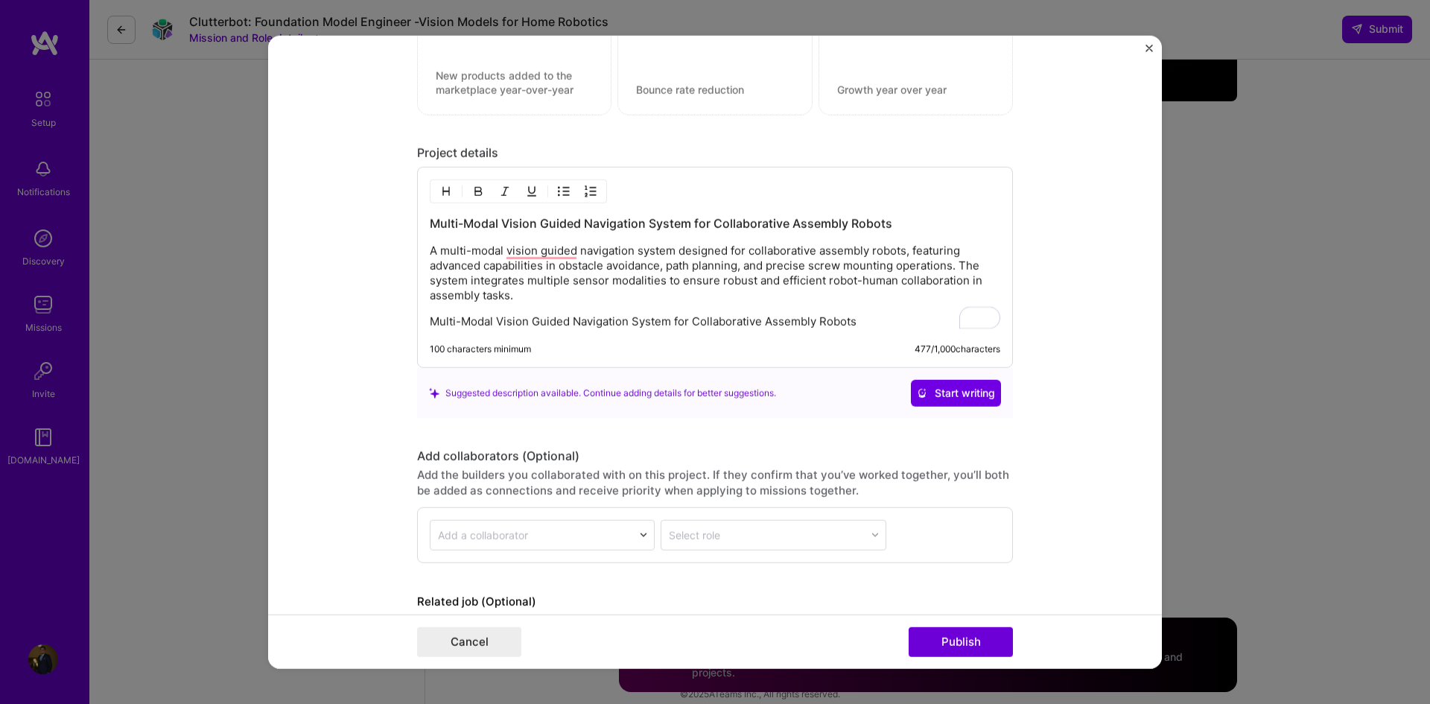
click at [564, 321] on p "Multi-Modal Vision Guided Navigation System for Collaborative Assembly Robots" at bounding box center [715, 321] width 571 height 15
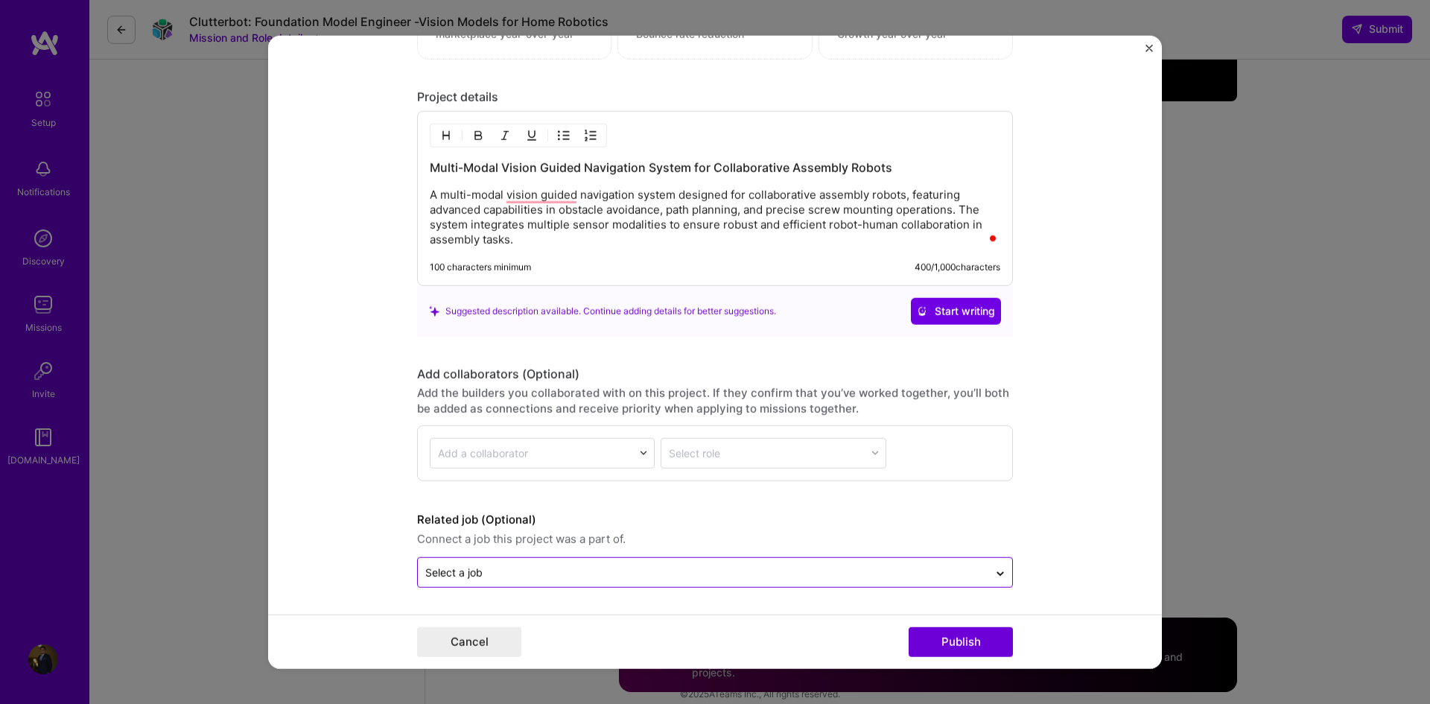
click at [876, 563] on div at bounding box center [703, 572] width 556 height 19
drag, startPoint x: 868, startPoint y: 570, endPoint x: 886, endPoint y: 576, distance: 19.6
click at [868, 571] on input "text" at bounding box center [703, 573] width 556 height 16
click at [952, 636] on button "Publish" at bounding box center [961, 642] width 104 height 30
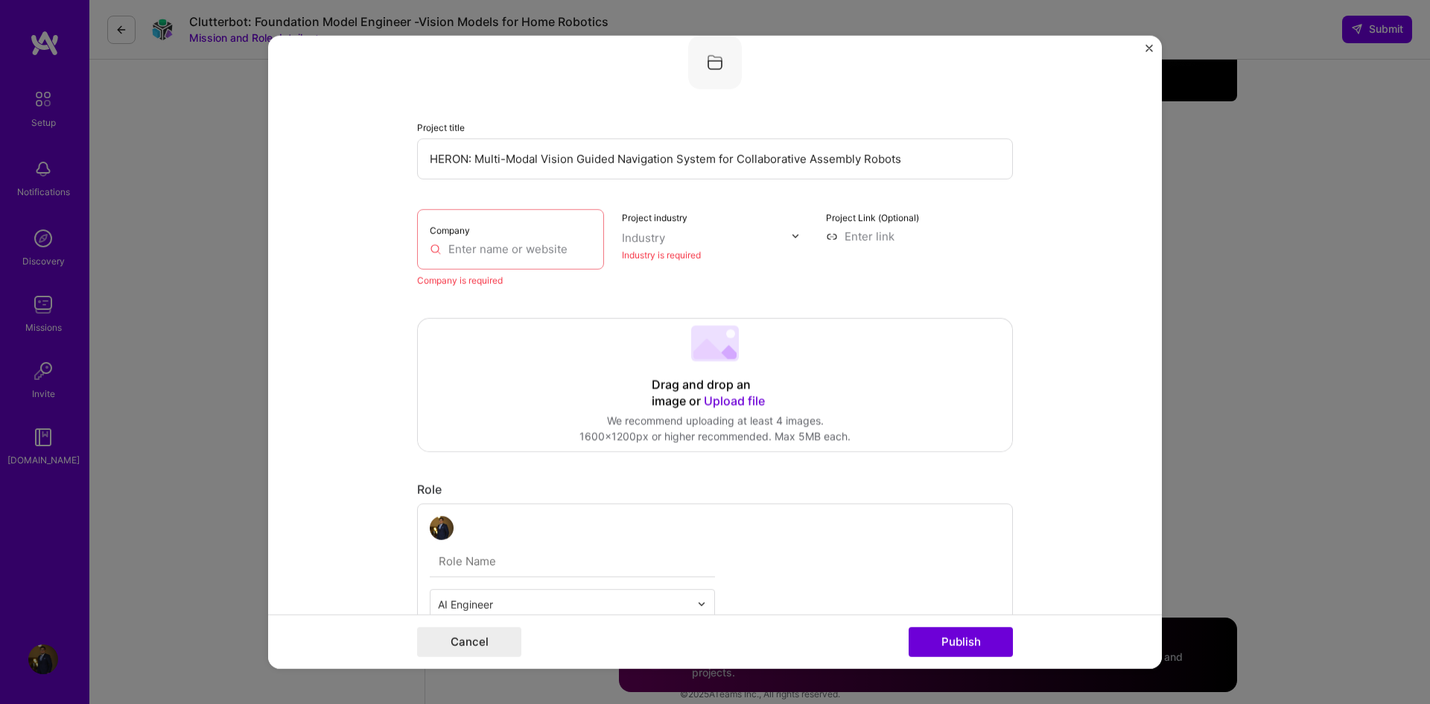
click at [464, 244] on input "text" at bounding box center [511, 249] width 162 height 16
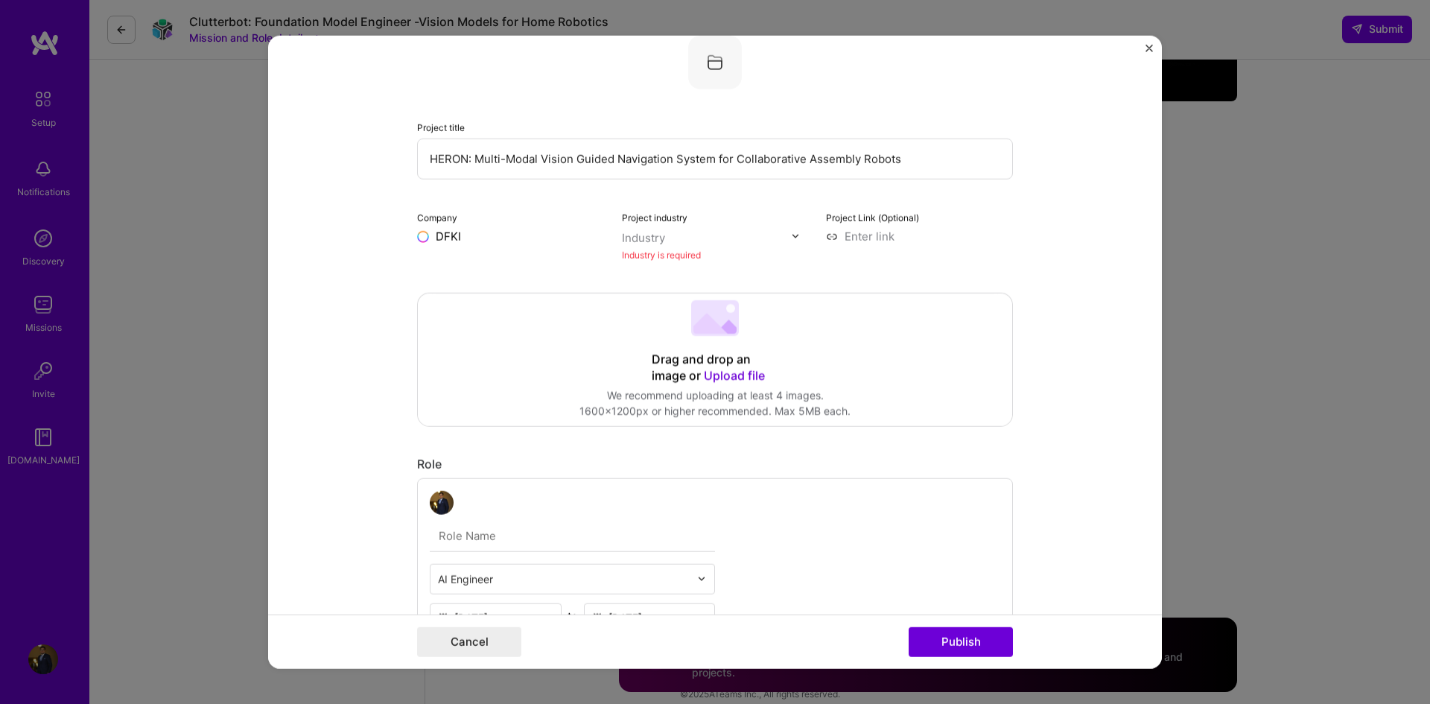
type input "DFKI"
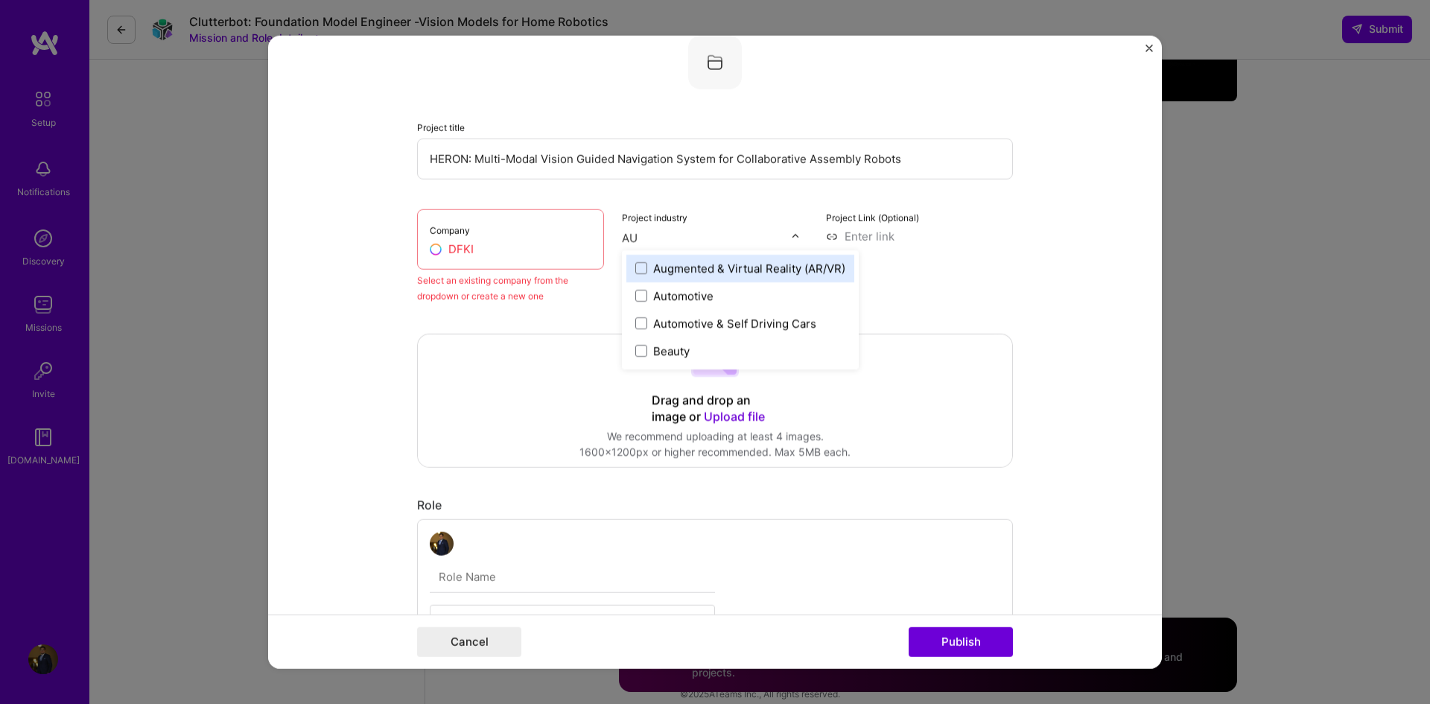
type input "AUt"
click at [635, 273] on span at bounding box center [641, 268] width 12 height 12
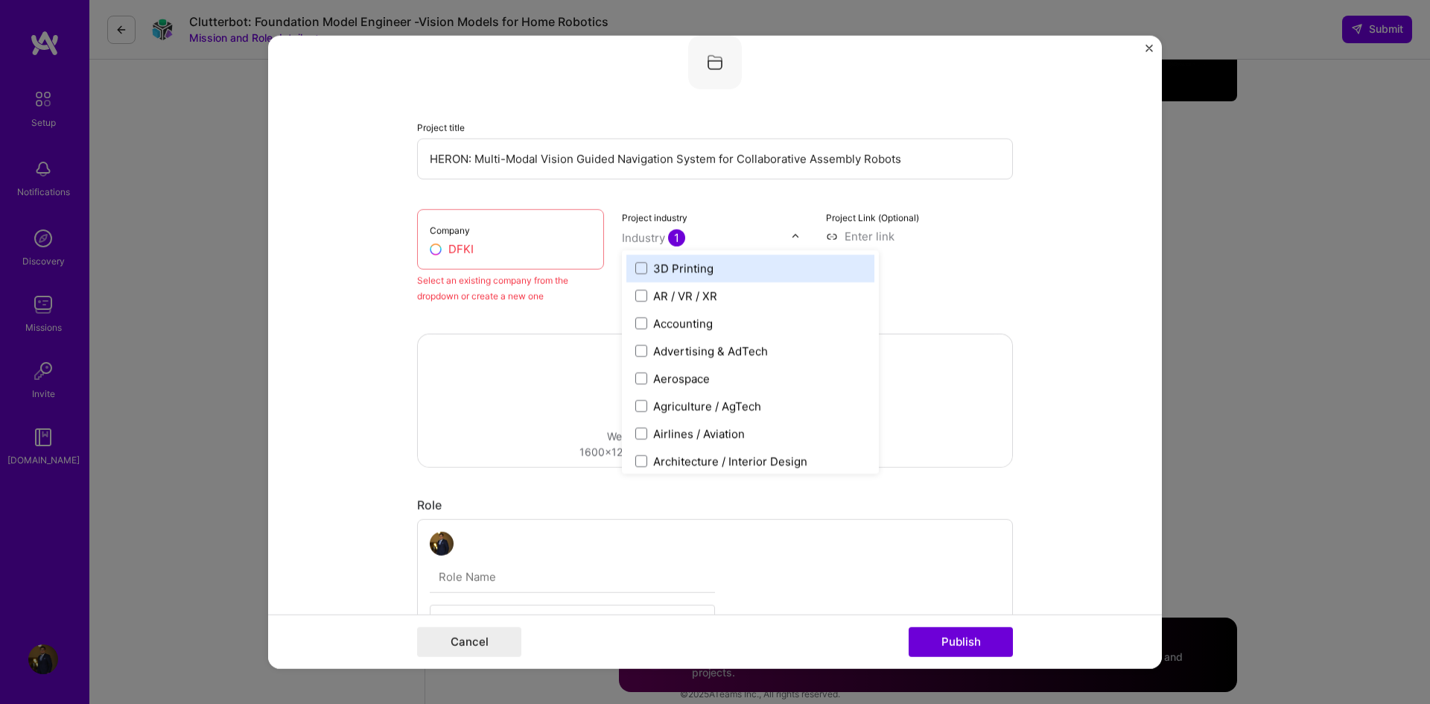
click at [734, 231] on input "text" at bounding box center [707, 237] width 170 height 16
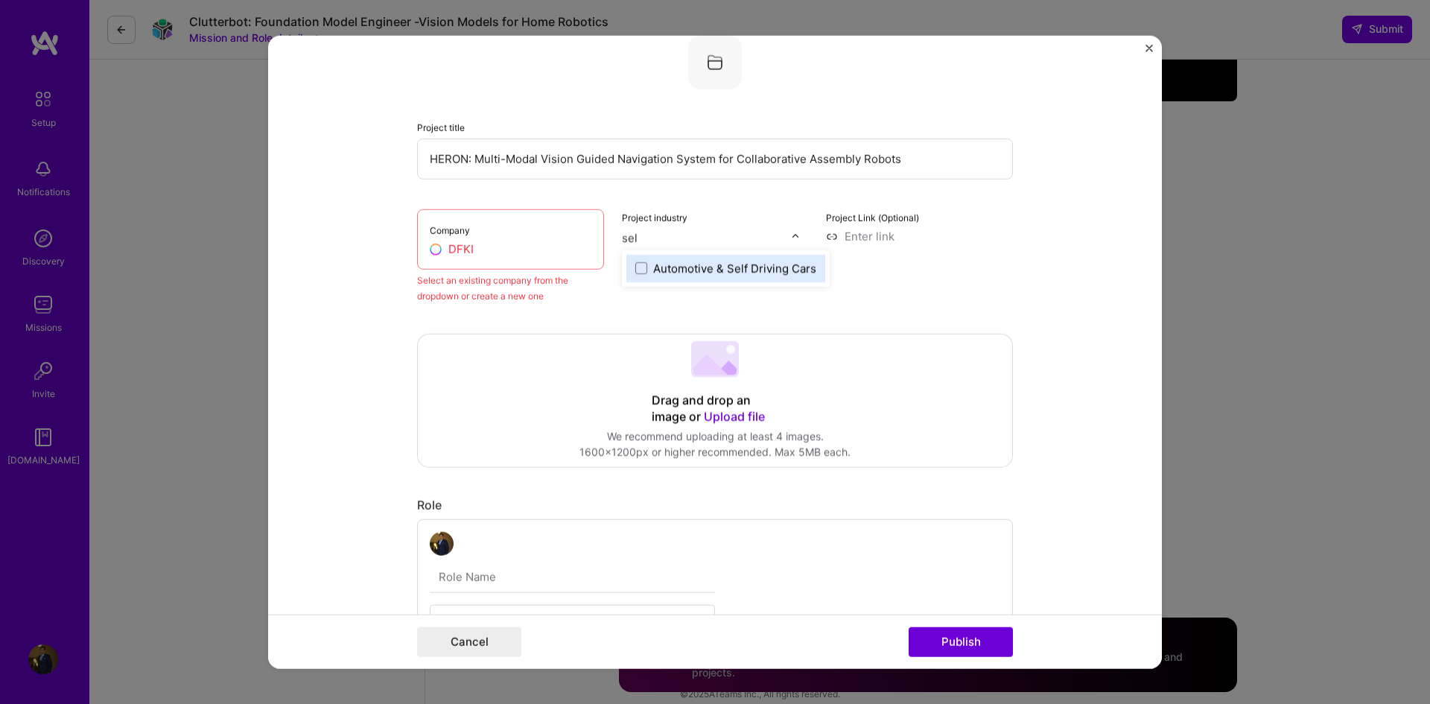
type input "self"
click at [637, 271] on span at bounding box center [641, 268] width 12 height 12
click at [959, 250] on div "Project Link (Optional)" at bounding box center [919, 256] width 187 height 95
click at [886, 233] on input at bounding box center [919, 236] width 187 height 16
click at [483, 248] on input "DFKI" at bounding box center [511, 249] width 162 height 16
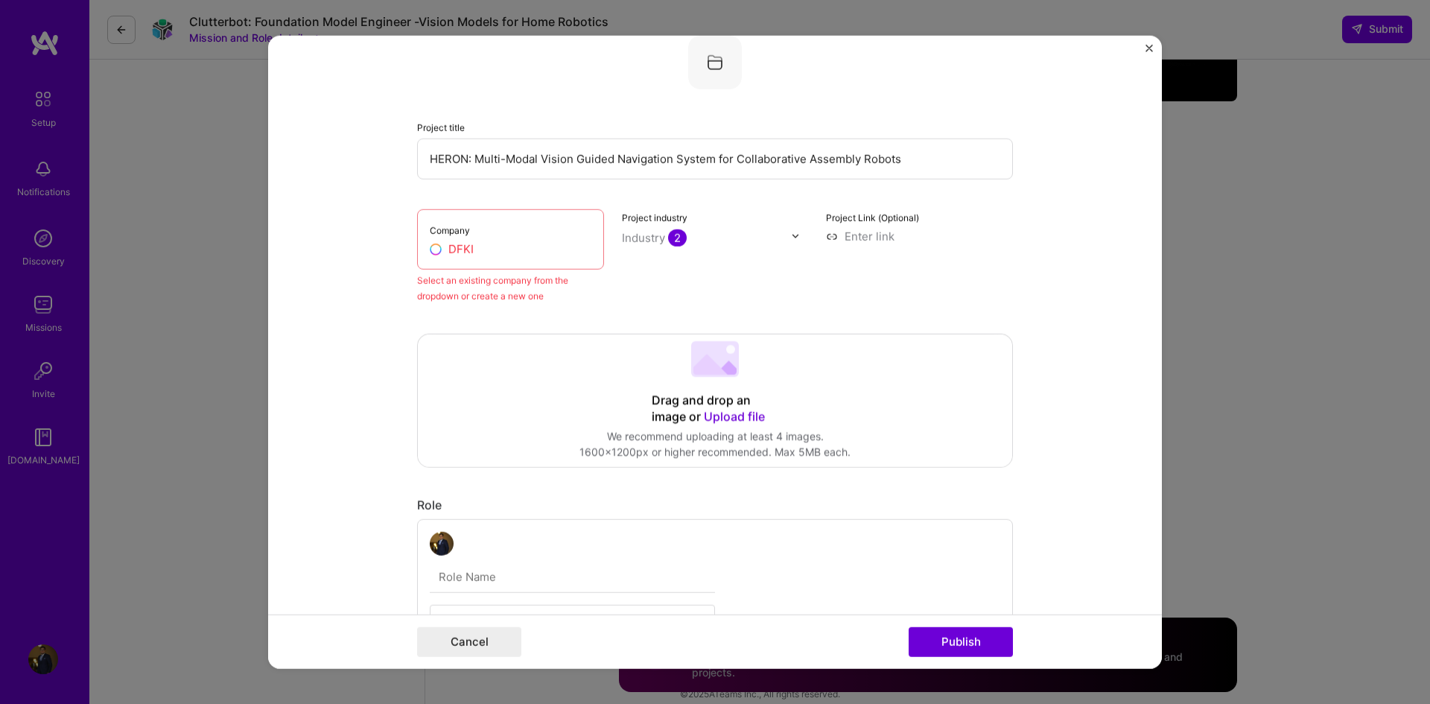
click at [483, 248] on input "DFKI" at bounding box center [511, 249] width 162 height 16
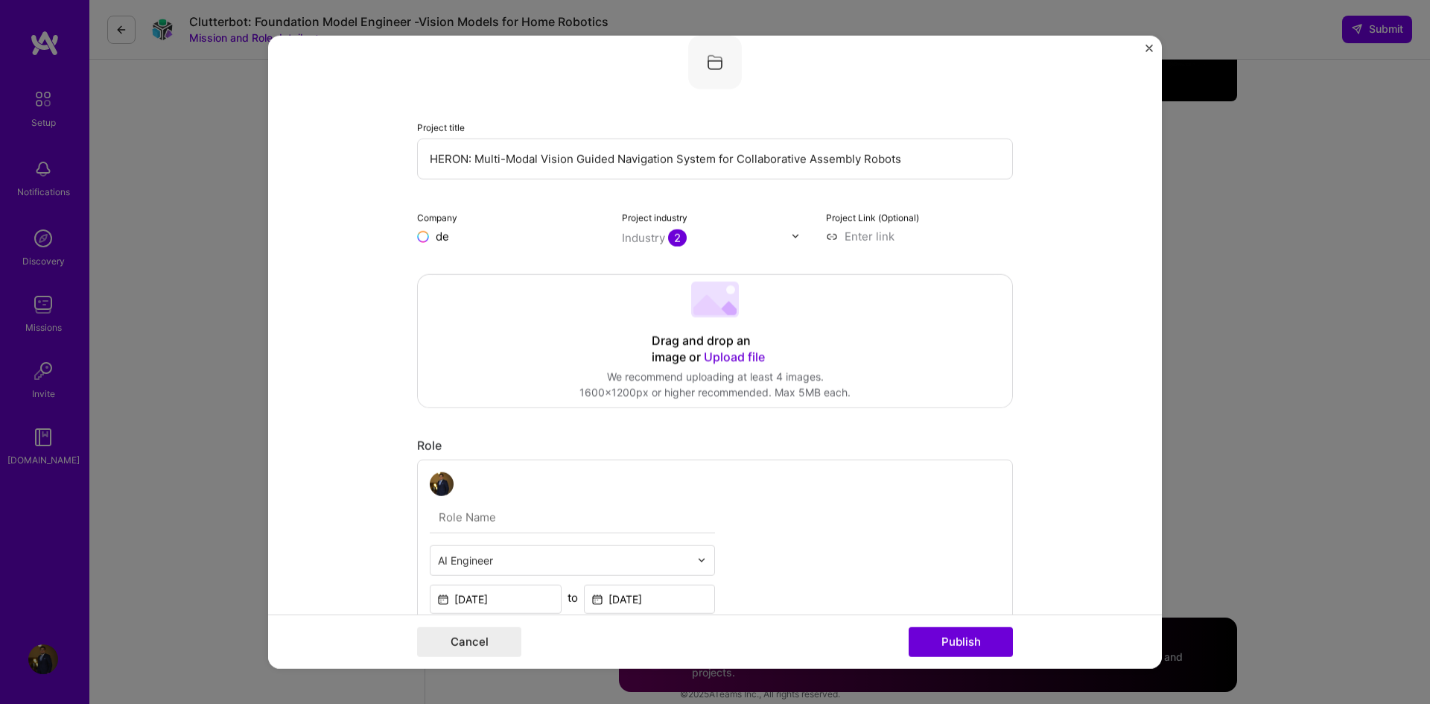
type input "d"
type input "Deutsc"
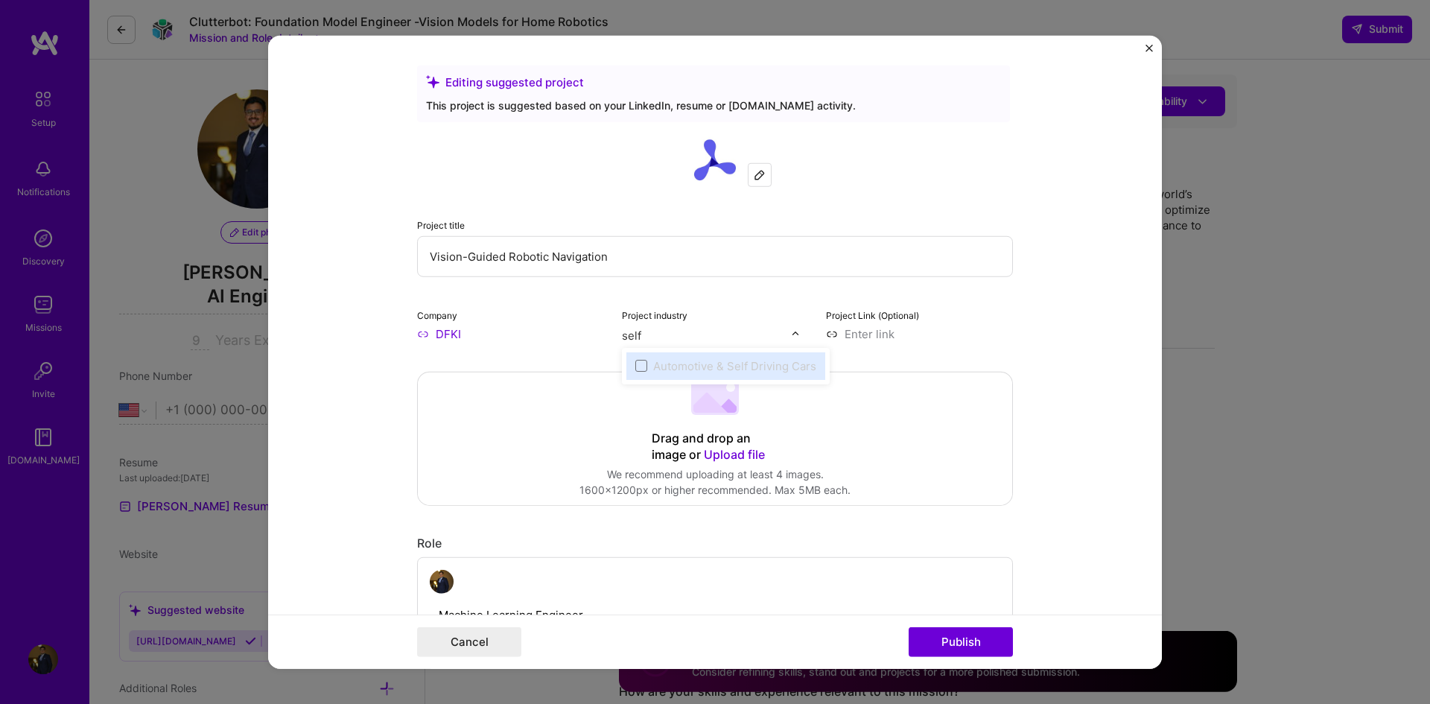
select select "US"
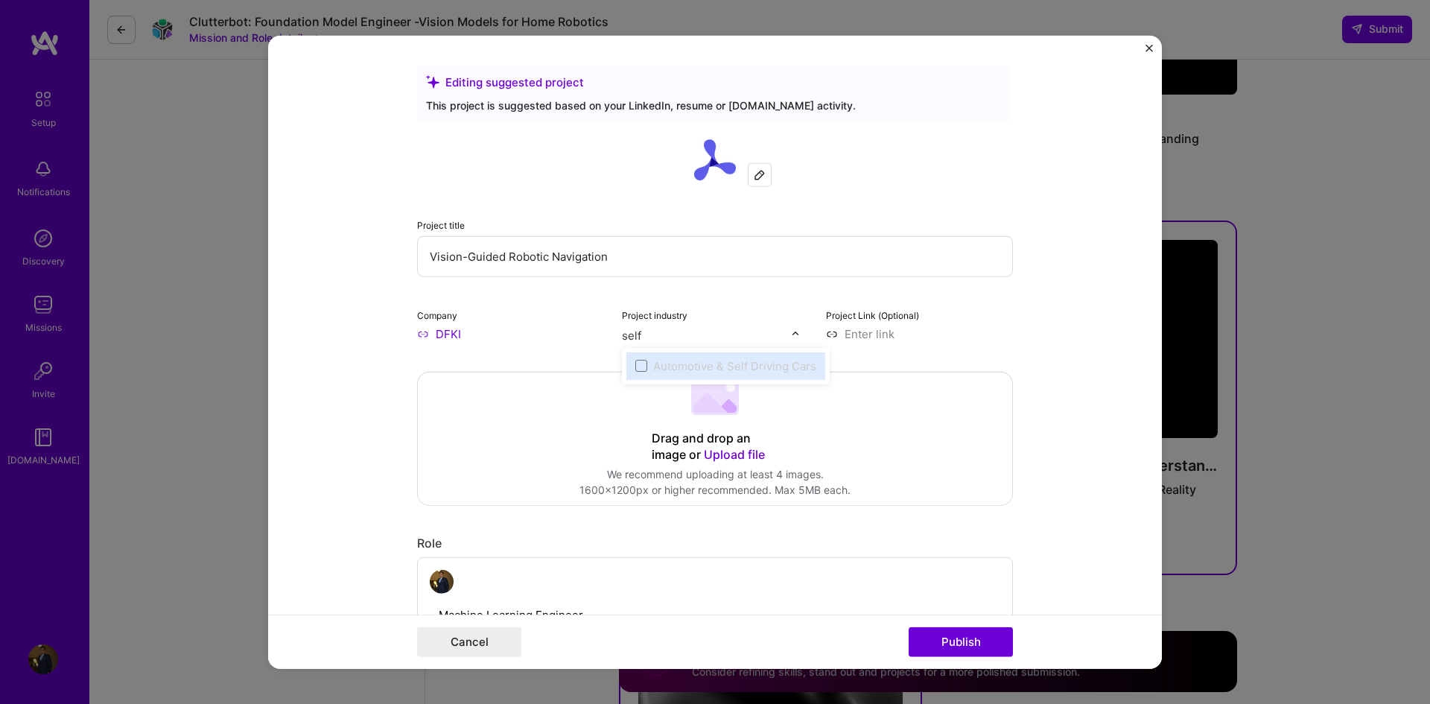
scroll to position [1, 0]
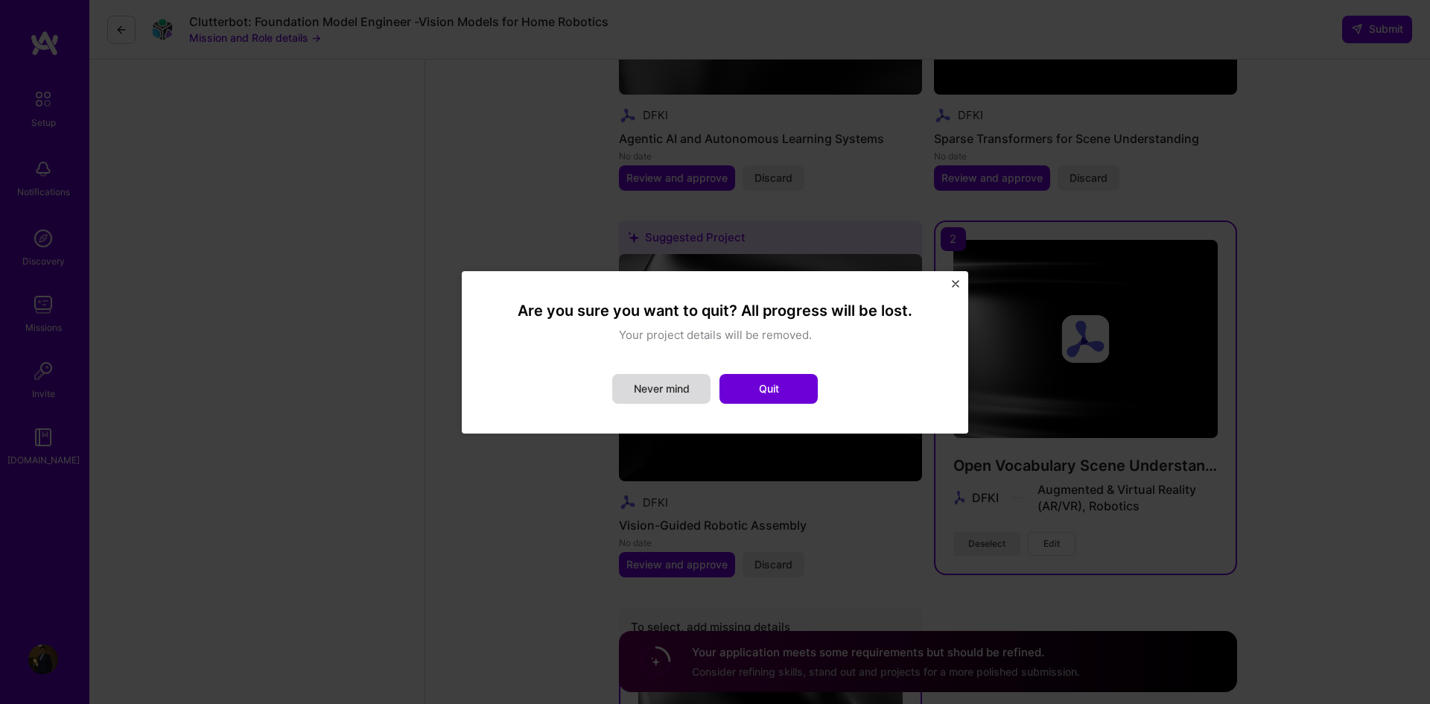
click at [658, 392] on button "Never mind" at bounding box center [661, 389] width 98 height 30
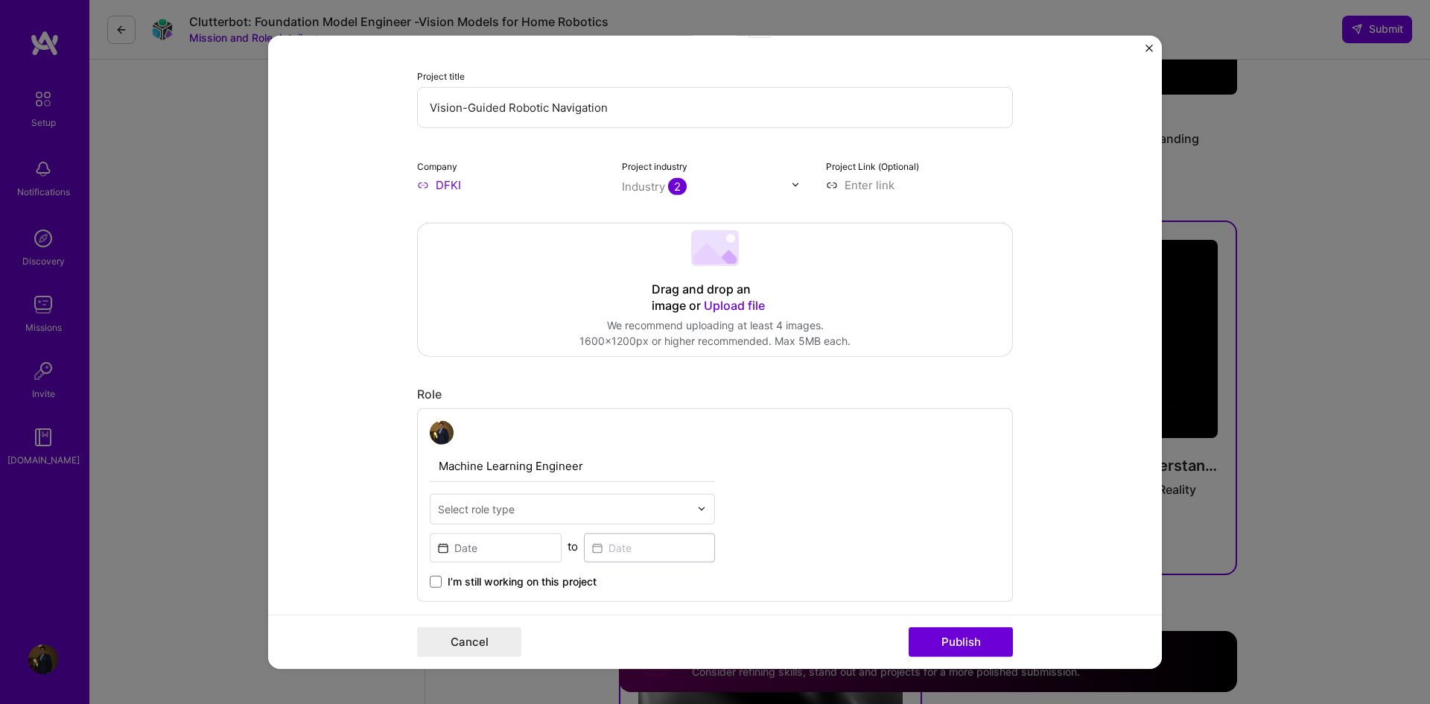
click at [871, 187] on input at bounding box center [919, 185] width 187 height 16
click at [687, 293] on div "Drag and drop an image or Upload file" at bounding box center [715, 297] width 127 height 33
click at [705, 295] on span "Upload file" at bounding box center [734, 295] width 61 height 15
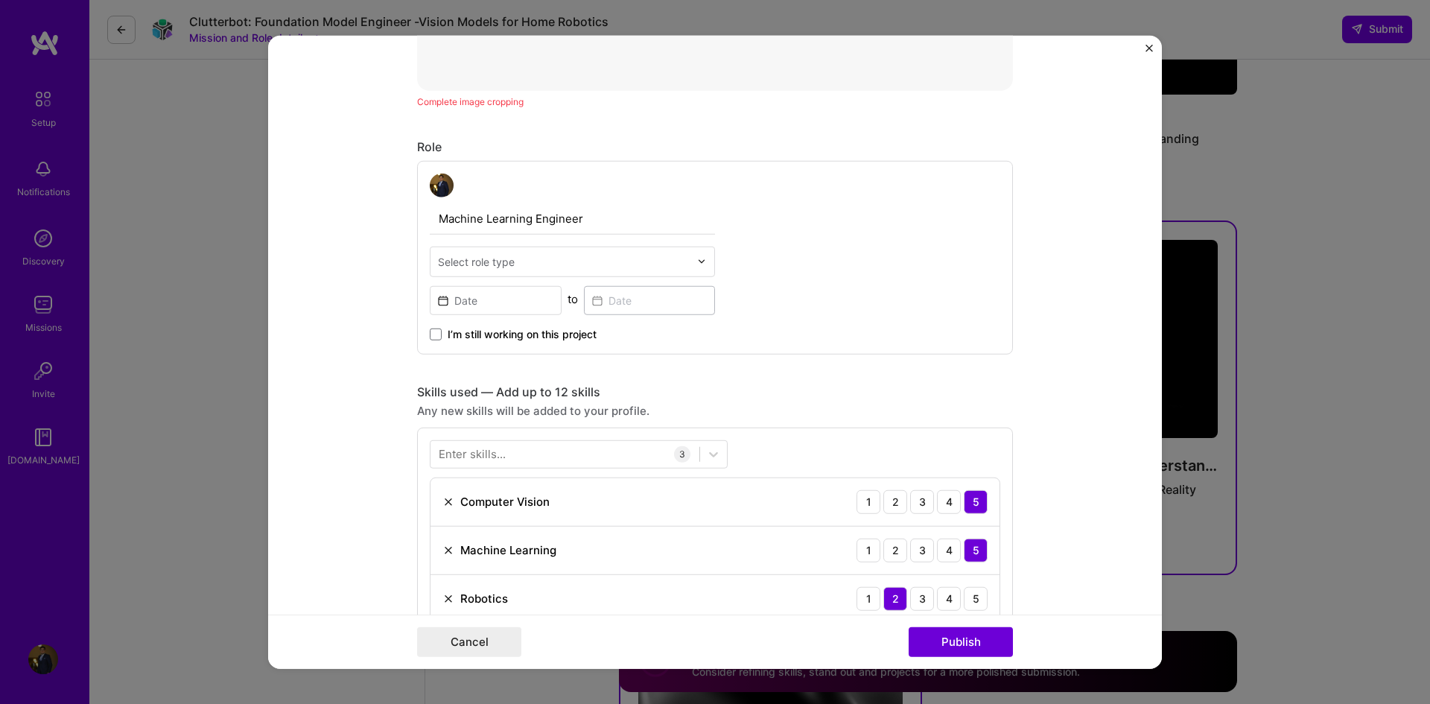
scroll to position [745, 0]
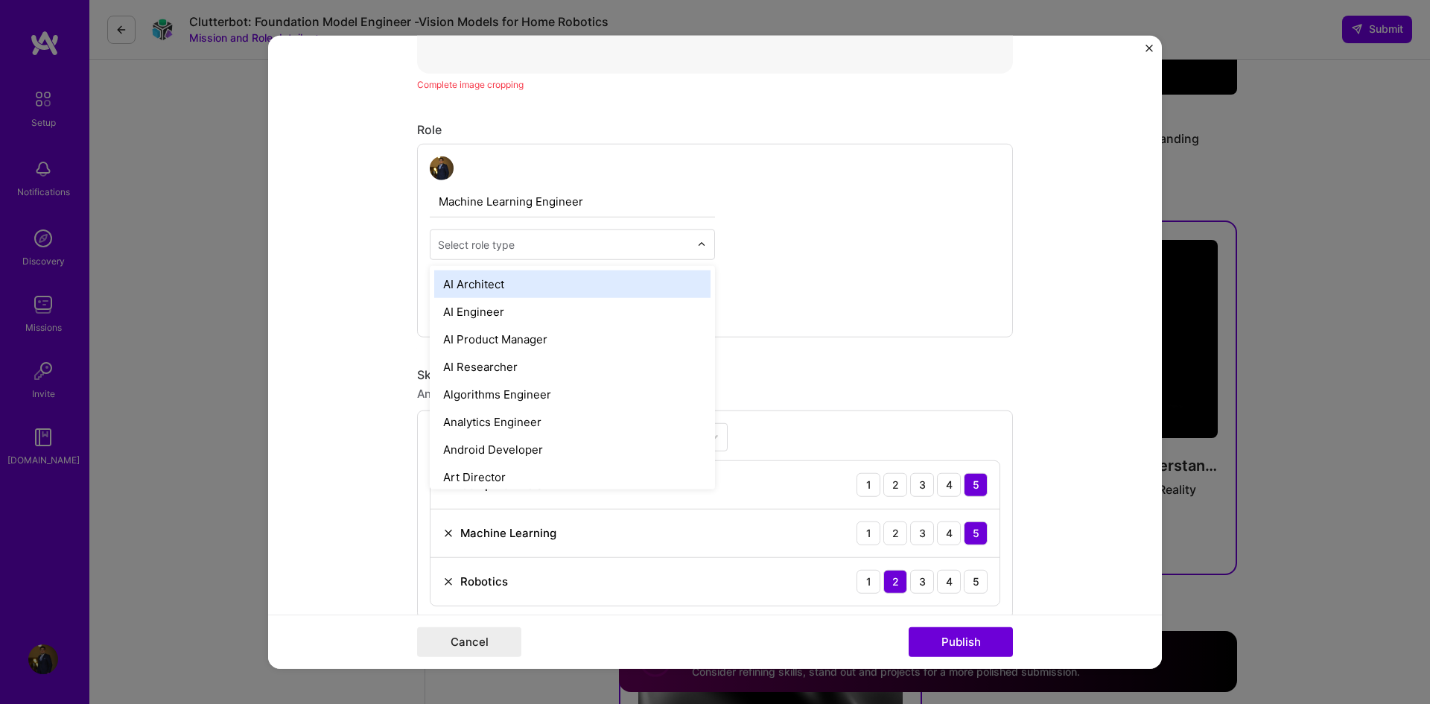
click at [593, 252] on input "text" at bounding box center [564, 244] width 252 height 16
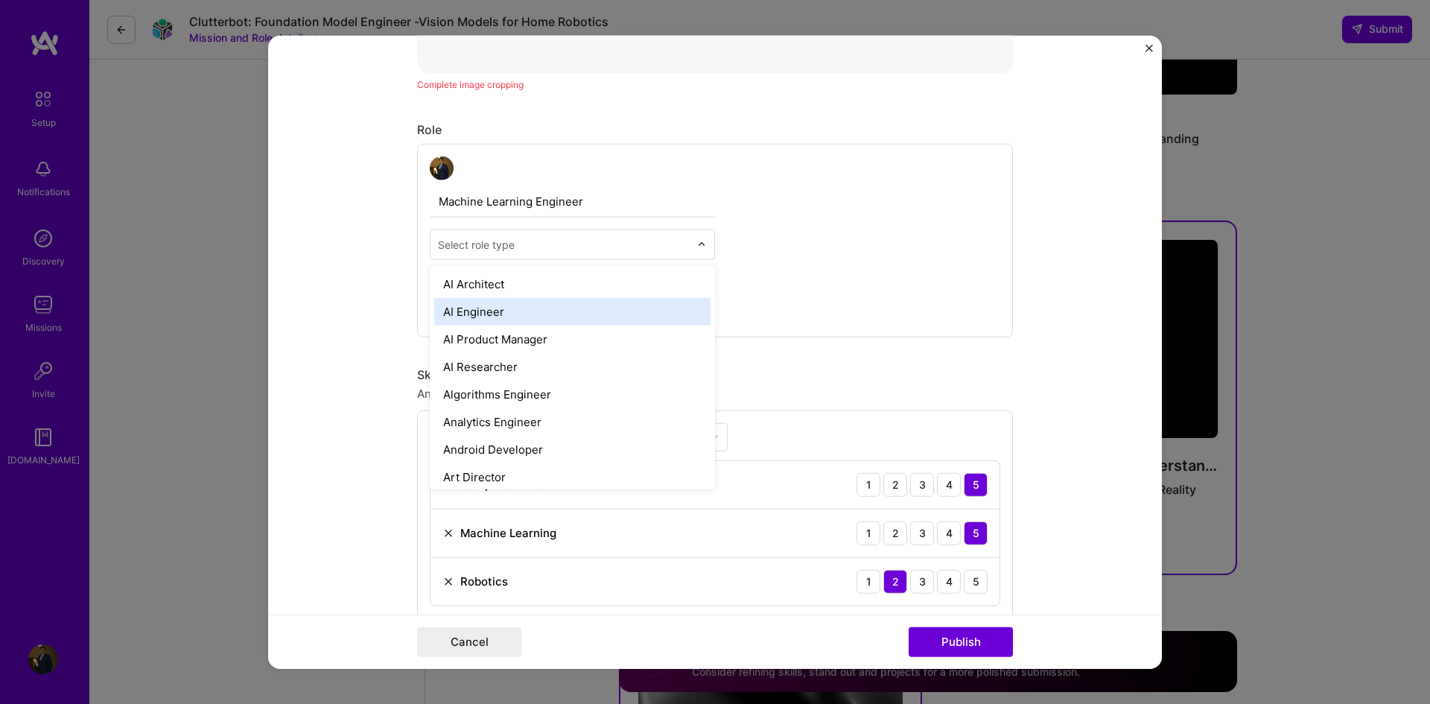
click at [554, 316] on div "AI Engineer" at bounding box center [572, 311] width 276 height 28
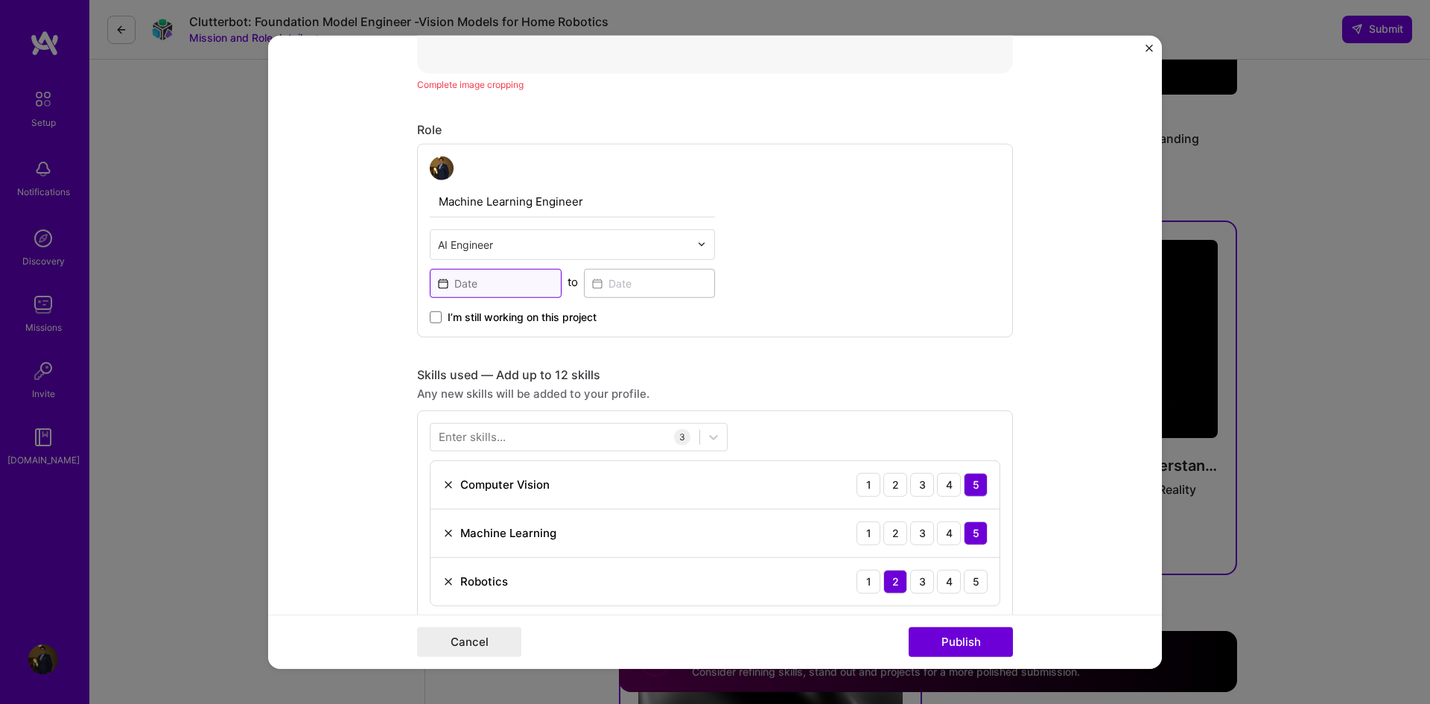
click at [482, 287] on input at bounding box center [496, 282] width 132 height 29
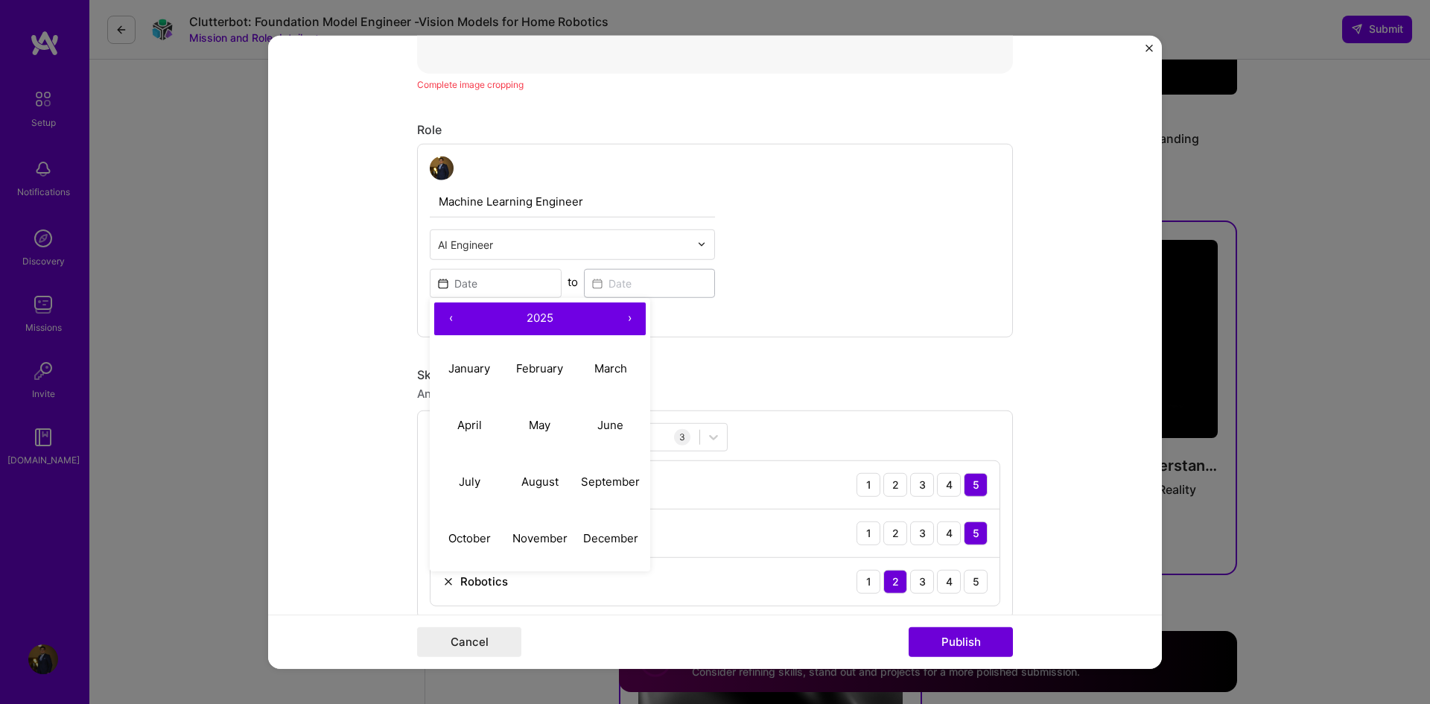
click at [439, 318] on button "‹" at bounding box center [450, 318] width 33 height 33
click at [536, 534] on abbr "November" at bounding box center [539, 538] width 55 height 14
type input "[DATE]"
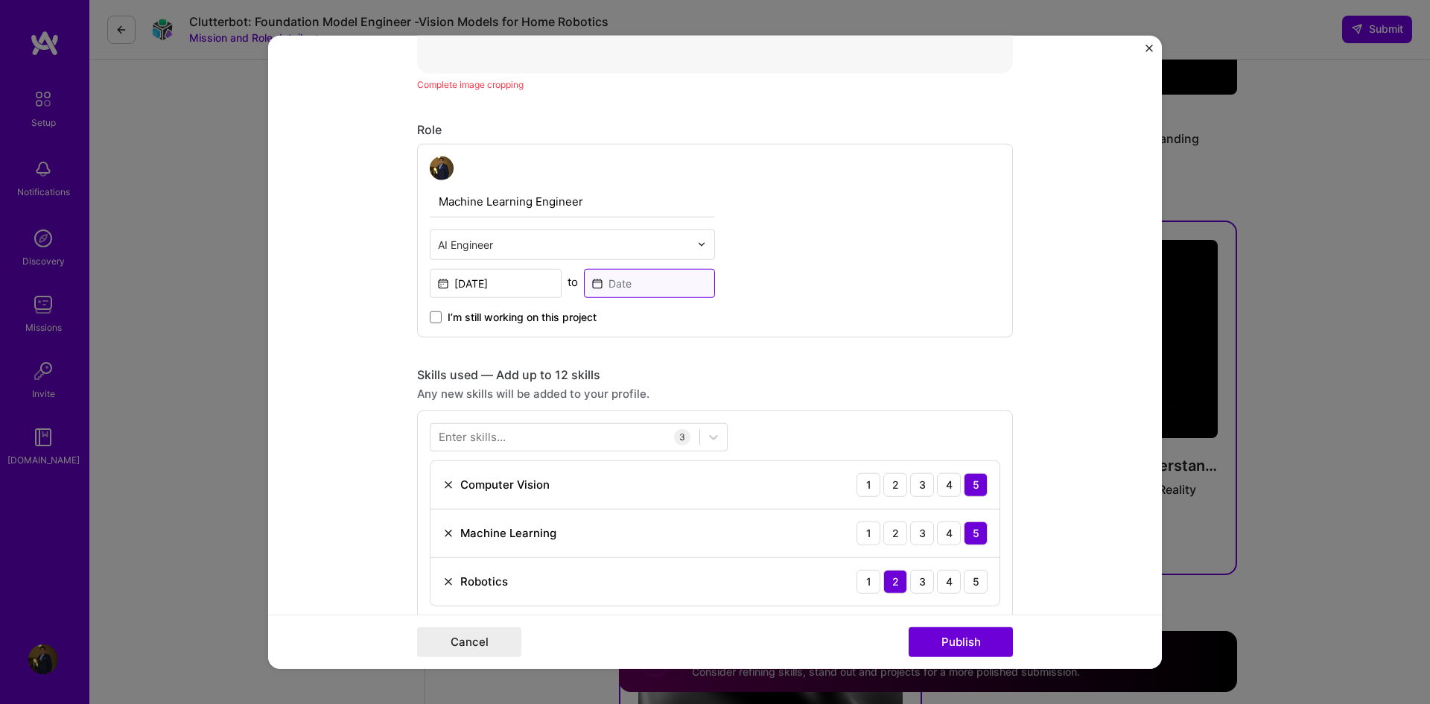
click at [618, 276] on input at bounding box center [650, 282] width 132 height 29
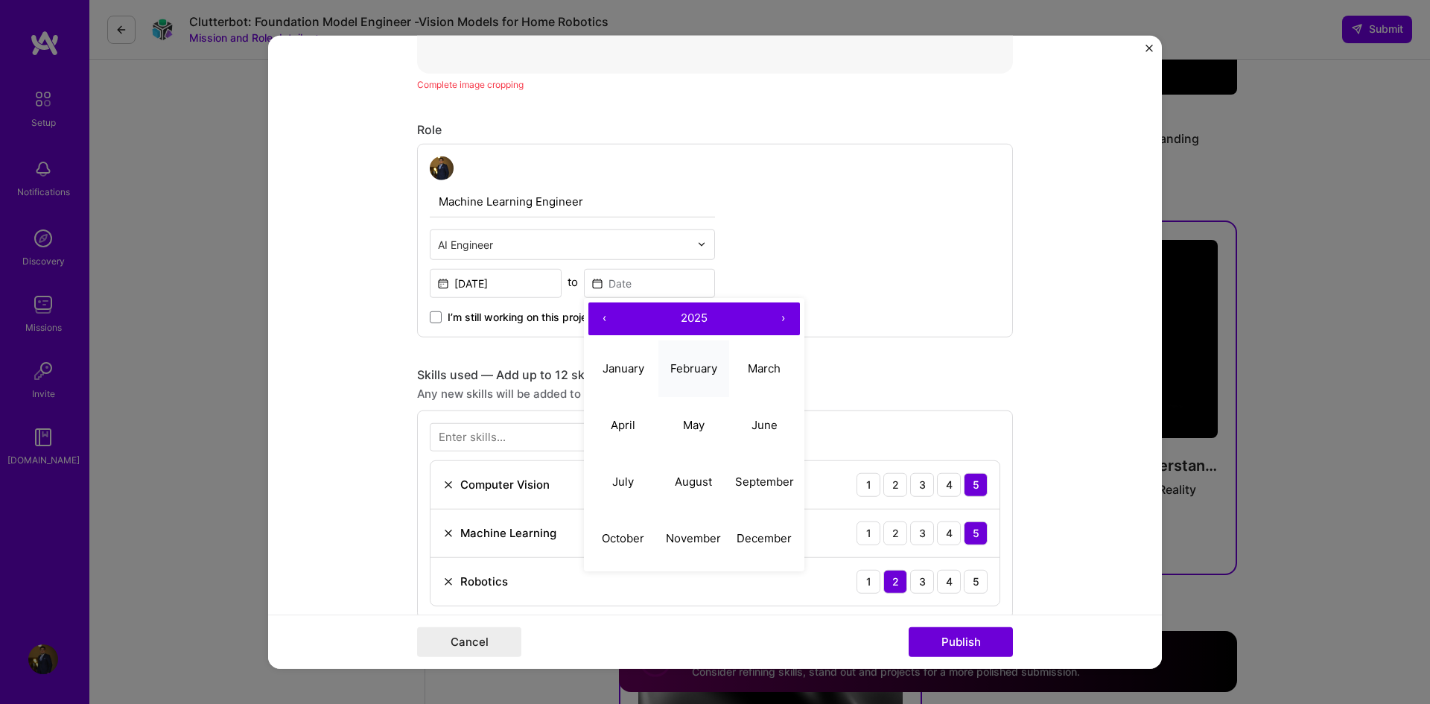
click at [690, 360] on button "February" at bounding box center [693, 368] width 71 height 57
type input "[DATE]"
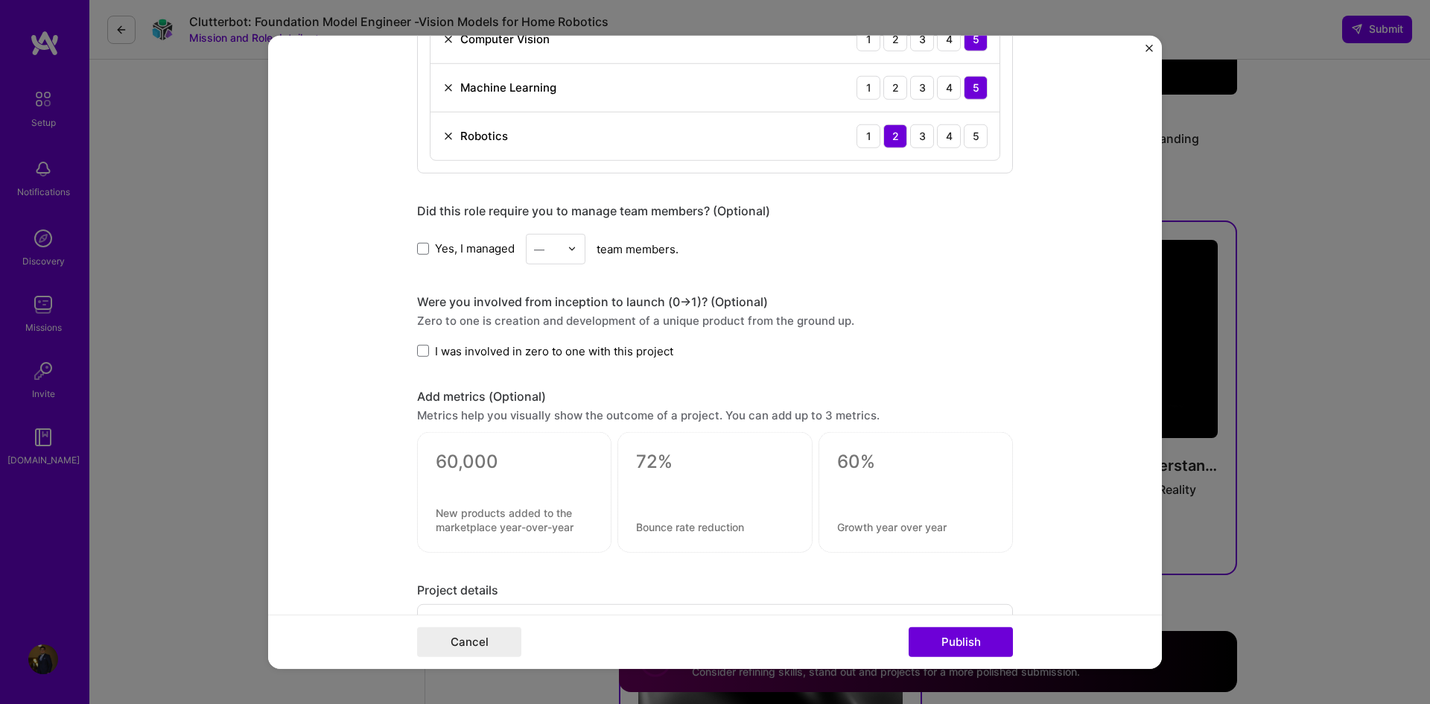
scroll to position [1192, 0]
click at [457, 252] on span "Yes, I managed" at bounding box center [475, 247] width 80 height 16
click at [0, 0] on input "Yes, I managed" at bounding box center [0, 0] width 0 height 0
click at [534, 245] on div "—" at bounding box center [539, 247] width 10 height 16
click at [542, 311] on div "2" at bounding box center [555, 314] width 51 height 28
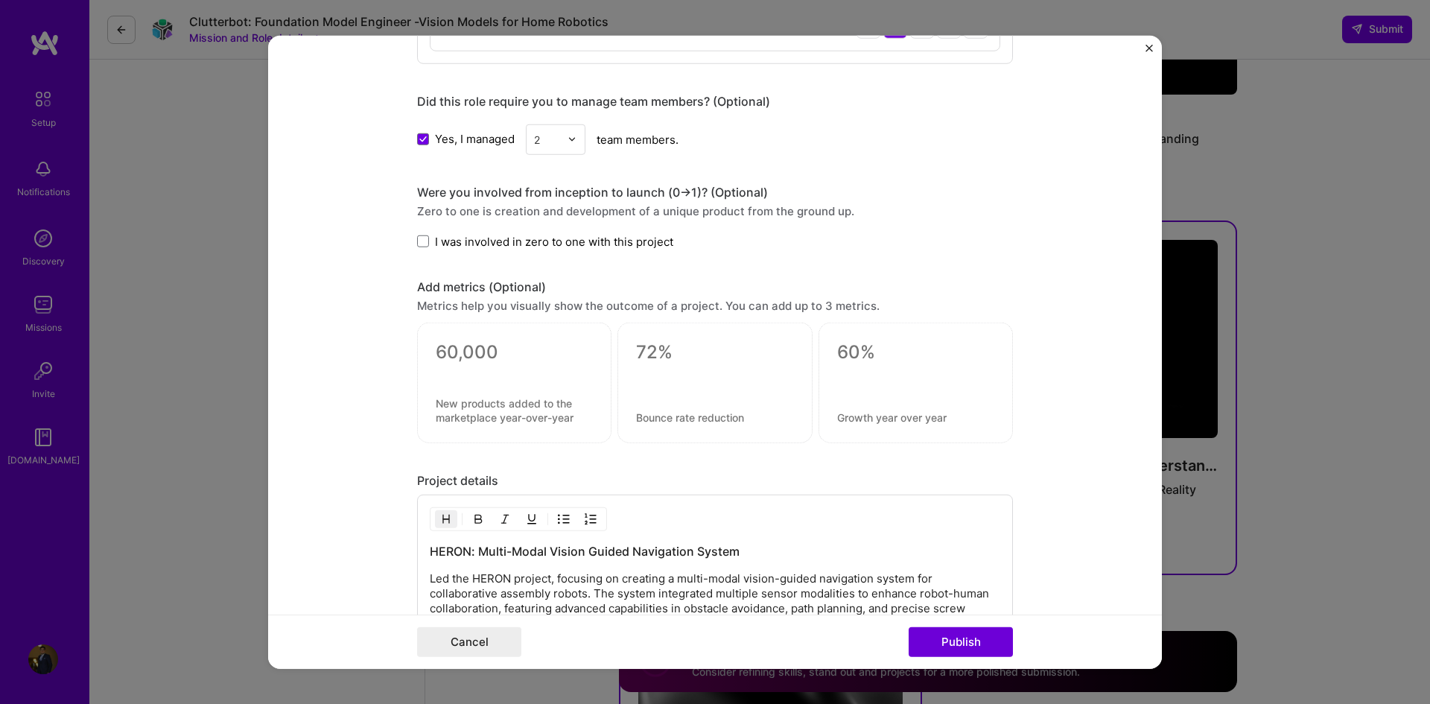
scroll to position [1341, 0]
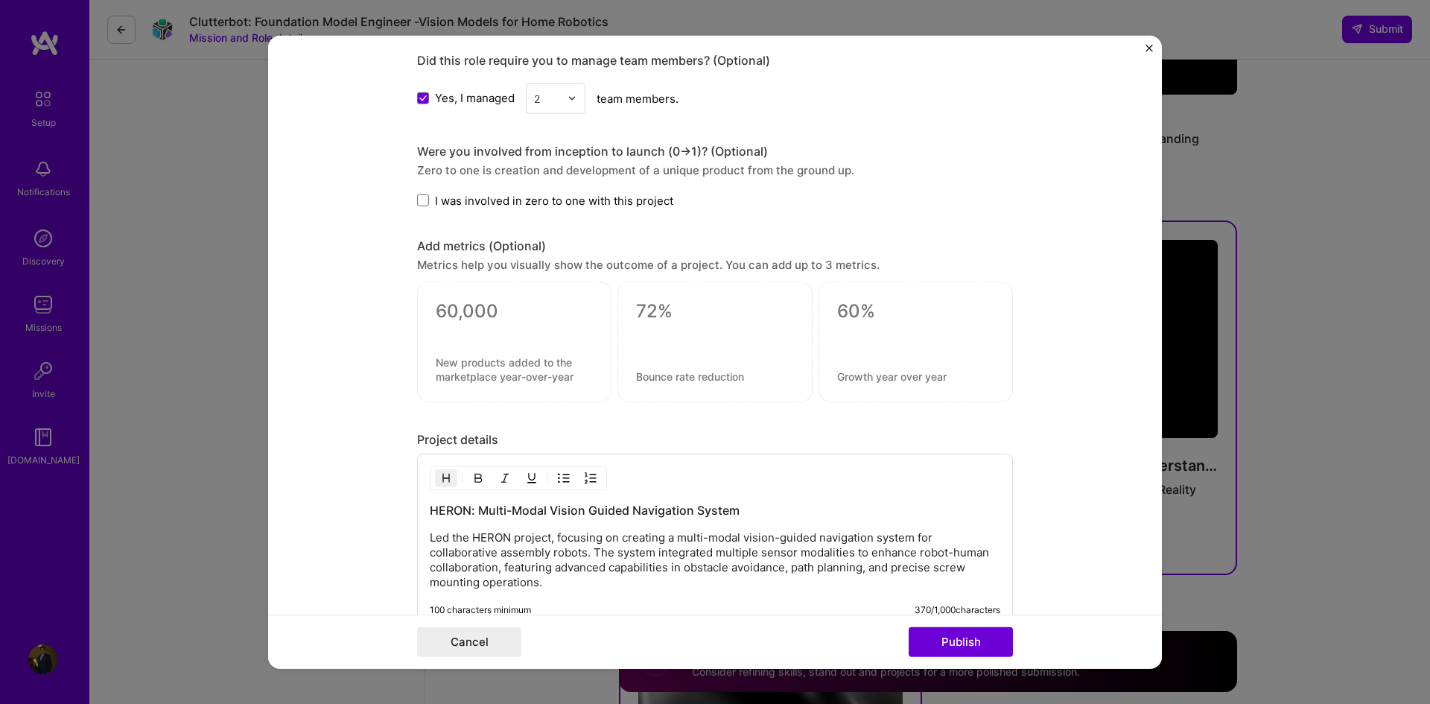
click at [527, 203] on span "I was involved in zero to one with this project" at bounding box center [554, 200] width 238 height 16
click at [0, 0] on input "I was involved in zero to one with this project" at bounding box center [0, 0] width 0 height 0
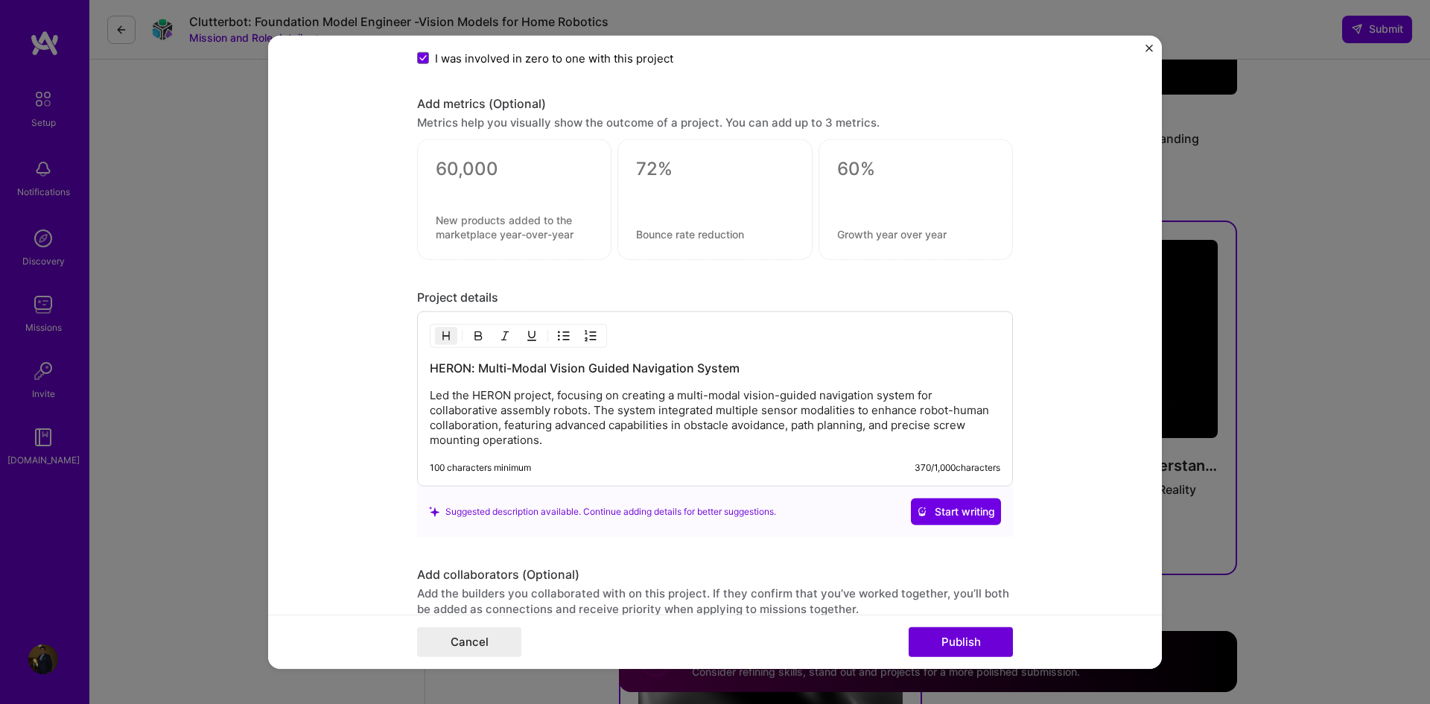
scroll to position [1683, 0]
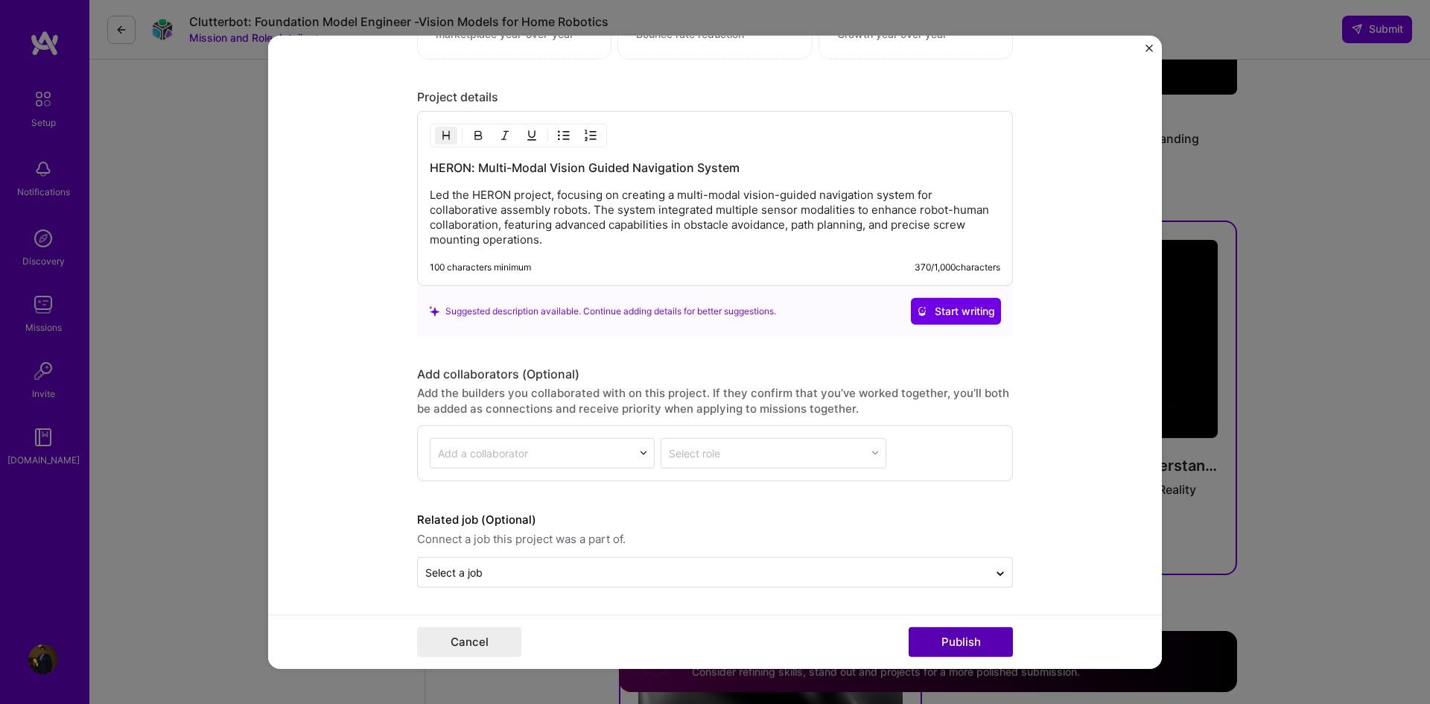
click at [967, 629] on button "Publish" at bounding box center [961, 642] width 104 height 30
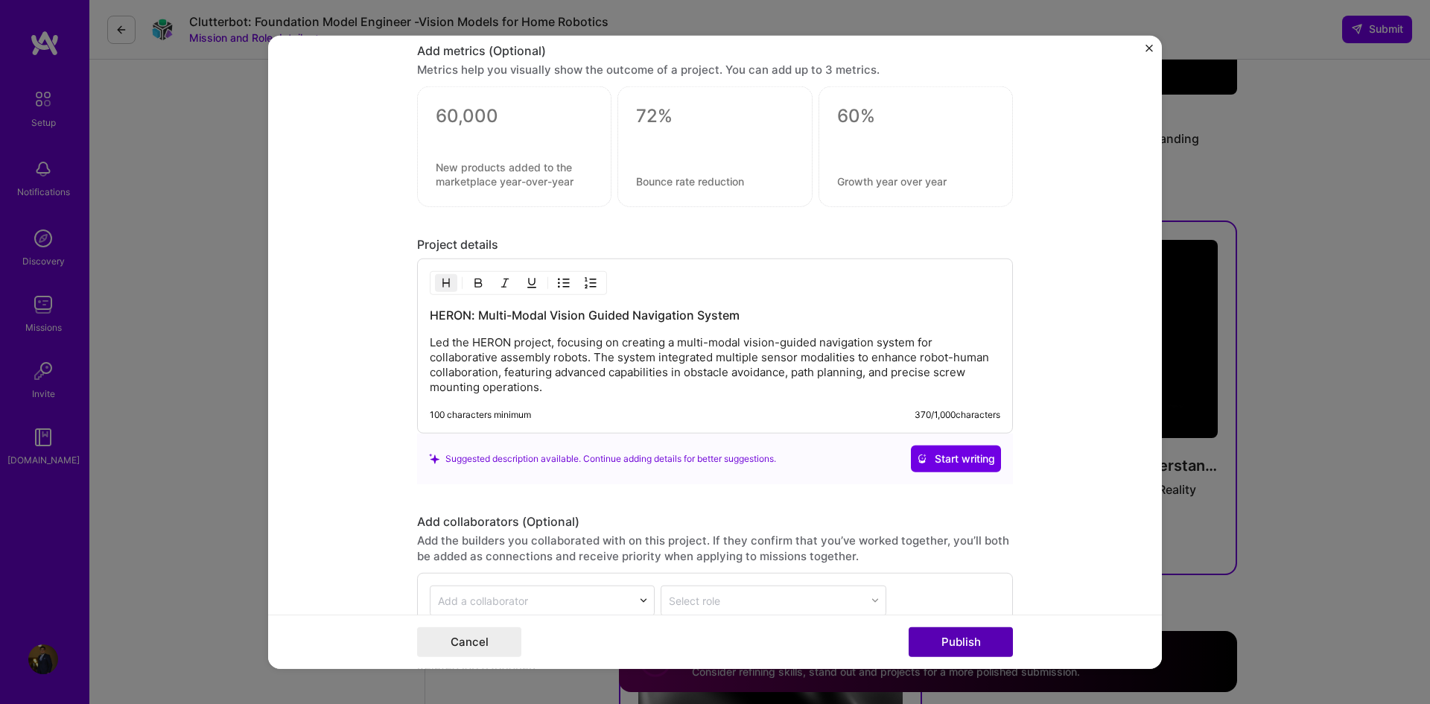
click at [956, 641] on button "Publish" at bounding box center [961, 642] width 104 height 30
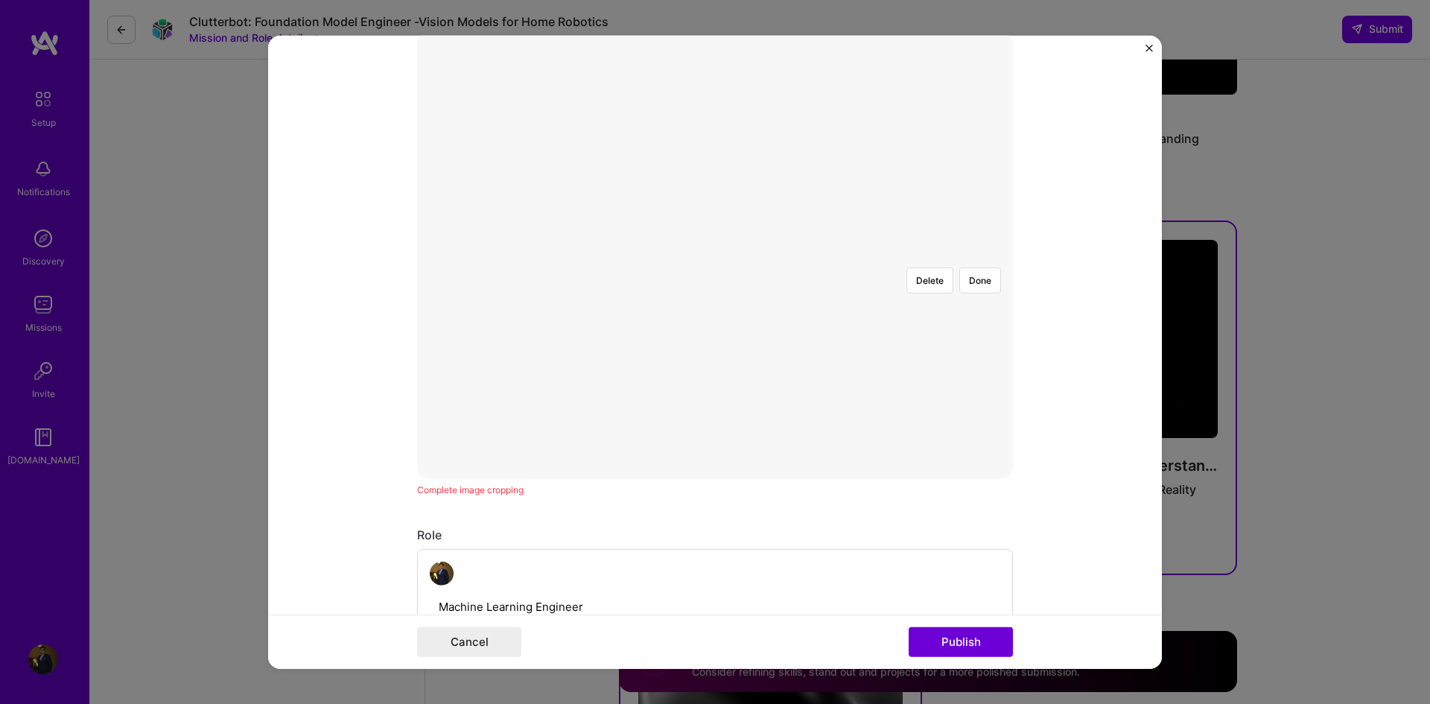
scroll to position [261, 0]
click at [973, 345] on button "Done" at bounding box center [980, 358] width 42 height 26
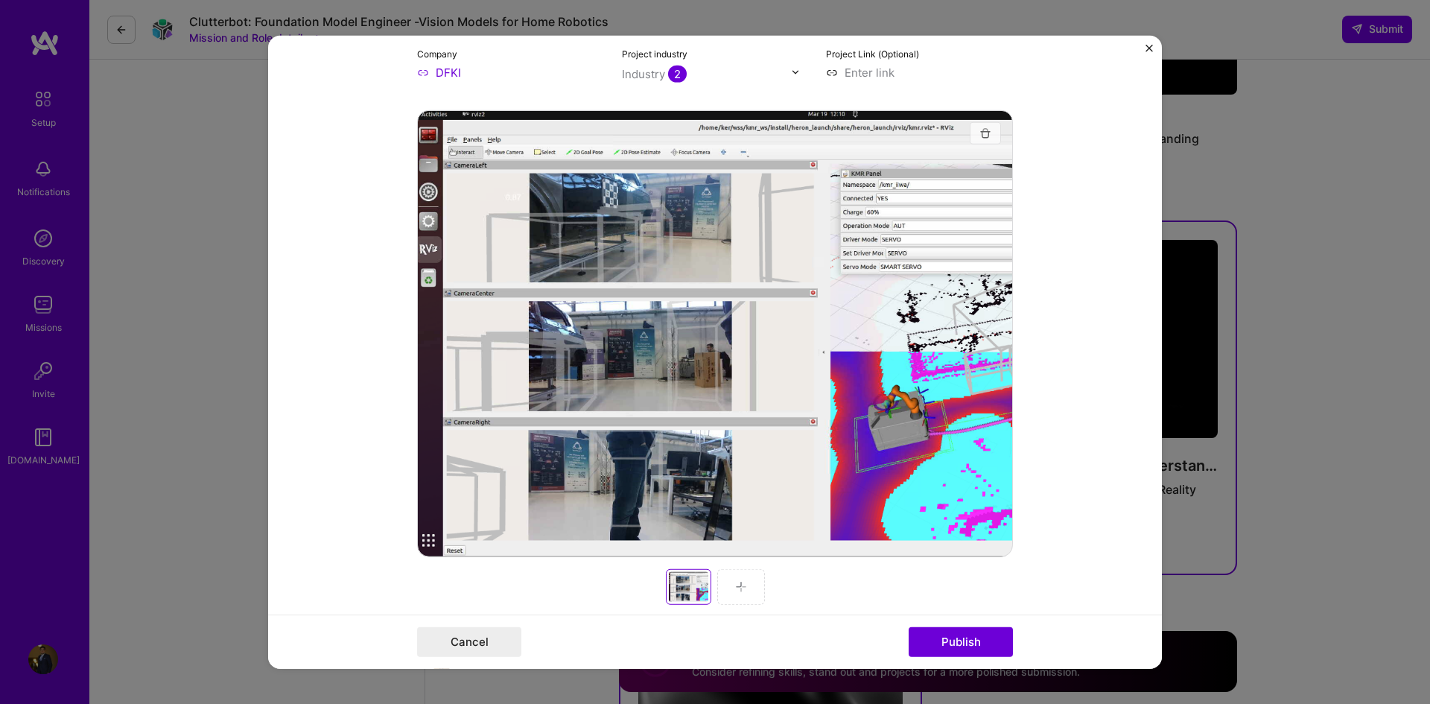
click at [982, 132] on img "button" at bounding box center [985, 133] width 12 height 12
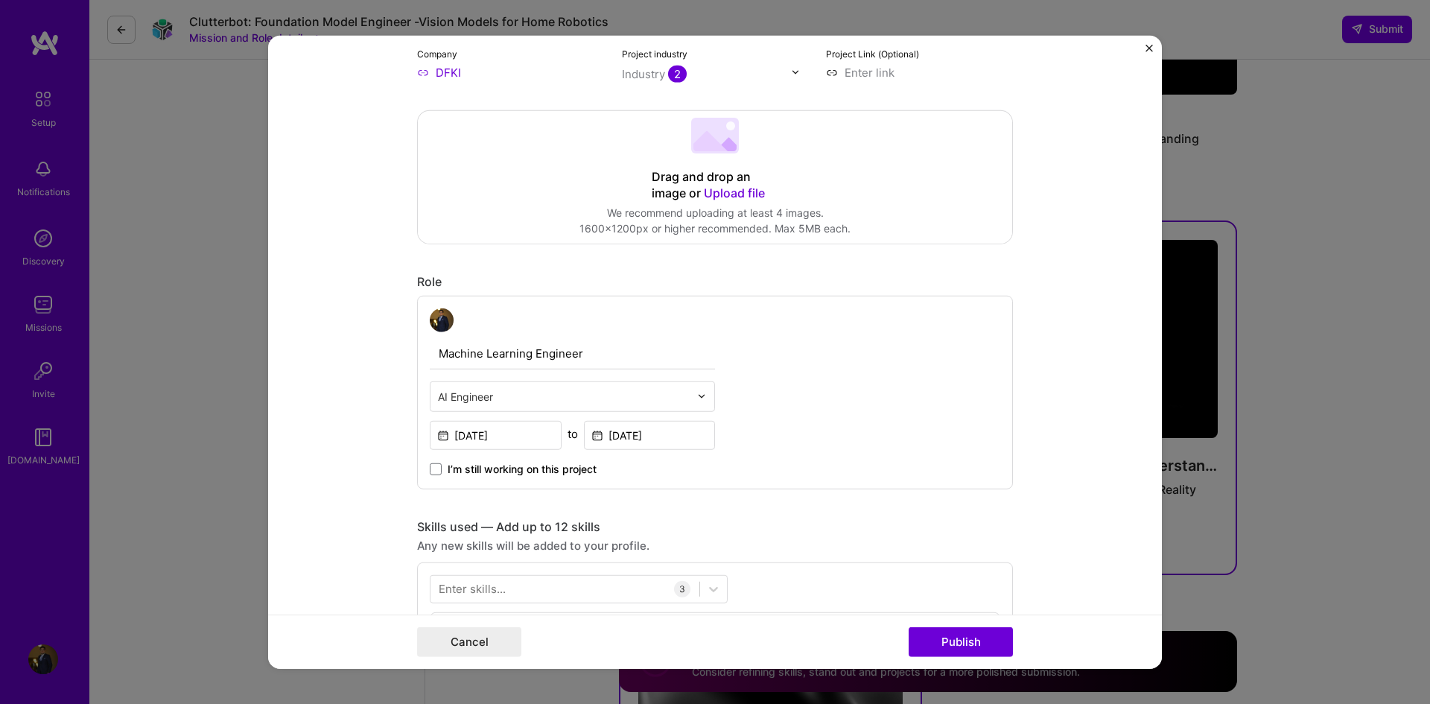
click at [741, 155] on div "Drag and drop an image or Upload file Upload file We recommend uploading at lea…" at bounding box center [715, 176] width 594 height 133
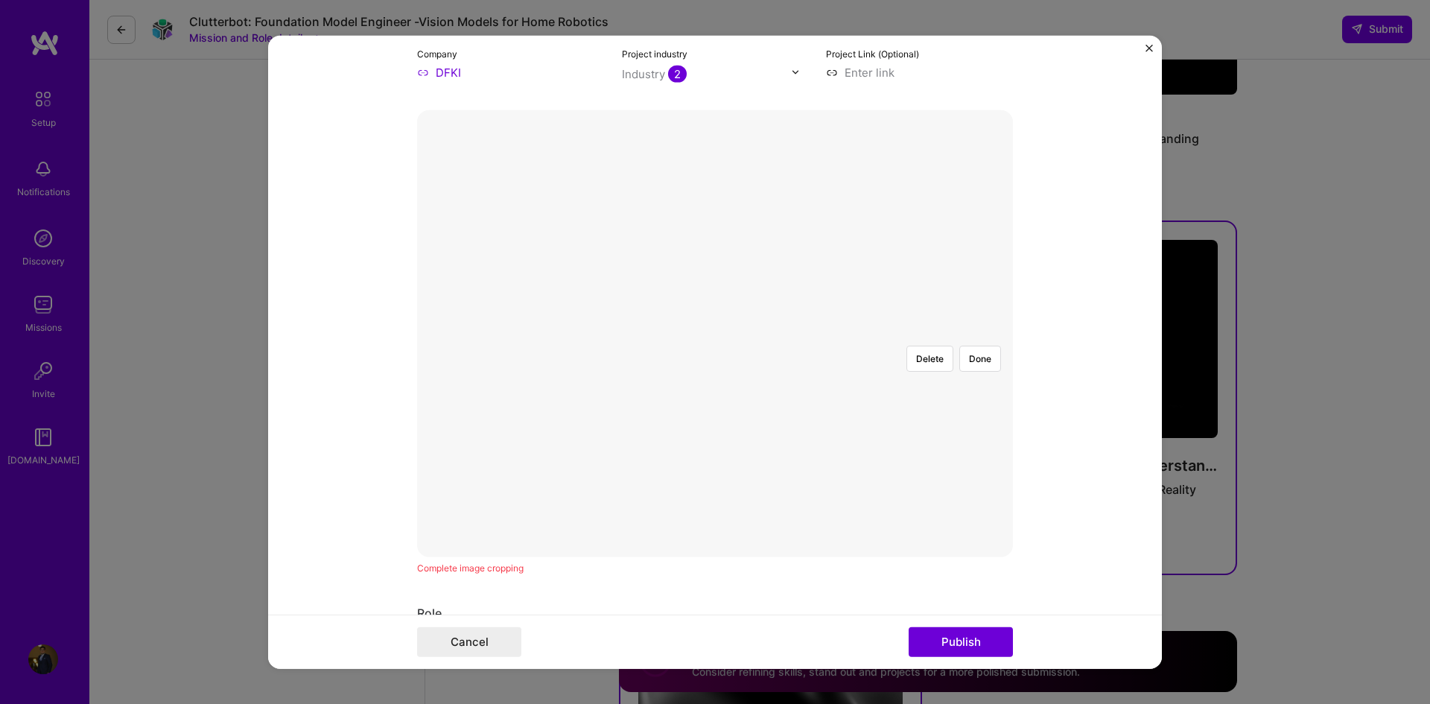
click at [442, 506] on div "Delete Done" at bounding box center [715, 332] width 596 height 447
click at [715, 333] on div at bounding box center [715, 333] width 0 height 0
click at [435, 515] on div "Delete Done" at bounding box center [715, 332] width 596 height 447
click at [795, 338] on div at bounding box center [1014, 503] width 439 height 330
click at [893, 365] on div at bounding box center [997, 516] width 404 height 303
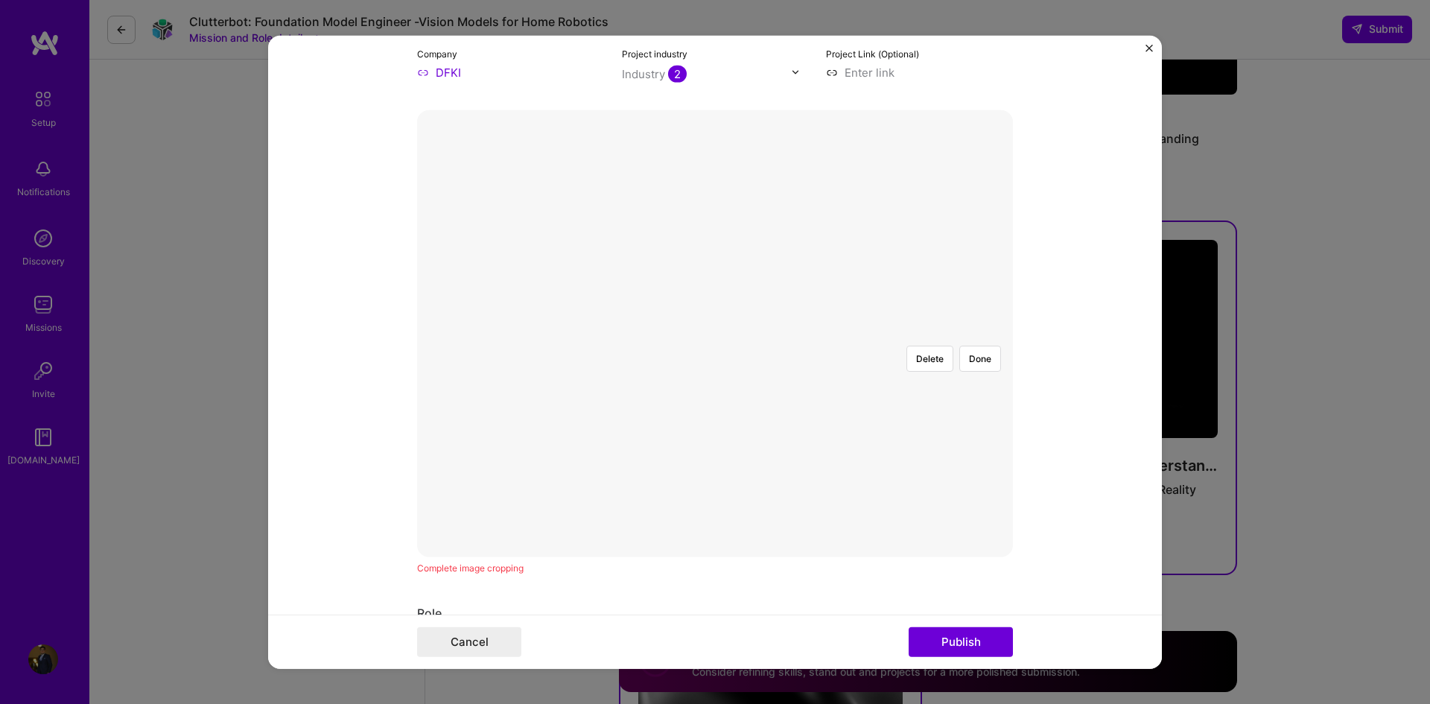
click at [854, 365] on div at bounding box center [1007, 516] width 404 height 303
click at [801, 365] on div at bounding box center [1003, 516] width 404 height 303
click at [969, 345] on button "Done" at bounding box center [980, 358] width 42 height 26
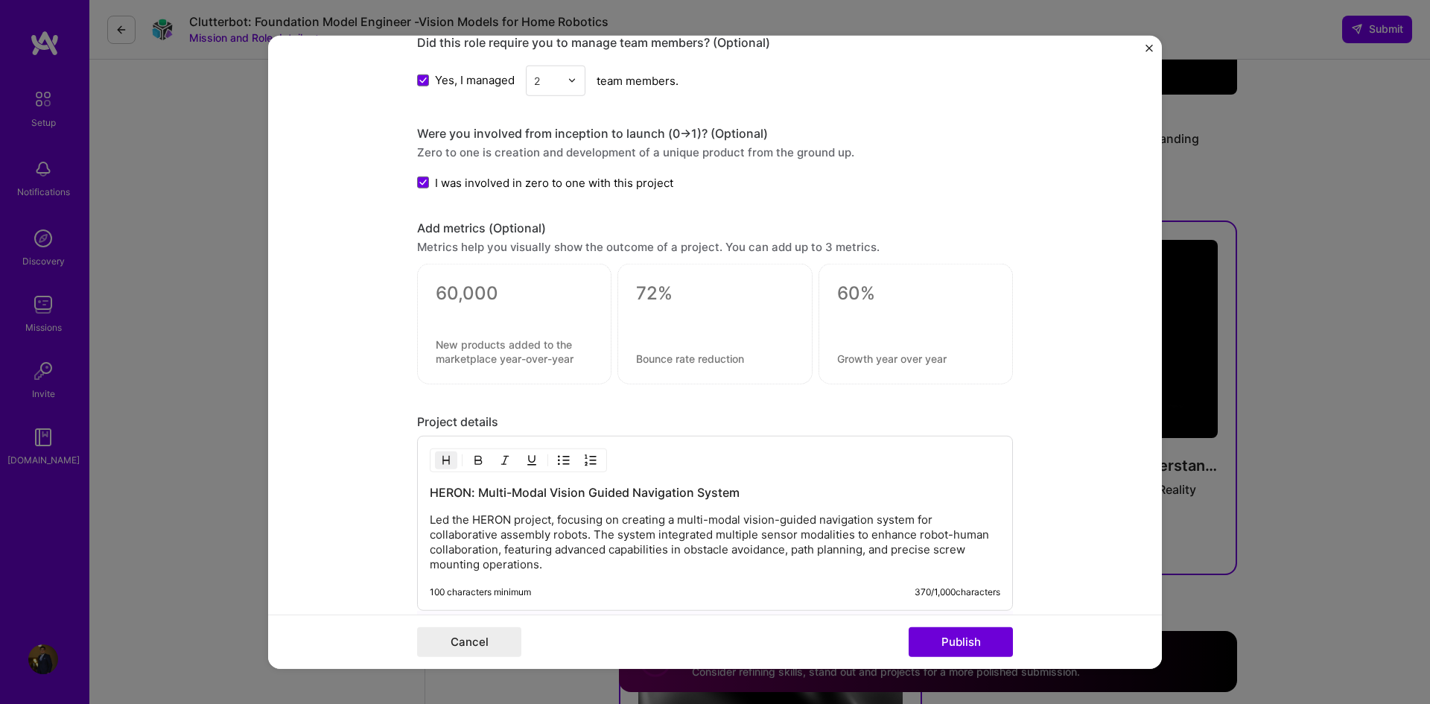
scroll to position [1338, 0]
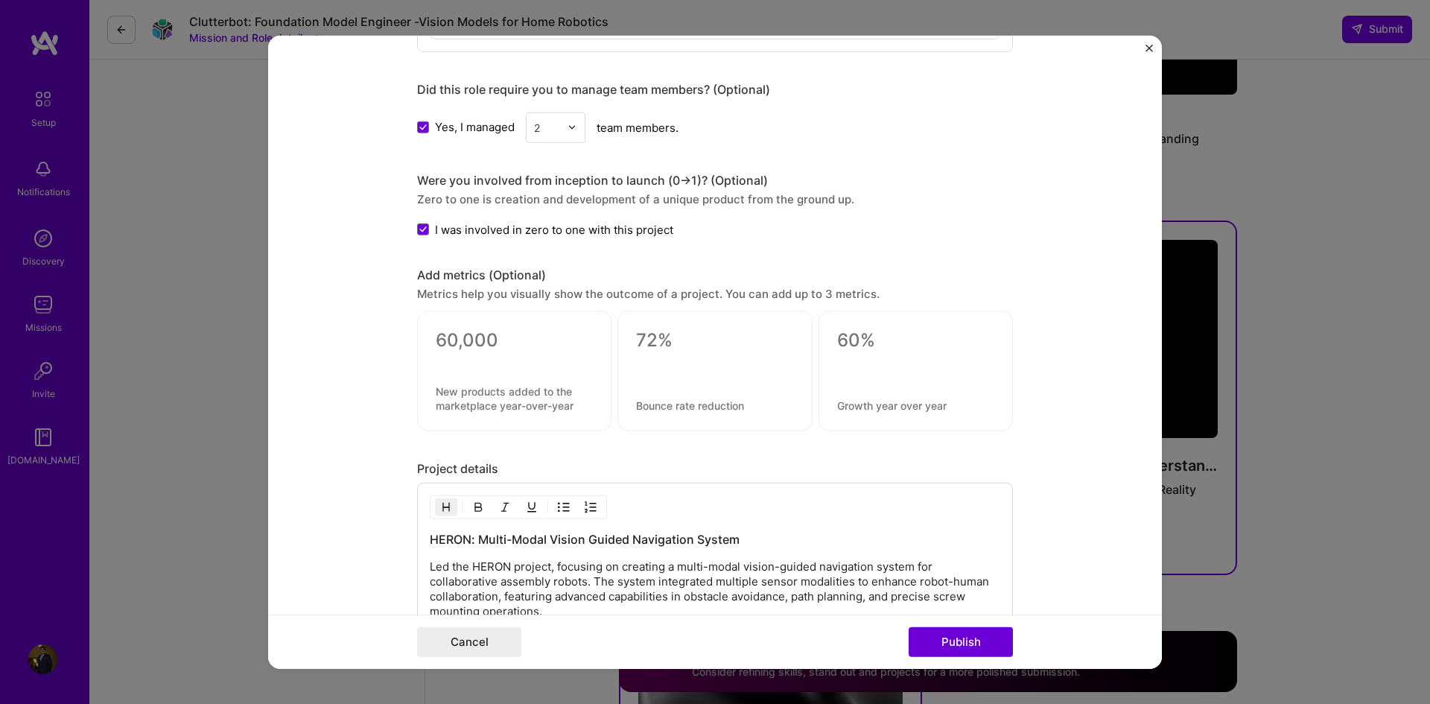
click at [652, 346] on textarea at bounding box center [714, 340] width 157 height 22
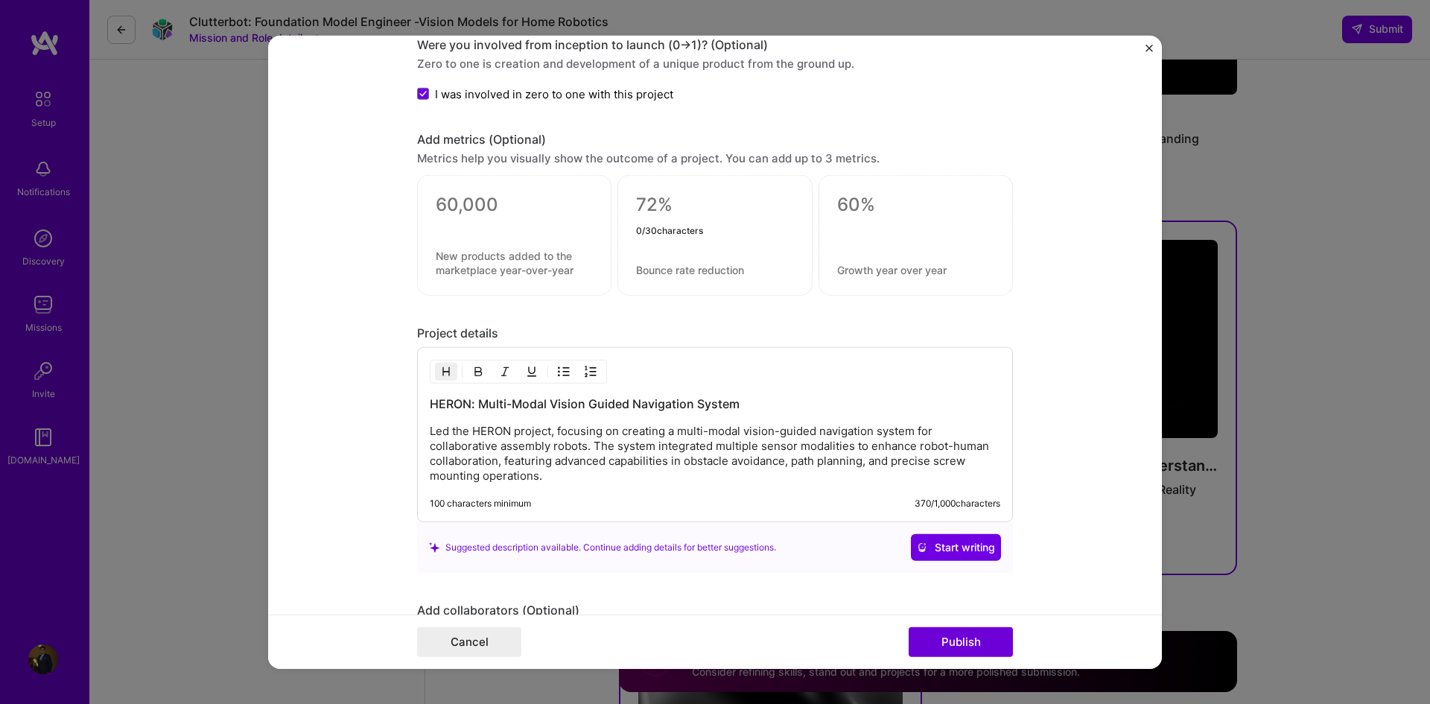
scroll to position [1709, 0]
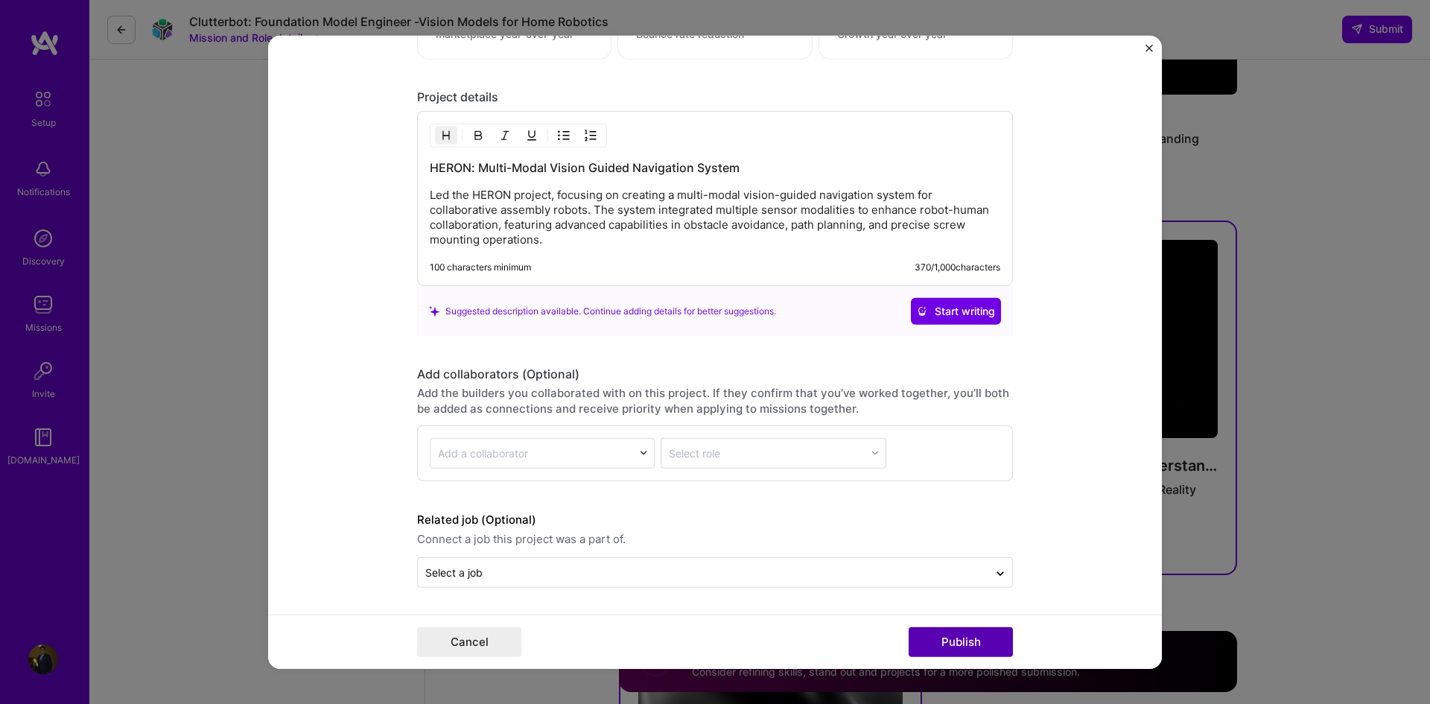
click at [976, 647] on button "Publish" at bounding box center [961, 642] width 104 height 30
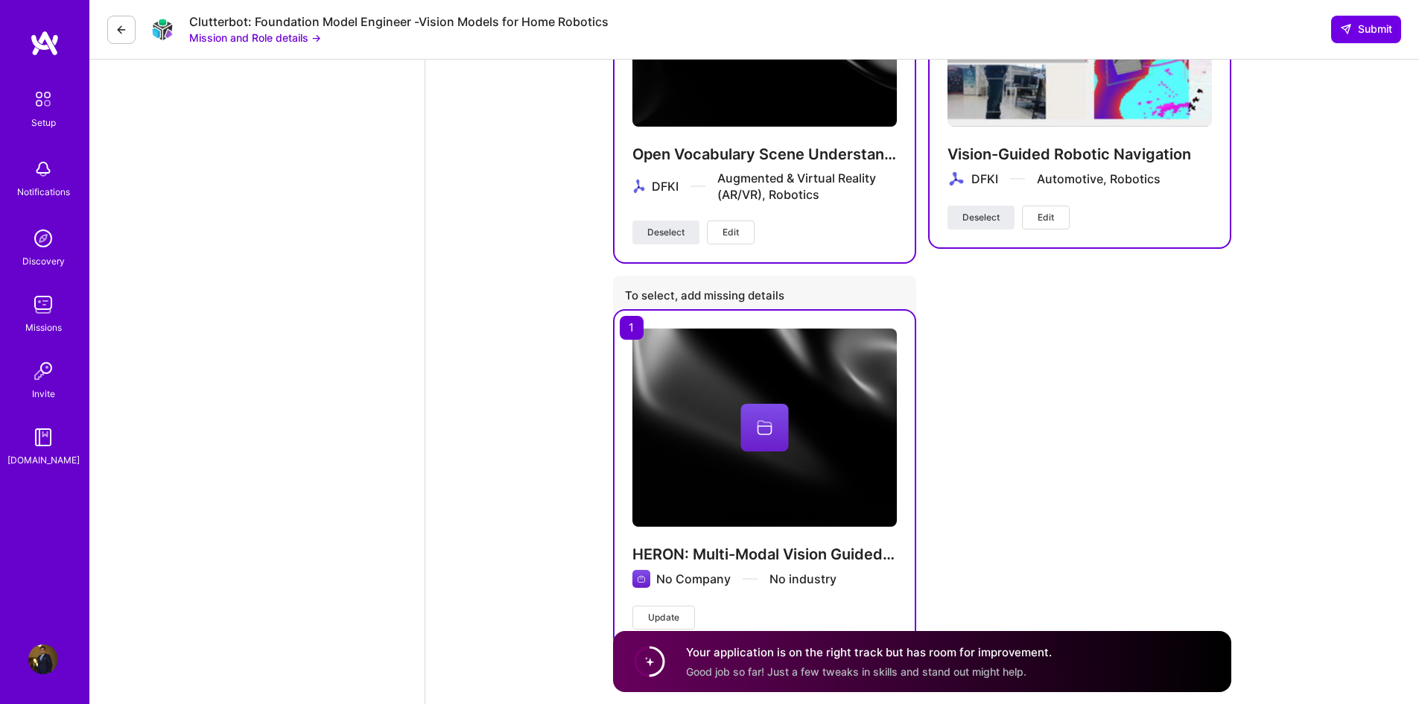
scroll to position [2549, 0]
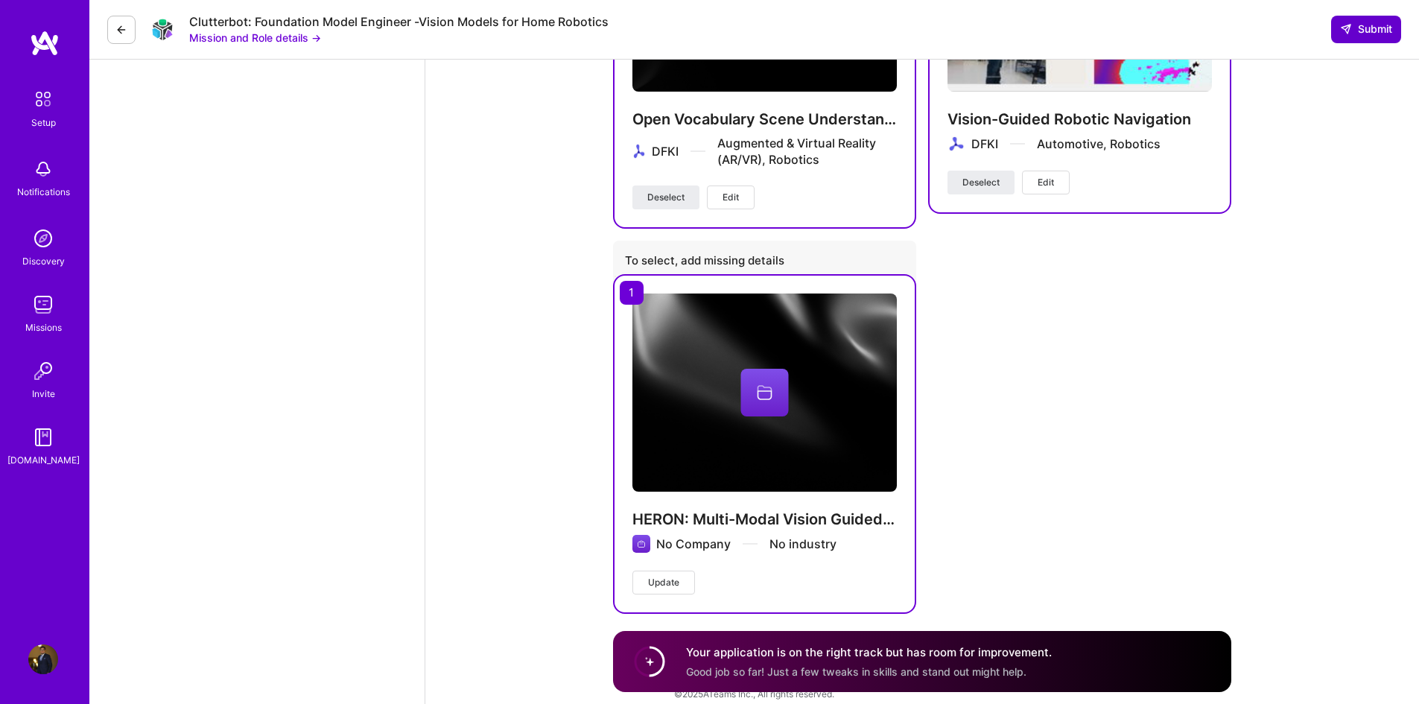
click at [1360, 19] on button "Submit" at bounding box center [1366, 29] width 70 height 27
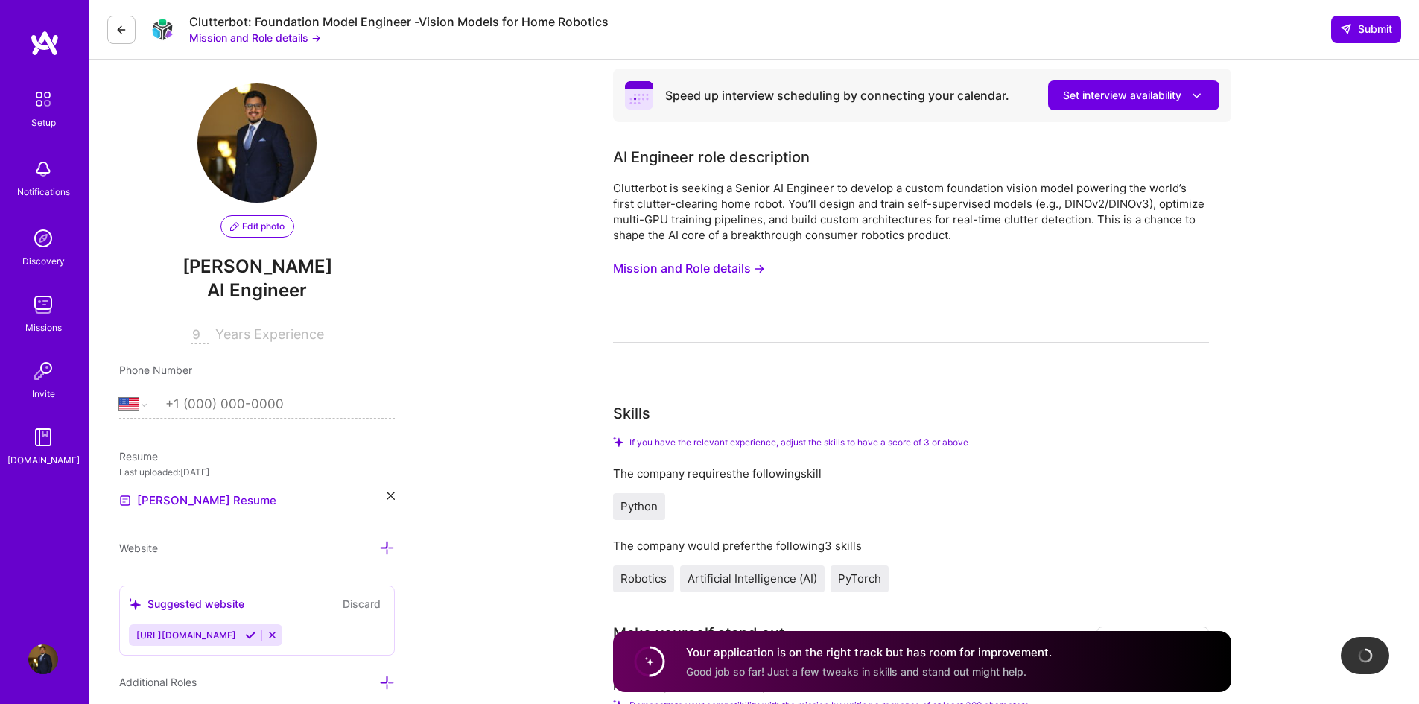
scroll to position [0, 0]
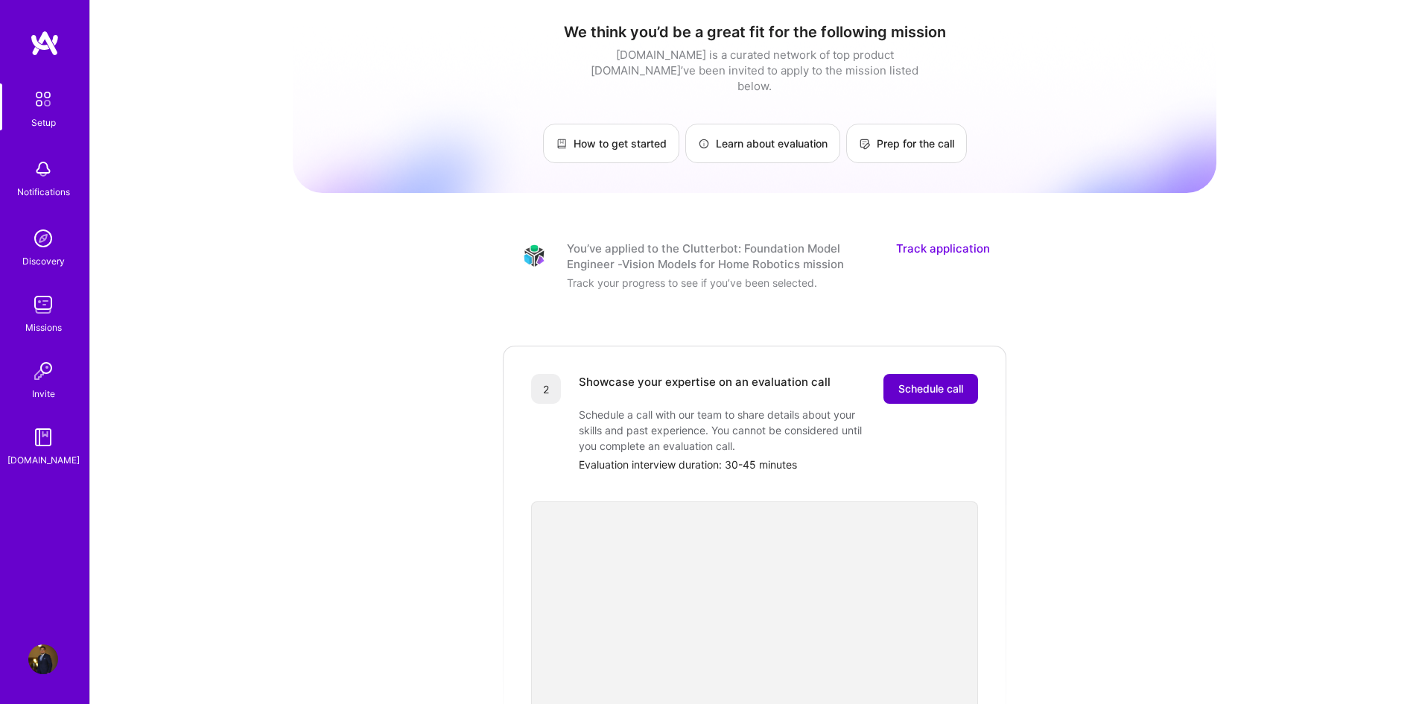
click at [957, 374] on button "Schedule call" at bounding box center [930, 389] width 95 height 30
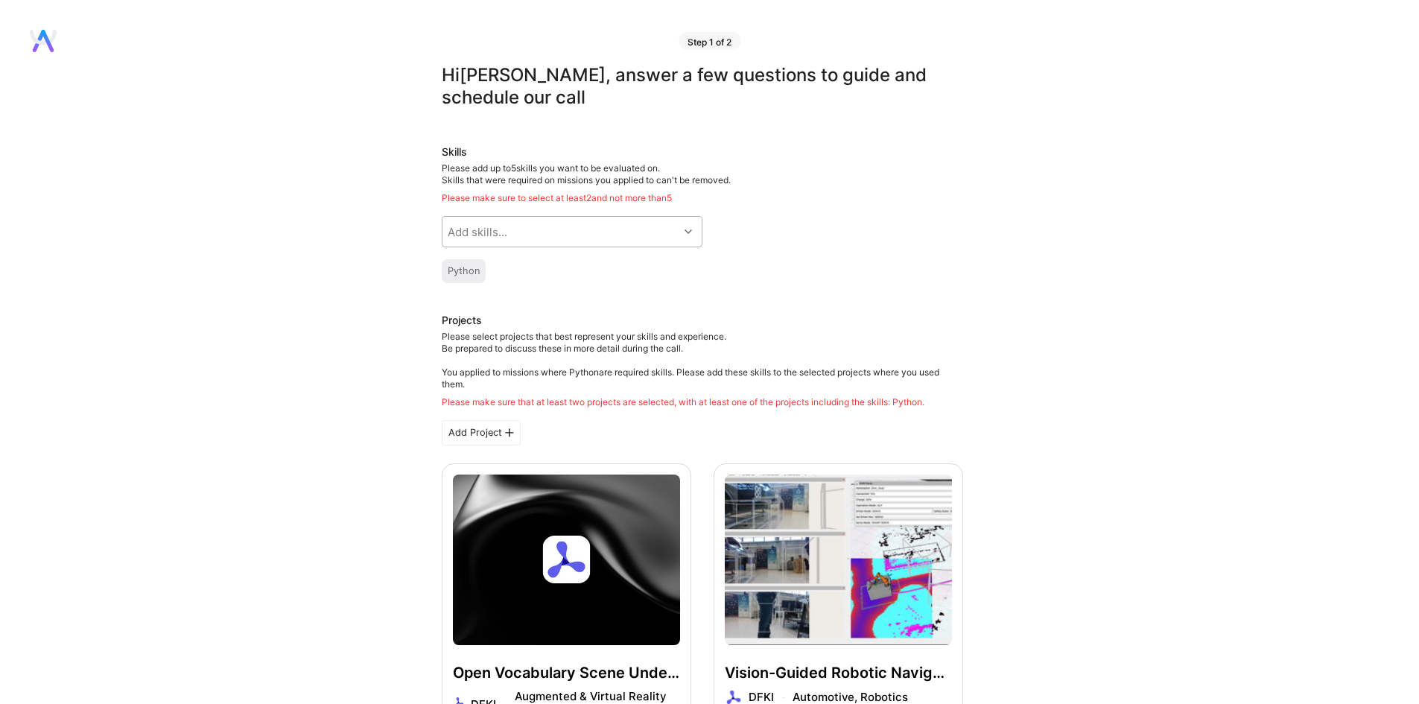
click at [627, 223] on div "Add skills..." at bounding box center [560, 232] width 236 height 30
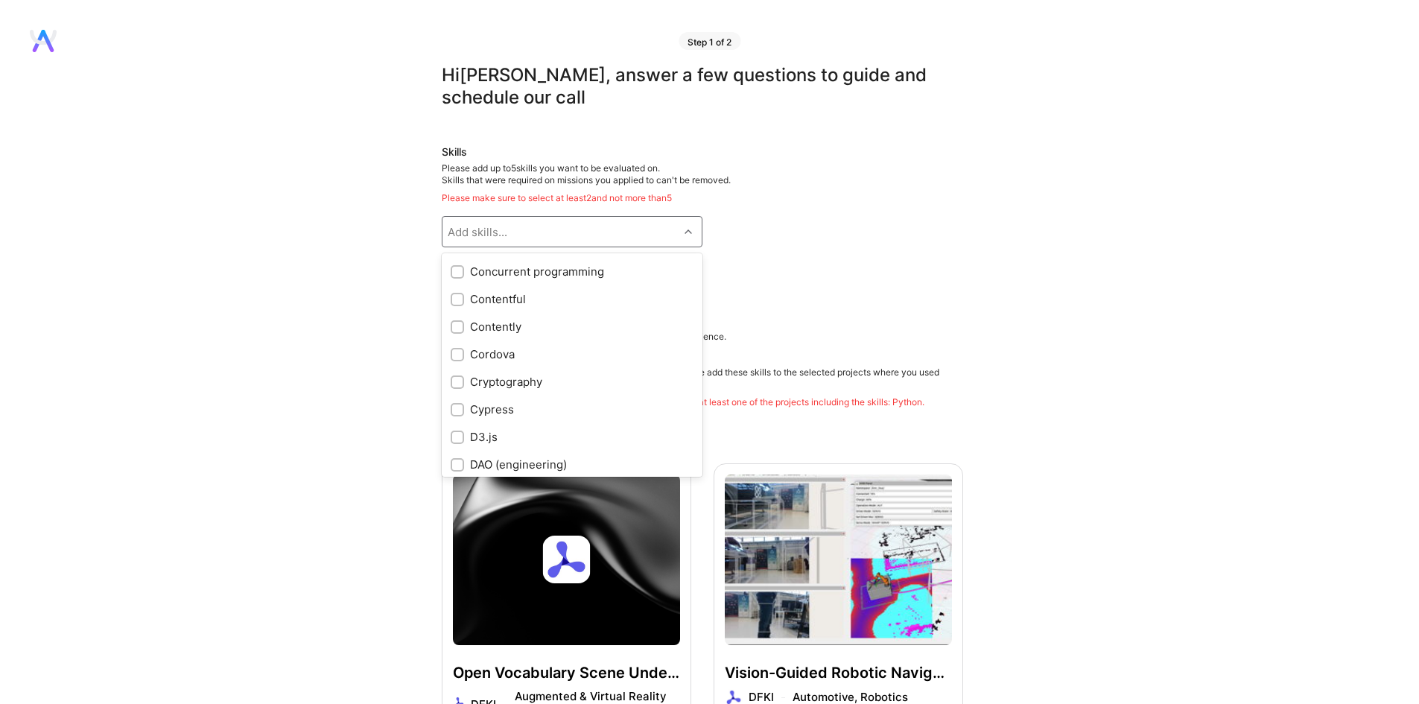
scroll to position [1788, 0]
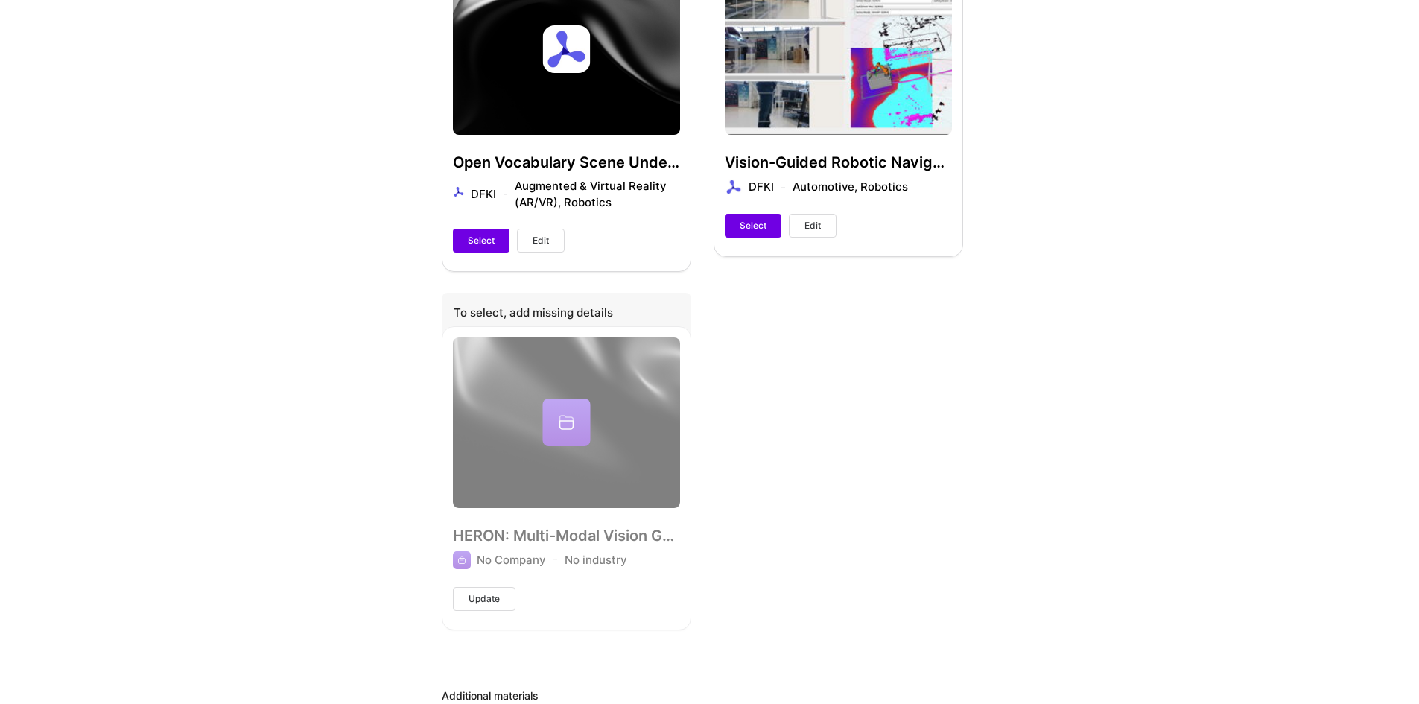
scroll to position [521, 0]
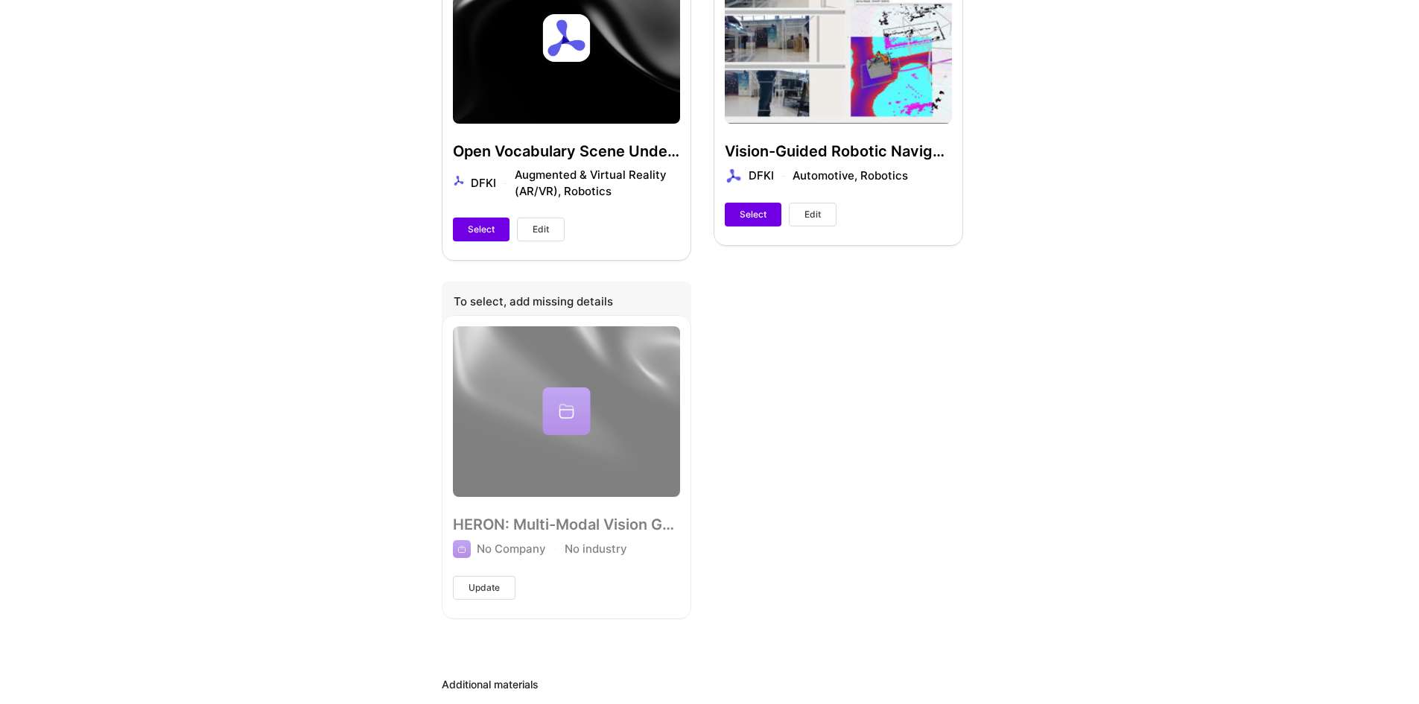
drag, startPoint x: 550, startPoint y: 400, endPoint x: 340, endPoint y: 439, distance: 213.0
click at [340, 439] on div "Hi [PERSON_NAME] , answer a few questions to guide and schedule our call Skills…" at bounding box center [702, 348] width 1404 height 1611
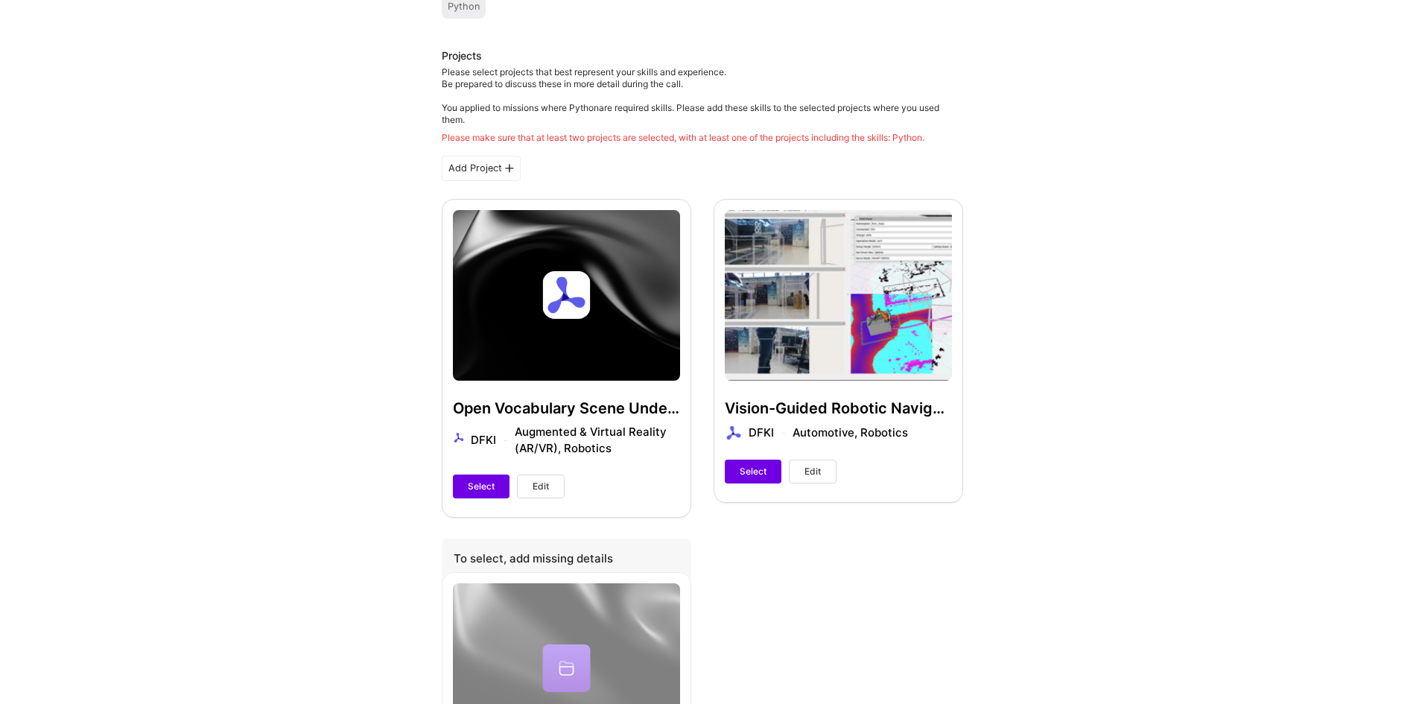
scroll to position [0, 0]
